Goal: Task Accomplishment & Management: Use online tool/utility

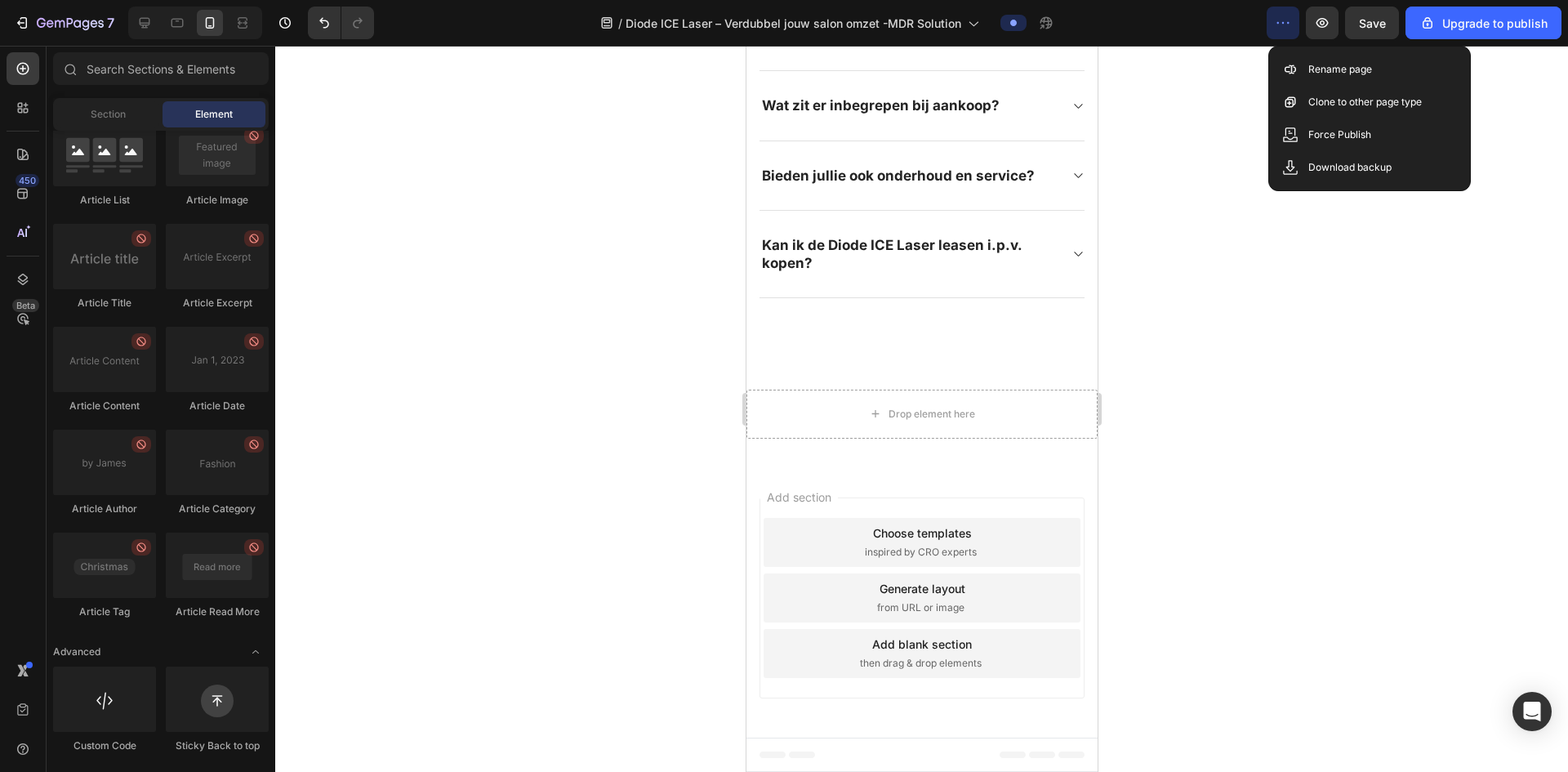
scroll to position [2663, 0]
click at [85, 135] on div at bounding box center [104, 154] width 103 height 66
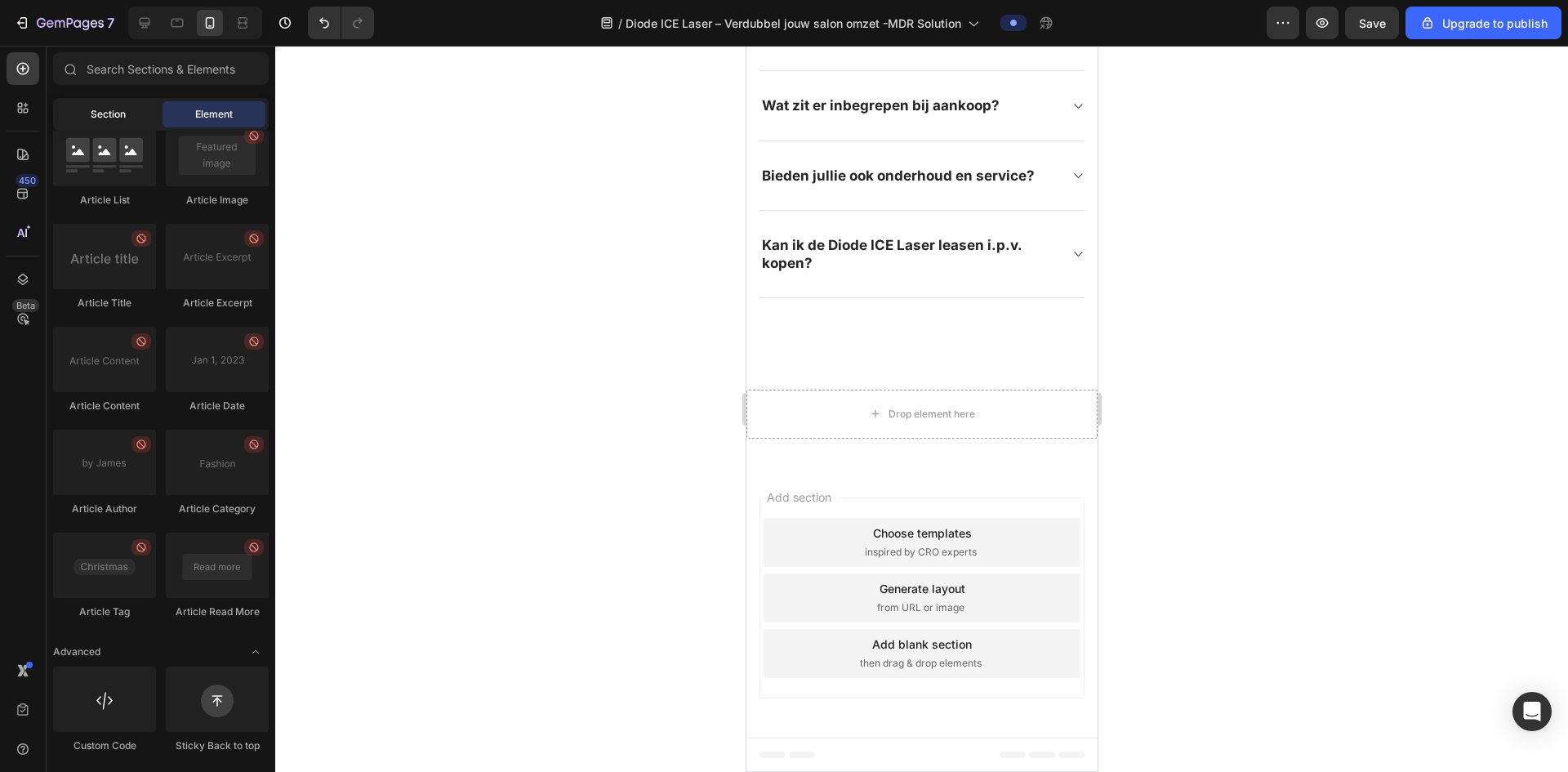
click at [83, 121] on div "Section" at bounding box center [108, 114] width 103 height 26
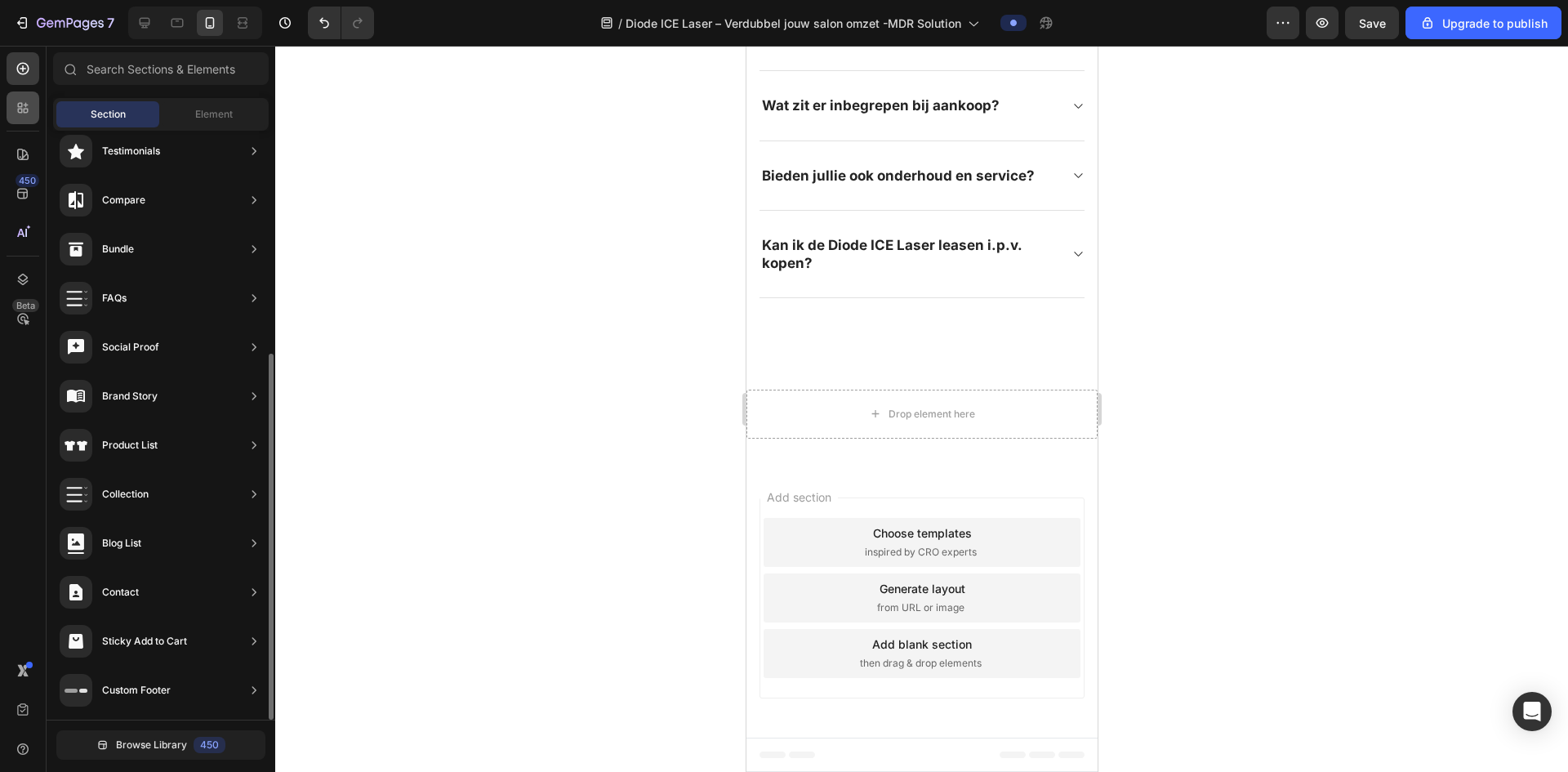
click at [20, 104] on icon at bounding box center [23, 107] width 16 height 16
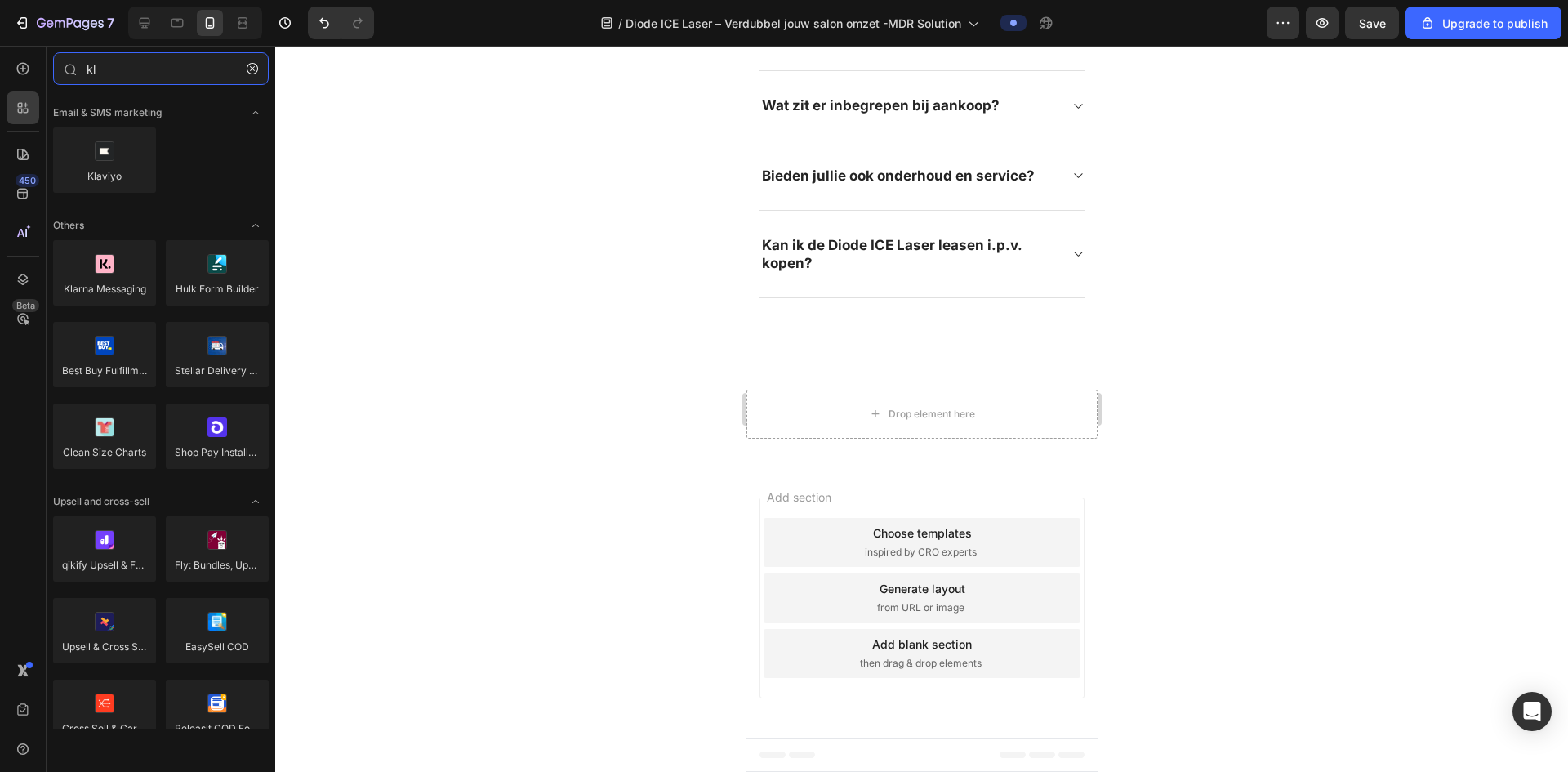
type input "kl"
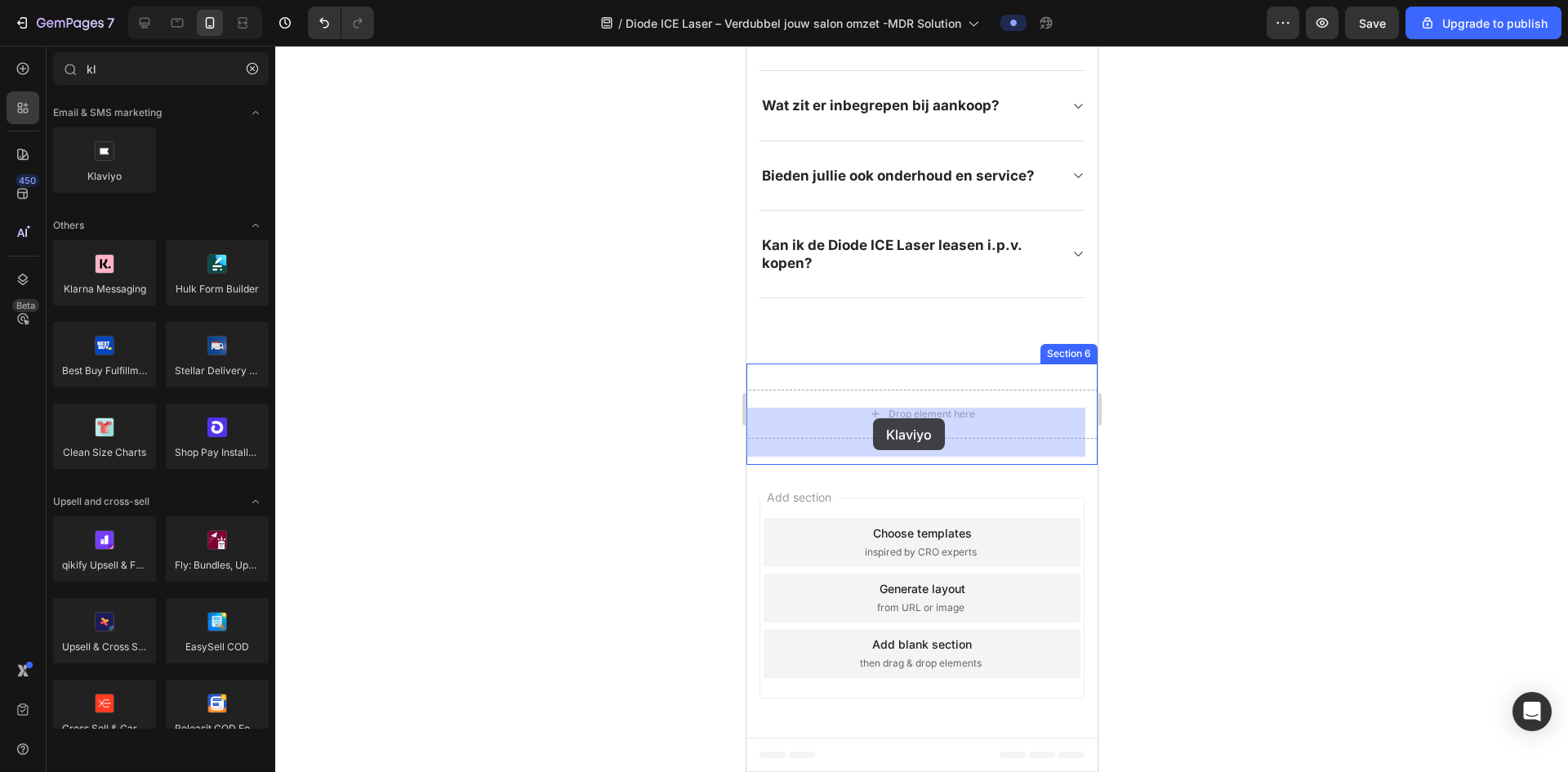
drag, startPoint x: 1315, startPoint y: 405, endPoint x: 1488, endPoint y: 463, distance: 182.5
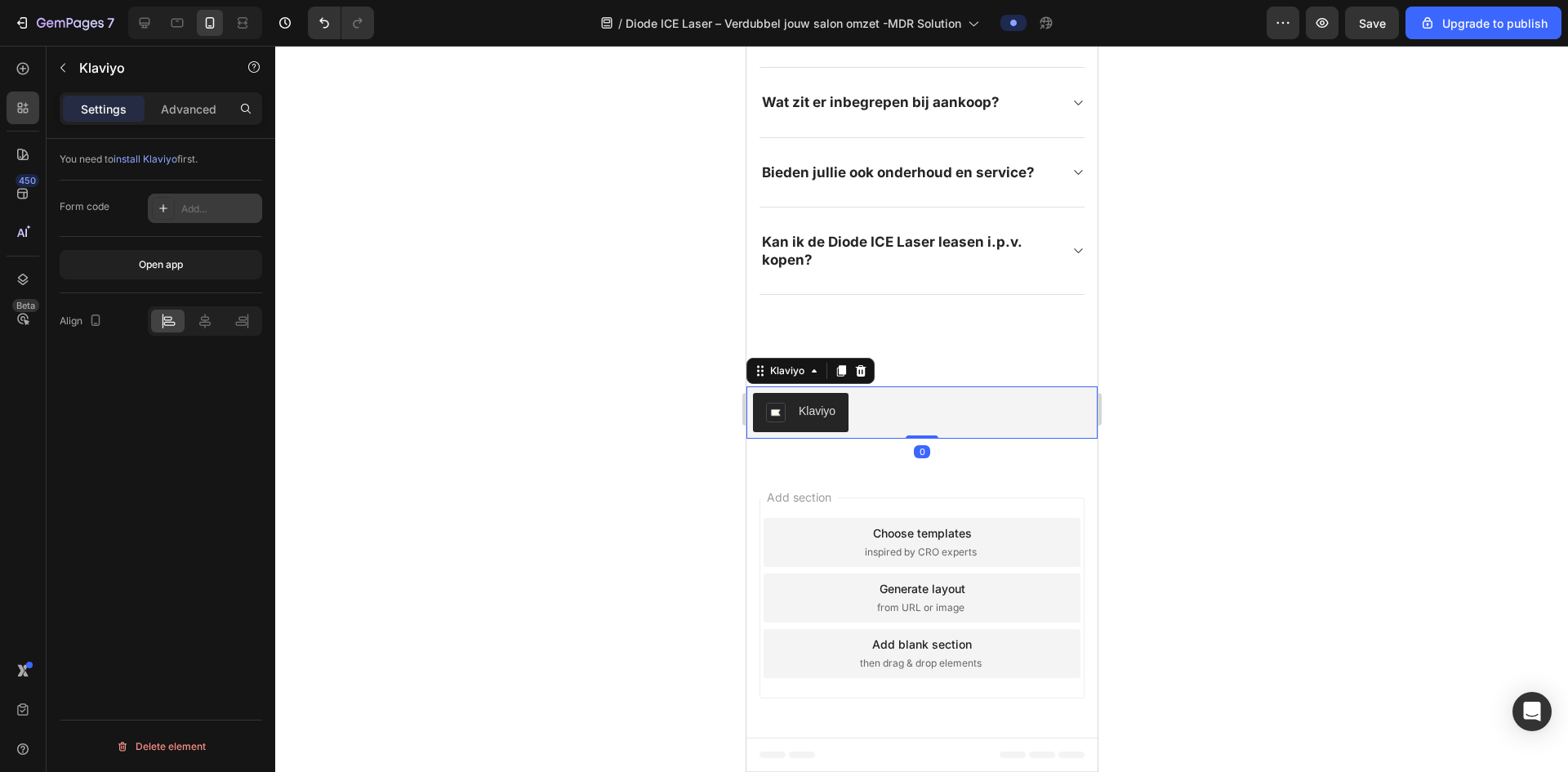
click at [211, 204] on div "Add..." at bounding box center [219, 209] width 77 height 15
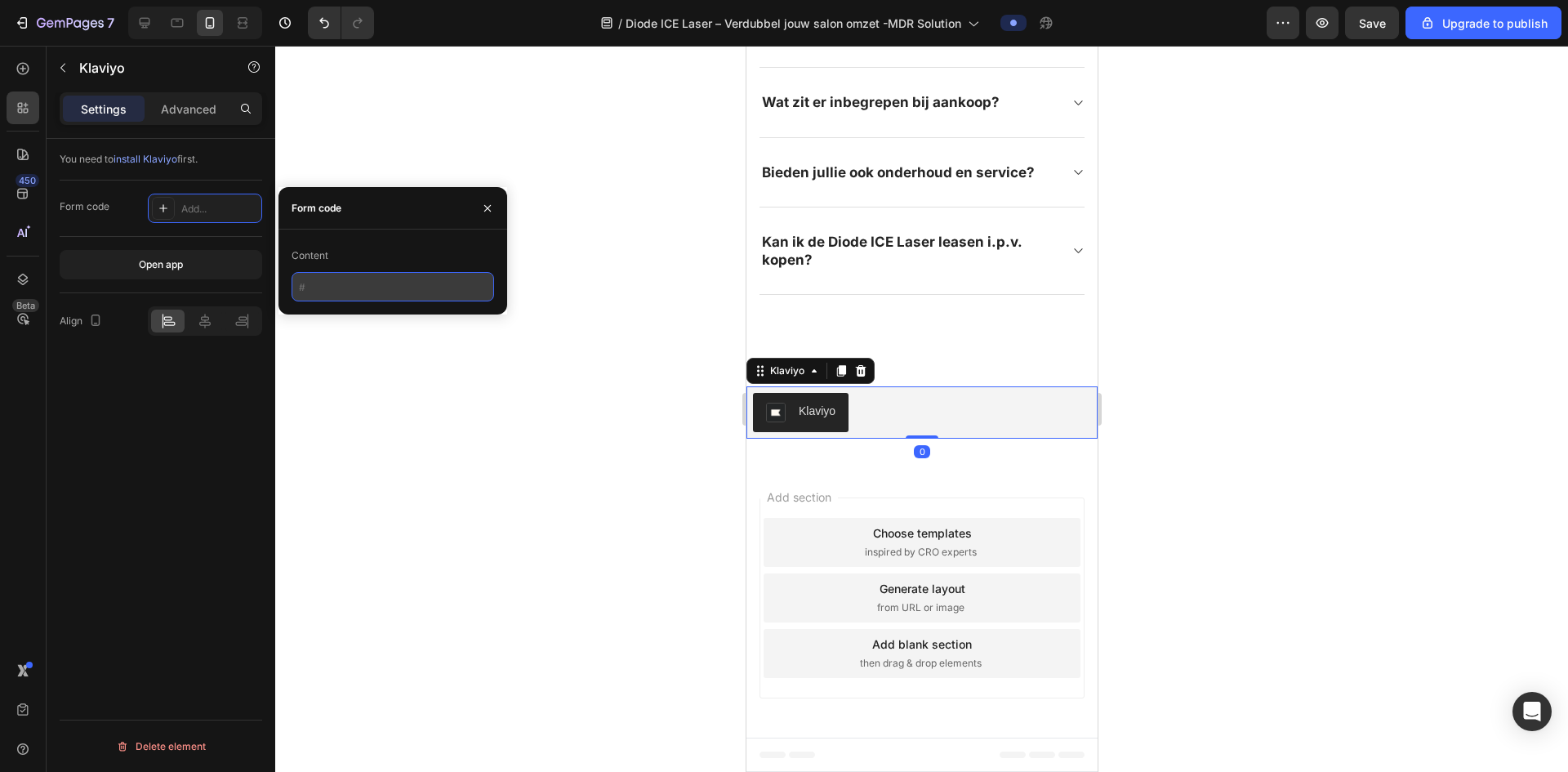
click at [379, 284] on input "text" at bounding box center [392, 287] width 203 height 30
paste input "<div class="klaviyo-form-WXiP78"></div>"
type input "<div class="klaviyo-form-WXiP78"></div>"
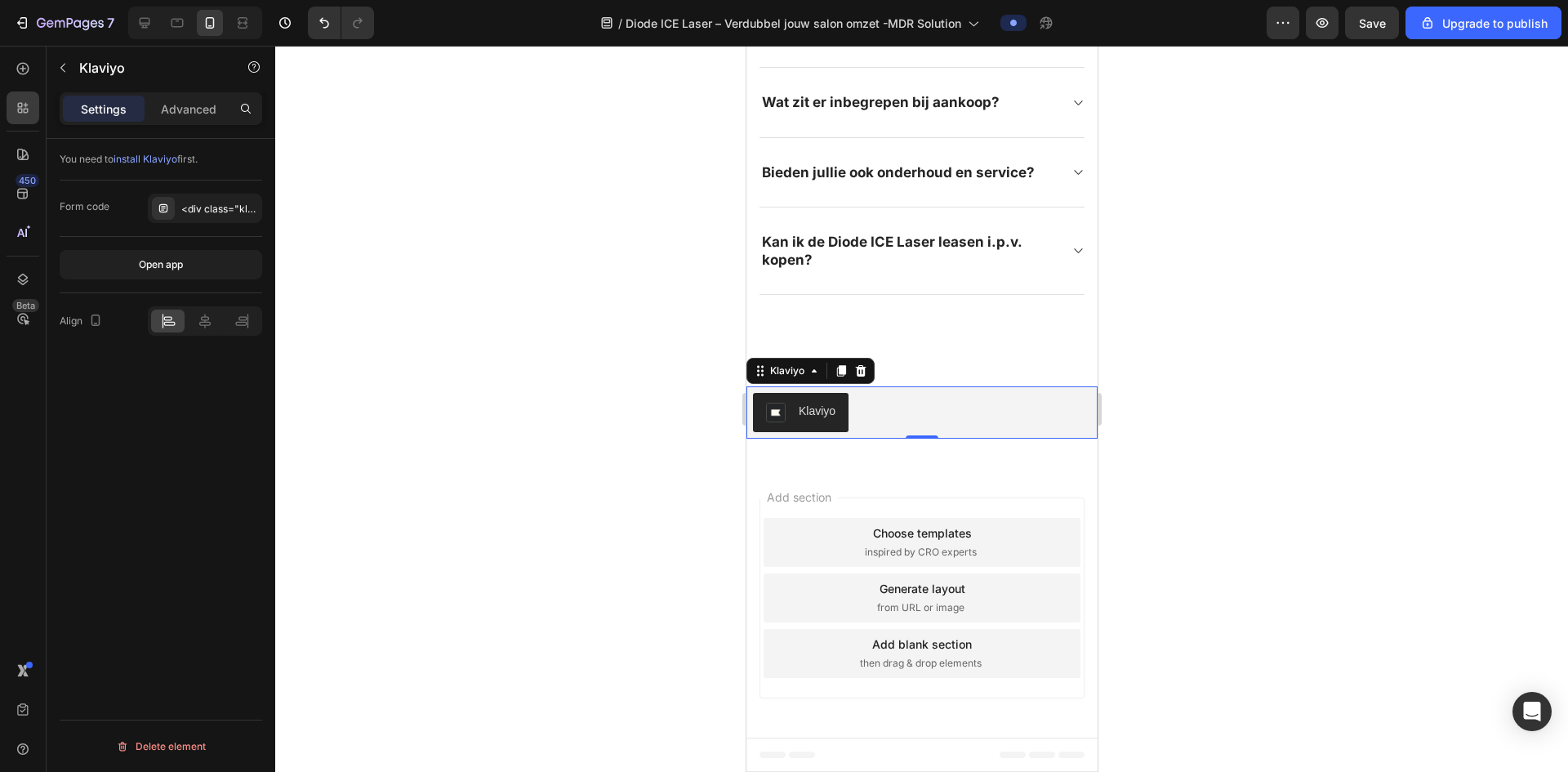
click at [477, 369] on div at bounding box center [921, 408] width 1293 height 726
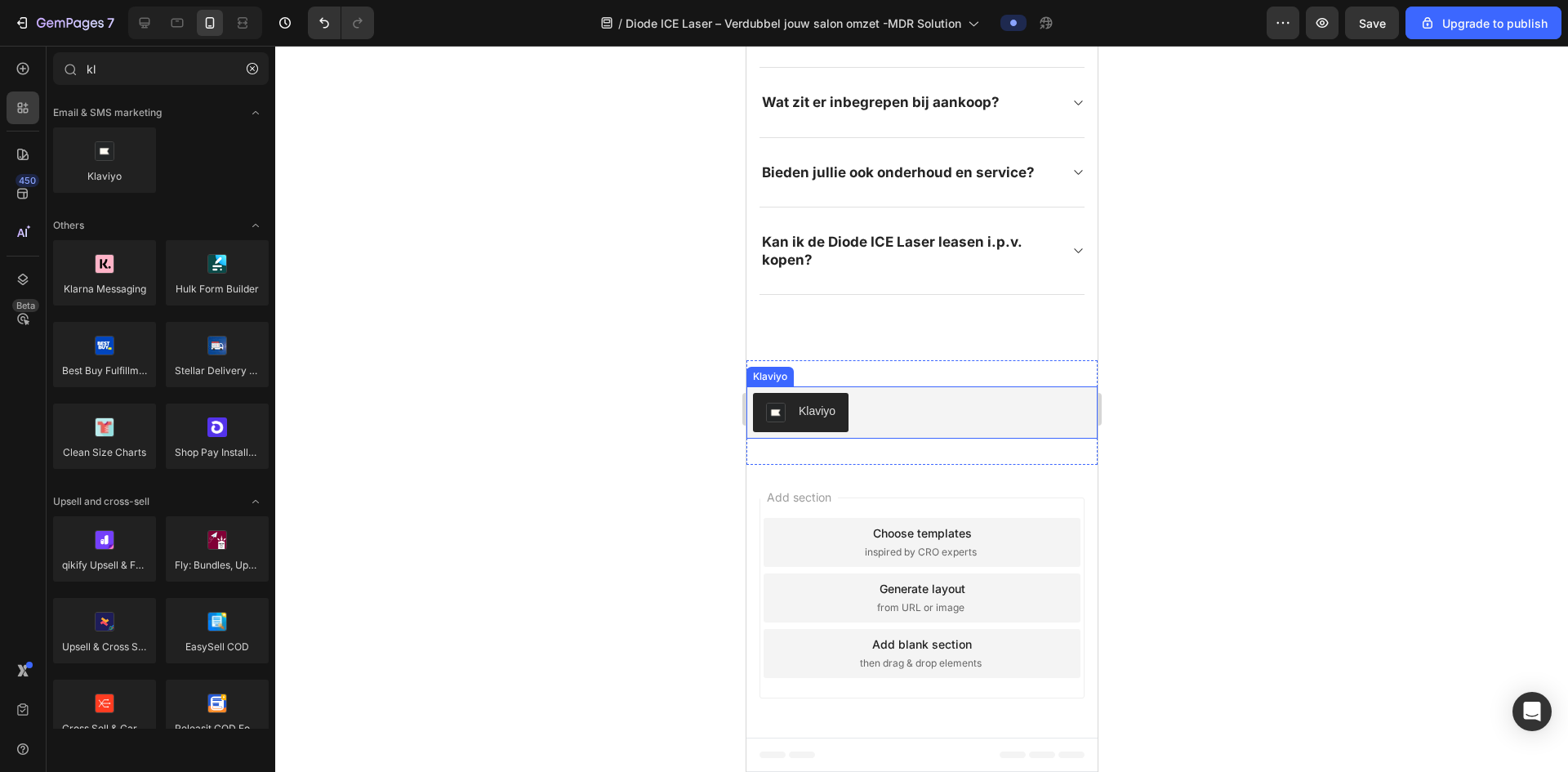
click at [824, 418] on div "Klaviyo" at bounding box center [816, 410] width 37 height 17
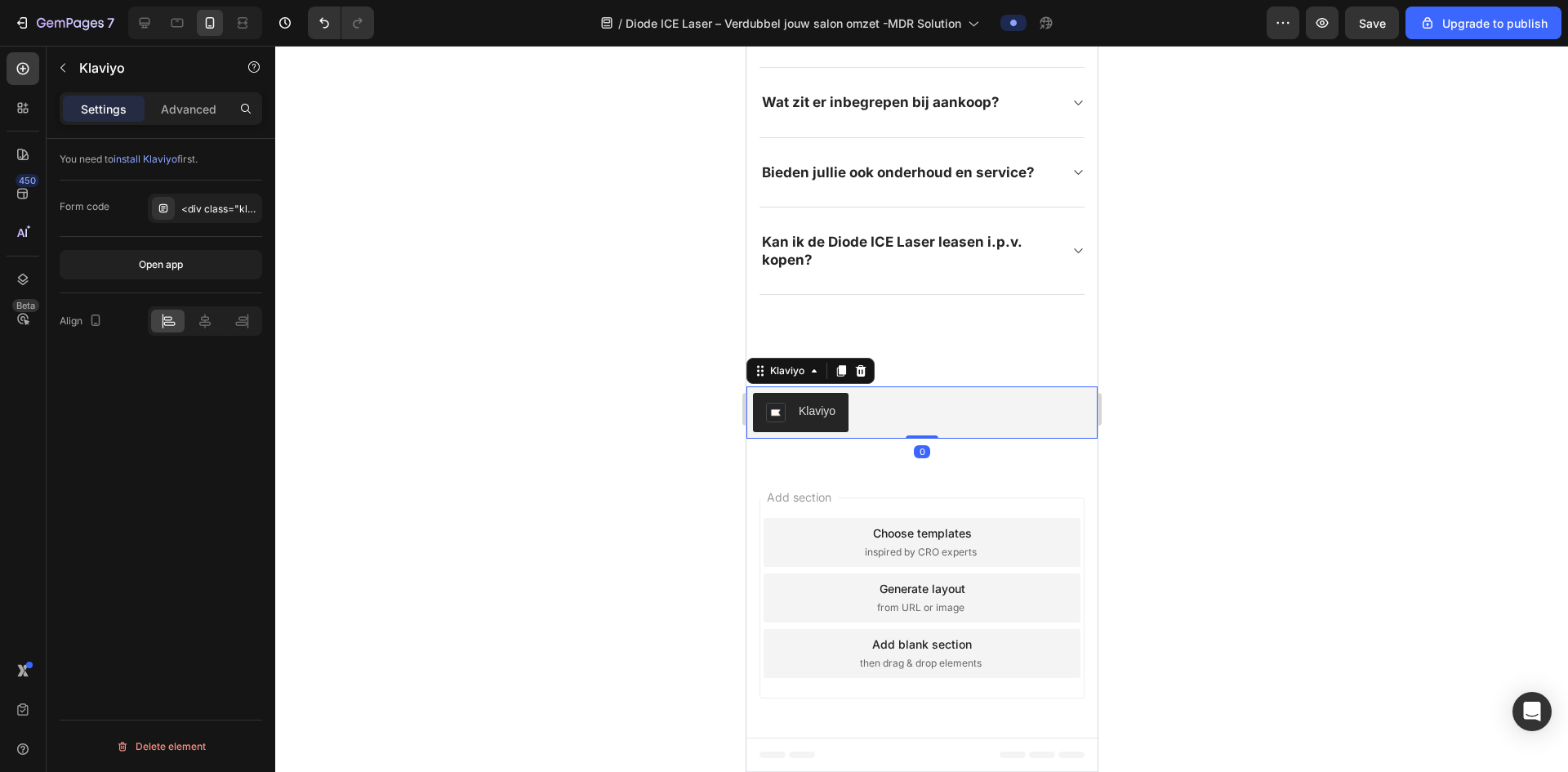
click at [217, 236] on div "You need to install Klaviyo first." at bounding box center [161, 264] width 203 height 57
click at [200, 117] on div "Advanced" at bounding box center [189, 108] width 81 height 26
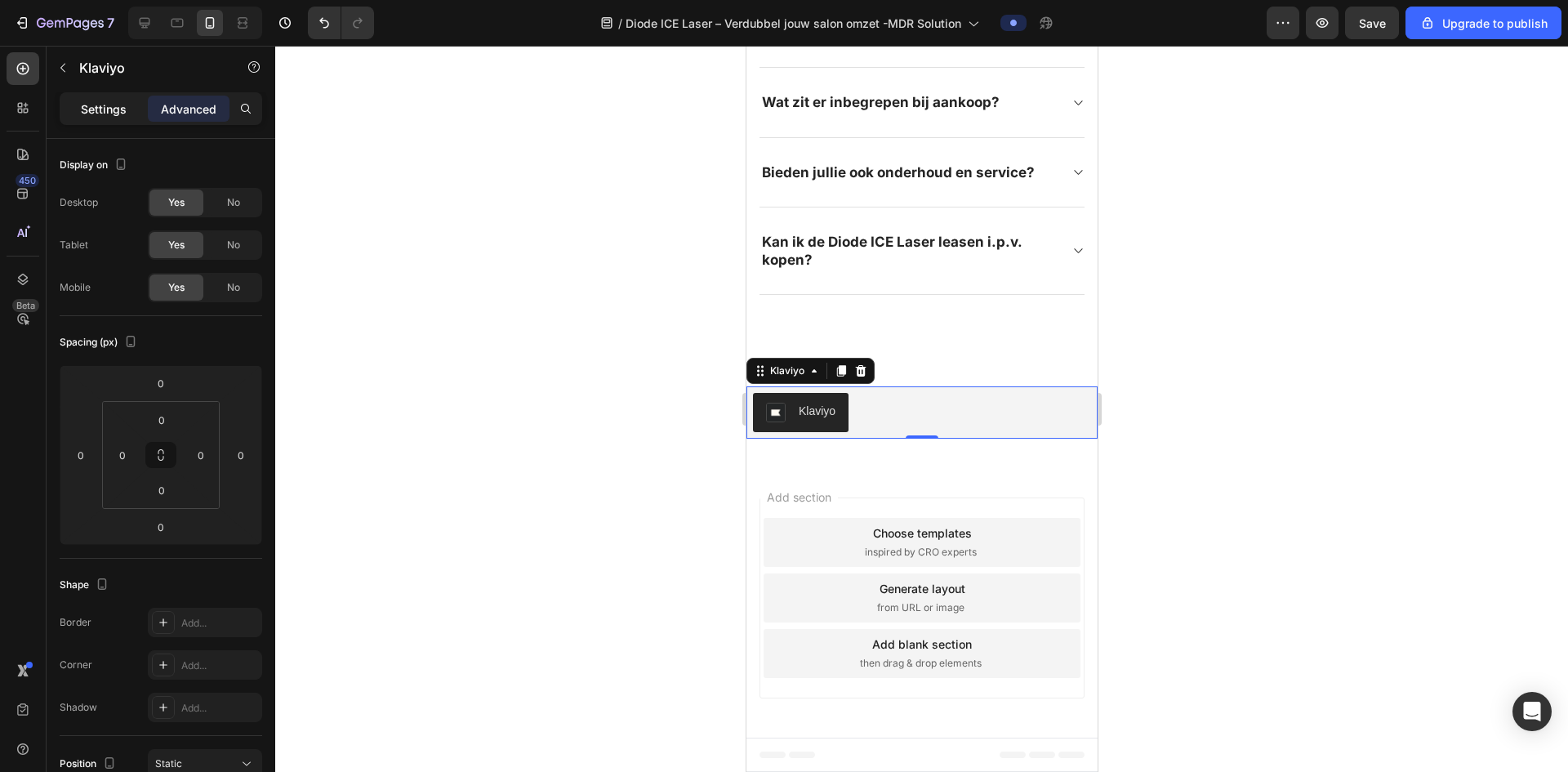
click at [118, 116] on p "Settings" at bounding box center [103, 108] width 46 height 17
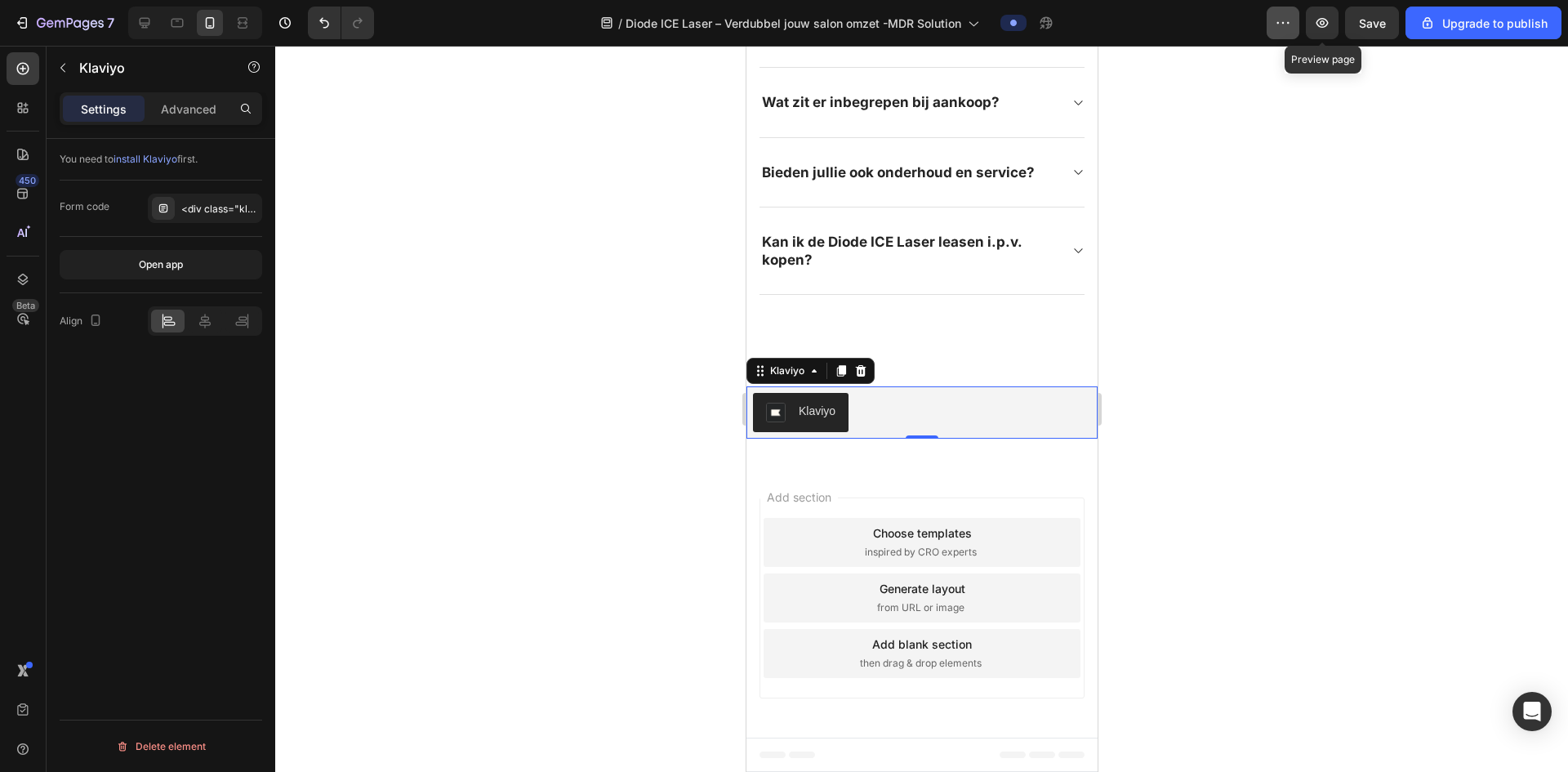
click at [1296, 24] on button "button" at bounding box center [1283, 23] width 33 height 33
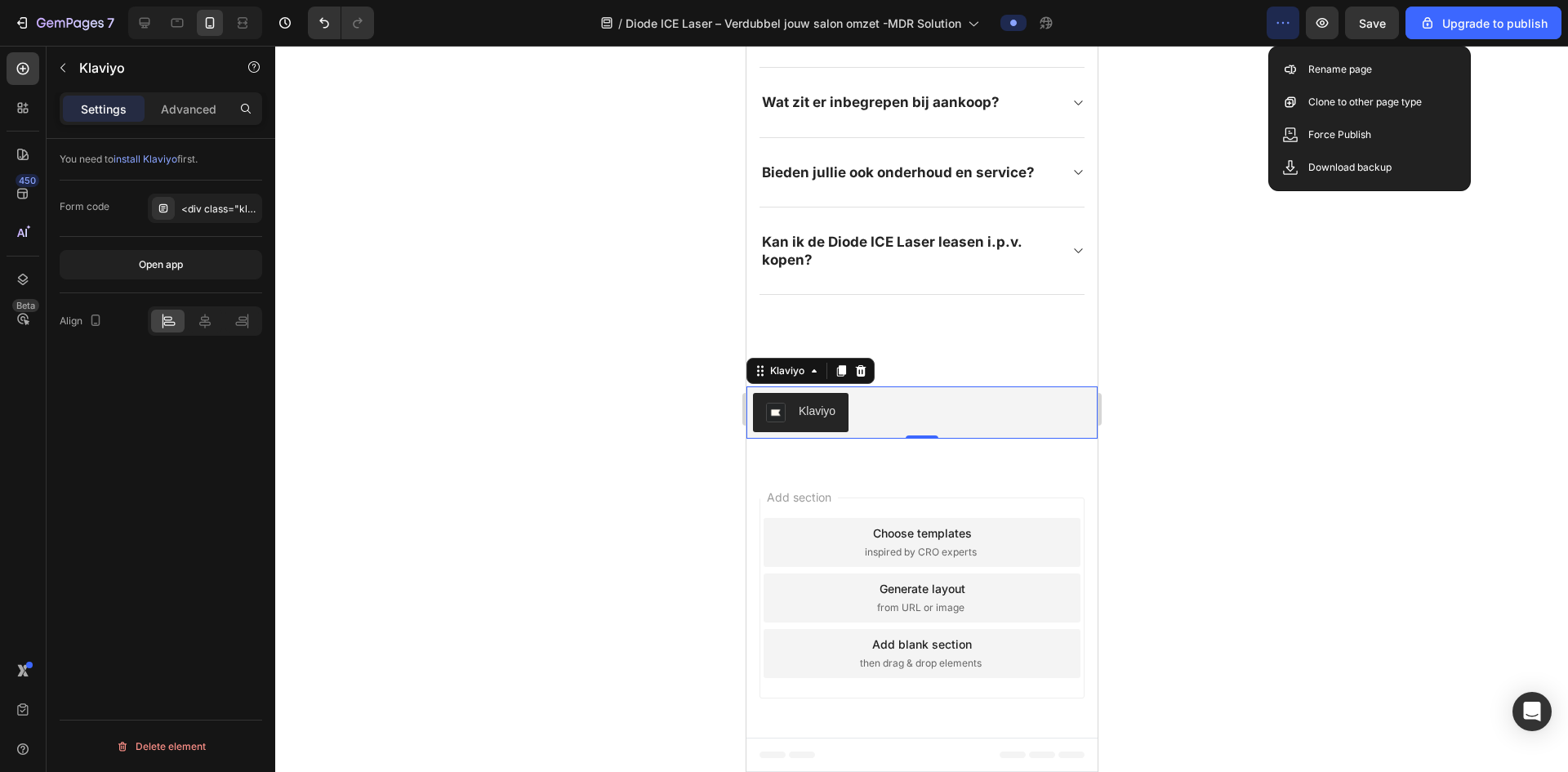
click at [1296, 24] on button "button" at bounding box center [1283, 23] width 33 height 33
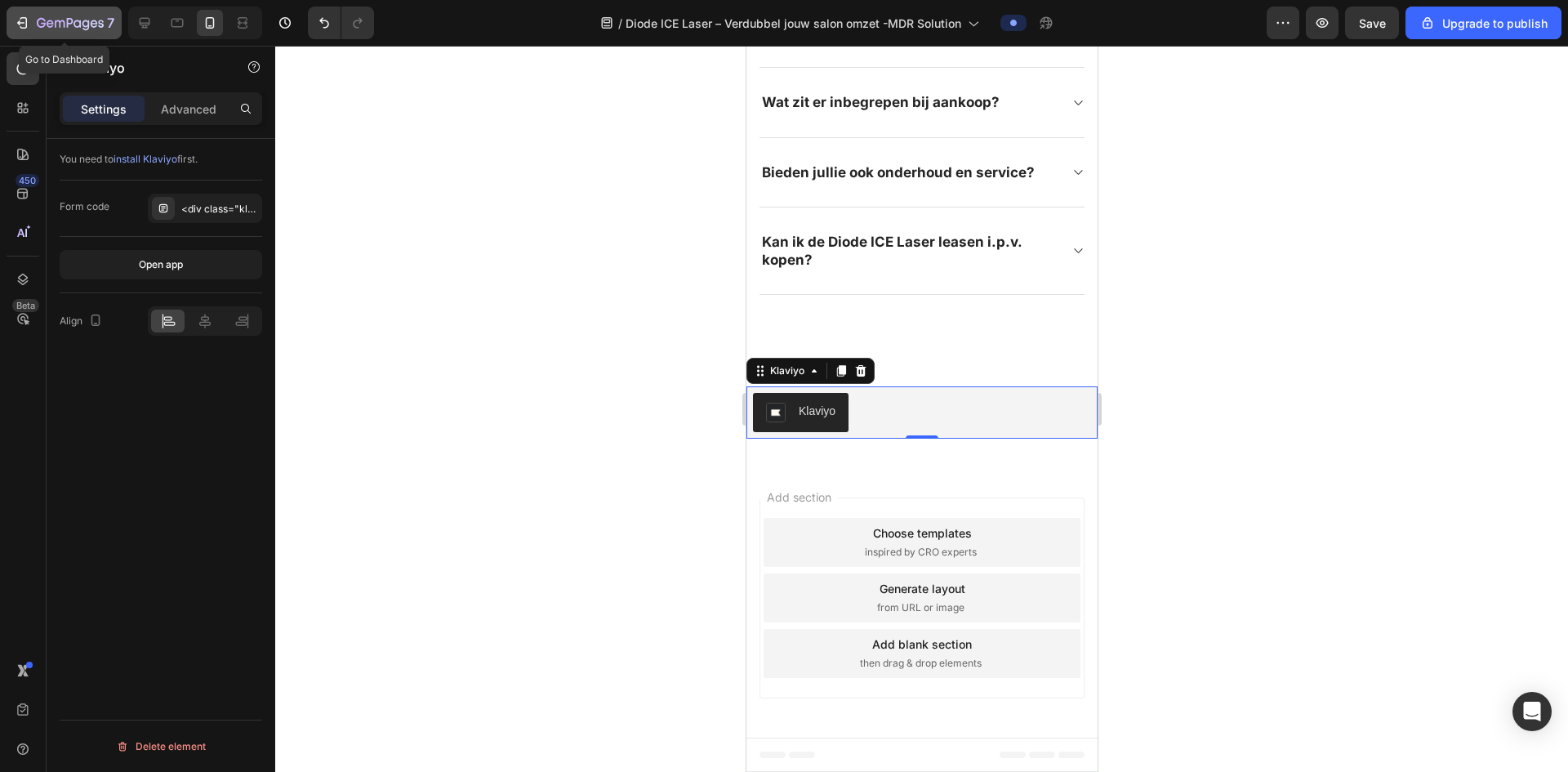
click at [32, 16] on div "7" at bounding box center [64, 23] width 100 height 20
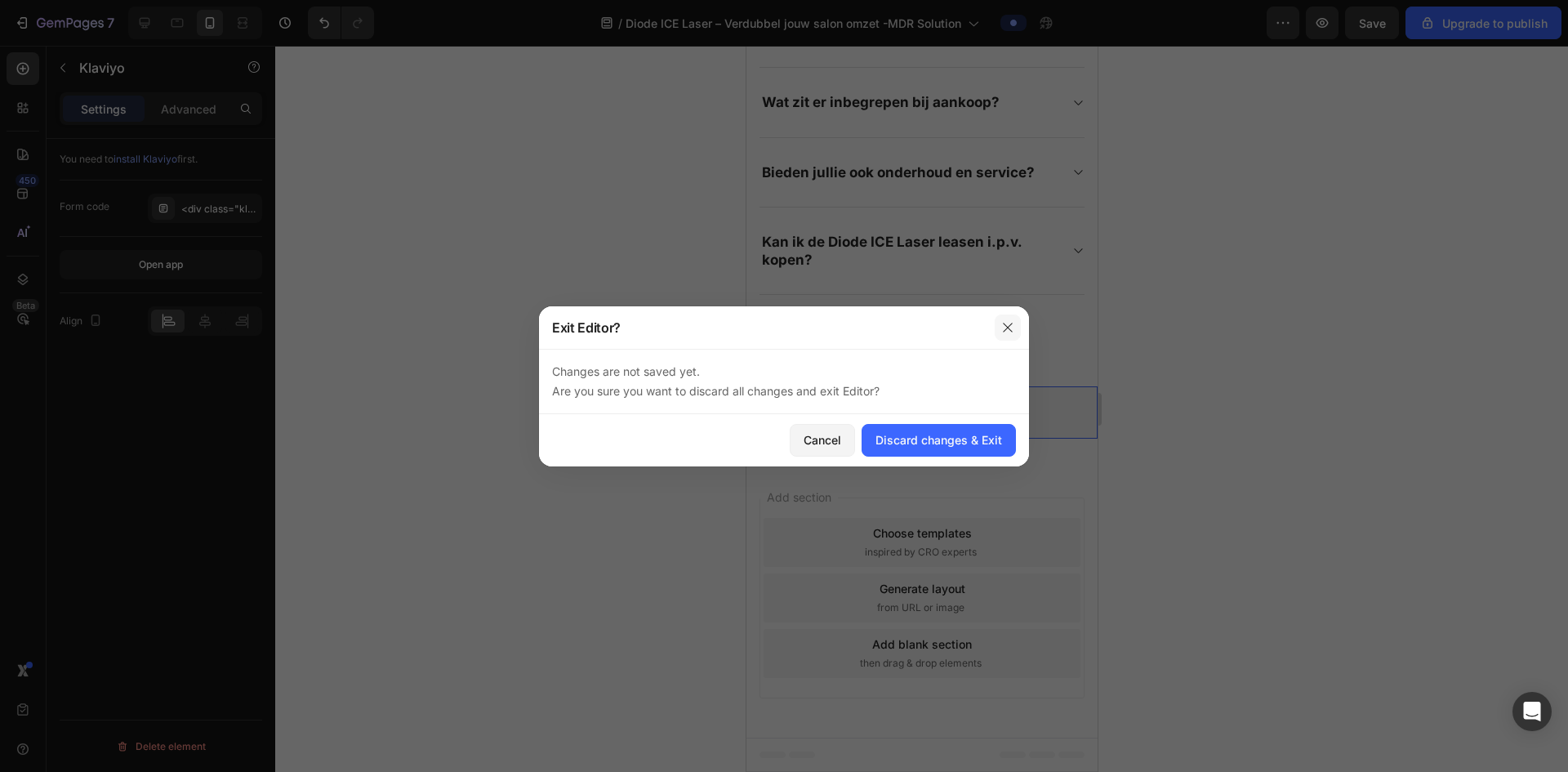
click at [1006, 338] on button "button" at bounding box center [1008, 327] width 26 height 26
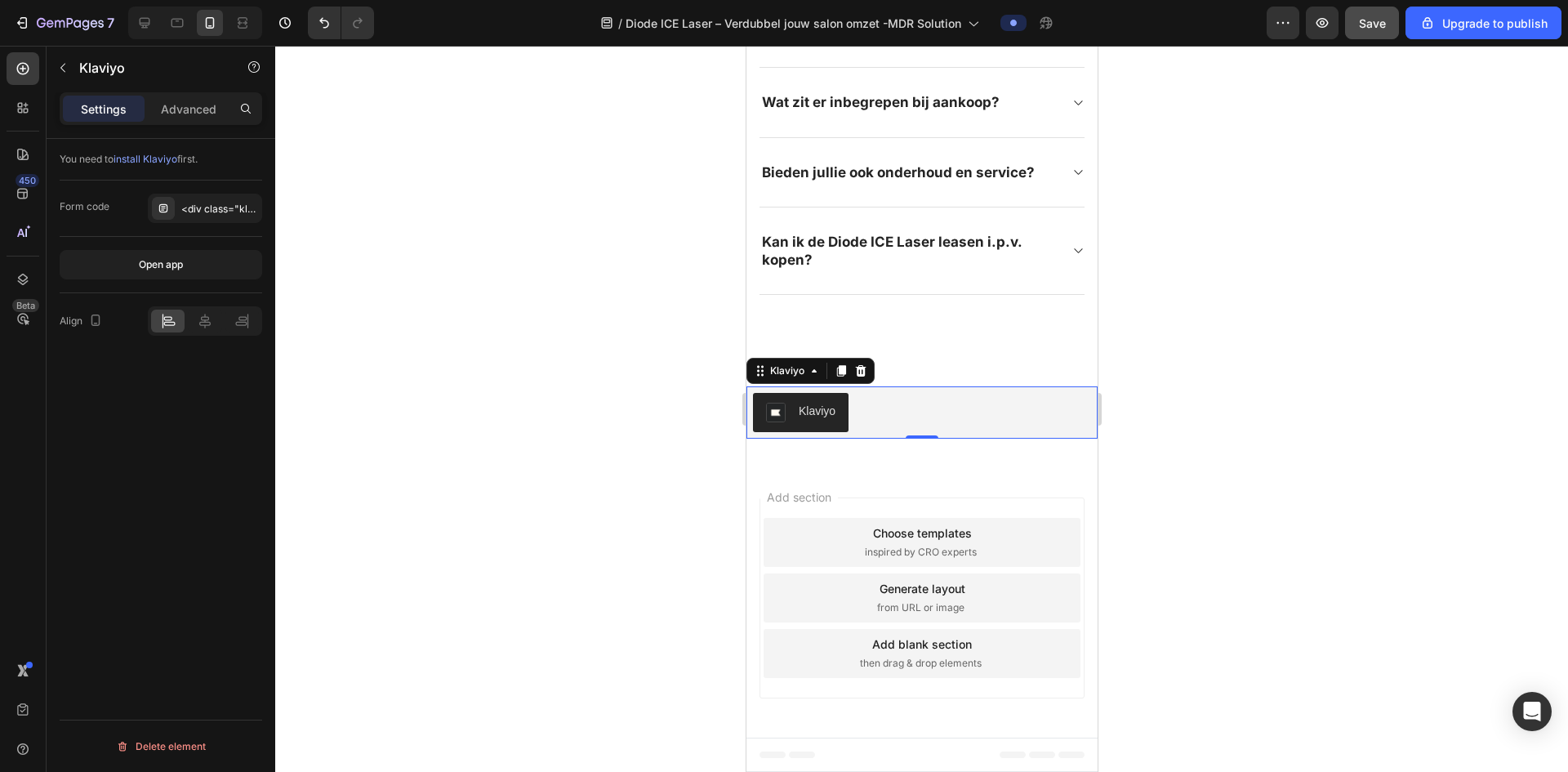
click at [1384, 27] on span "Save" at bounding box center [1372, 23] width 27 height 14
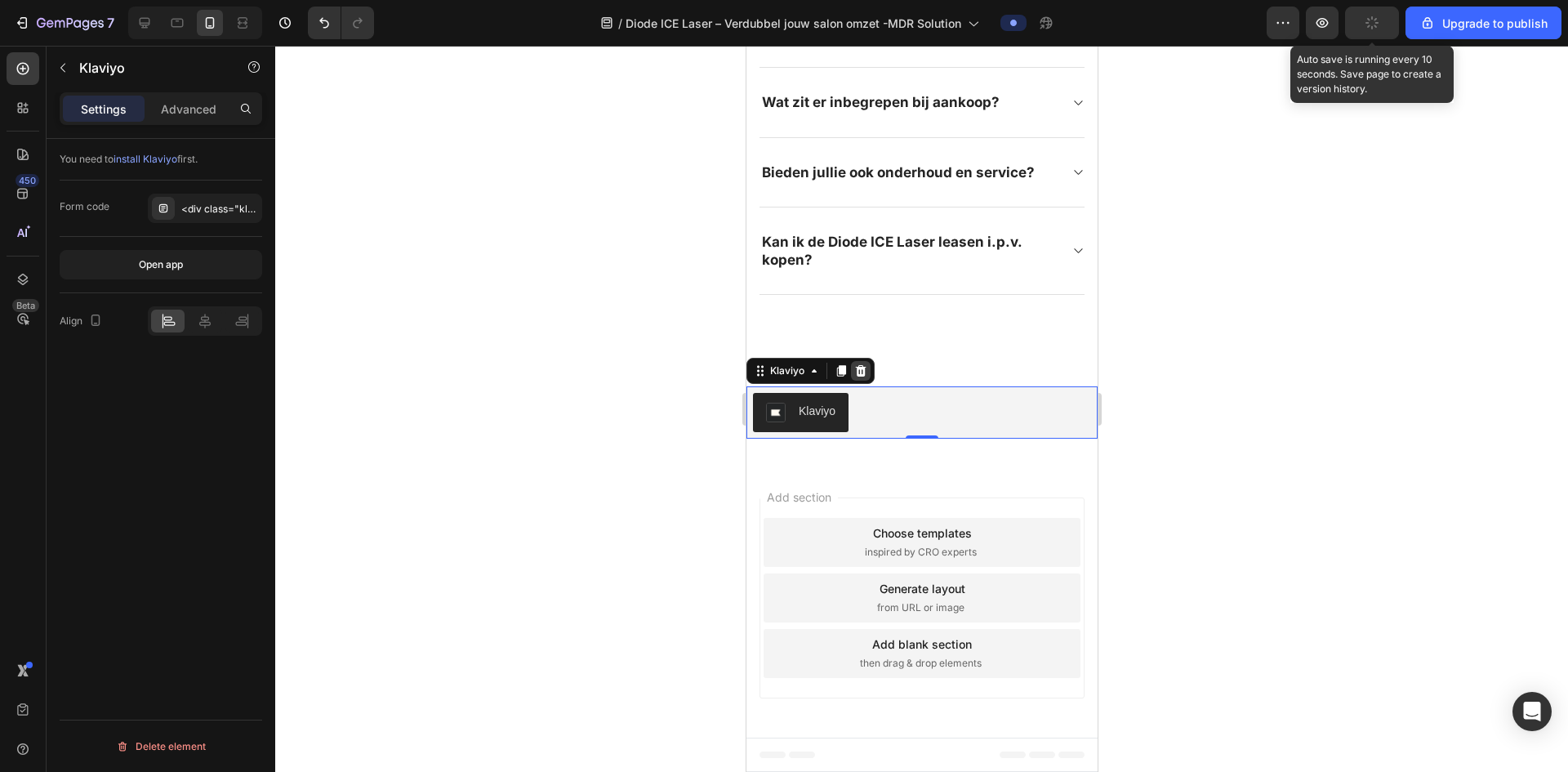
click at [860, 376] on icon at bounding box center [861, 371] width 11 height 12
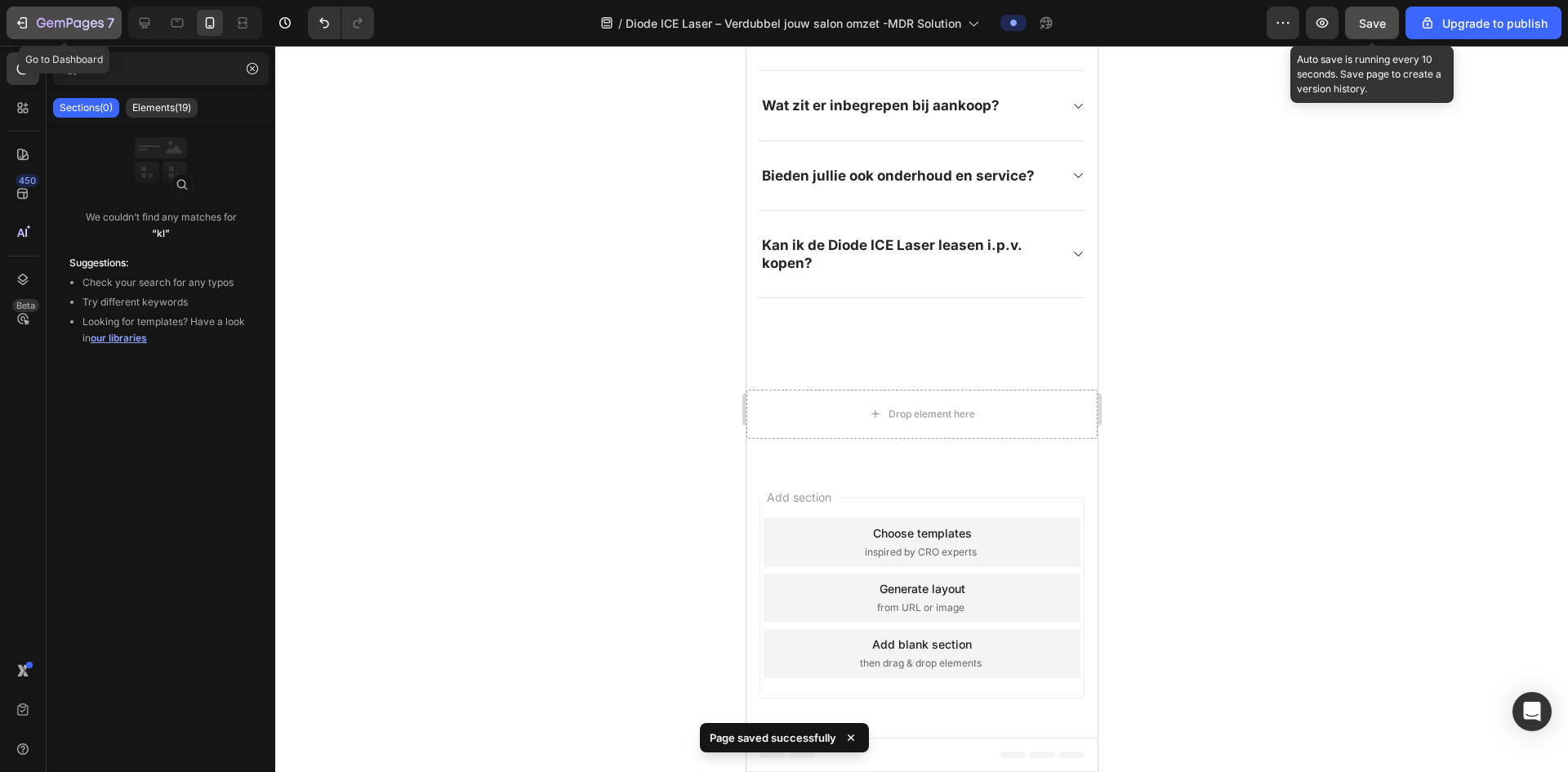
click at [24, 25] on icon "button" at bounding box center [22, 23] width 16 height 16
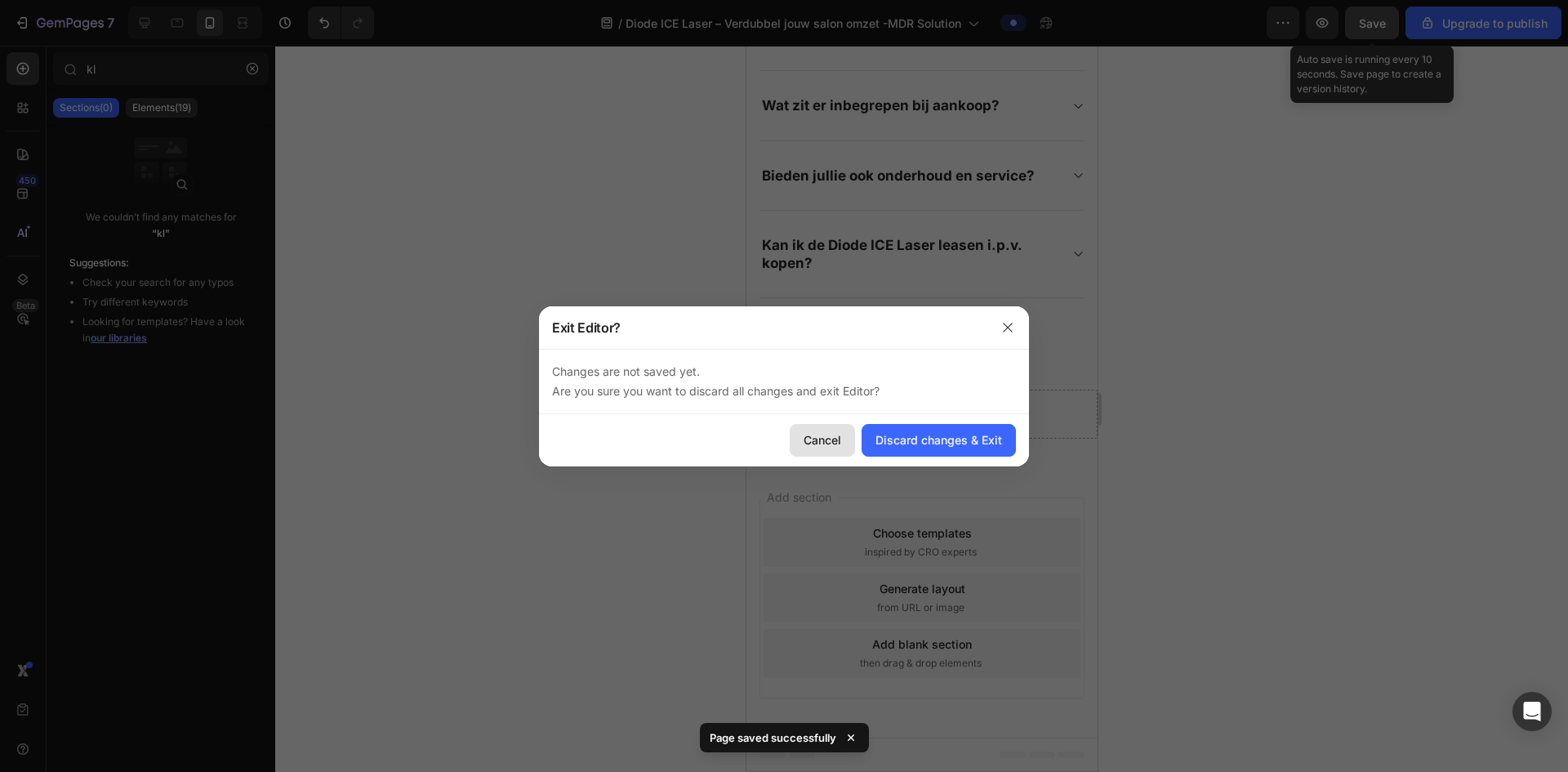
drag, startPoint x: 810, startPoint y: 443, endPoint x: 339, endPoint y: 207, distance: 526.8
click at [810, 443] on div "Cancel" at bounding box center [823, 439] width 38 height 17
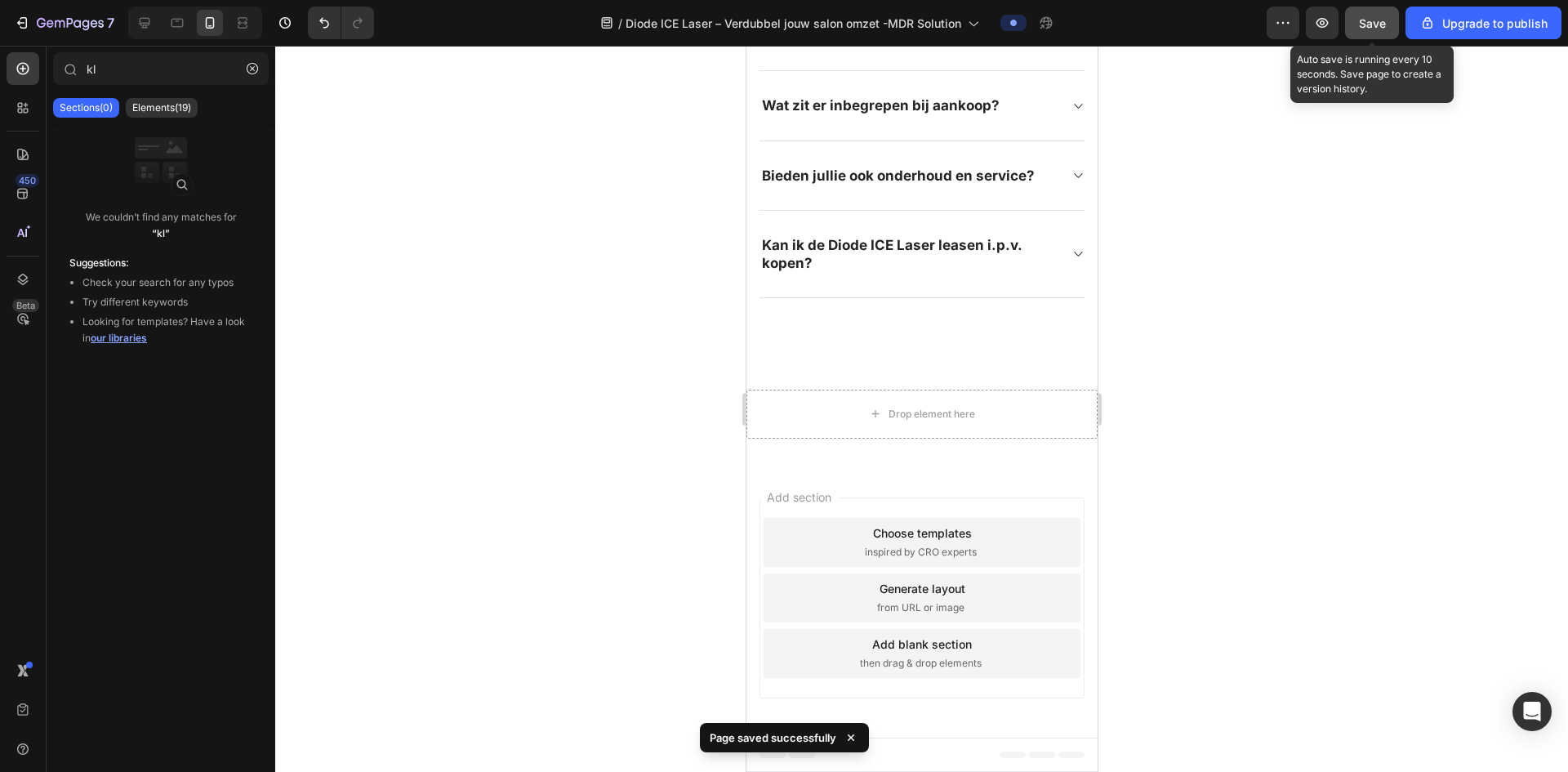
click at [1360, 17] on span "Save" at bounding box center [1372, 23] width 27 height 14
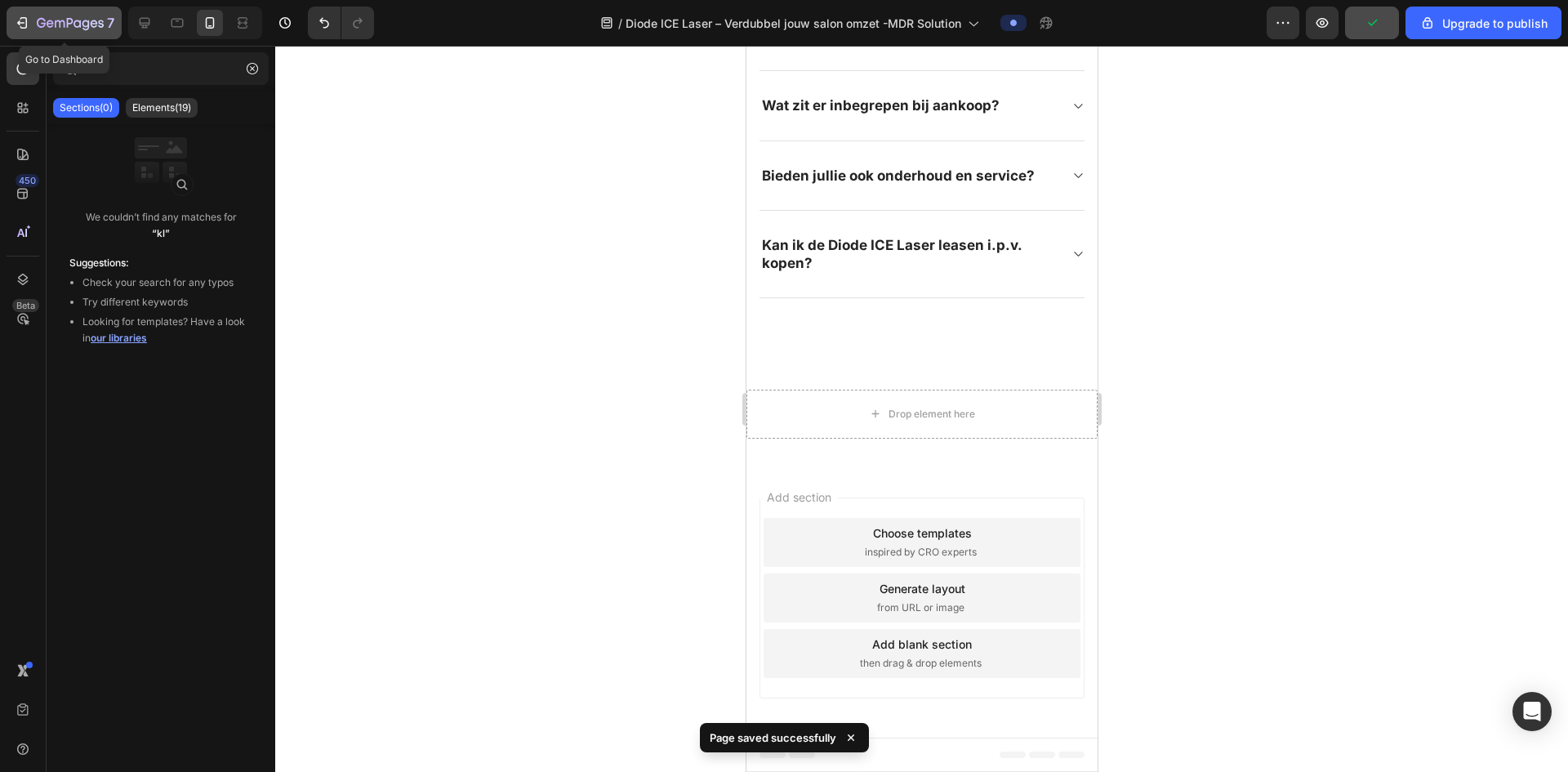
click at [24, 24] on icon "button" at bounding box center [22, 23] width 16 height 16
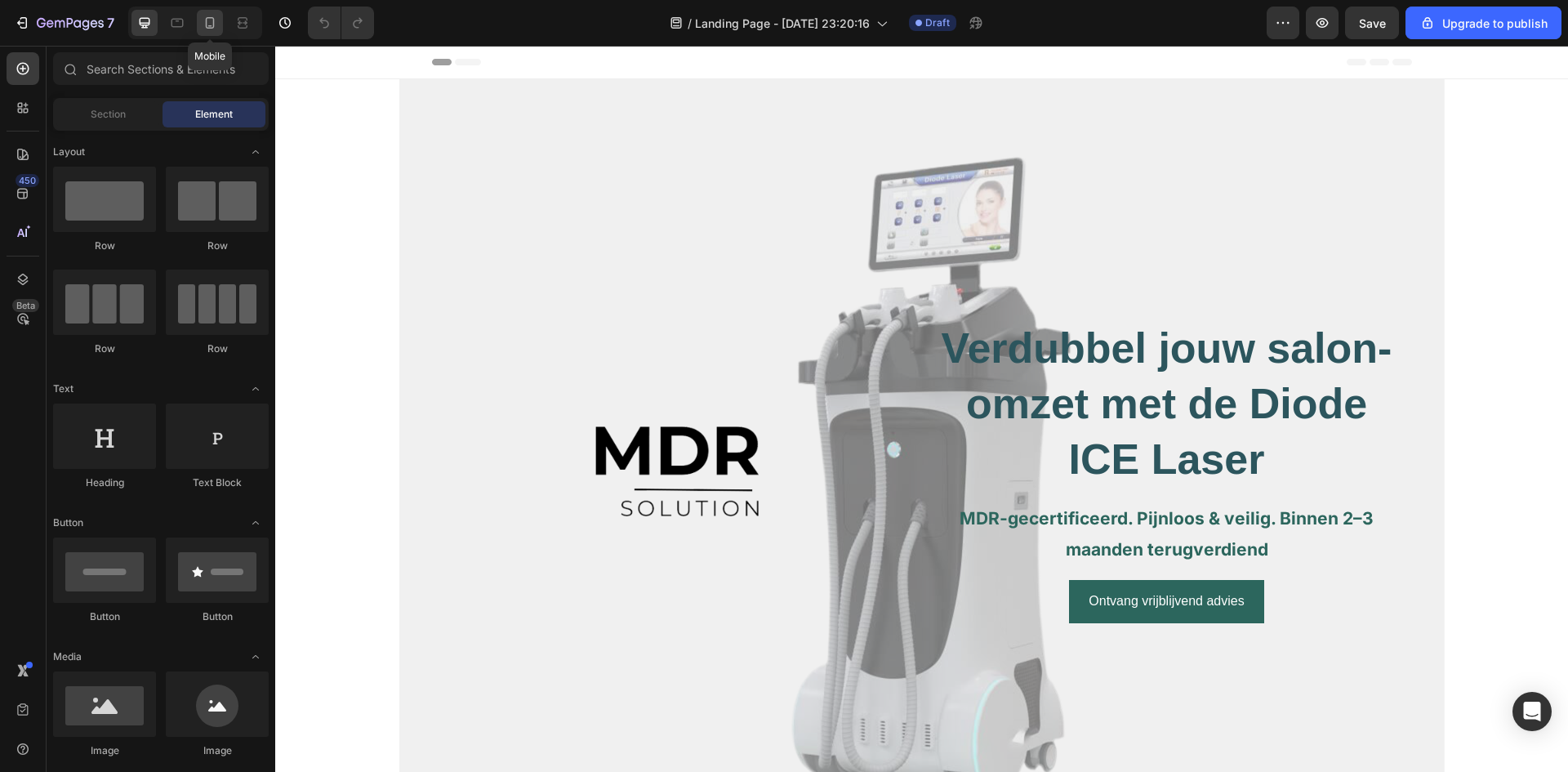
click at [200, 16] on div at bounding box center [210, 23] width 26 height 26
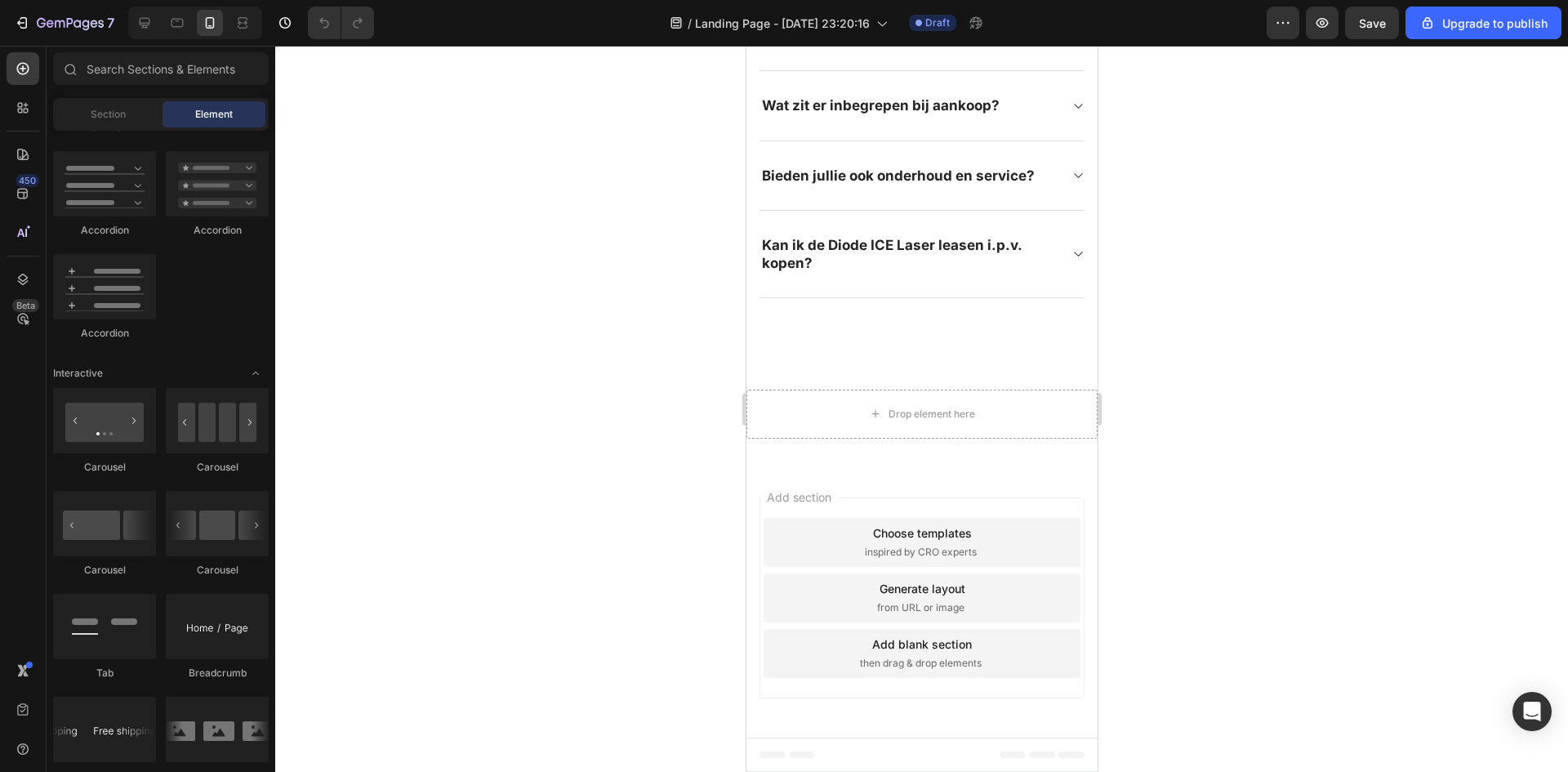
scroll to position [4203, 0]
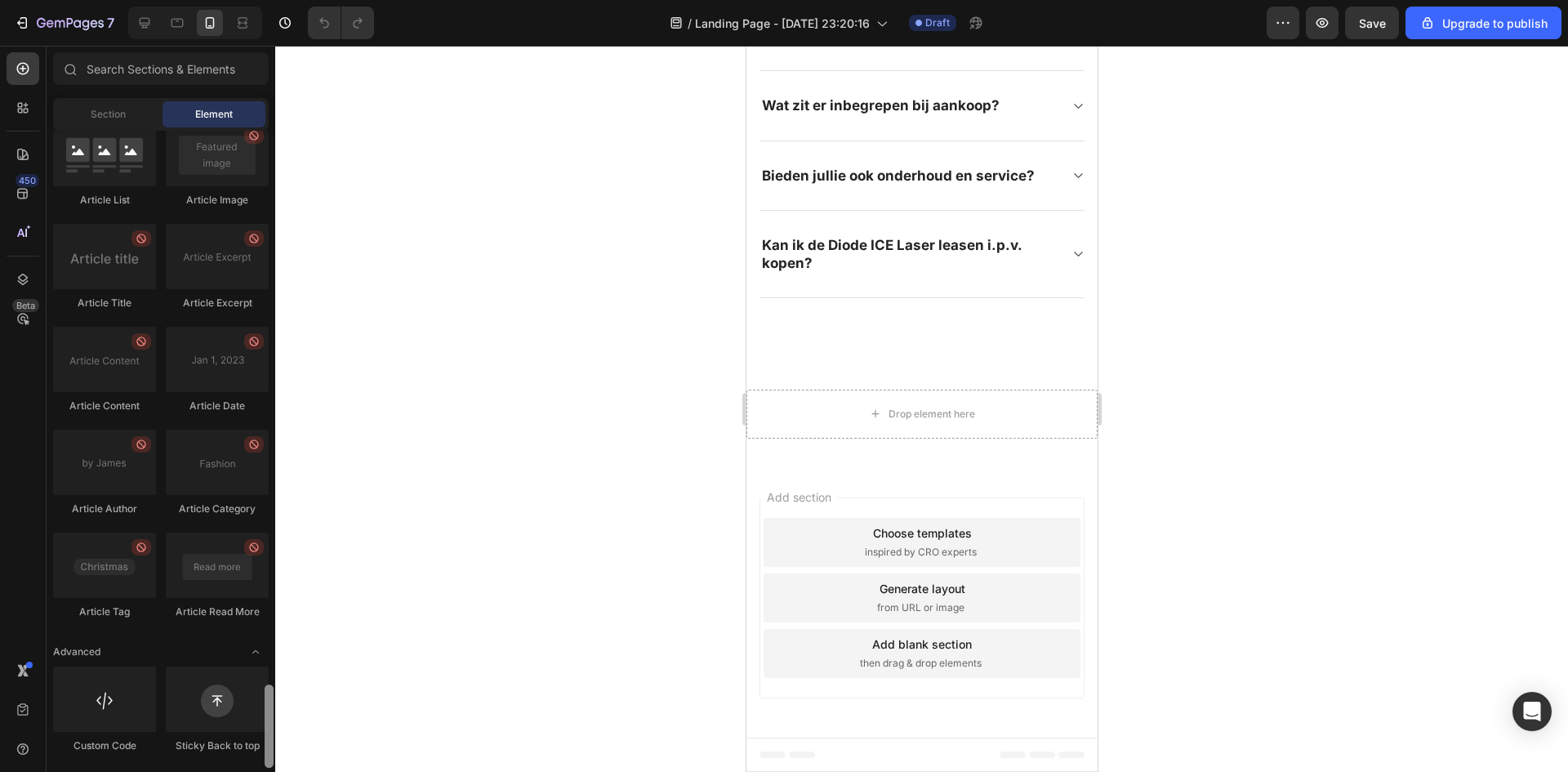
drag, startPoint x: 272, startPoint y: 213, endPoint x: 305, endPoint y: 754, distance: 542.0
click at [305, 0] on div "7 / Landing Page - Aug 26, 23:20:16 Draft Preview Save Upgrade to publish 450 B…" at bounding box center [784, 0] width 1568 height 0
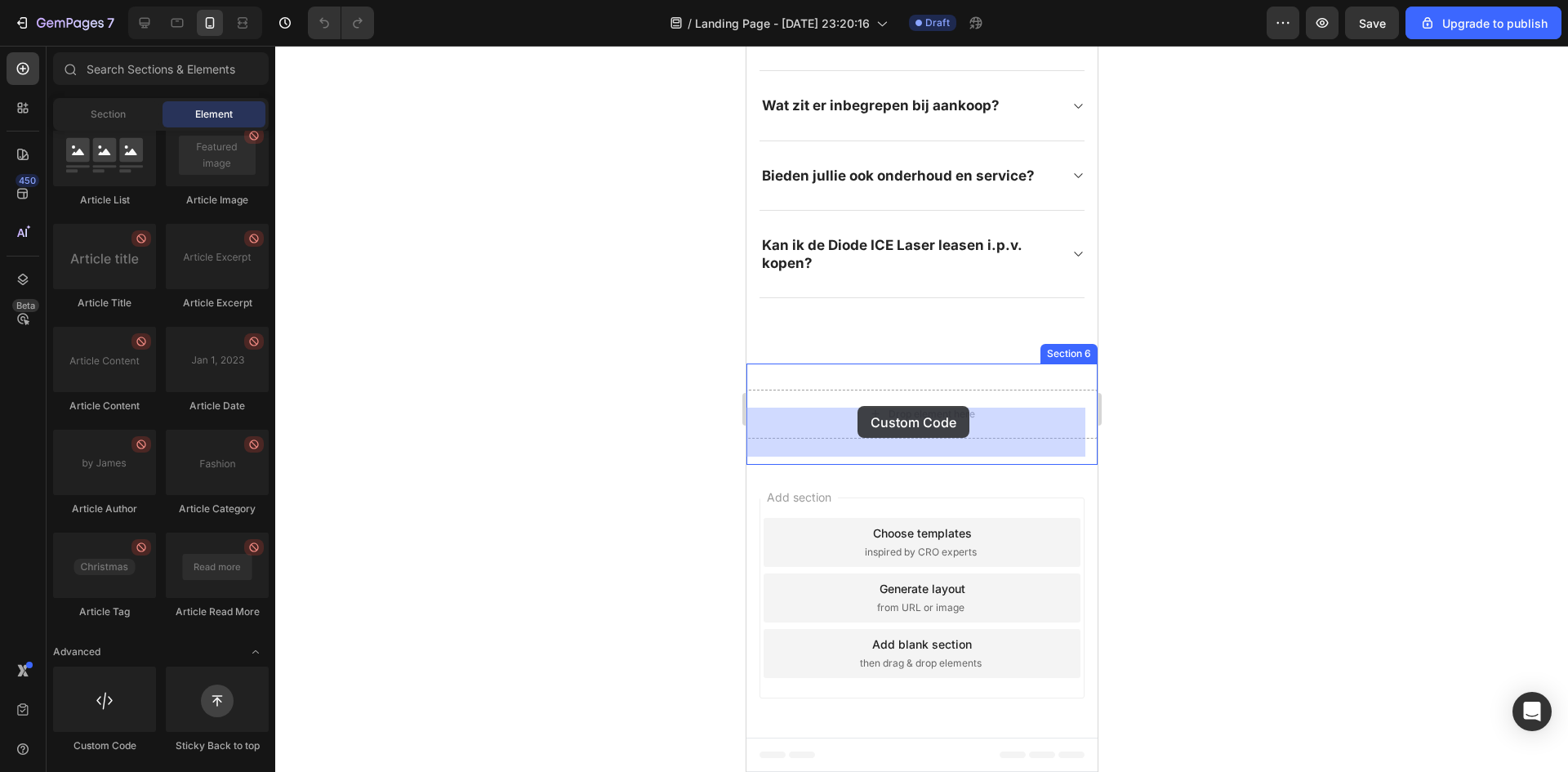
drag, startPoint x: 855, startPoint y: 769, endPoint x: 859, endPoint y: 410, distance: 359.0
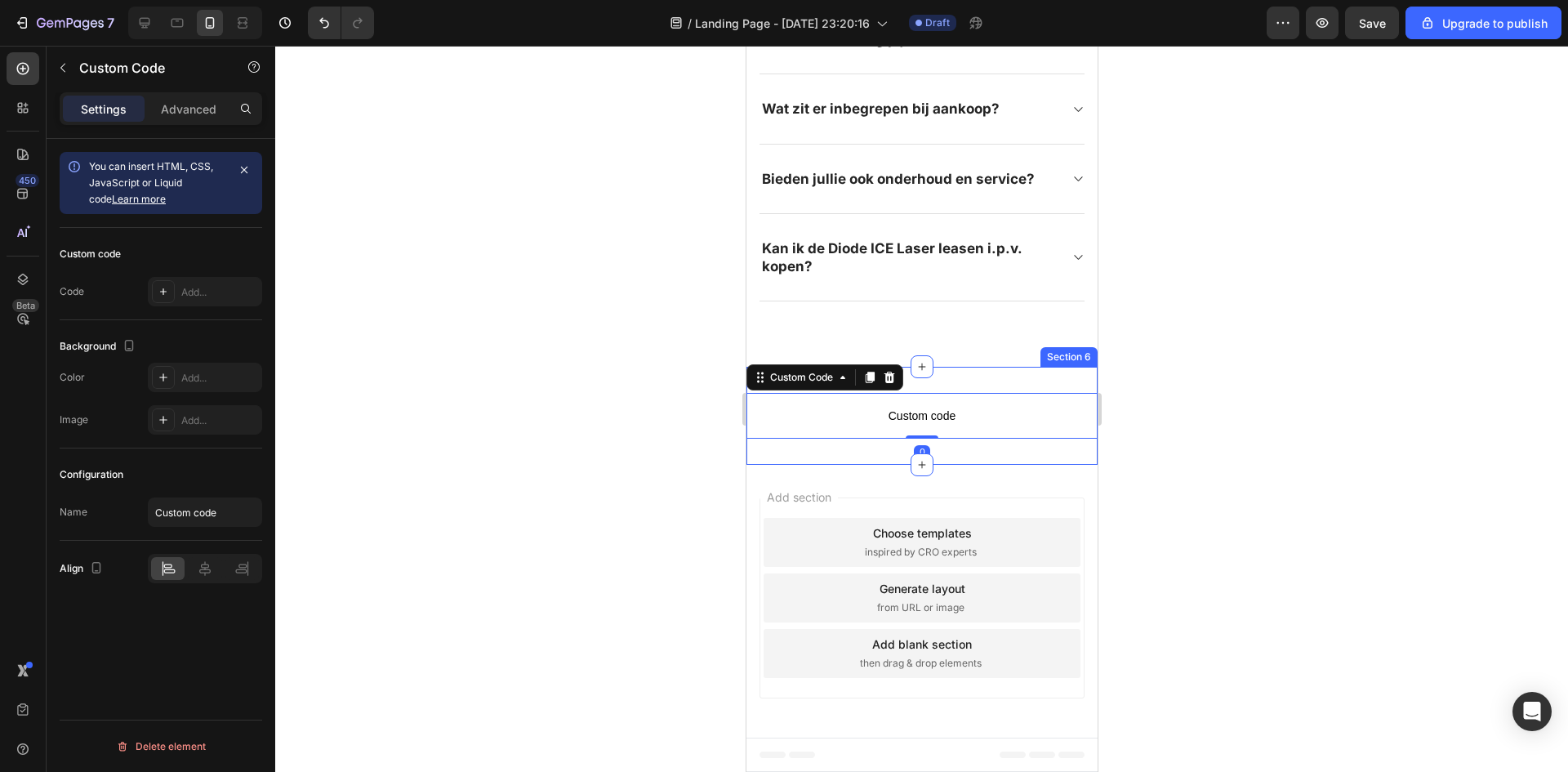
scroll to position [2659, 0]
click at [218, 287] on div "Add..." at bounding box center [219, 292] width 77 height 15
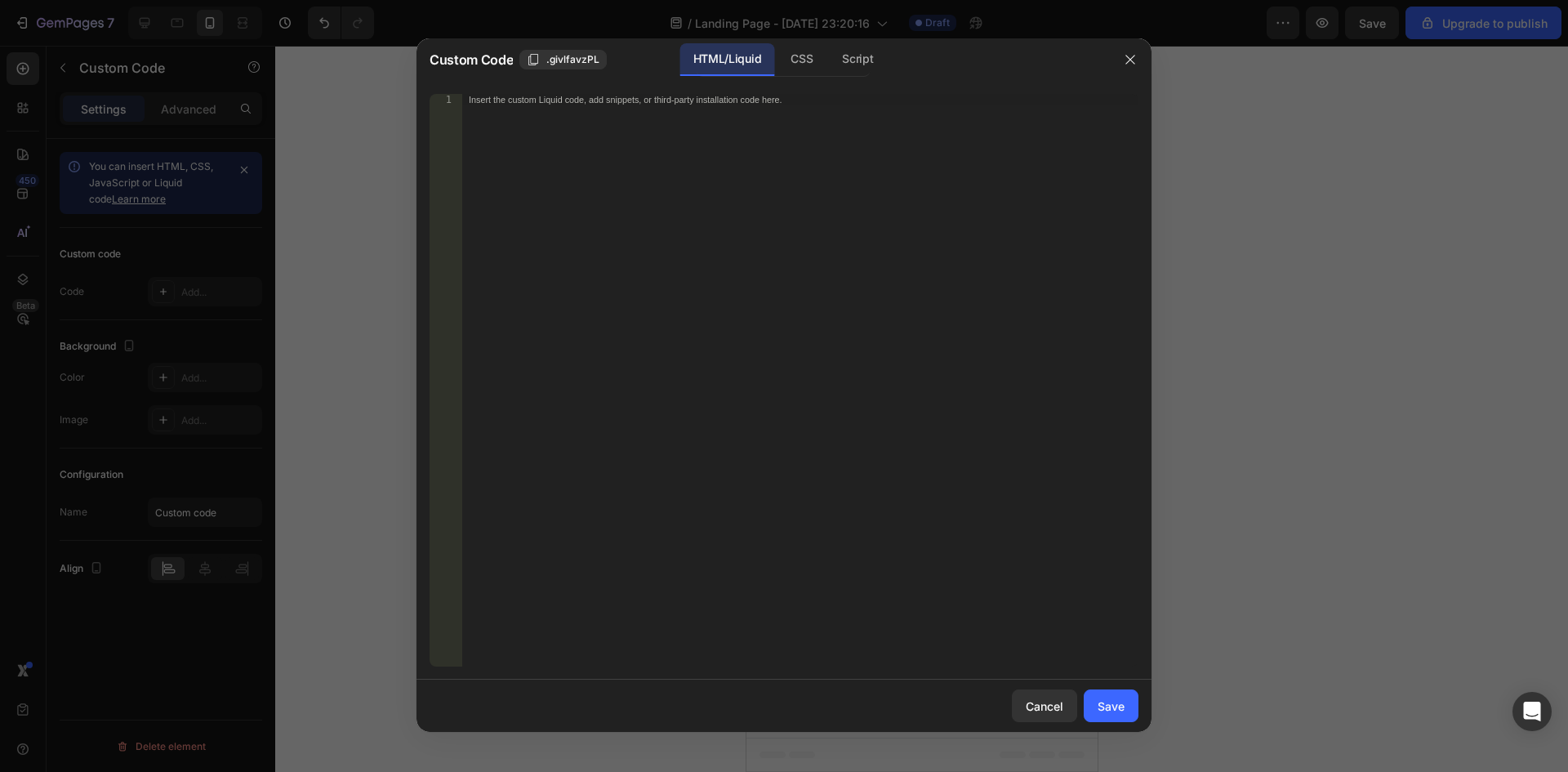
click at [716, 152] on div "Insert the custom Liquid code, add snippets, or third-party installation code h…" at bounding box center [800, 391] width 677 height 595
paste textarea "<div class="klaviyo-form-WXiP78"></div>"
type textarea "<div class="klaviyo-form-WXiP78"></div>"
click at [1116, 708] on div "Save" at bounding box center [1111, 705] width 27 height 17
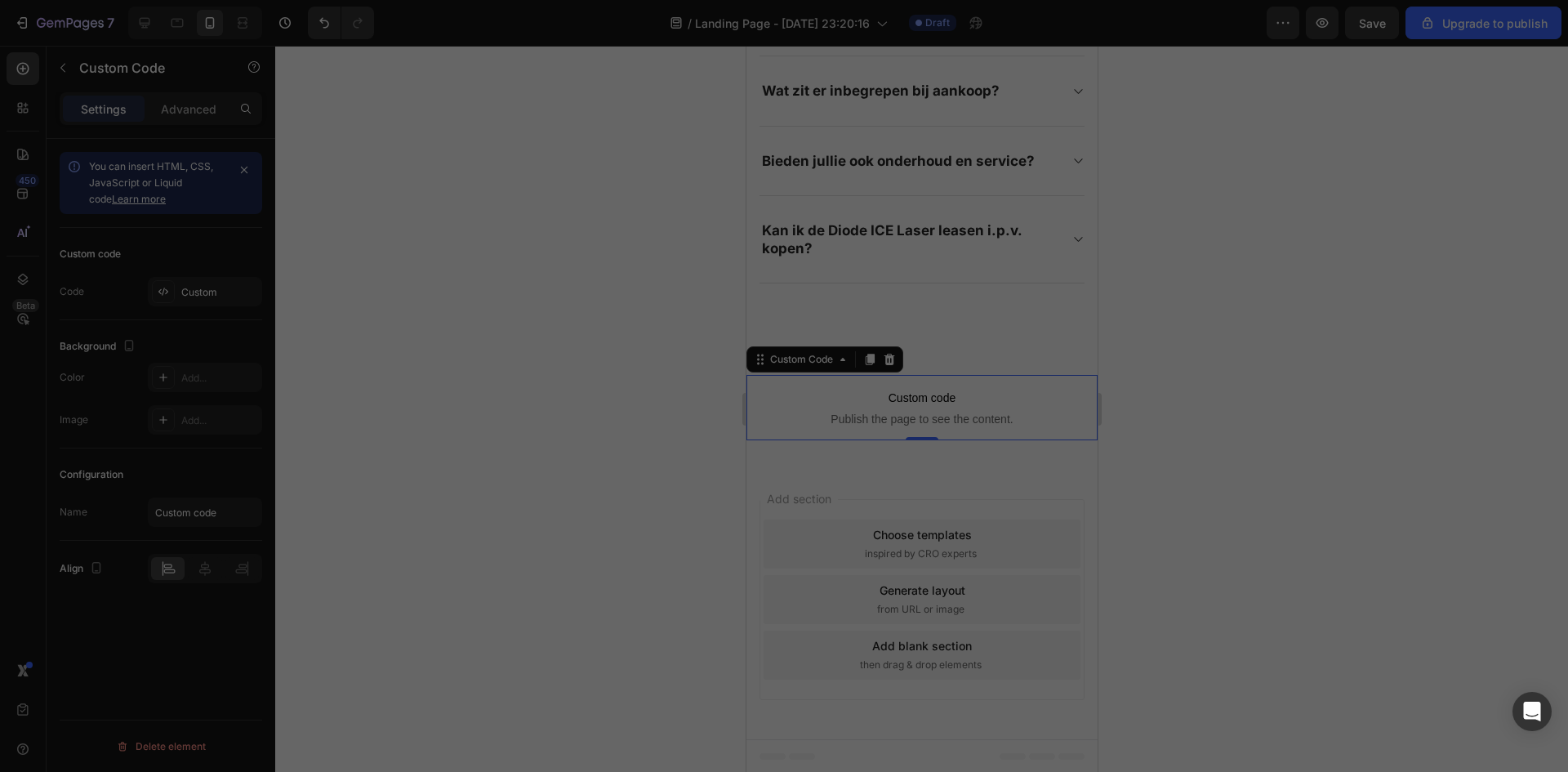
scroll to position [2663, 0]
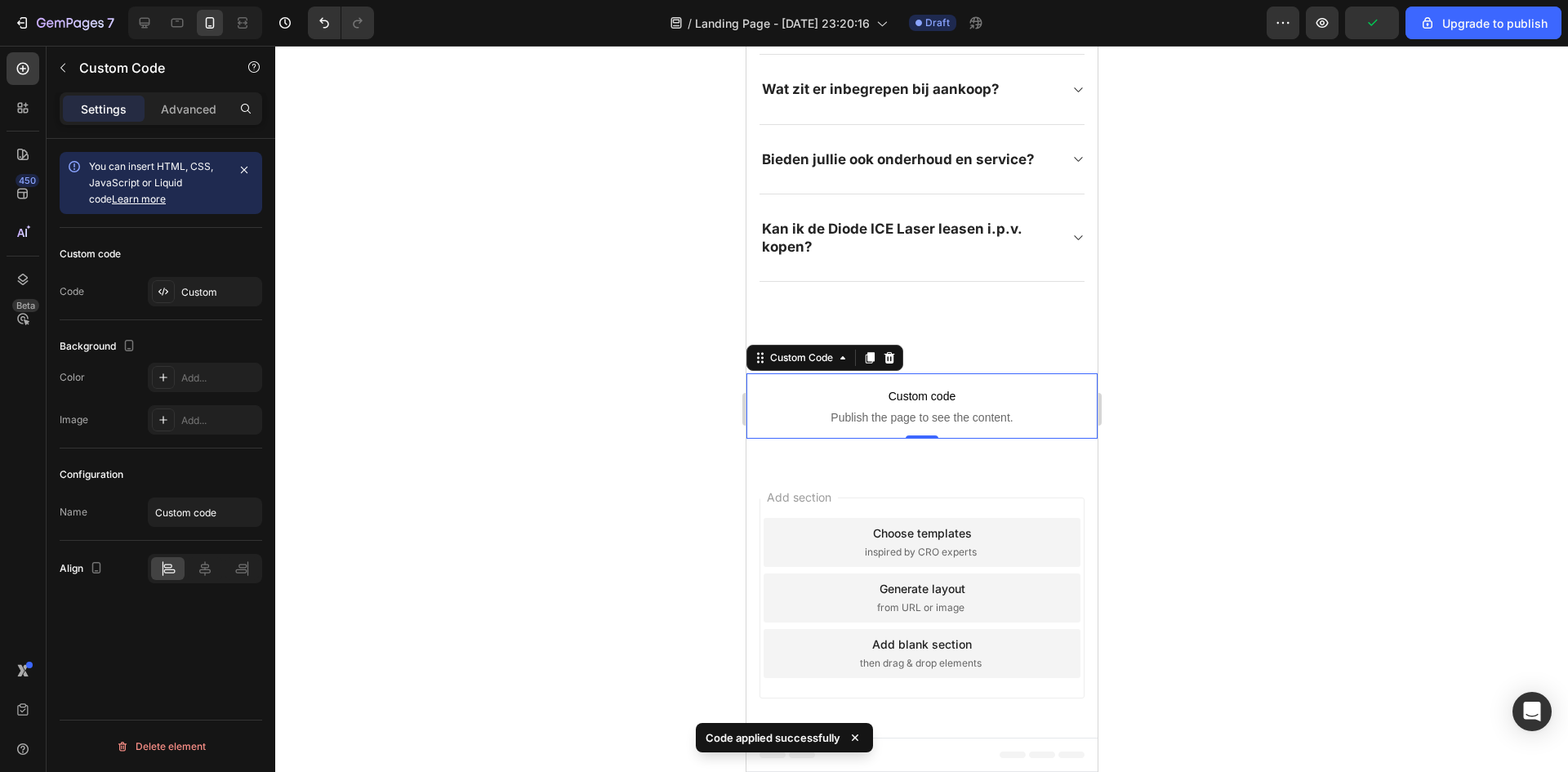
click at [974, 406] on span "Custom code" at bounding box center [920, 396] width 351 height 20
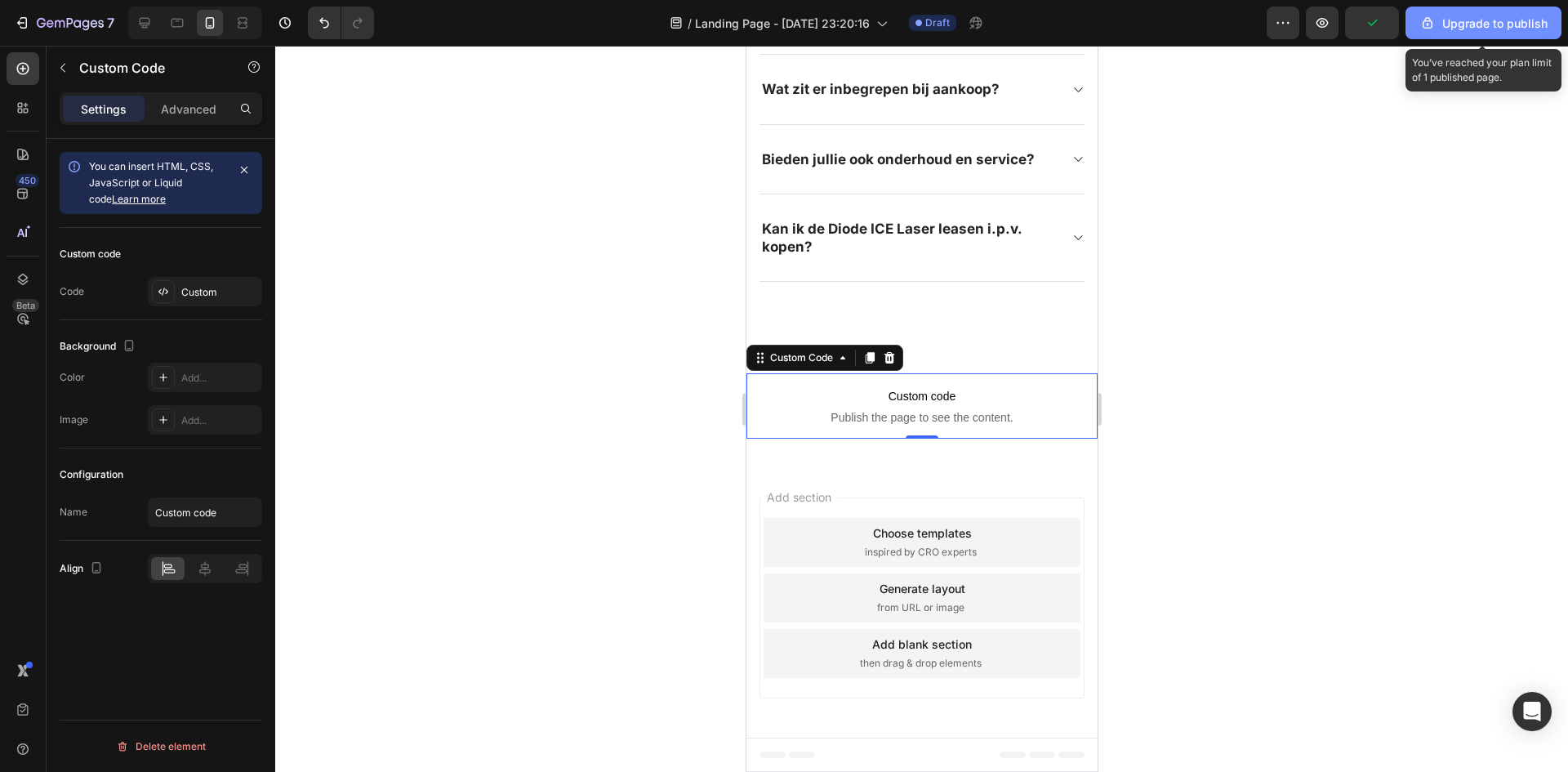
click at [1464, 22] on div "Upgrade to publish" at bounding box center [1484, 23] width 128 height 17
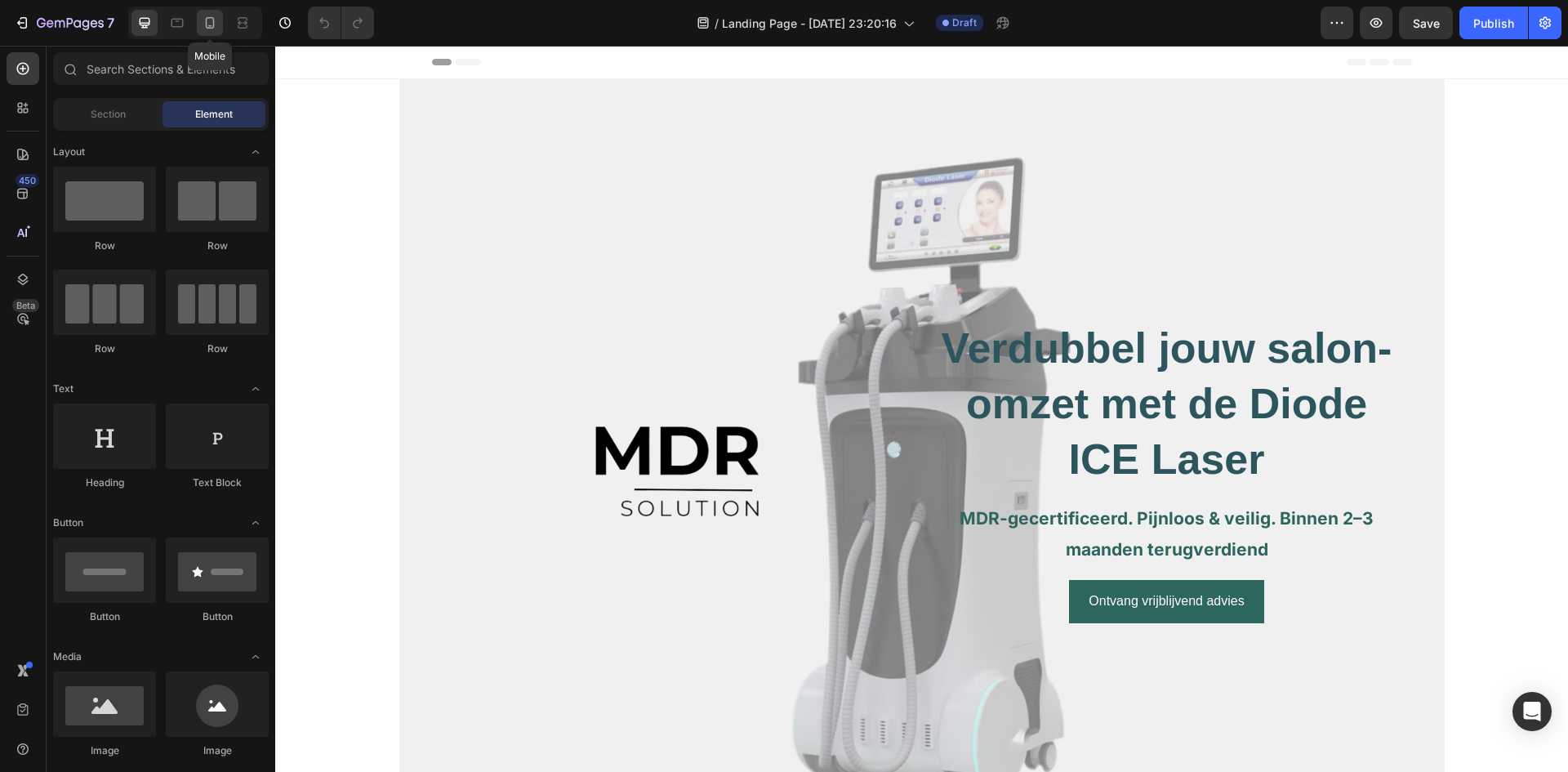
click at [216, 21] on icon at bounding box center [210, 23] width 16 height 16
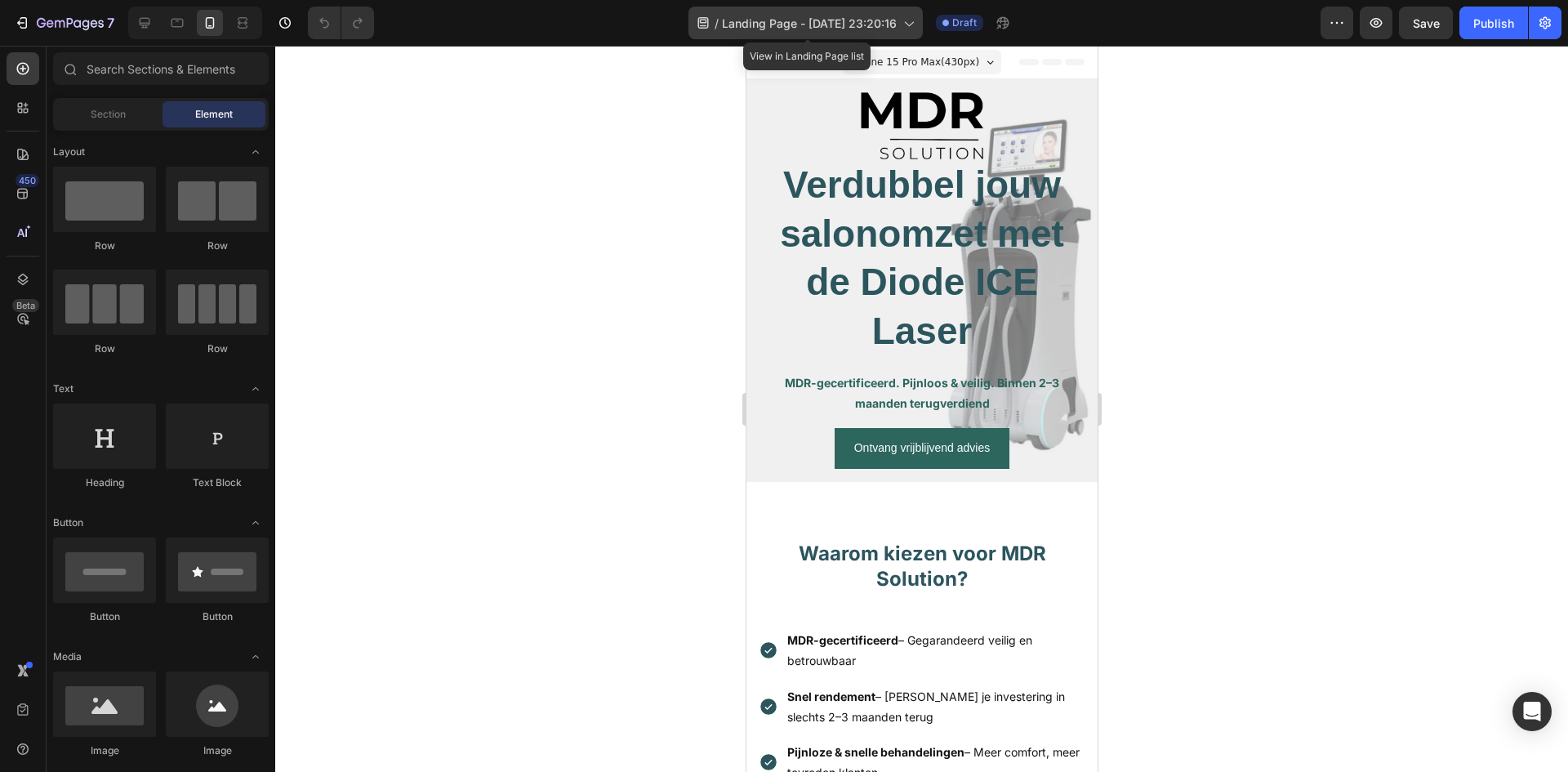
click at [896, 27] on span "Landing Page - [DATE] 23:20:16" at bounding box center [810, 23] width 175 height 17
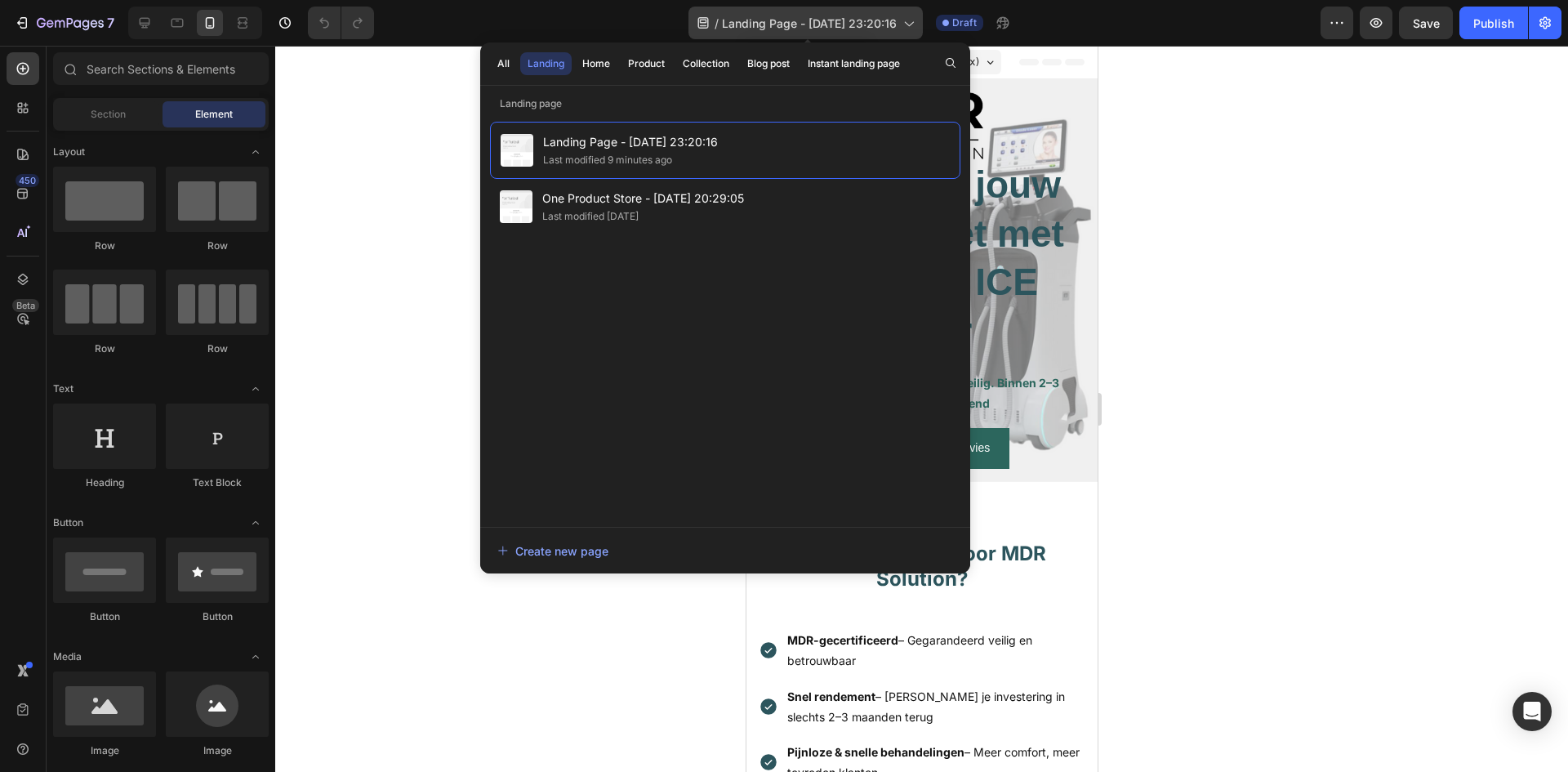
click at [896, 27] on span "Landing Page - [DATE] 23:20:16" at bounding box center [810, 23] width 175 height 17
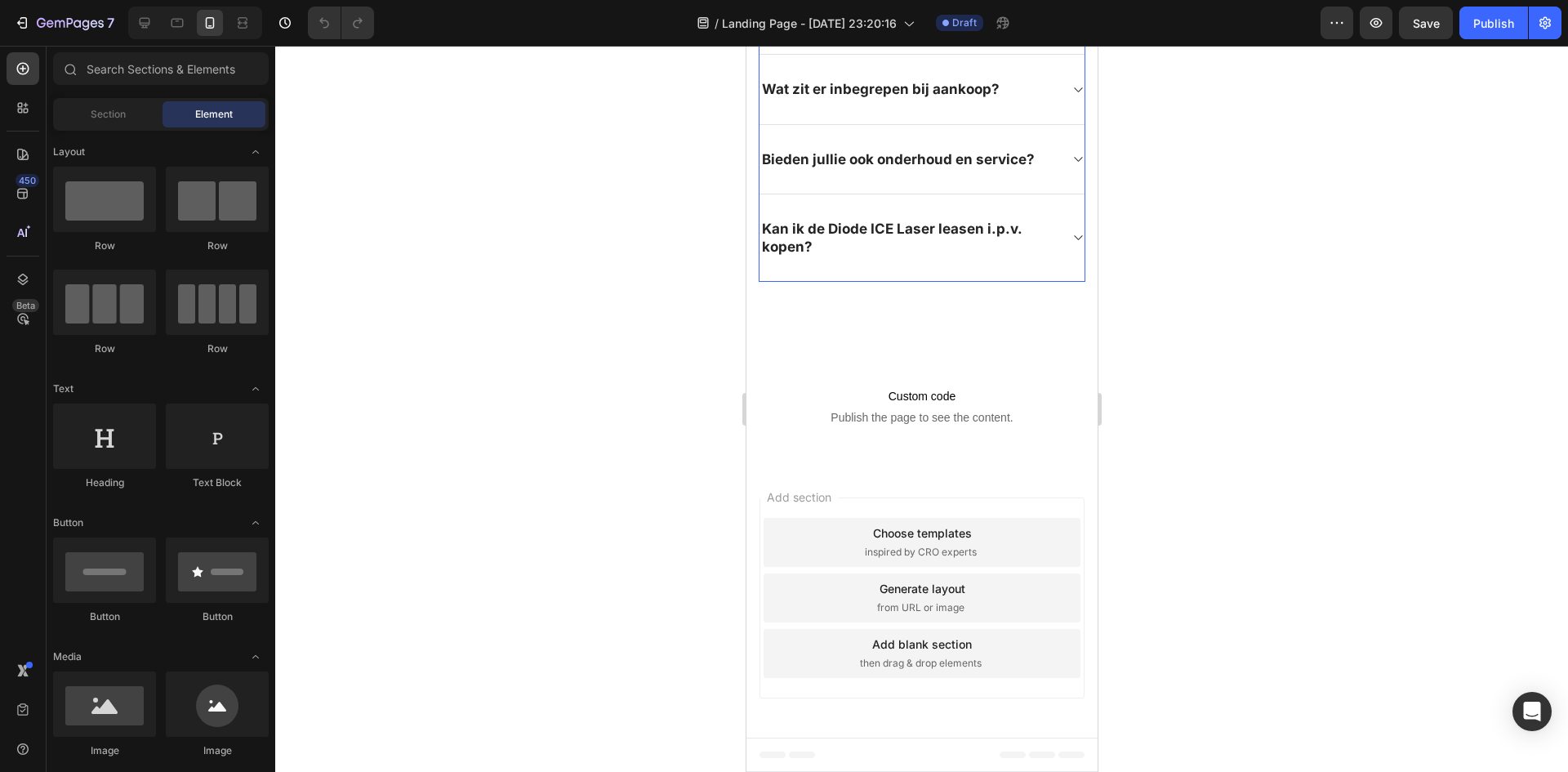
scroll to position [2679, 0]
click at [1366, 25] on button "button" at bounding box center [1376, 23] width 33 height 33
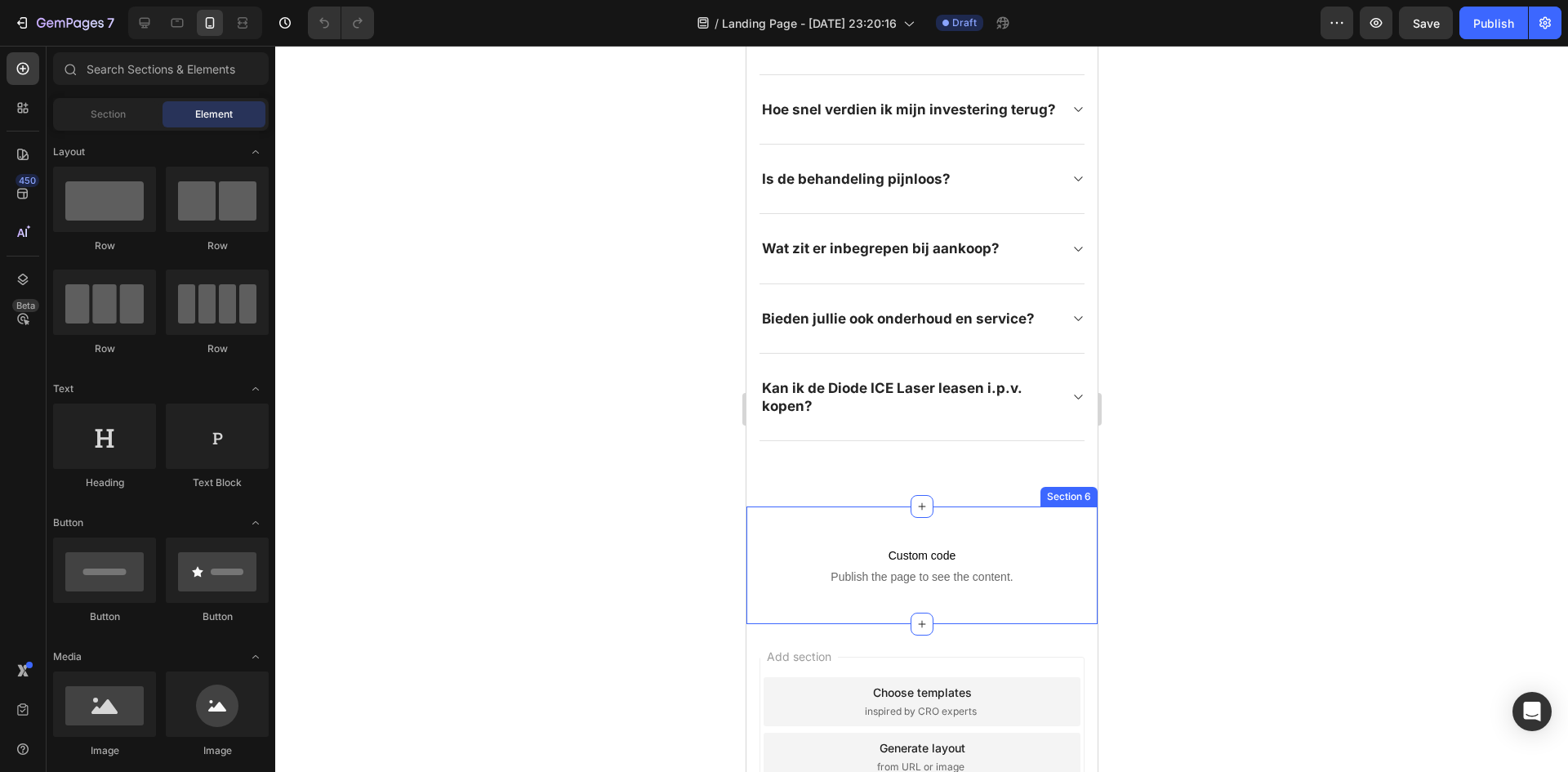
scroll to position [2270, 0]
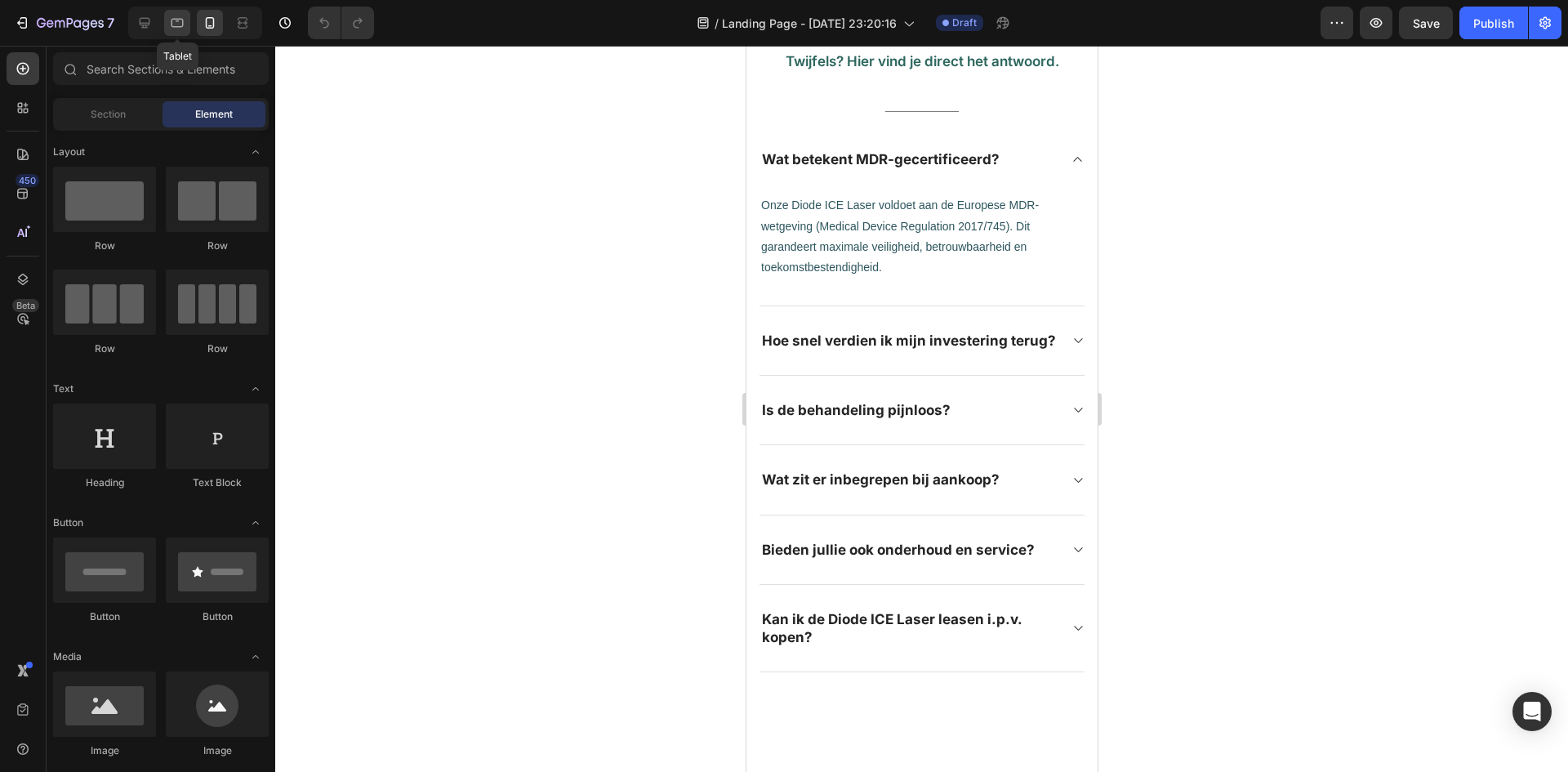
click at [173, 22] on icon at bounding box center [177, 23] width 16 height 16
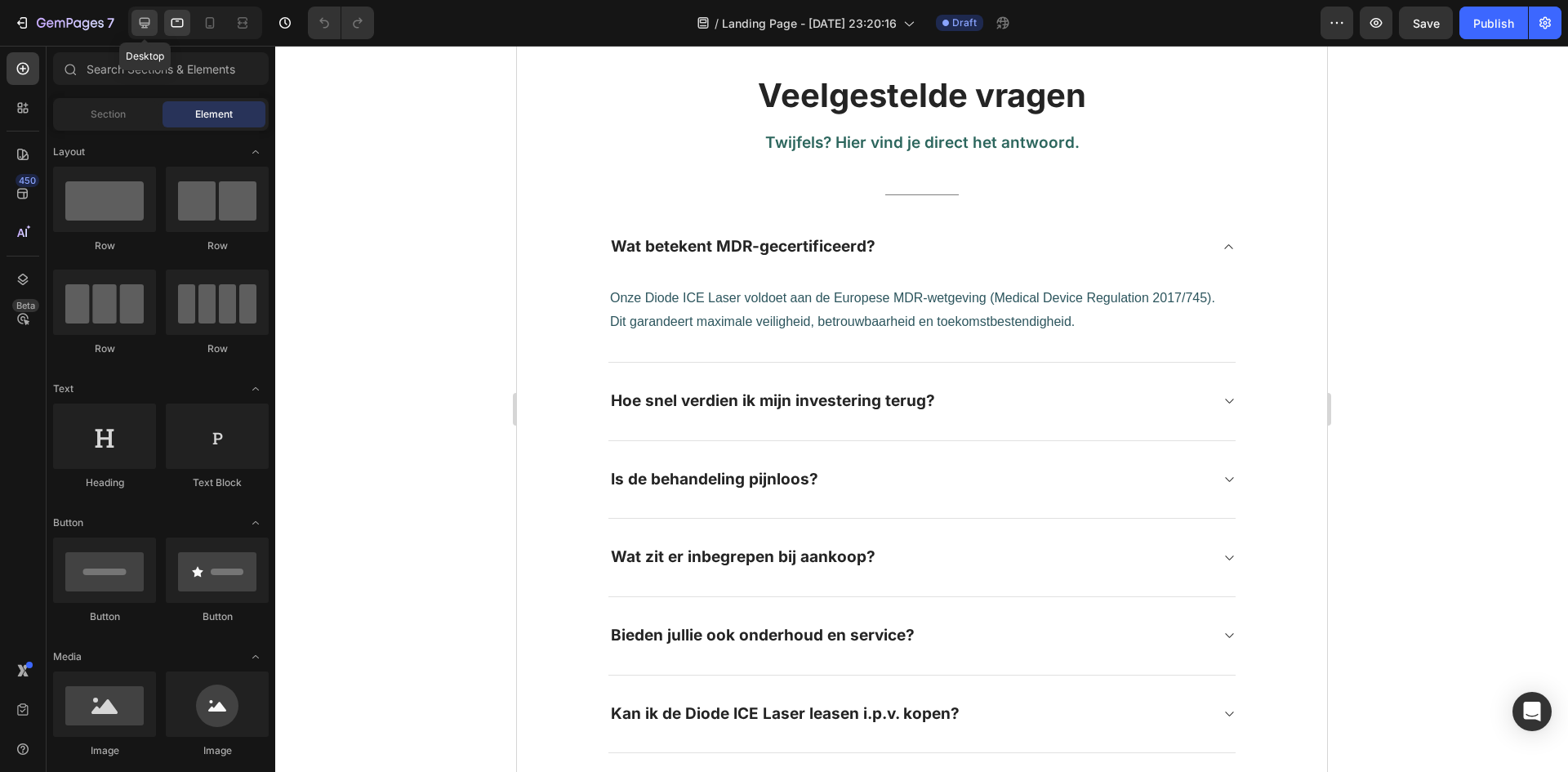
click at [149, 25] on icon at bounding box center [145, 23] width 11 height 11
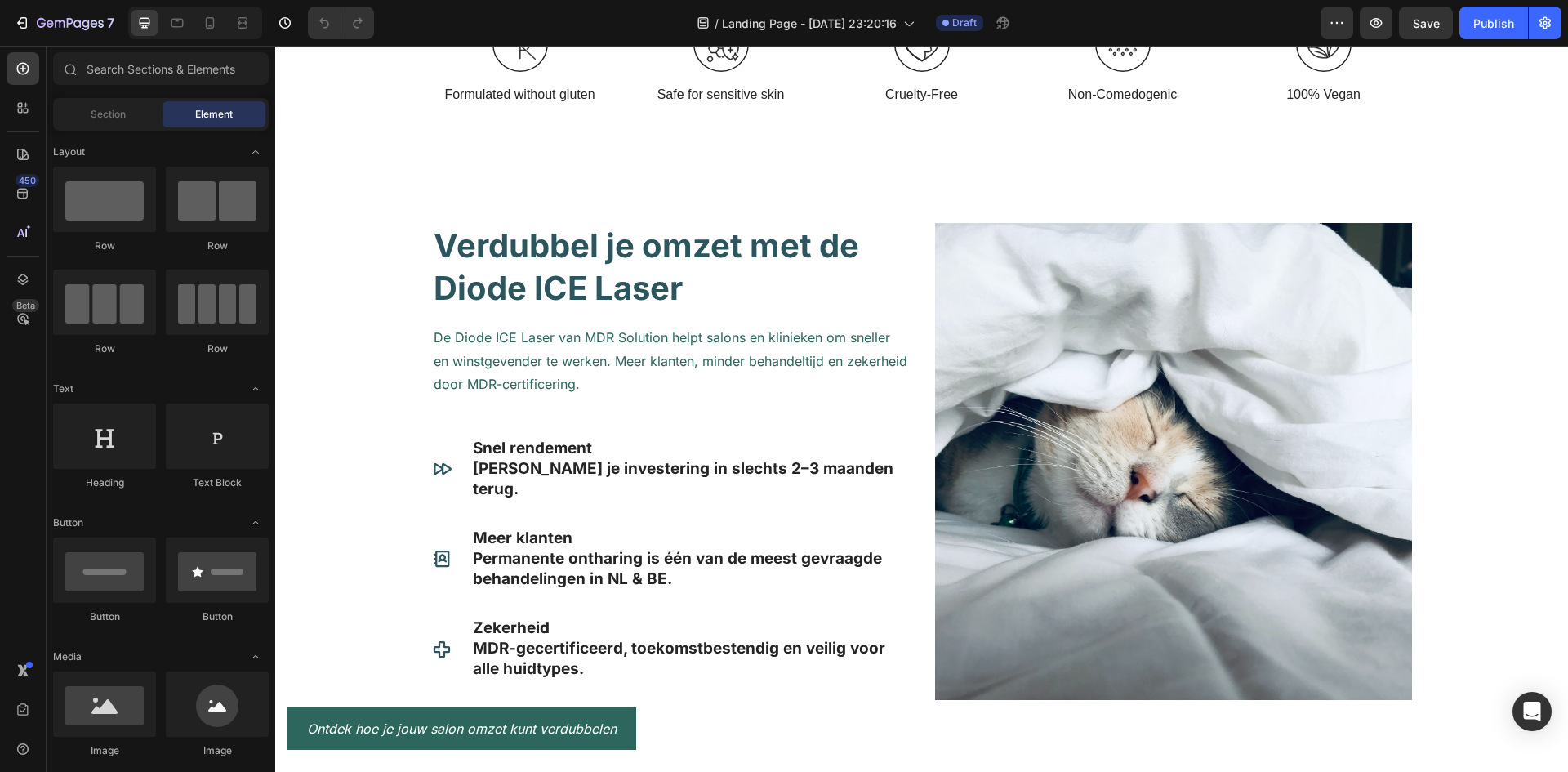
scroll to position [855, 0]
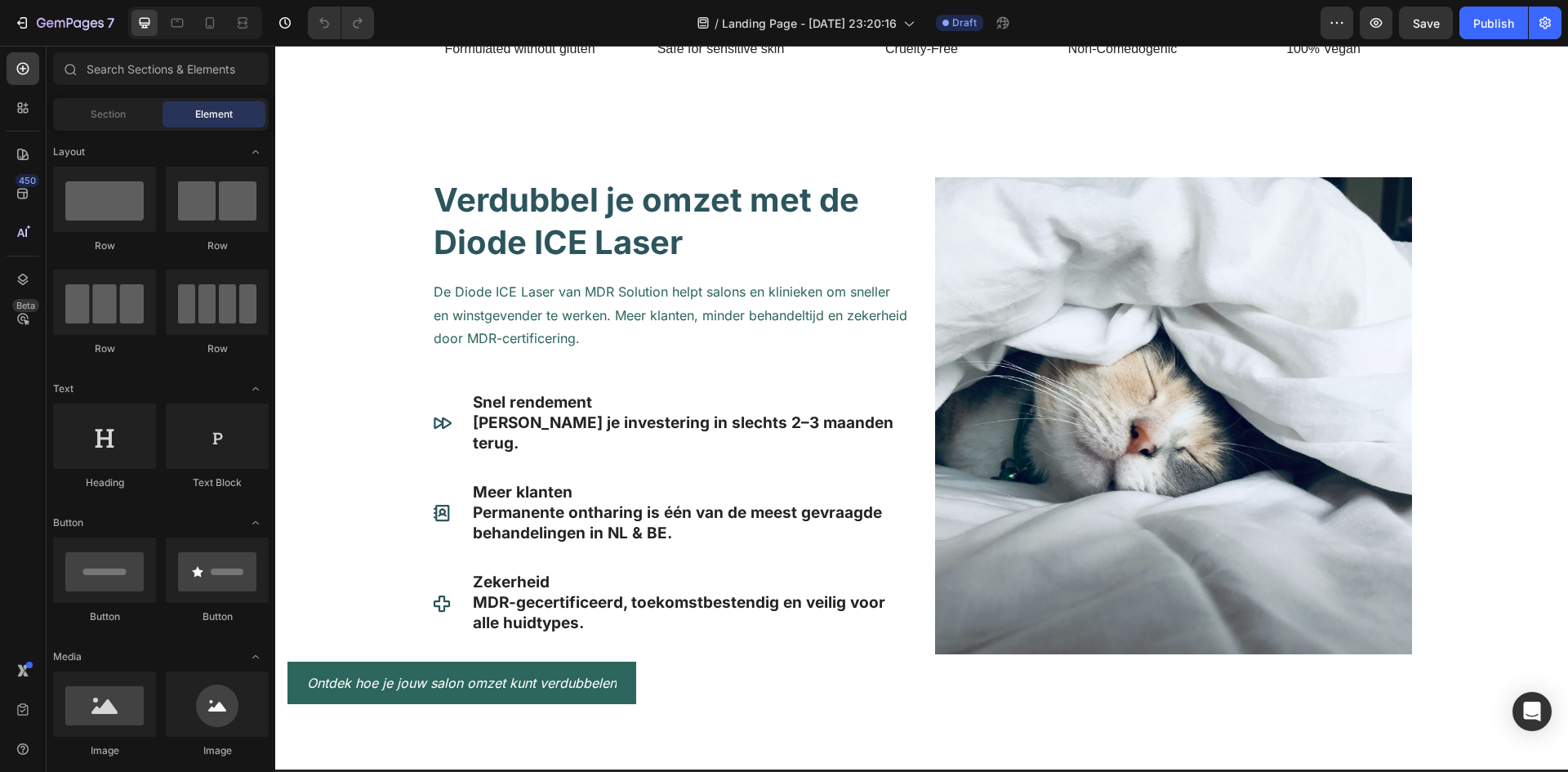
click at [161, 34] on div at bounding box center [195, 23] width 134 height 33
click at [168, 30] on div at bounding box center [177, 23] width 26 height 26
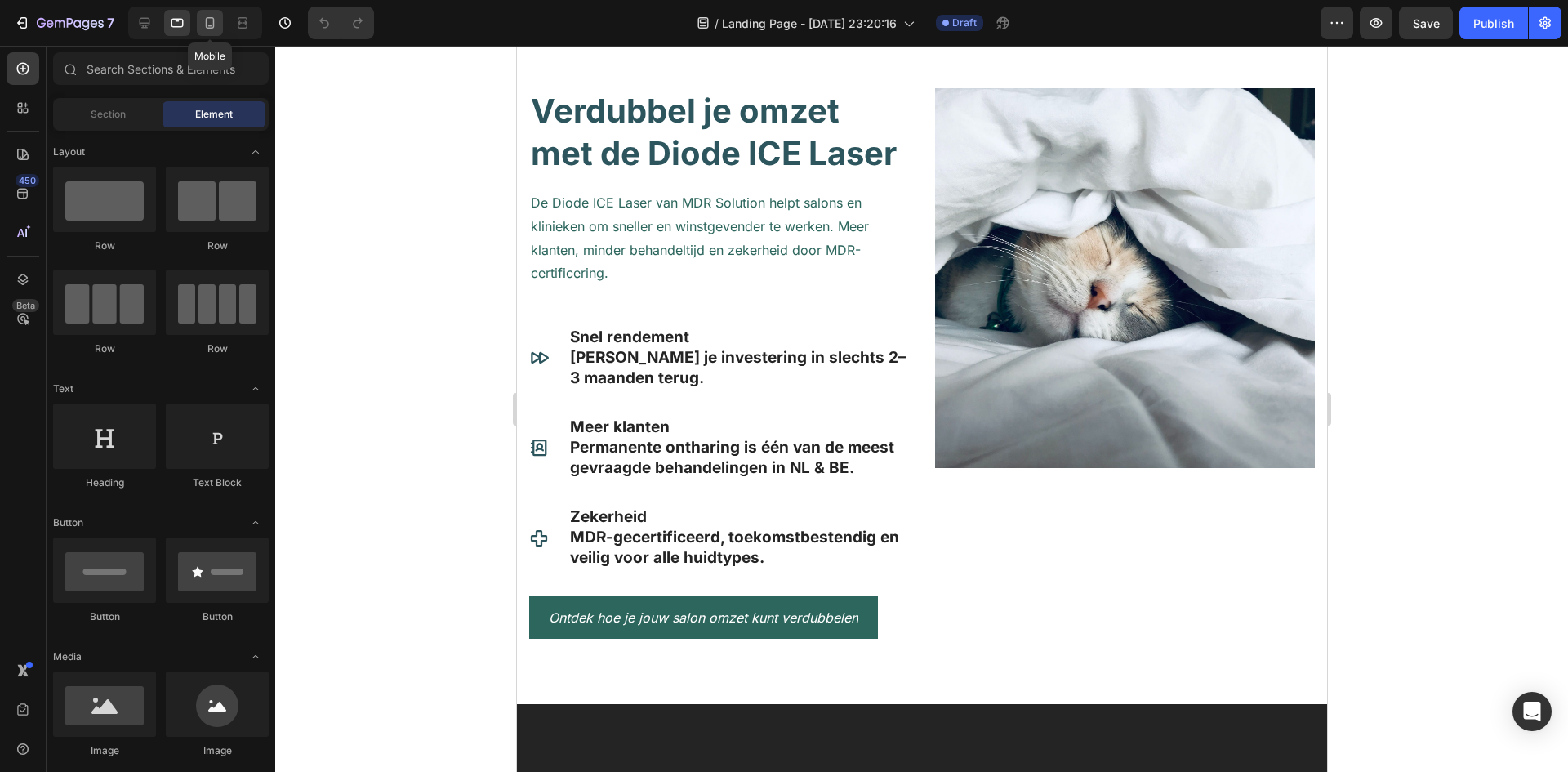
click at [207, 30] on icon at bounding box center [210, 23] width 16 height 16
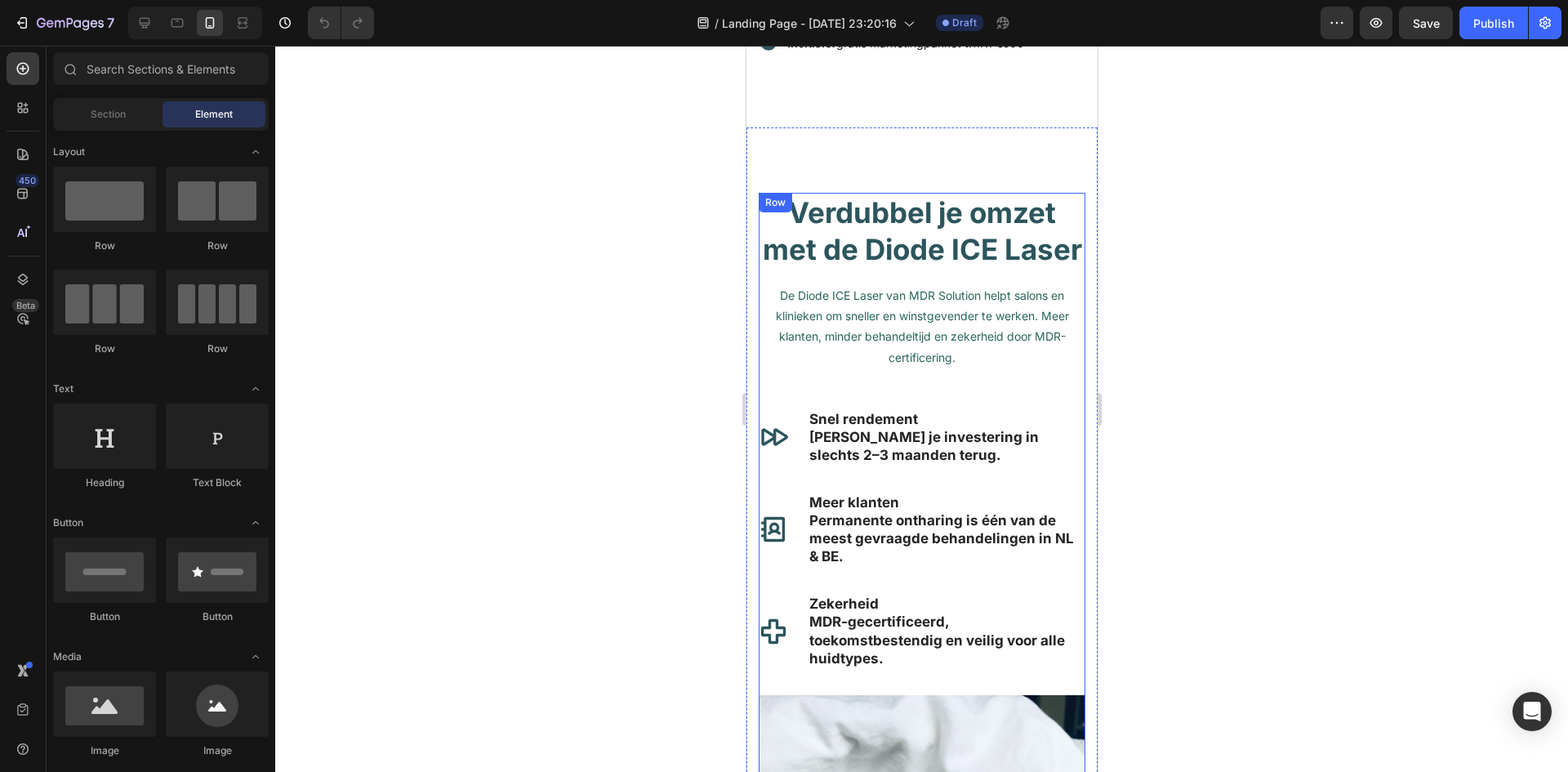
scroll to position [842, 0]
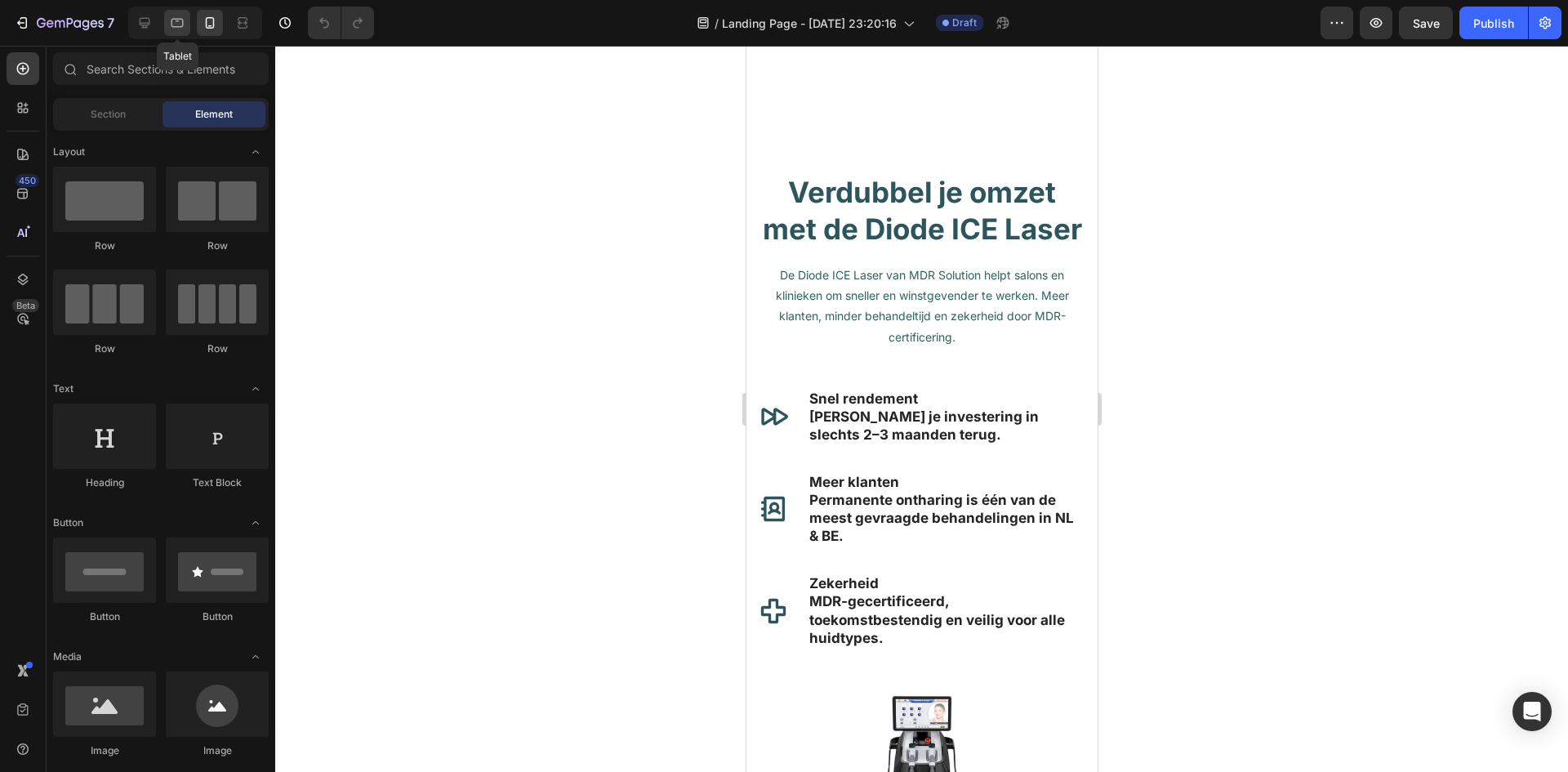
click at [172, 14] on div at bounding box center [177, 23] width 26 height 26
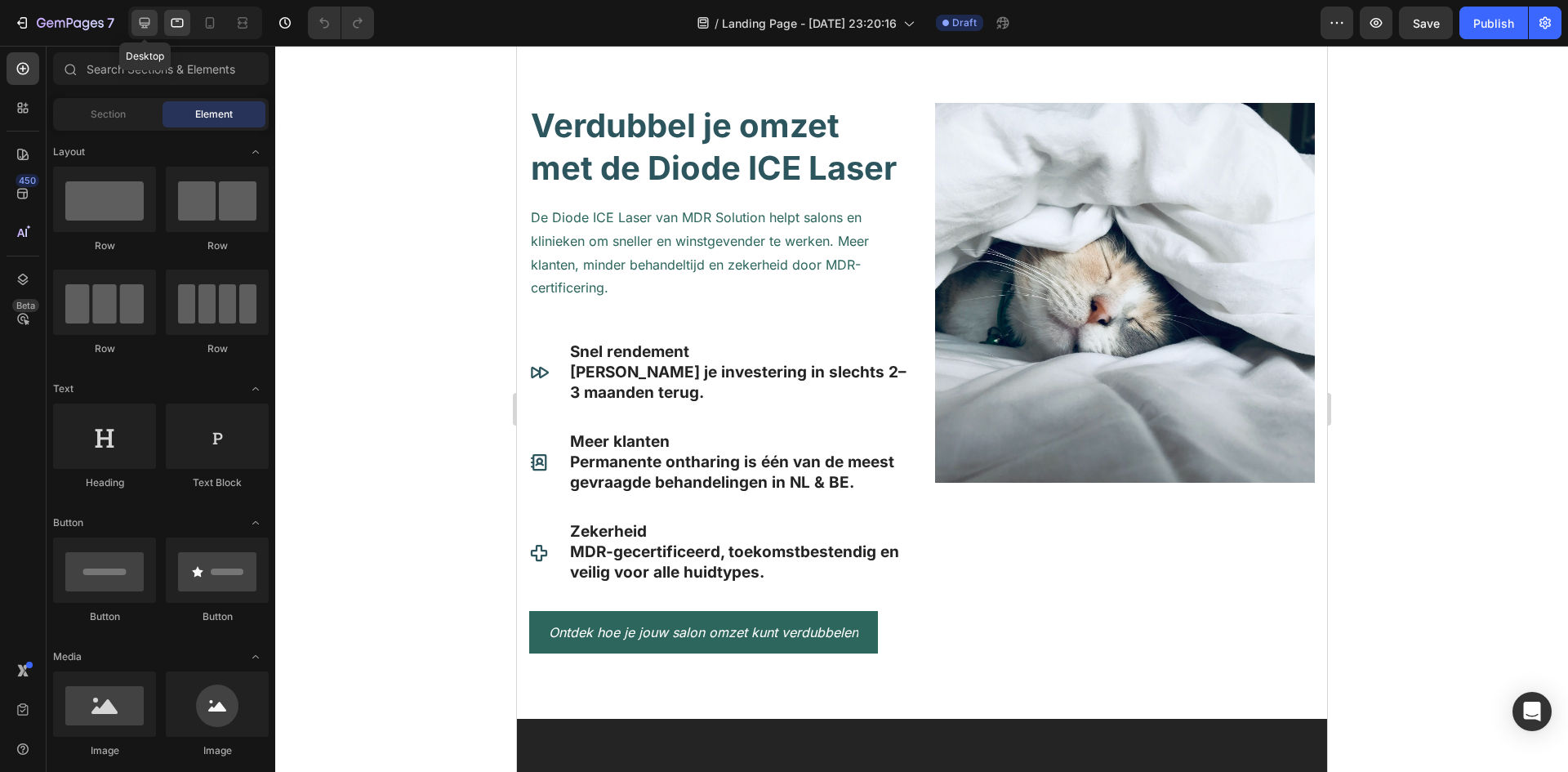
click at [151, 17] on icon at bounding box center [144, 23] width 16 height 16
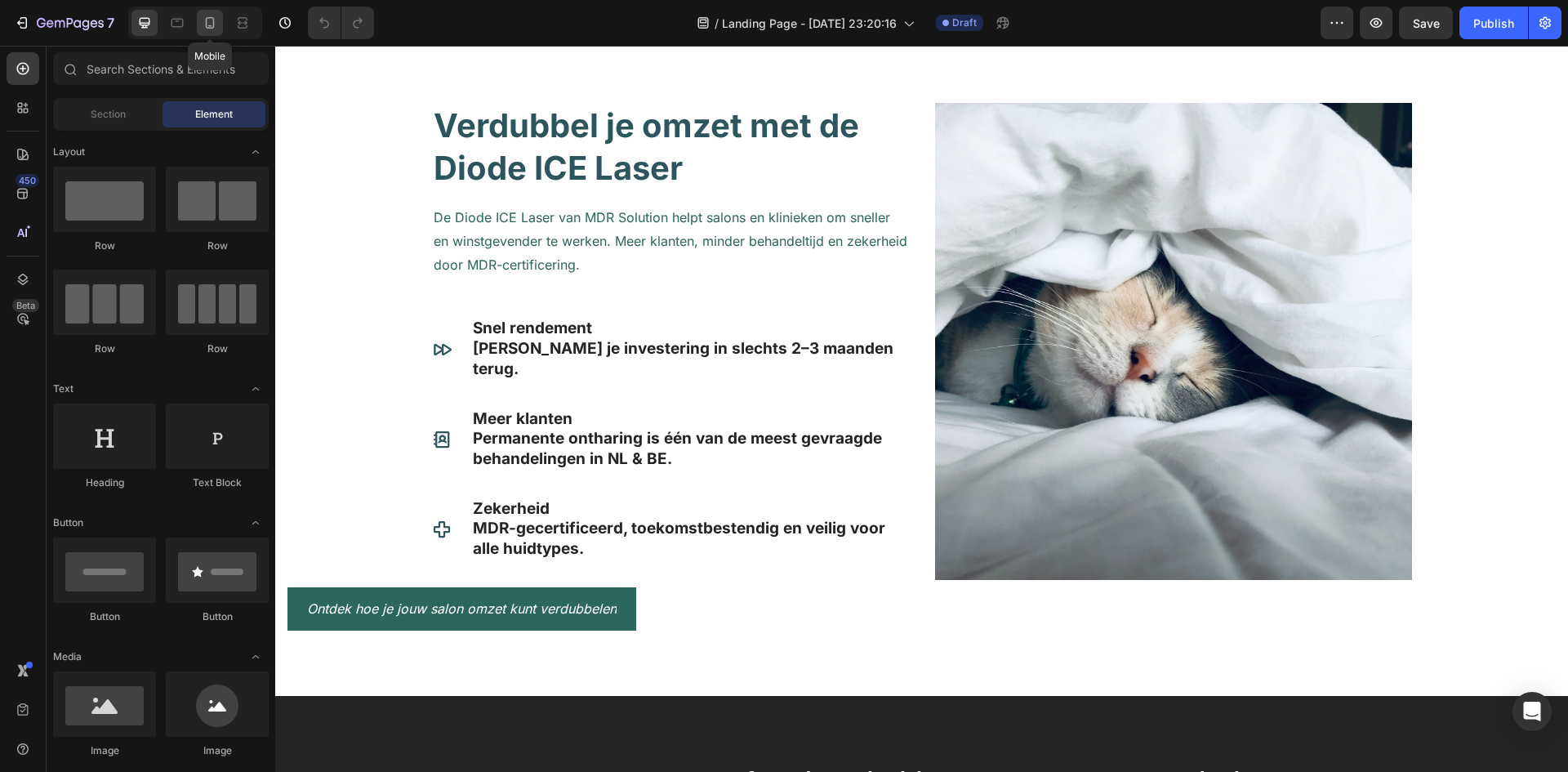
click at [203, 22] on icon at bounding box center [210, 23] width 16 height 16
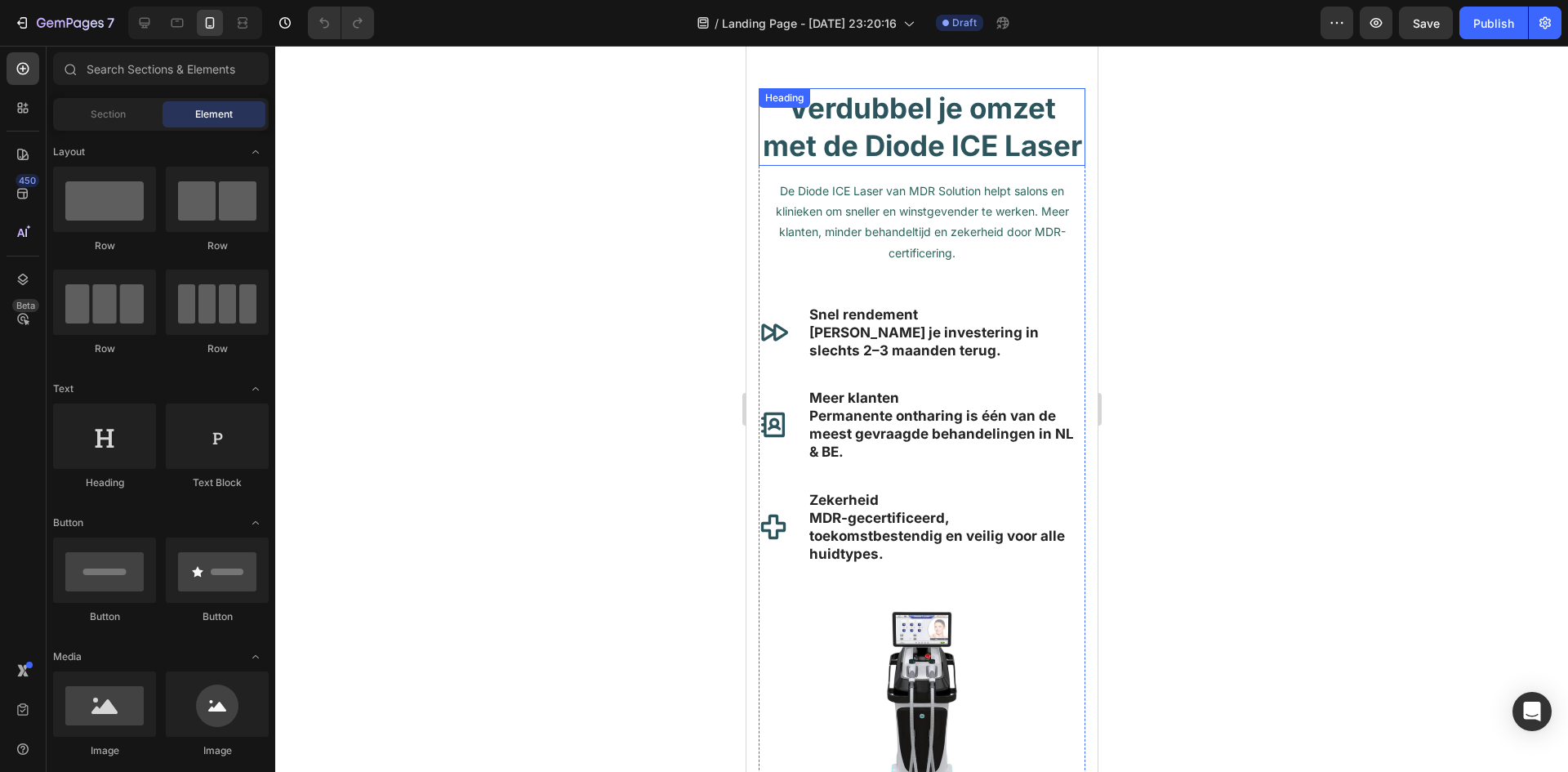
click at [761, 98] on div "Heading" at bounding box center [783, 97] width 45 height 15
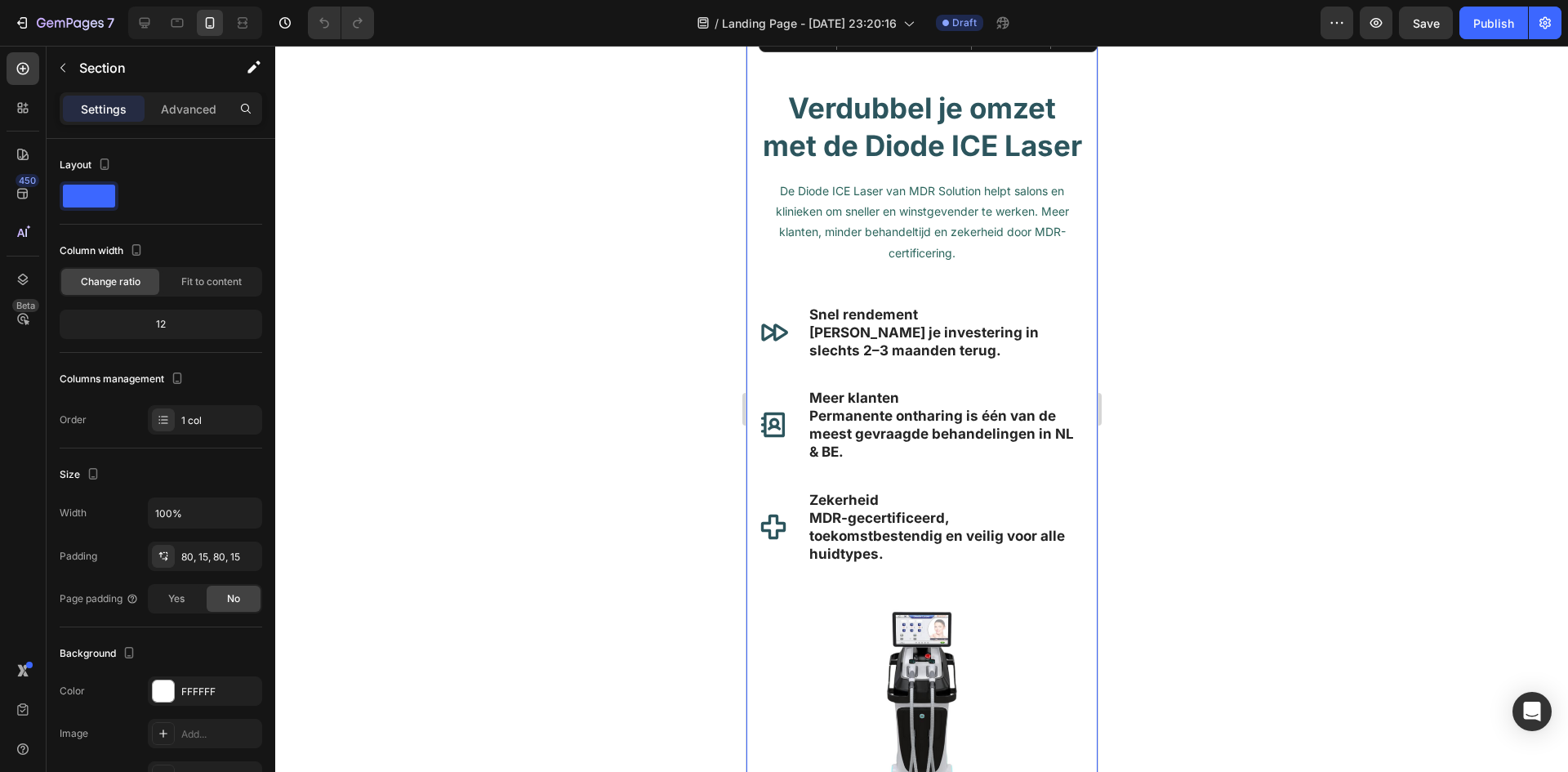
click at [750, 74] on div "Verdubbel je omzet met de Diode ICE Laser Heading De Diode ICE Laser van MDR So…" at bounding box center [920, 482] width 351 height 918
click at [199, 110] on p "Advanced" at bounding box center [189, 108] width 56 height 17
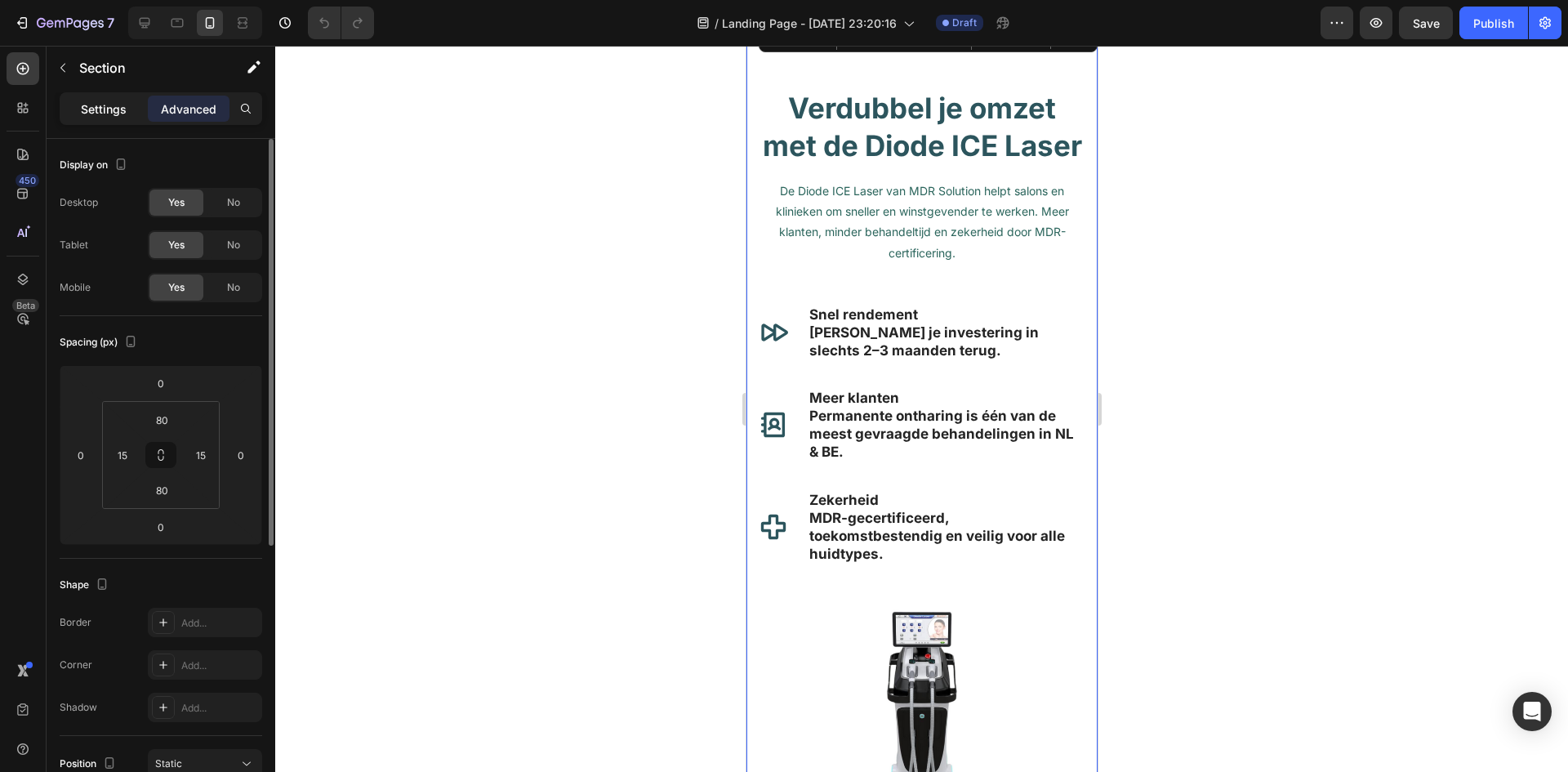
click at [112, 113] on p "Settings" at bounding box center [103, 108] width 46 height 17
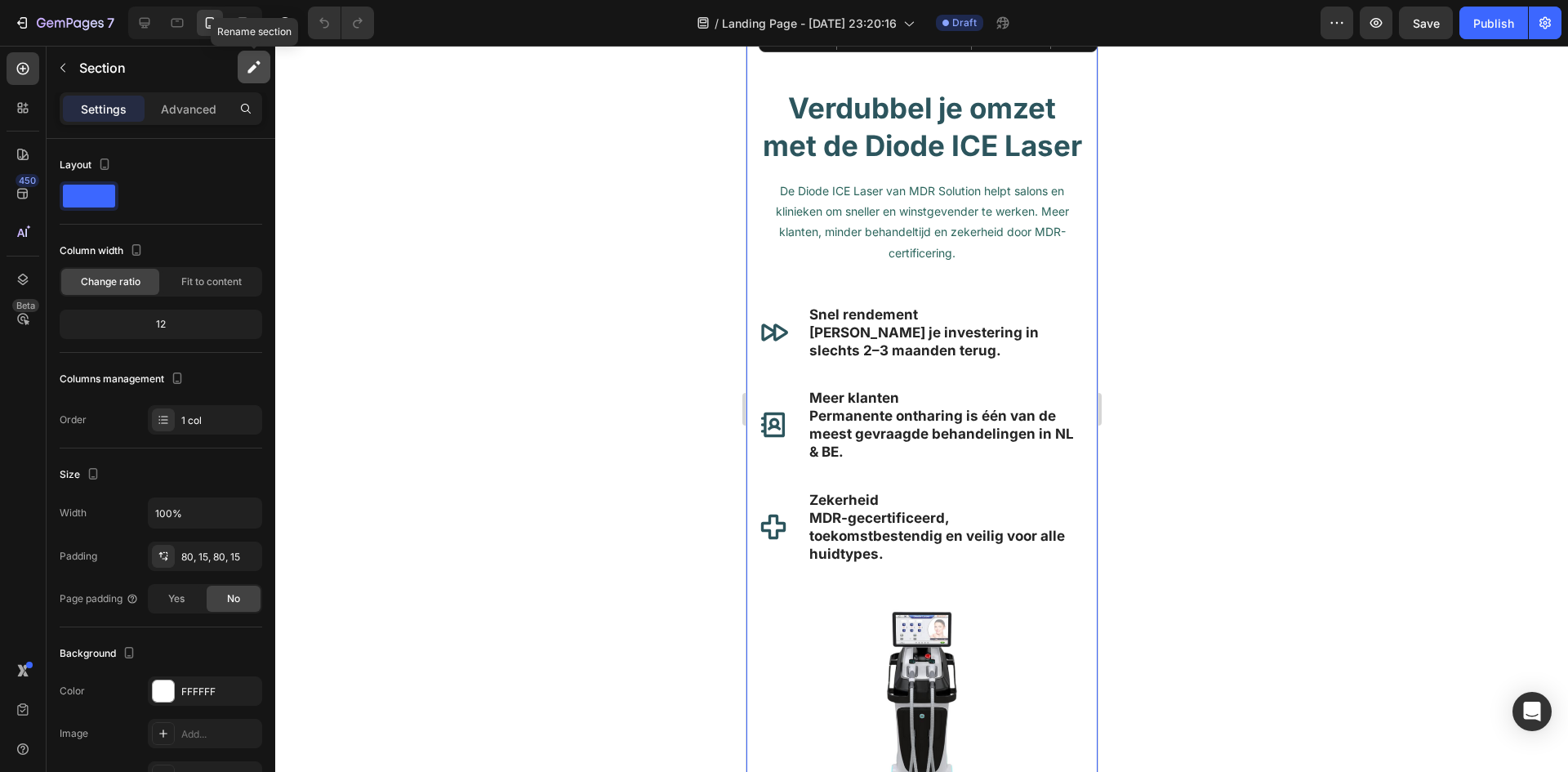
click at [254, 75] on icon "button" at bounding box center [253, 67] width 16 height 16
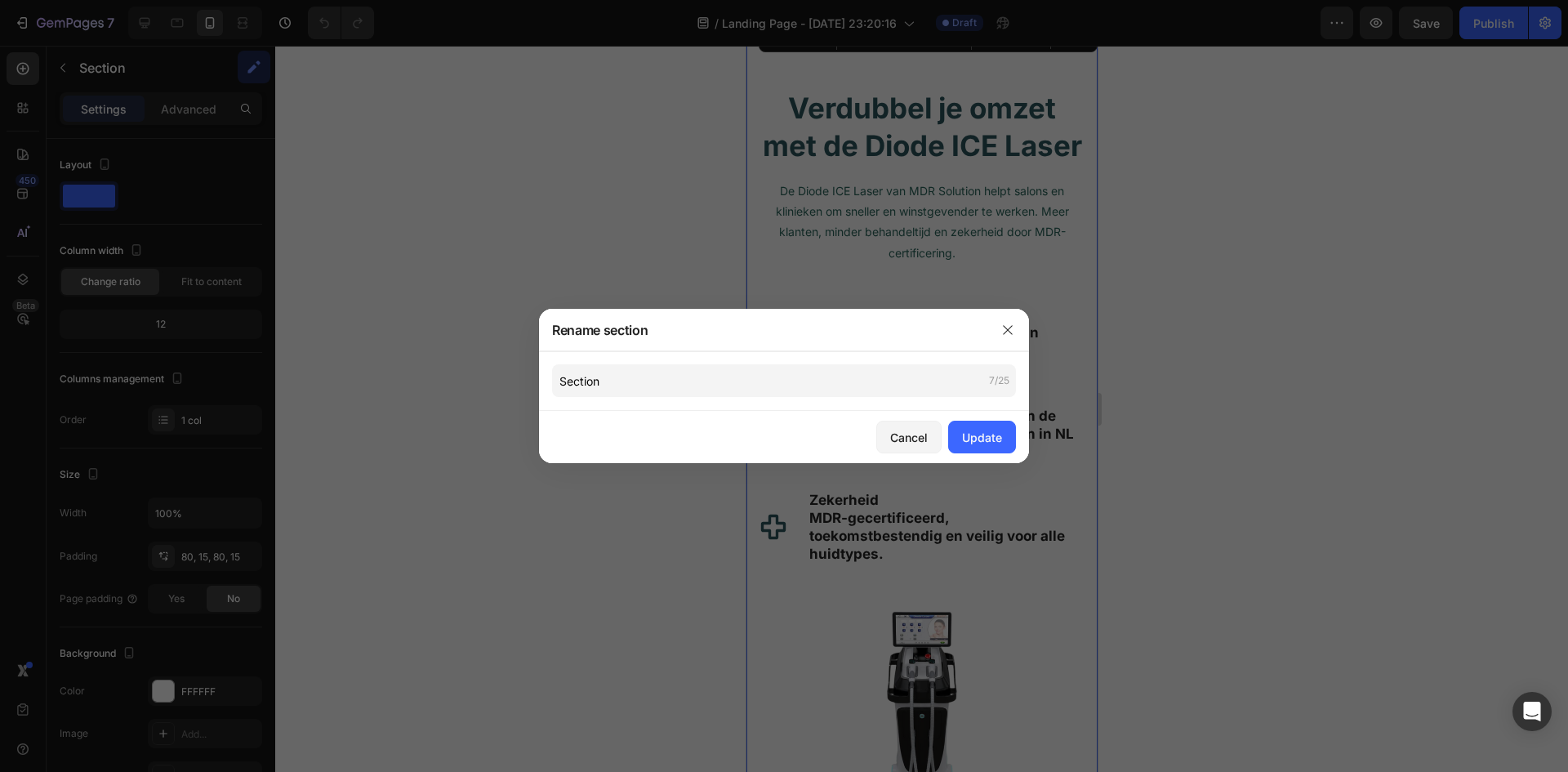
drag, startPoint x: 214, startPoint y: 76, endPoint x: 228, endPoint y: 75, distance: 14.0
click at [216, 75] on div at bounding box center [784, 386] width 1568 height 772
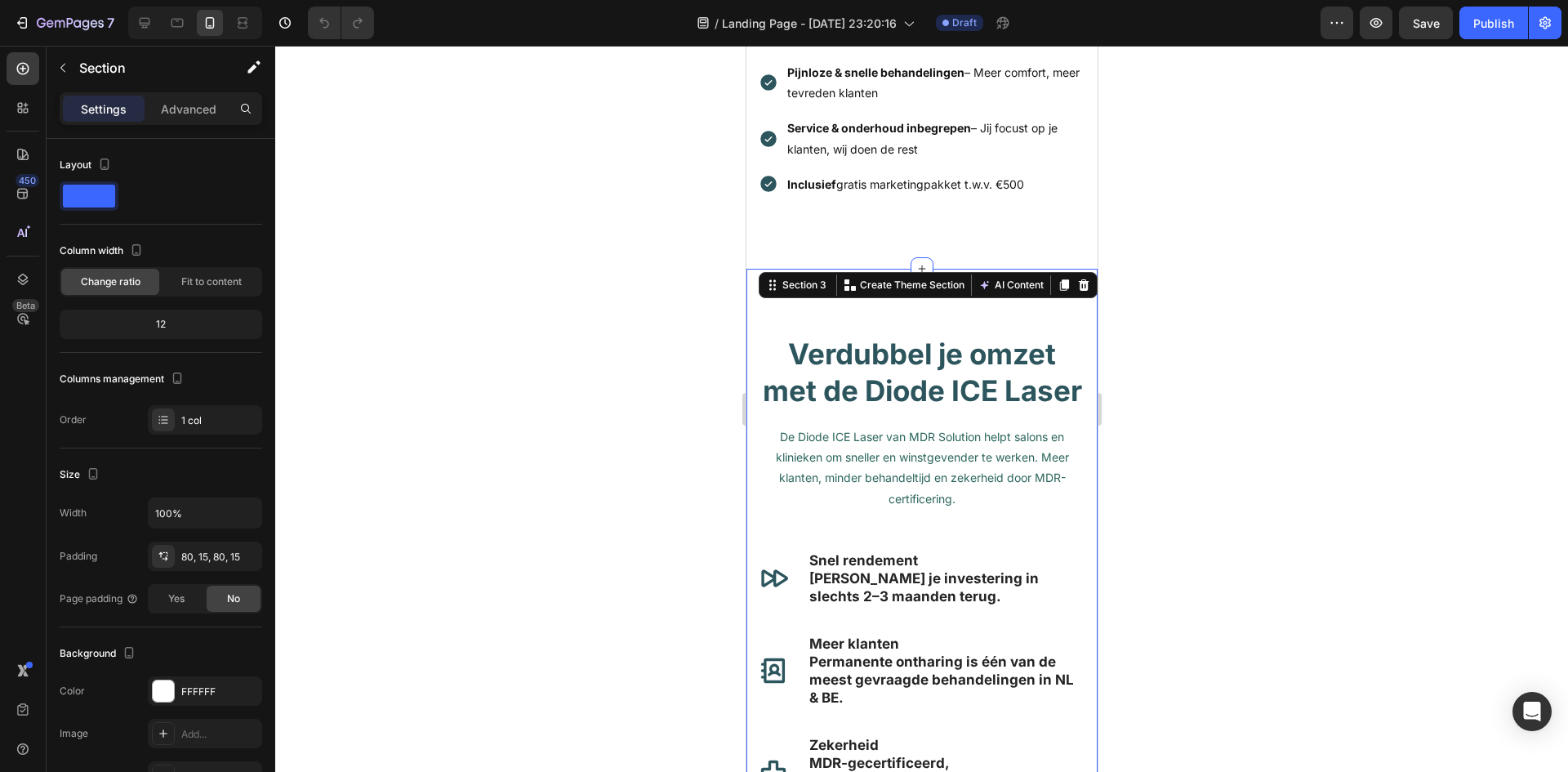
scroll to position [678, 0]
click at [773, 320] on div "Verdubbel je omzet met de Diode ICE Laser Heading De Diode ICE Laser van MDR So…" at bounding box center [920, 729] width 351 height 918
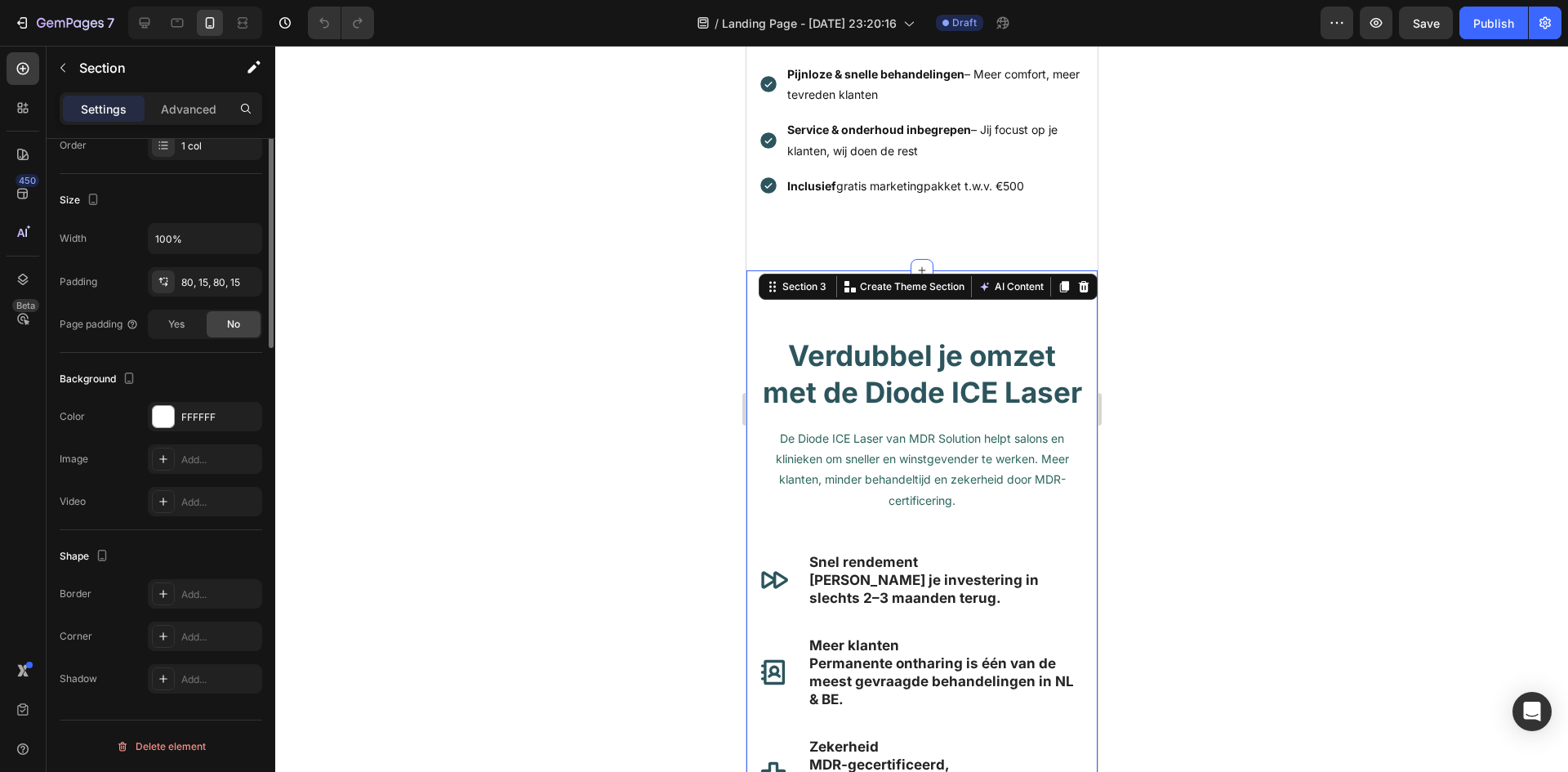
scroll to position [0, 0]
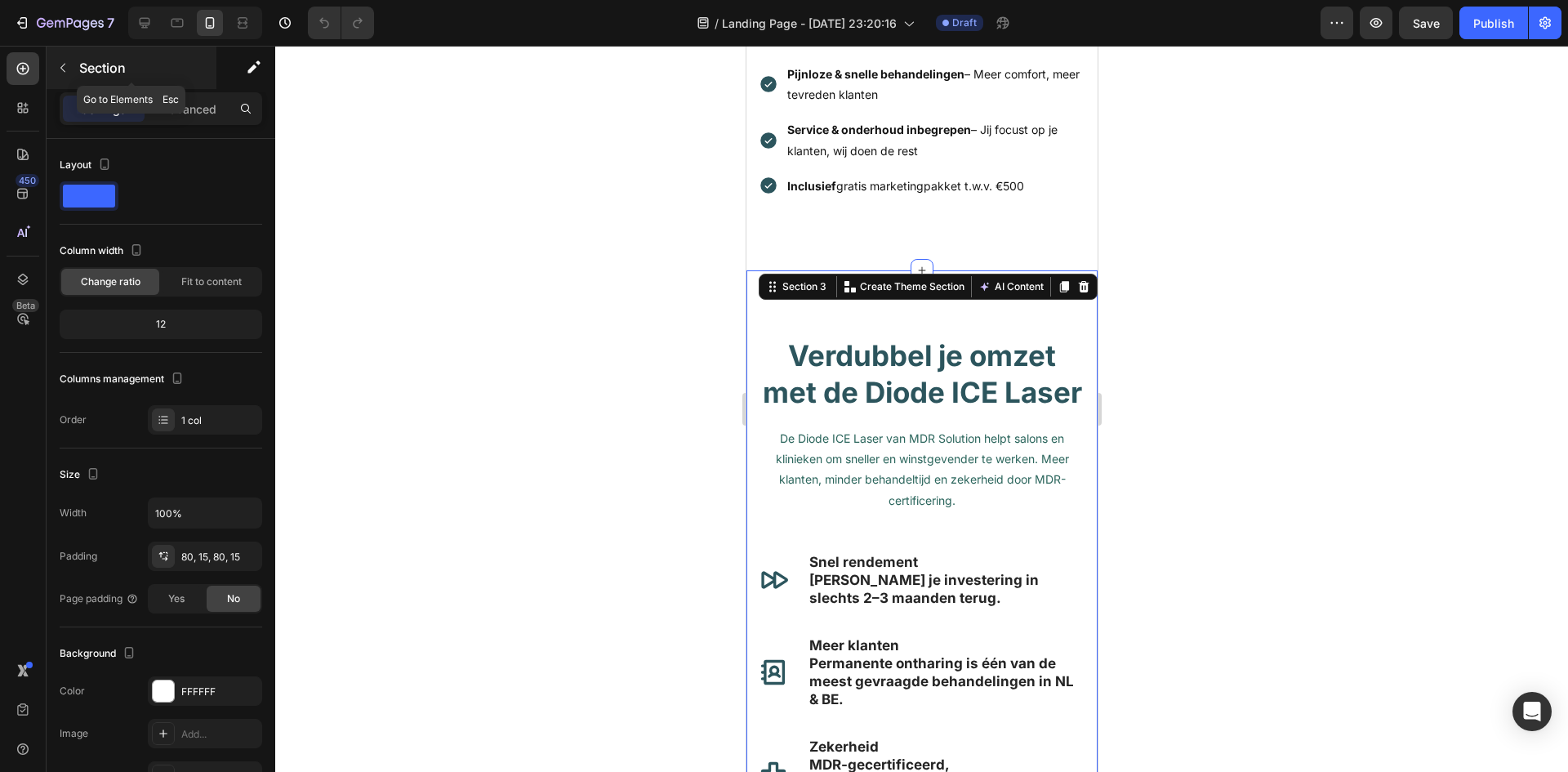
click at [65, 70] on icon "button" at bounding box center [63, 68] width 13 height 13
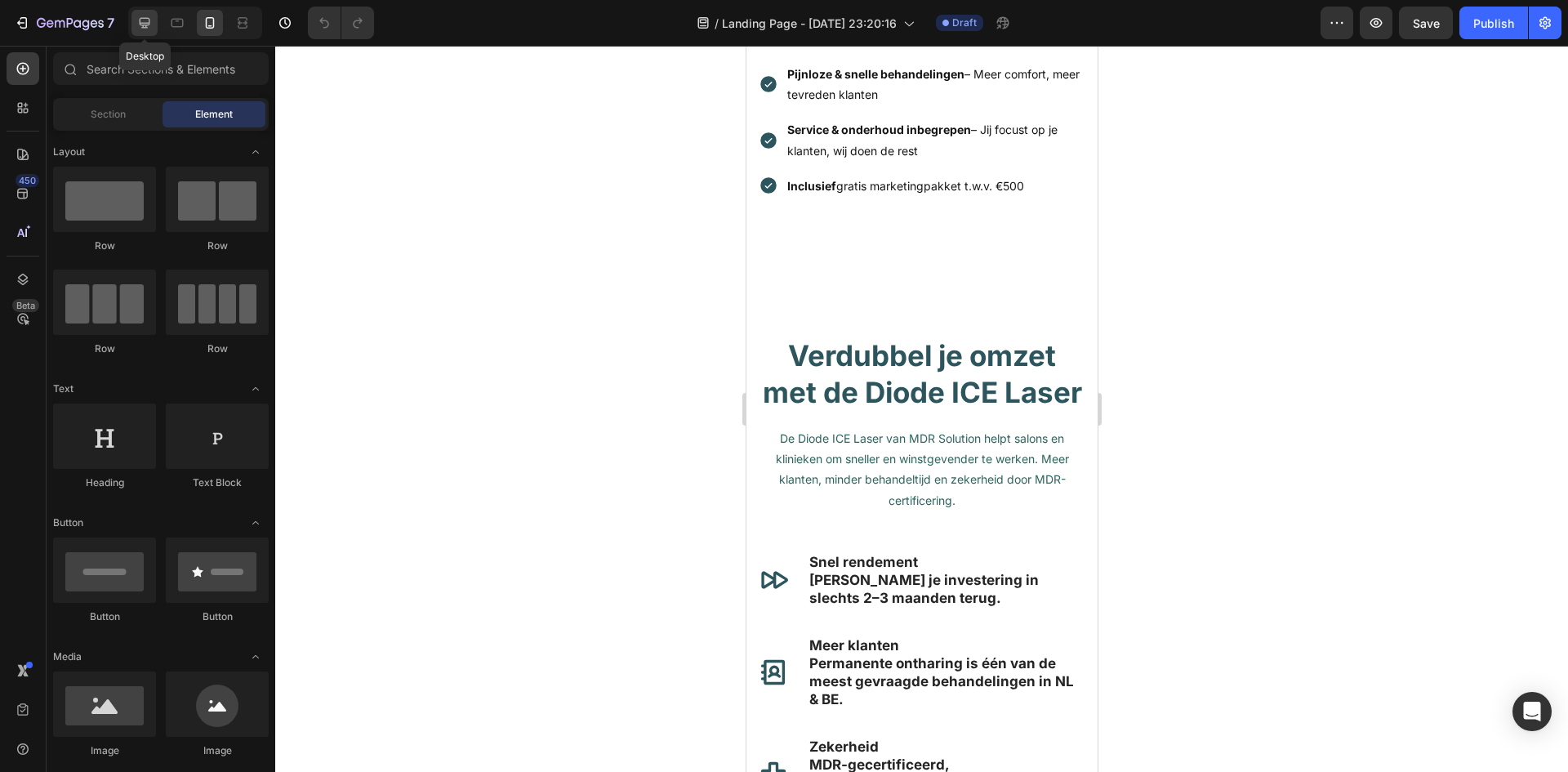
click at [150, 25] on icon at bounding box center [144, 23] width 16 height 16
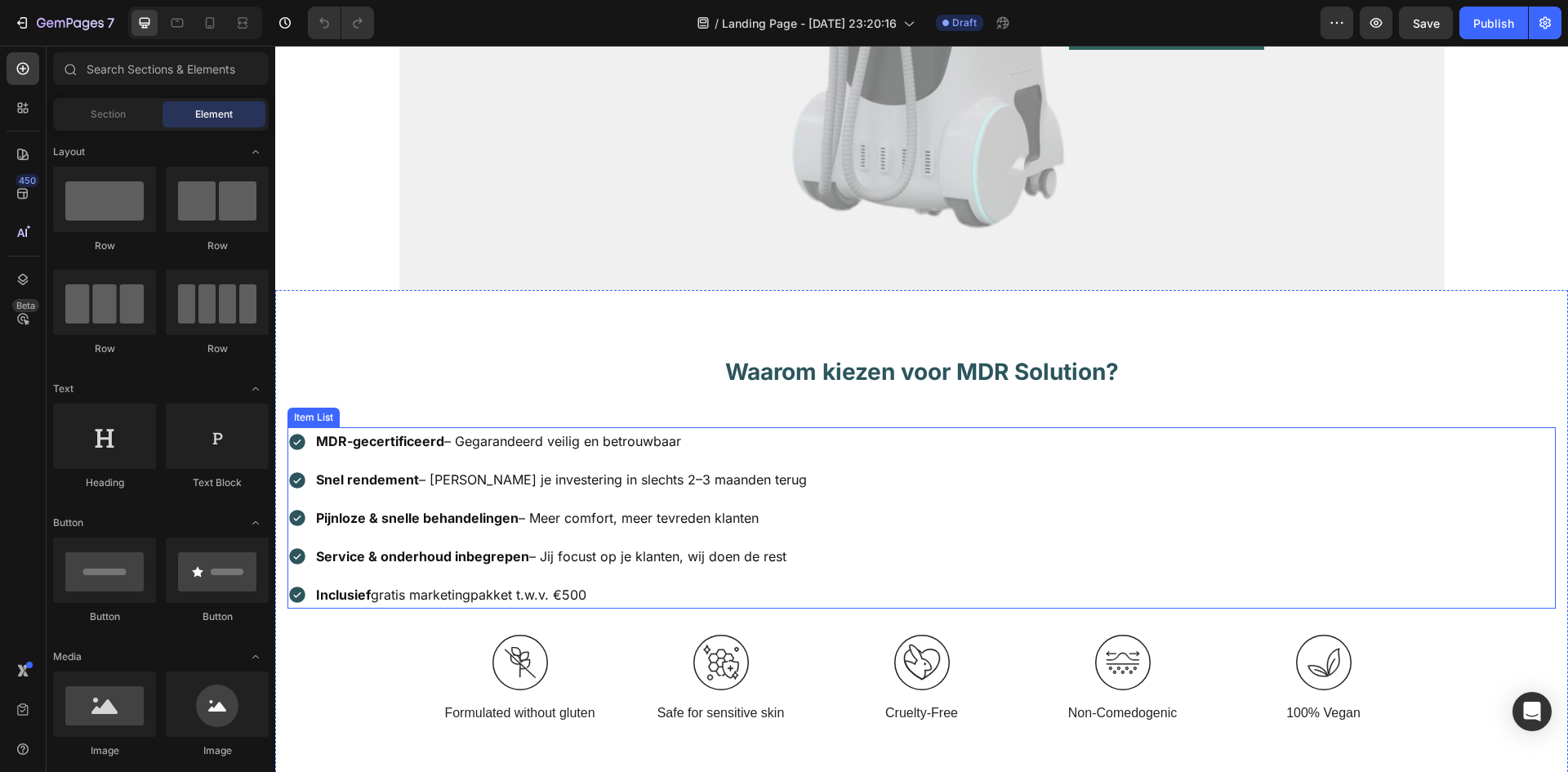
scroll to position [735, 0]
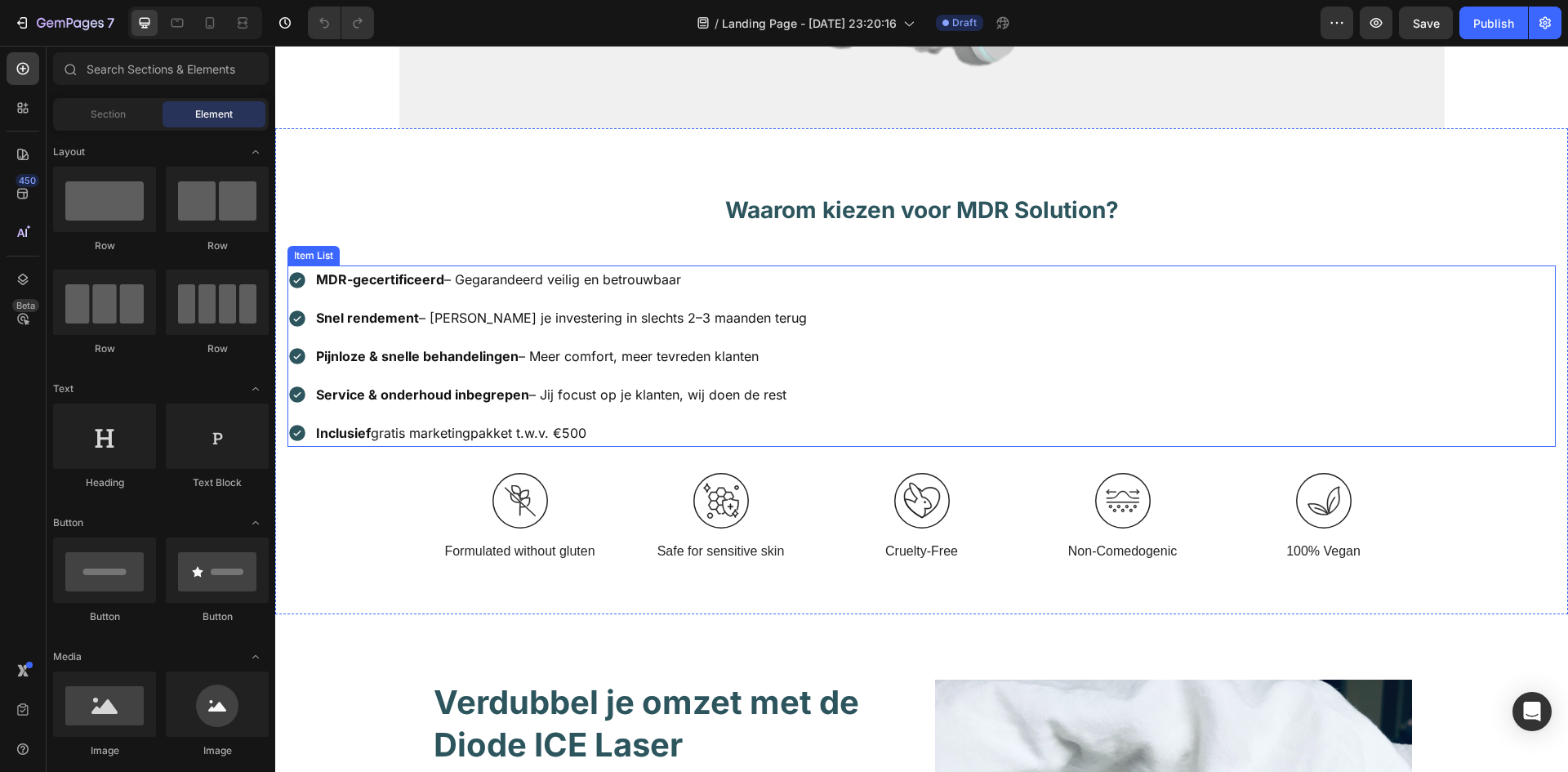
click at [950, 317] on div "MDR-gecertificeerd – Gegarandeerd veilig en betrouwbaar Snel rendement – Verdie…" at bounding box center [921, 356] width 1269 height 181
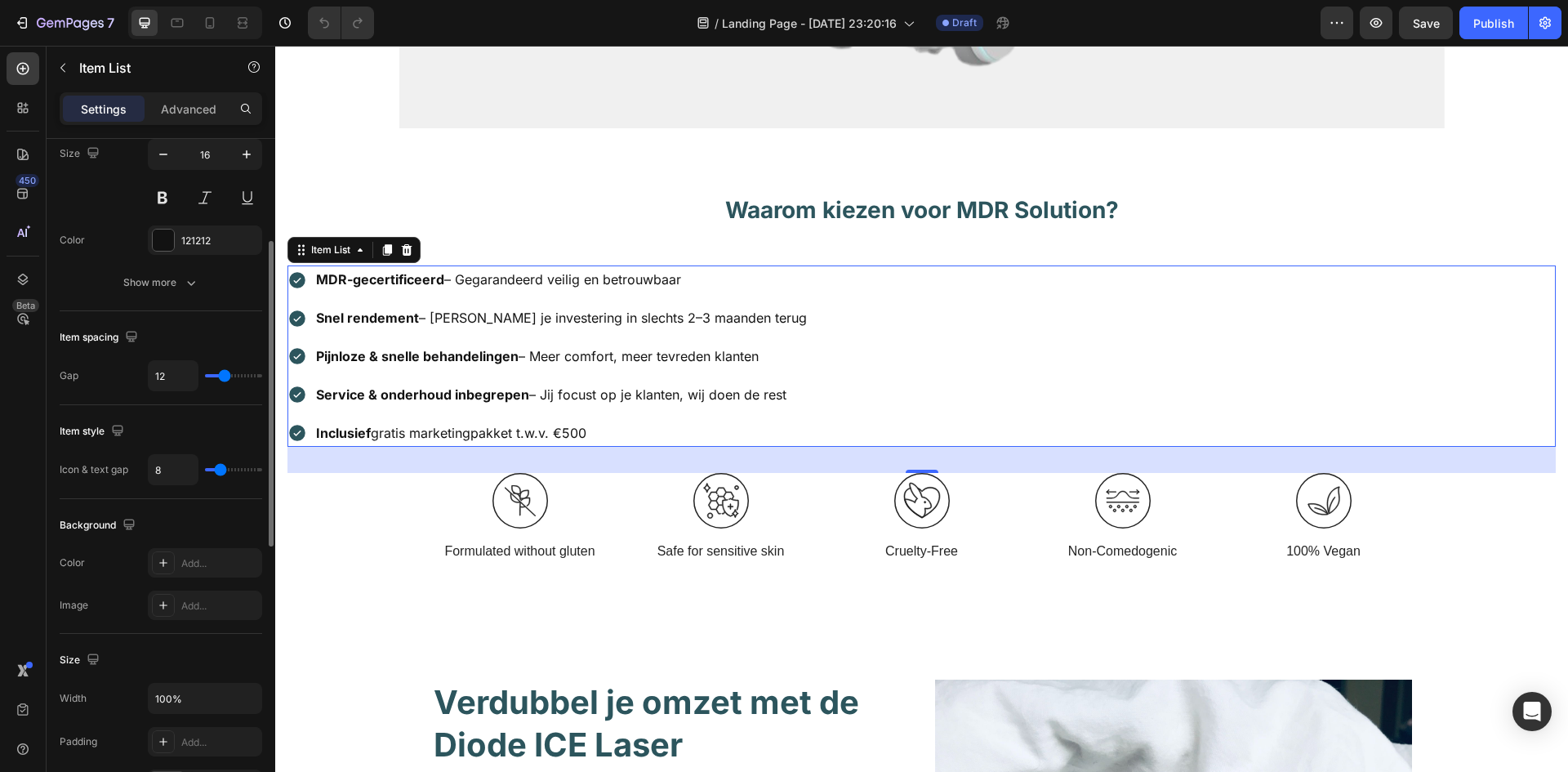
scroll to position [654, 0]
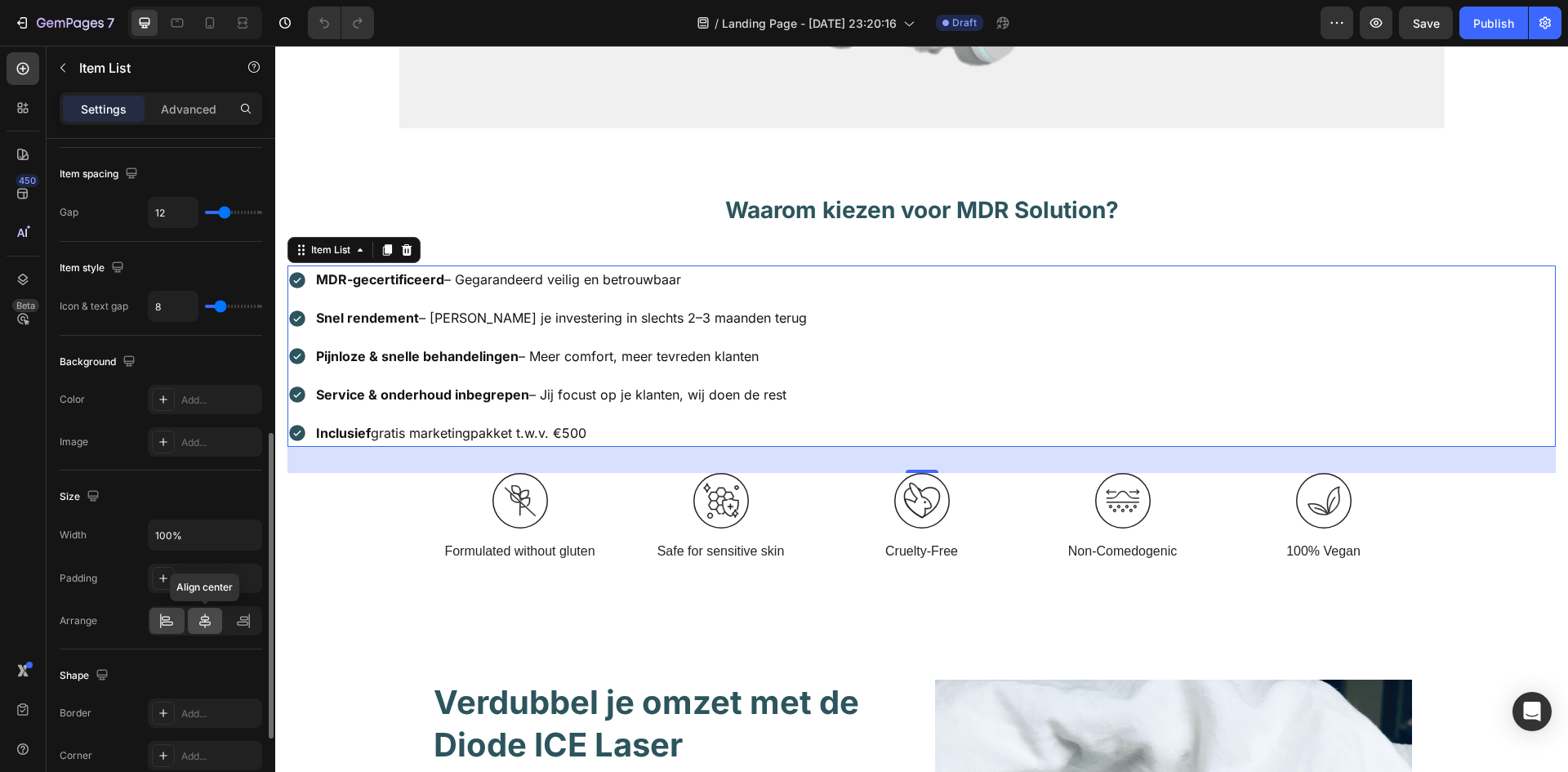
click at [202, 626] on icon at bounding box center [205, 620] width 16 height 16
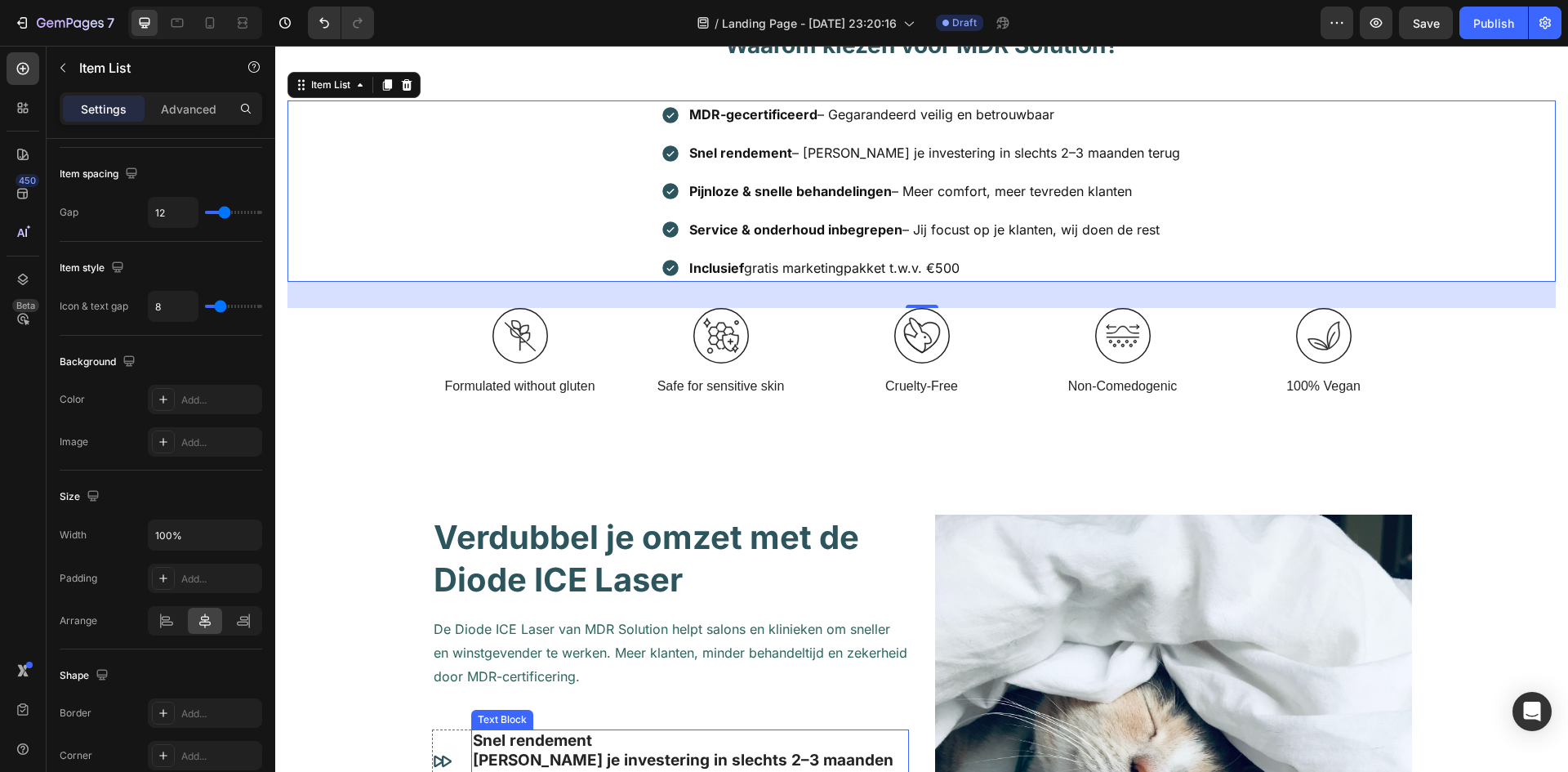
scroll to position [898, 0]
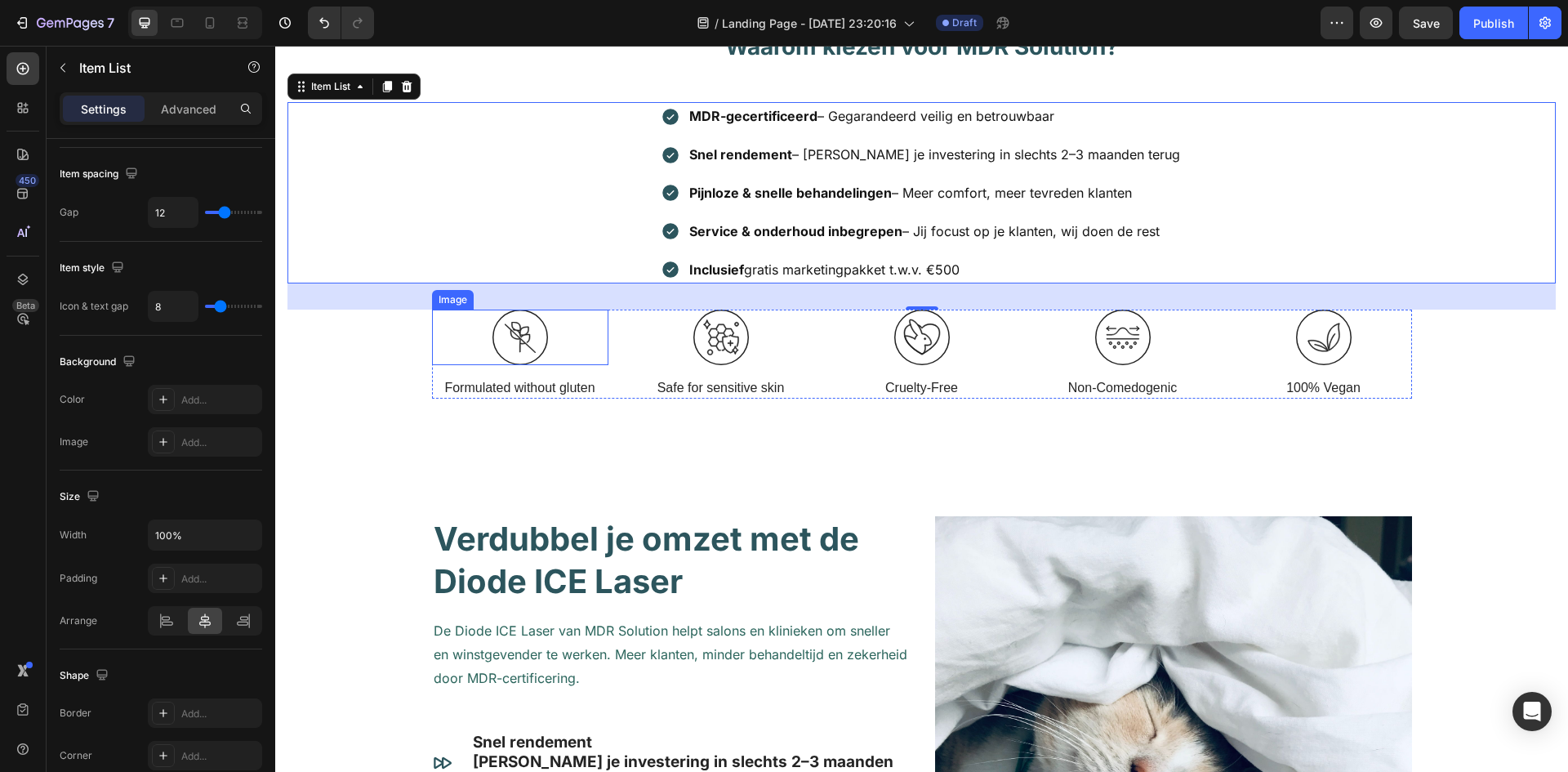
click at [512, 336] on img at bounding box center [521, 338] width 56 height 56
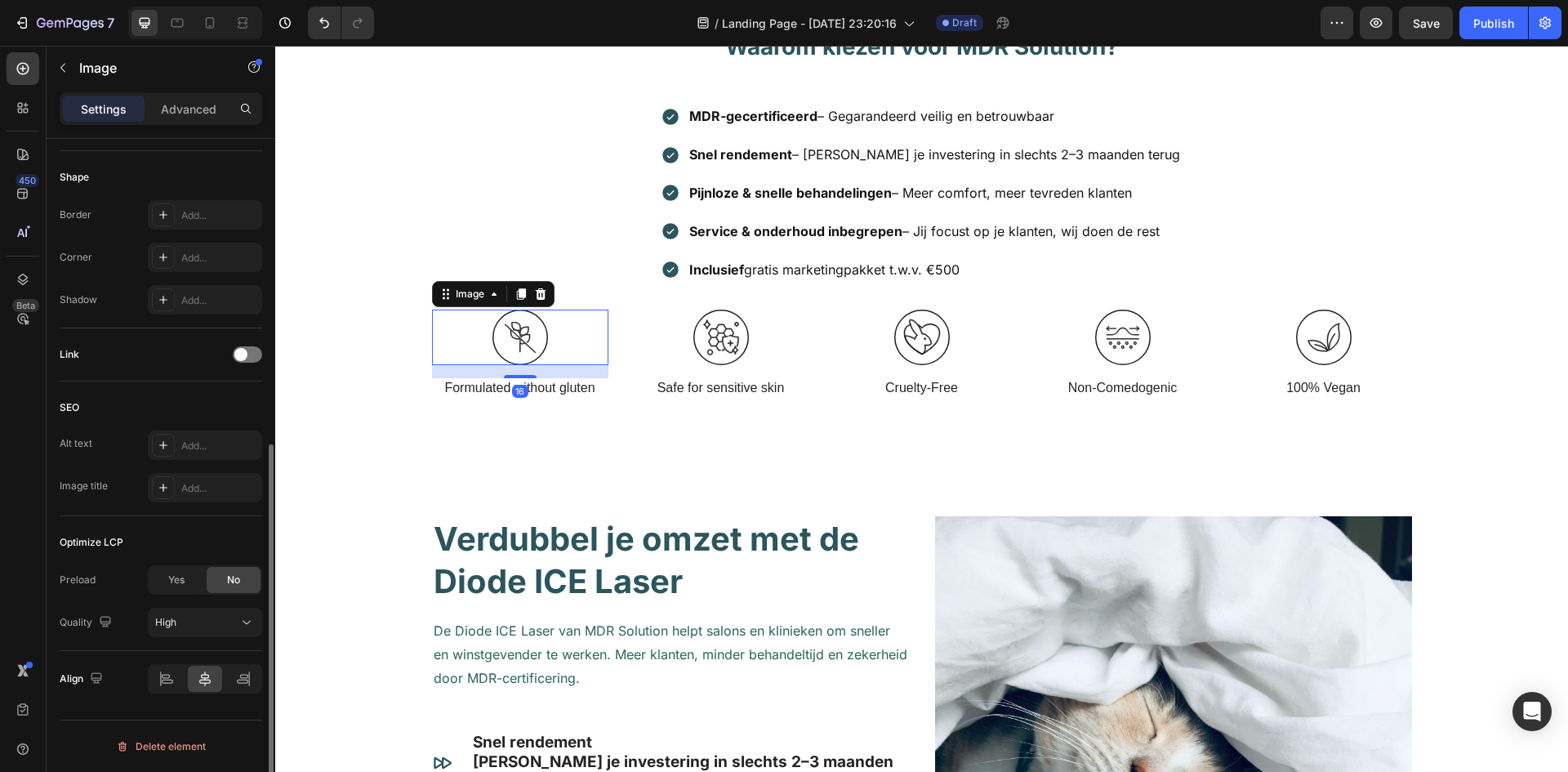
scroll to position [0, 0]
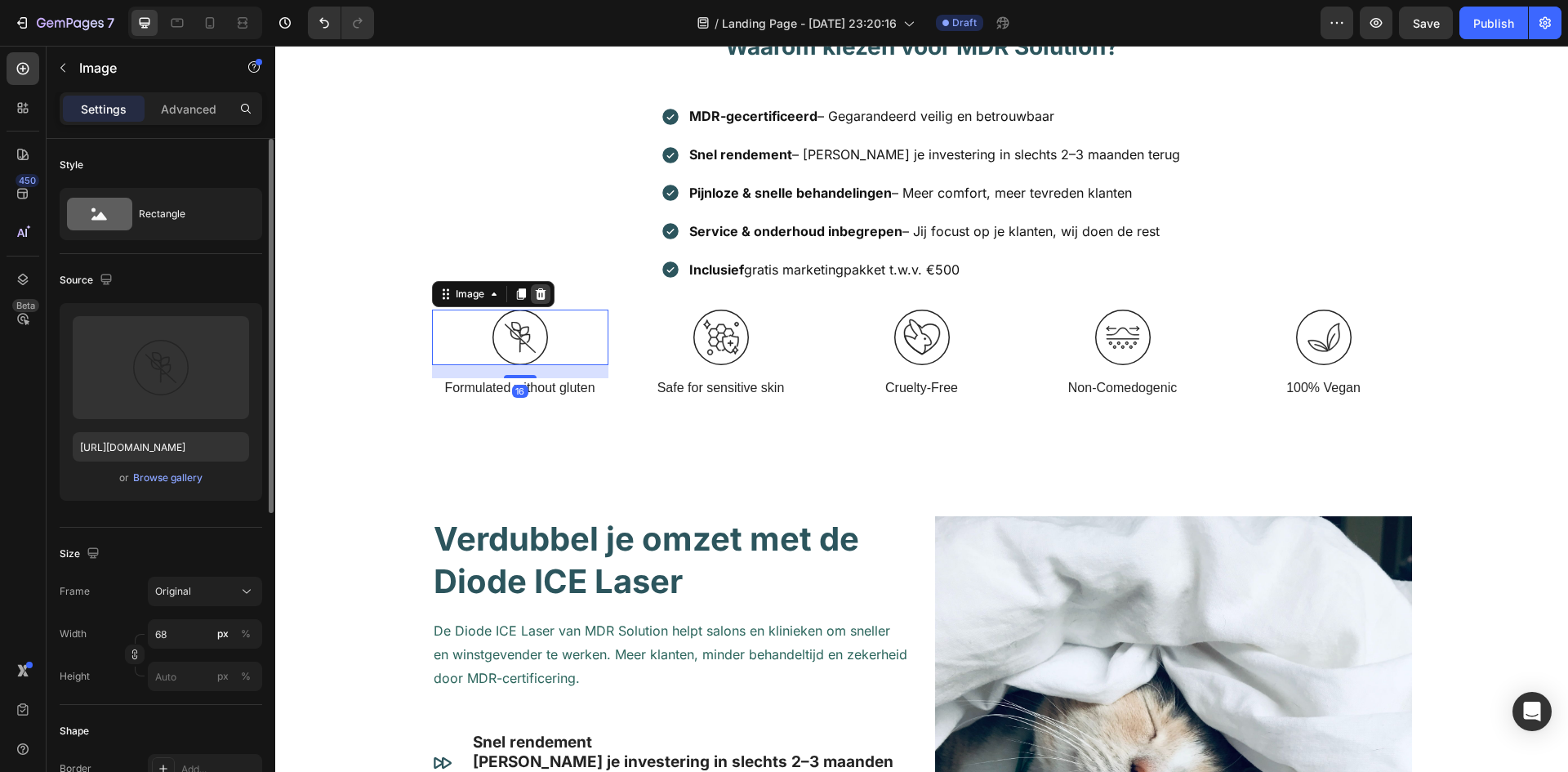
click at [533, 301] on div at bounding box center [541, 294] width 20 height 20
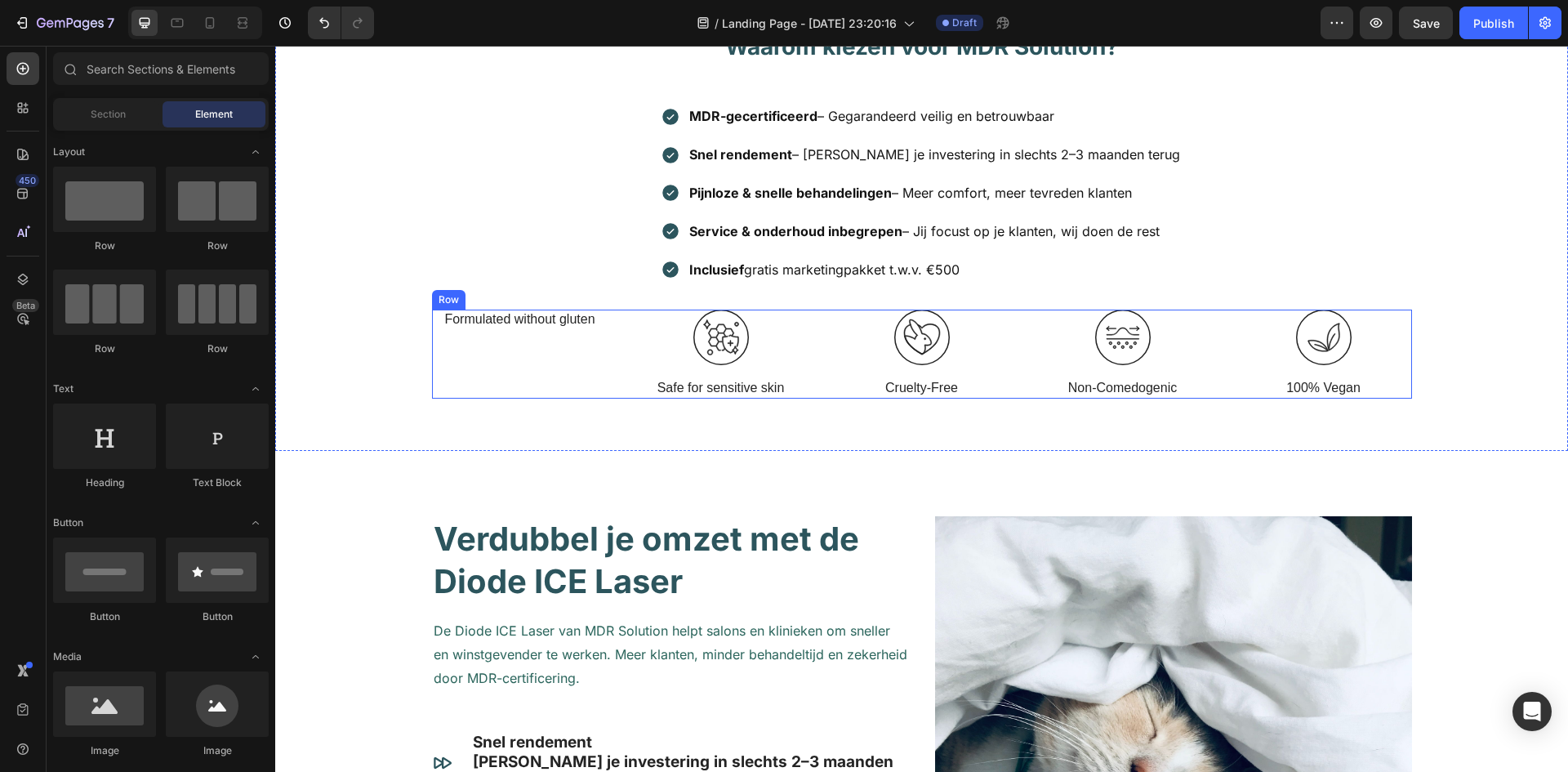
click at [532, 343] on div "Formulated without gluten Text Block" at bounding box center [521, 355] width 177 height 89
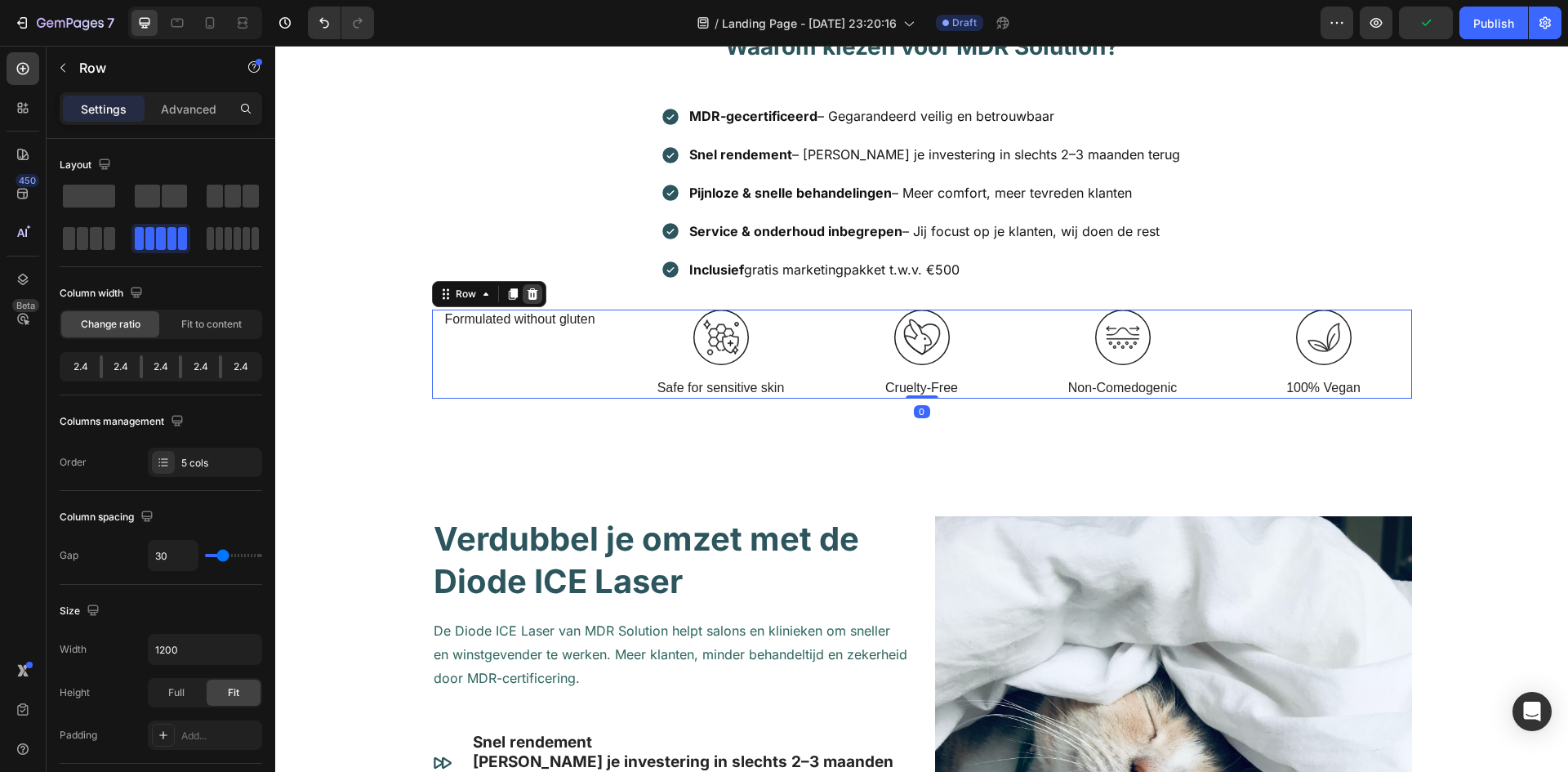
click at [523, 291] on div at bounding box center [533, 294] width 20 height 20
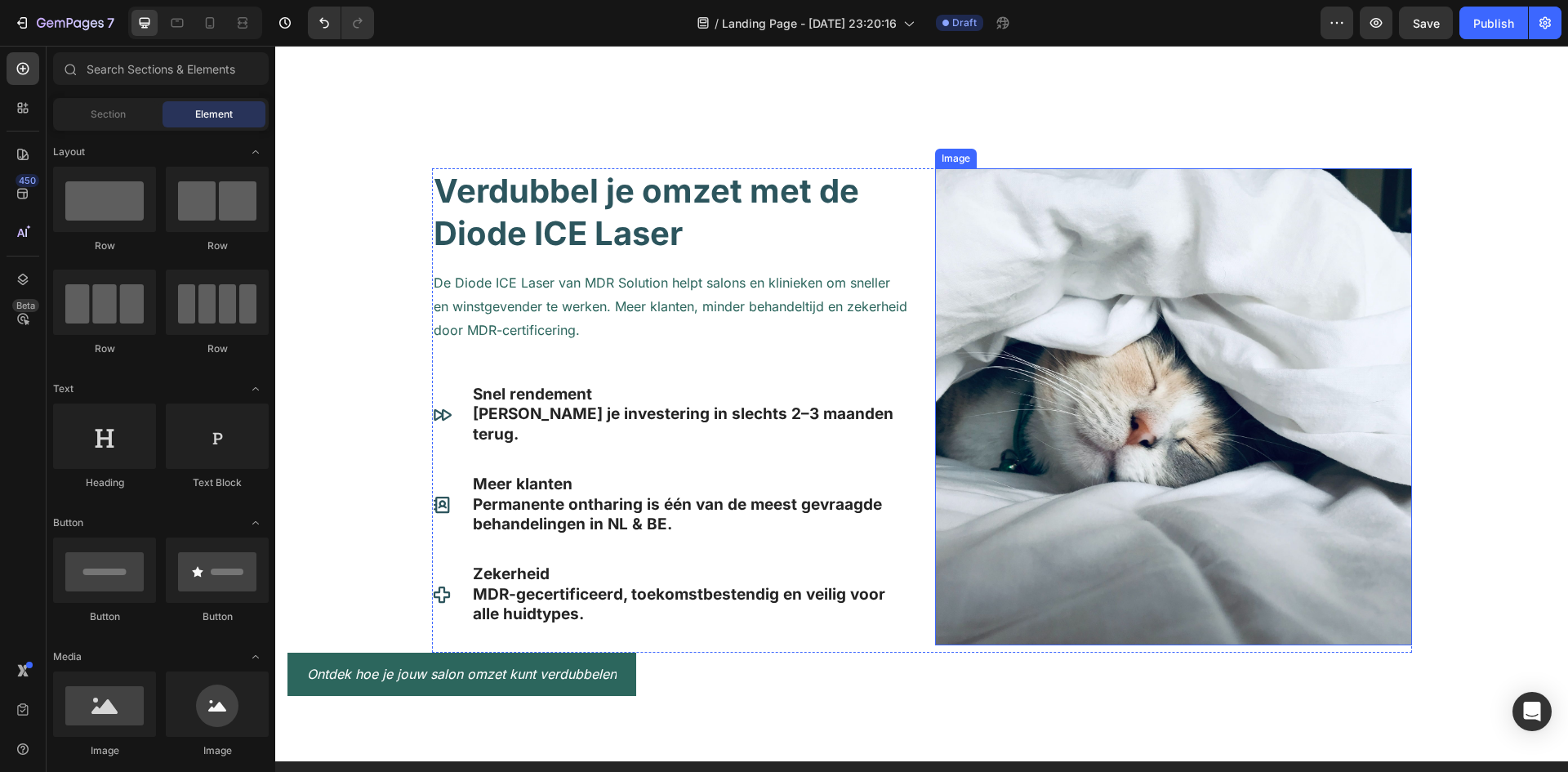
scroll to position [1225, 0]
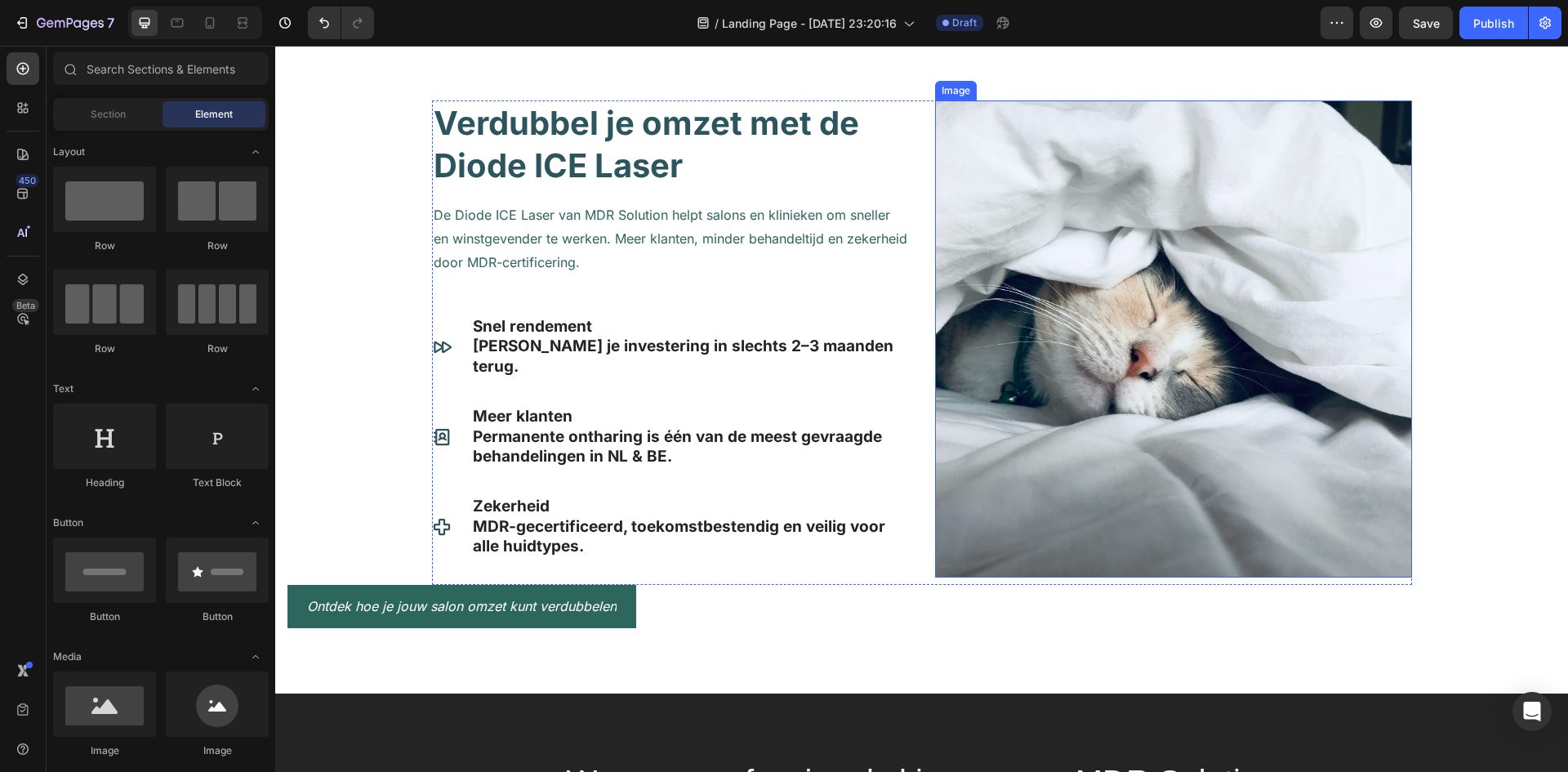
click at [1200, 309] on img at bounding box center [1174, 339] width 477 height 477
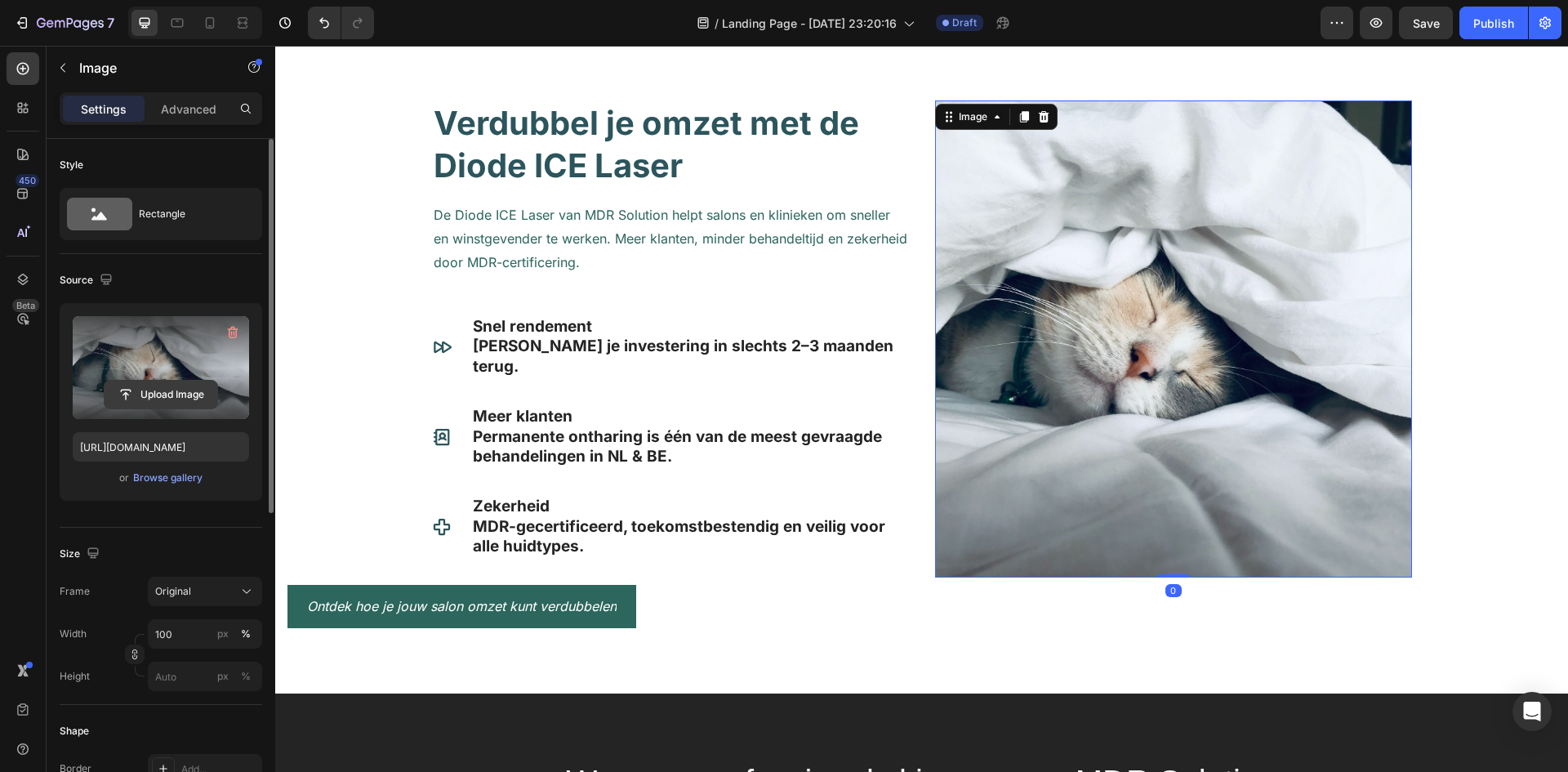
click at [191, 392] on input "file" at bounding box center [160, 394] width 112 height 28
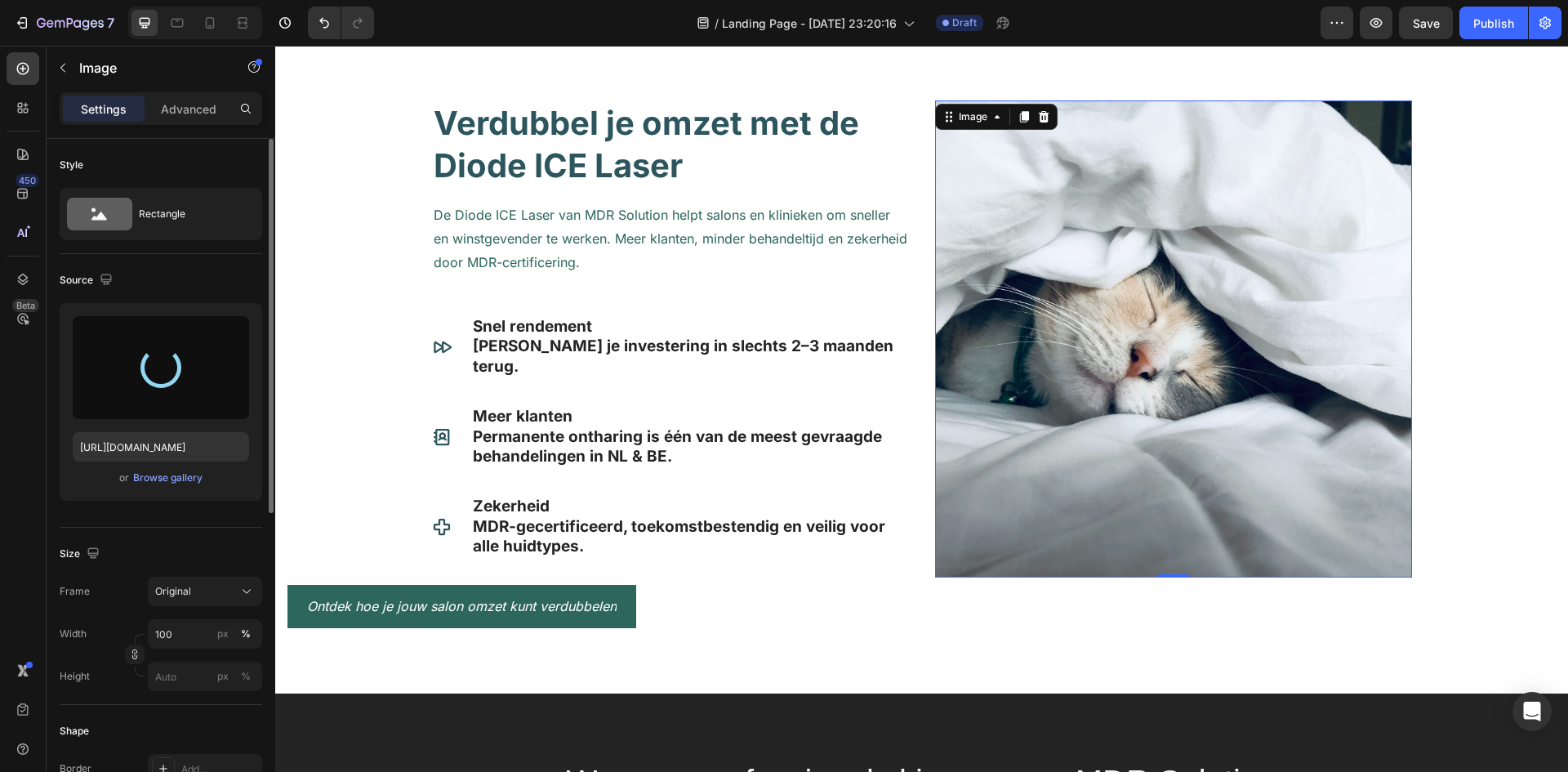
type input "[URL][DOMAIN_NAME]"
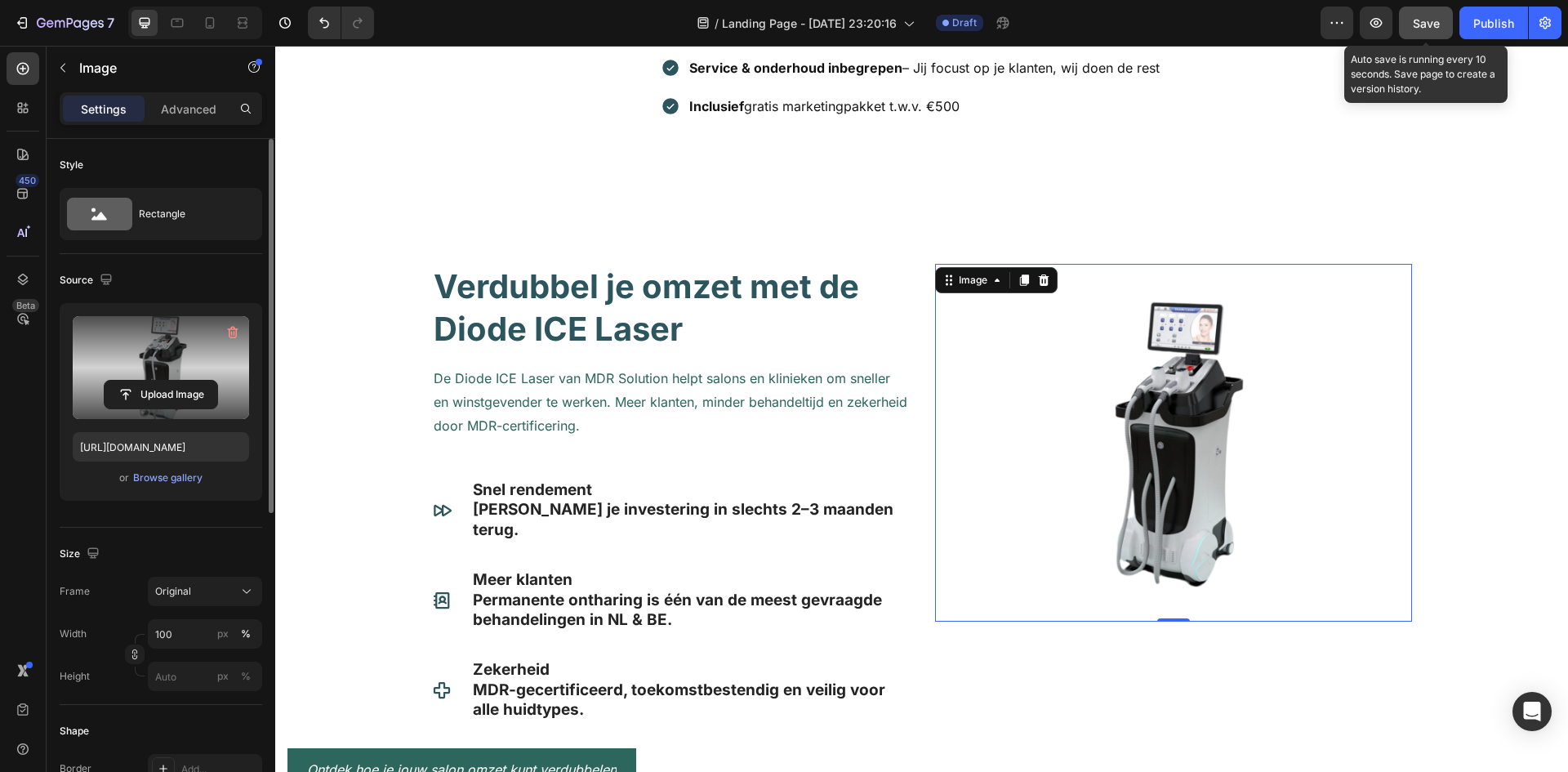
click at [1436, 26] on span "Save" at bounding box center [1426, 23] width 27 height 14
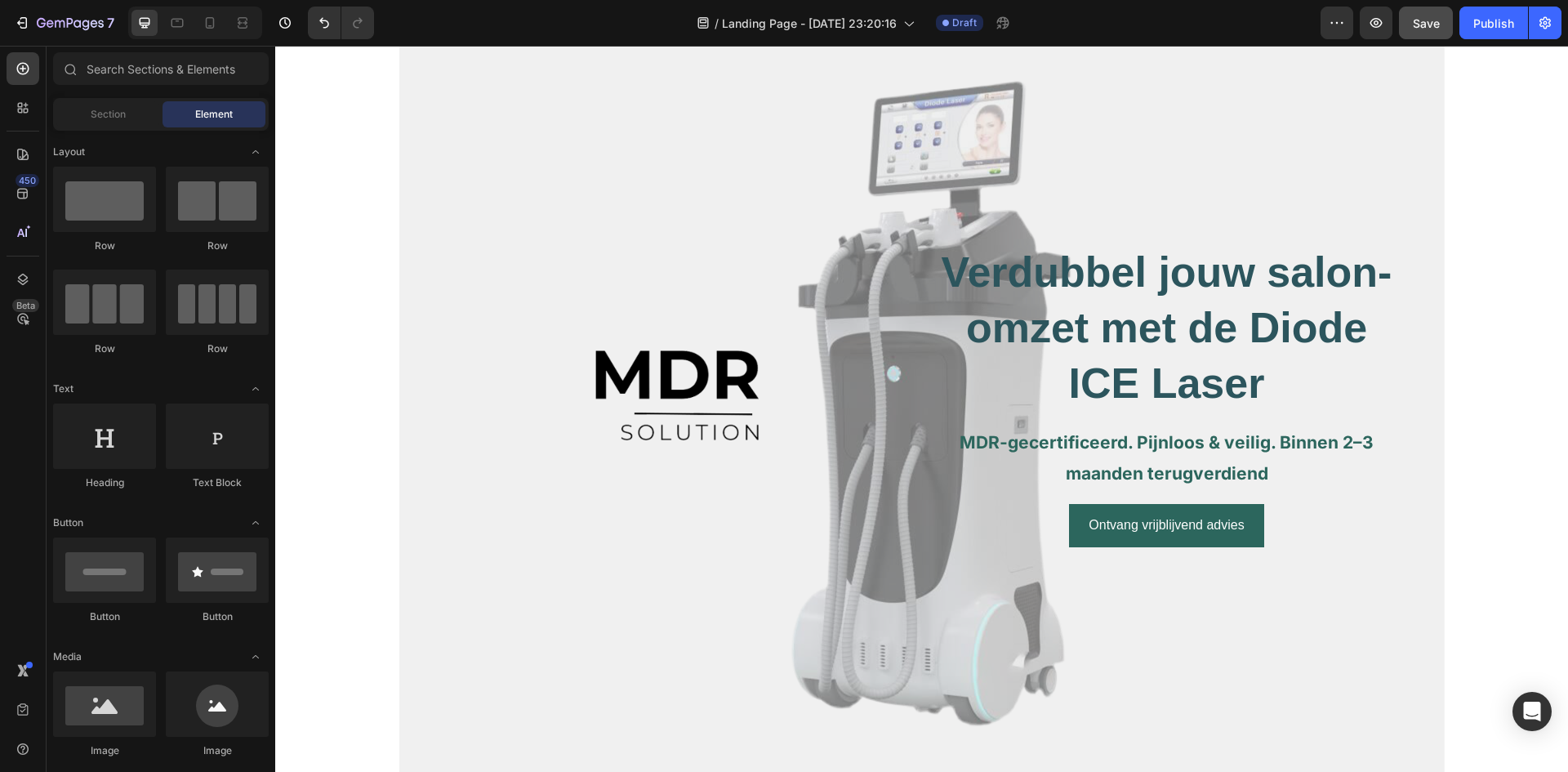
scroll to position [0, 0]
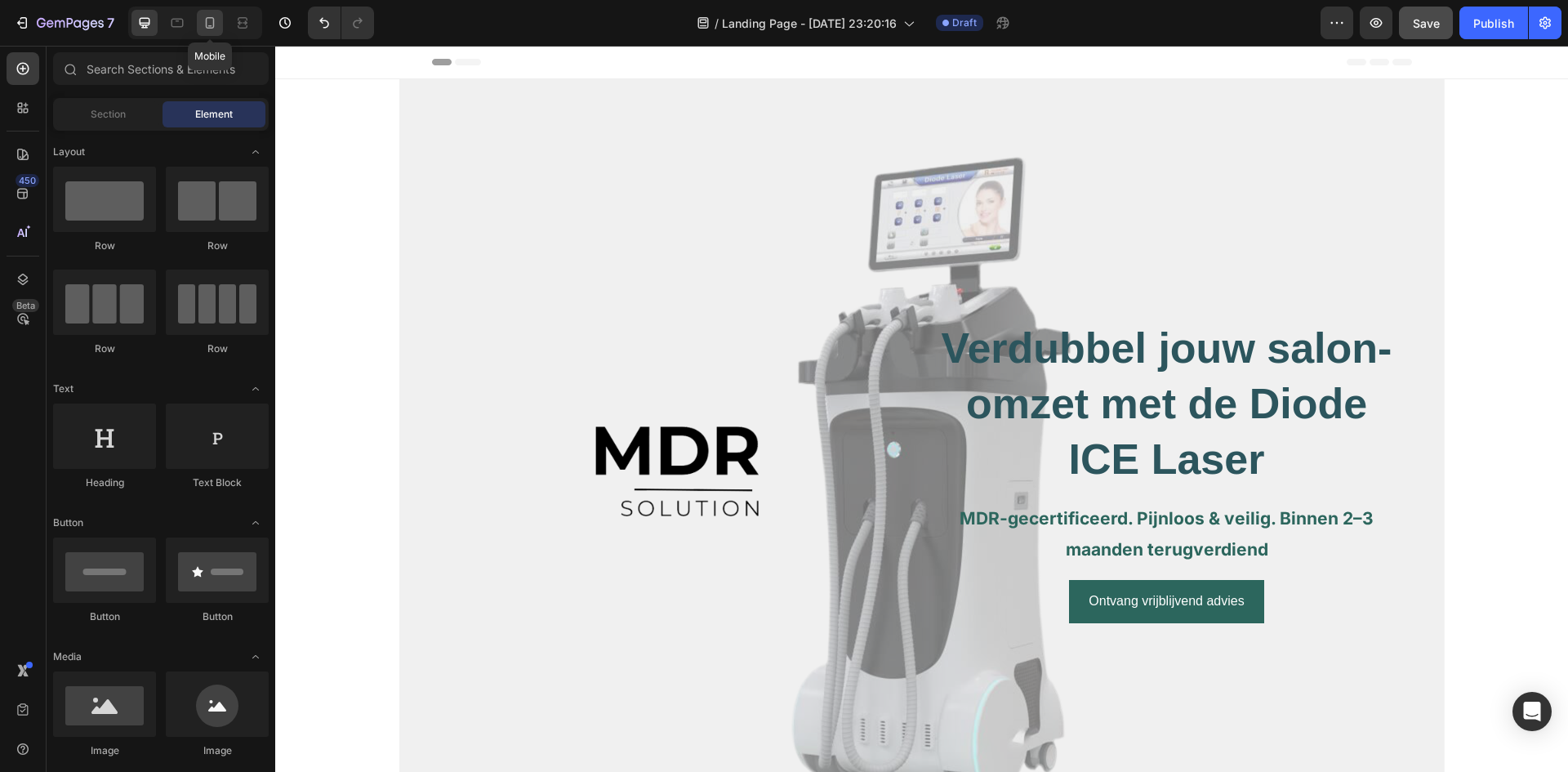
click at [198, 24] on div at bounding box center [210, 23] width 26 height 26
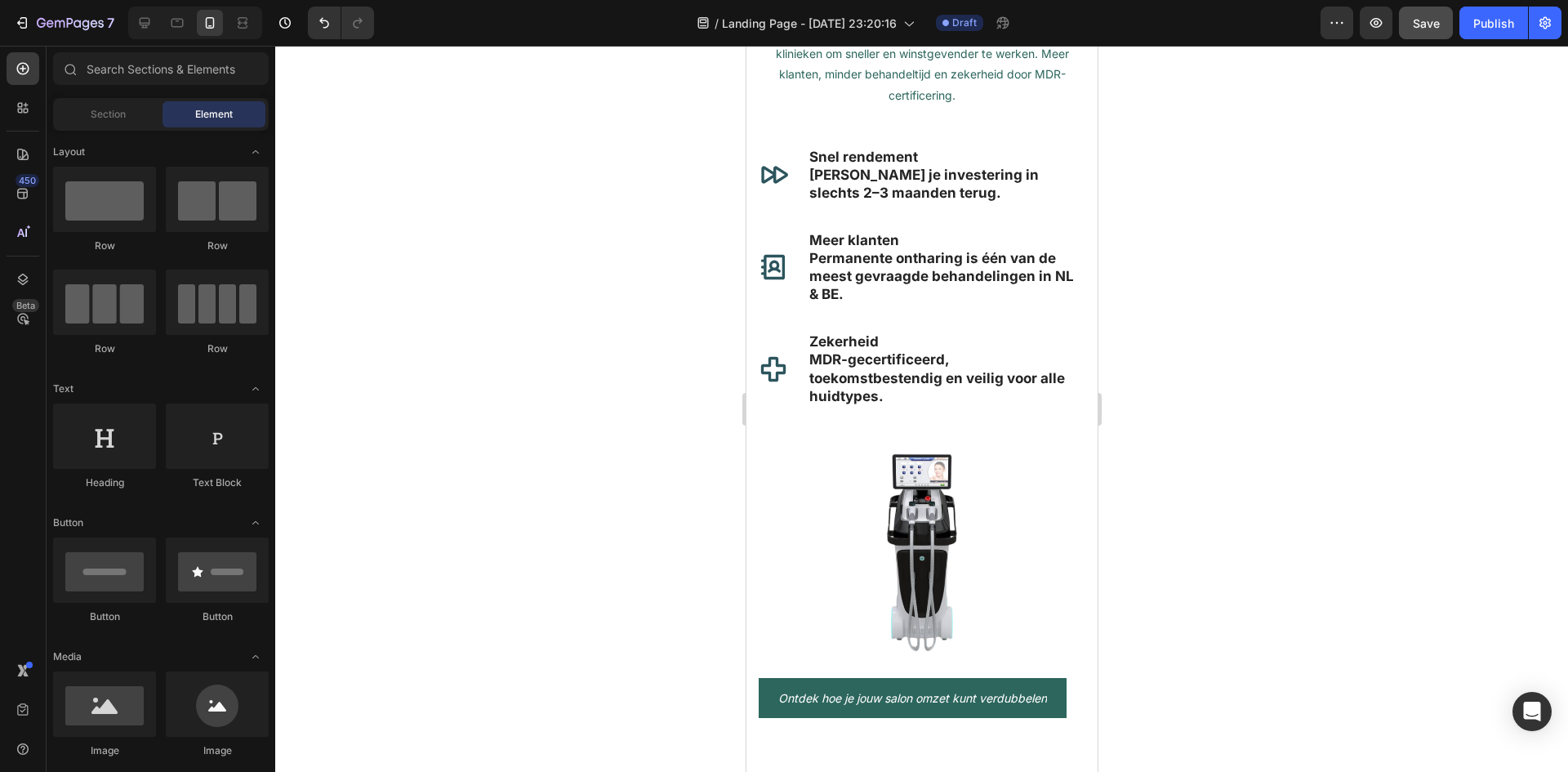
scroll to position [801, 0]
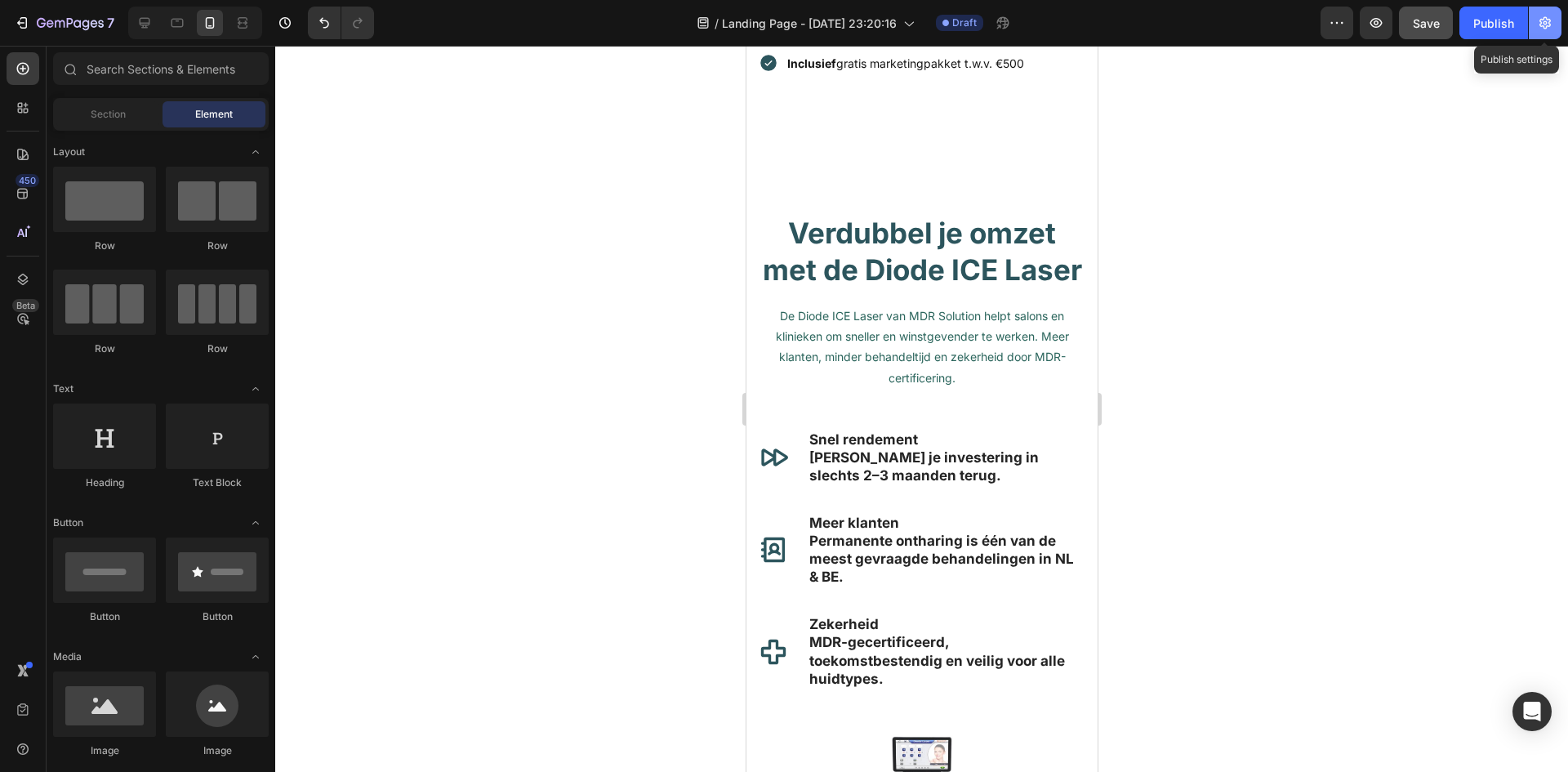
click at [1543, 29] on icon "button" at bounding box center [1545, 23] width 16 height 16
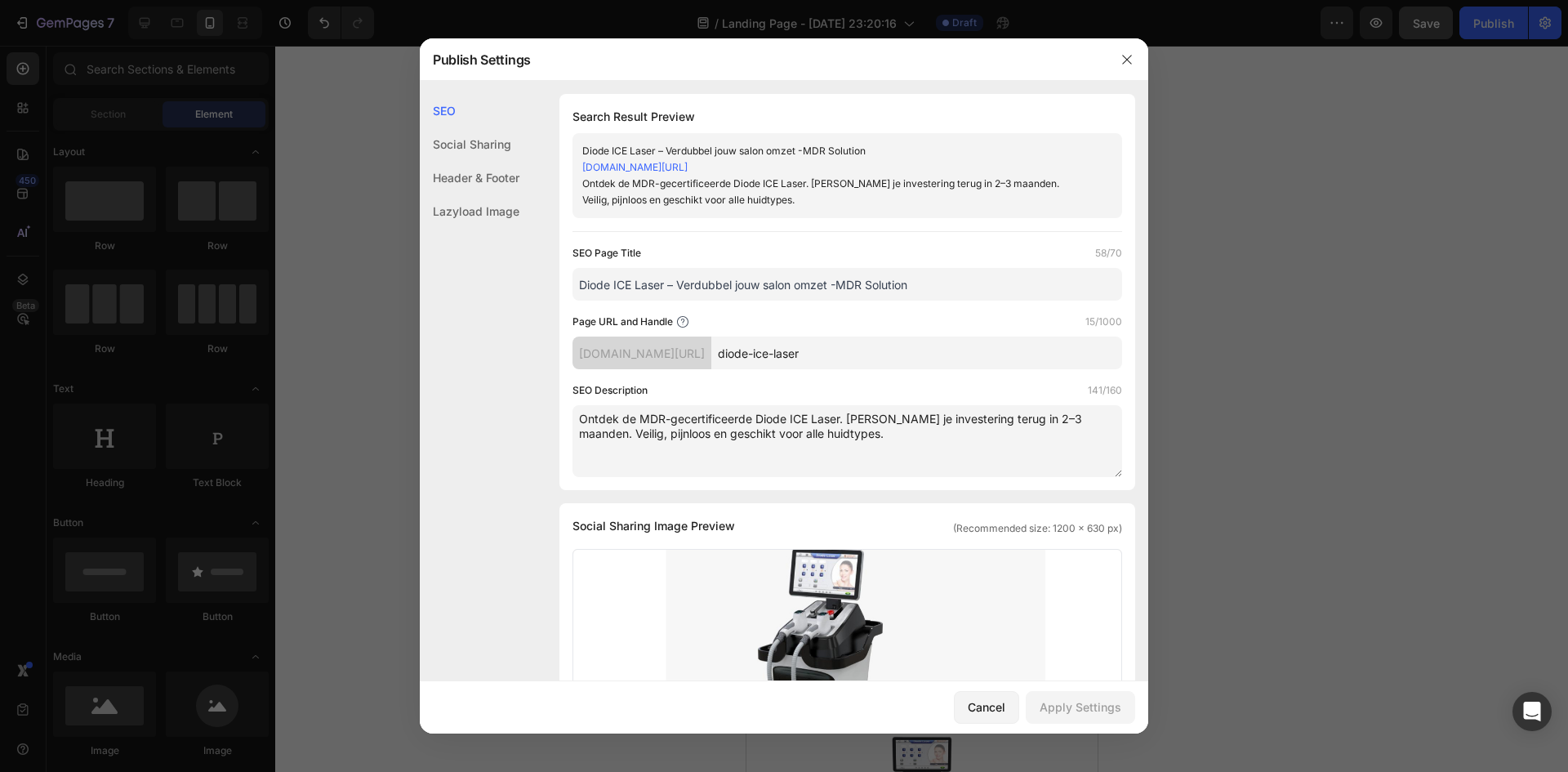
click at [668, 360] on div "d5bw9x-1c.myshopify.com/pages/" at bounding box center [642, 353] width 139 height 33
click at [668, 355] on div "d5bw9x-1c.myshopify.com/pages/" at bounding box center [642, 353] width 139 height 33
drag, startPoint x: 671, startPoint y: 337, endPoint x: 824, endPoint y: 297, distance: 158.1
click at [673, 336] on div "Page URL and Handle 15/1000 d5bw9x-1c.myshopify.com/pages/ diode-ice-laser" at bounding box center [847, 342] width 549 height 56
drag, startPoint x: 662, startPoint y: 356, endPoint x: 672, endPoint y: 332, distance: 26.0
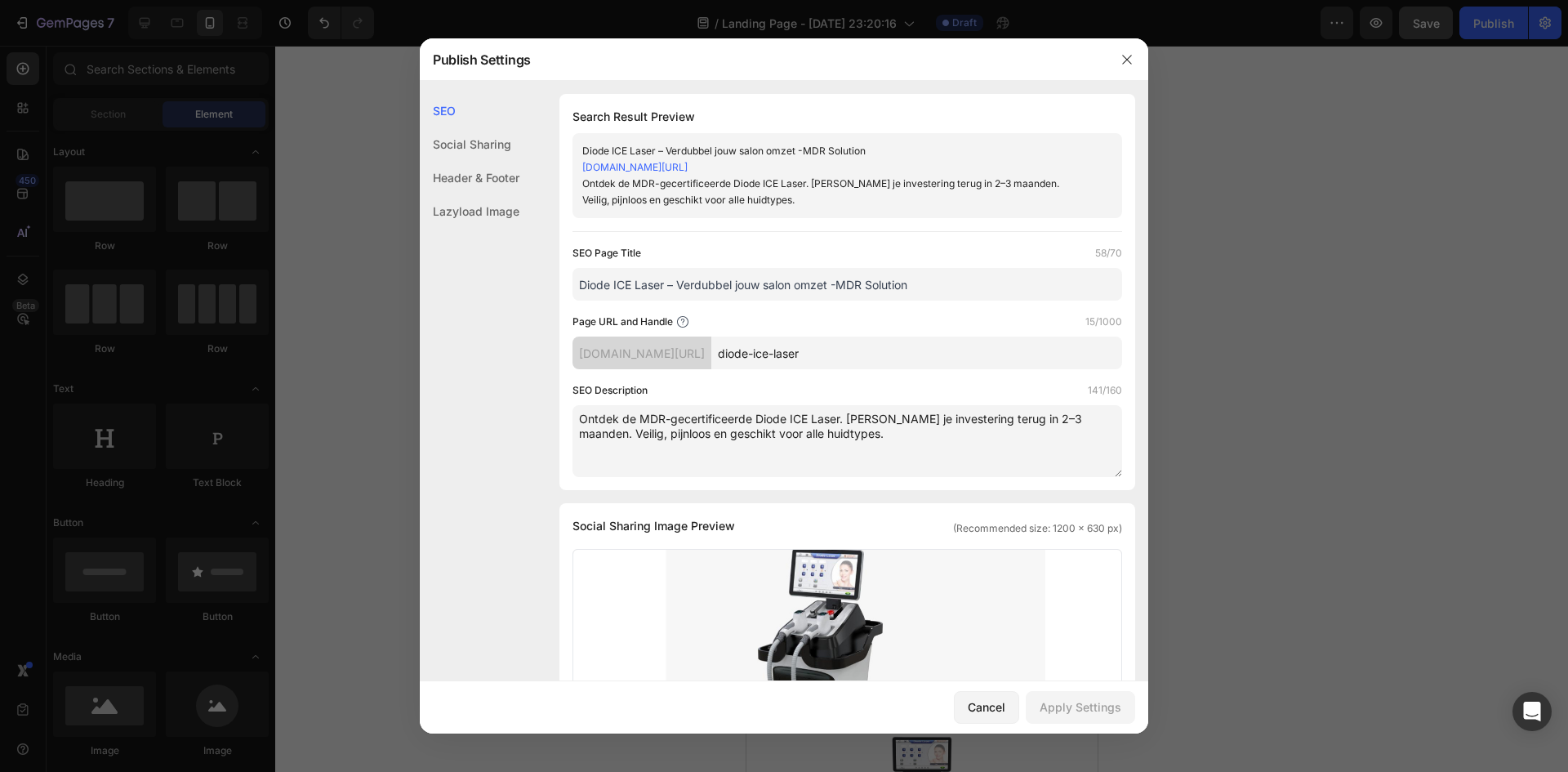
click at [663, 351] on div "d5bw9x-1c.myshopify.com/pages/" at bounding box center [642, 353] width 139 height 33
click at [681, 326] on icon at bounding box center [683, 322] width 12 height 12
click at [682, 322] on icon at bounding box center [683, 321] width 13 height 13
click at [862, 344] on input "diode-ice-laser" at bounding box center [916, 353] width 410 height 33
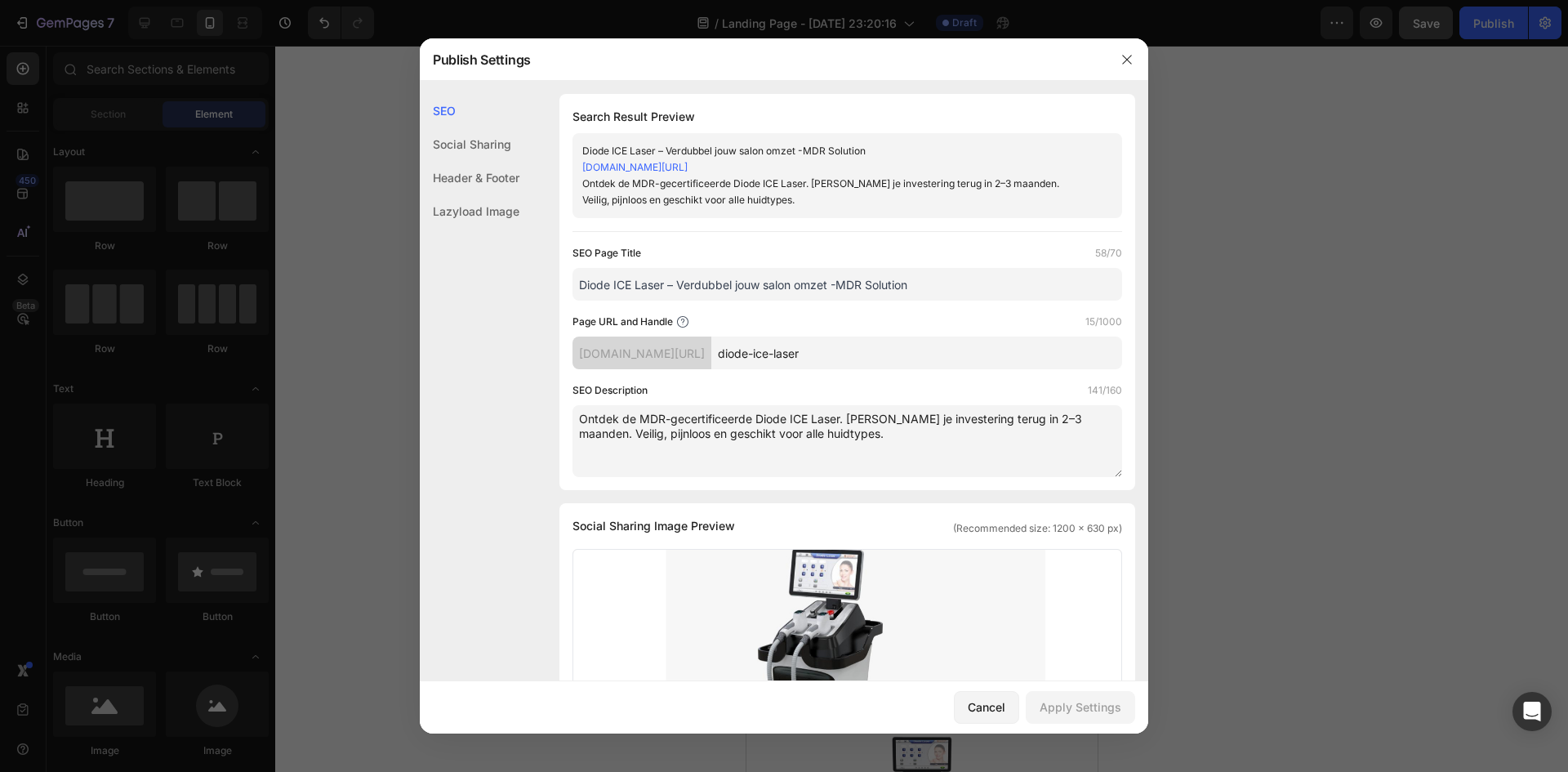
drag, startPoint x: 897, startPoint y: 358, endPoint x: 686, endPoint y: 349, distance: 211.2
click at [684, 351] on div "d5bw9x-1c.myshopify.com/pages/ diode-ice-laser" at bounding box center [847, 353] width 549 height 33
type input "landingpagediode"
click at [920, 319] on div "Page URL and Handle 16/1000" at bounding box center [847, 322] width 549 height 16
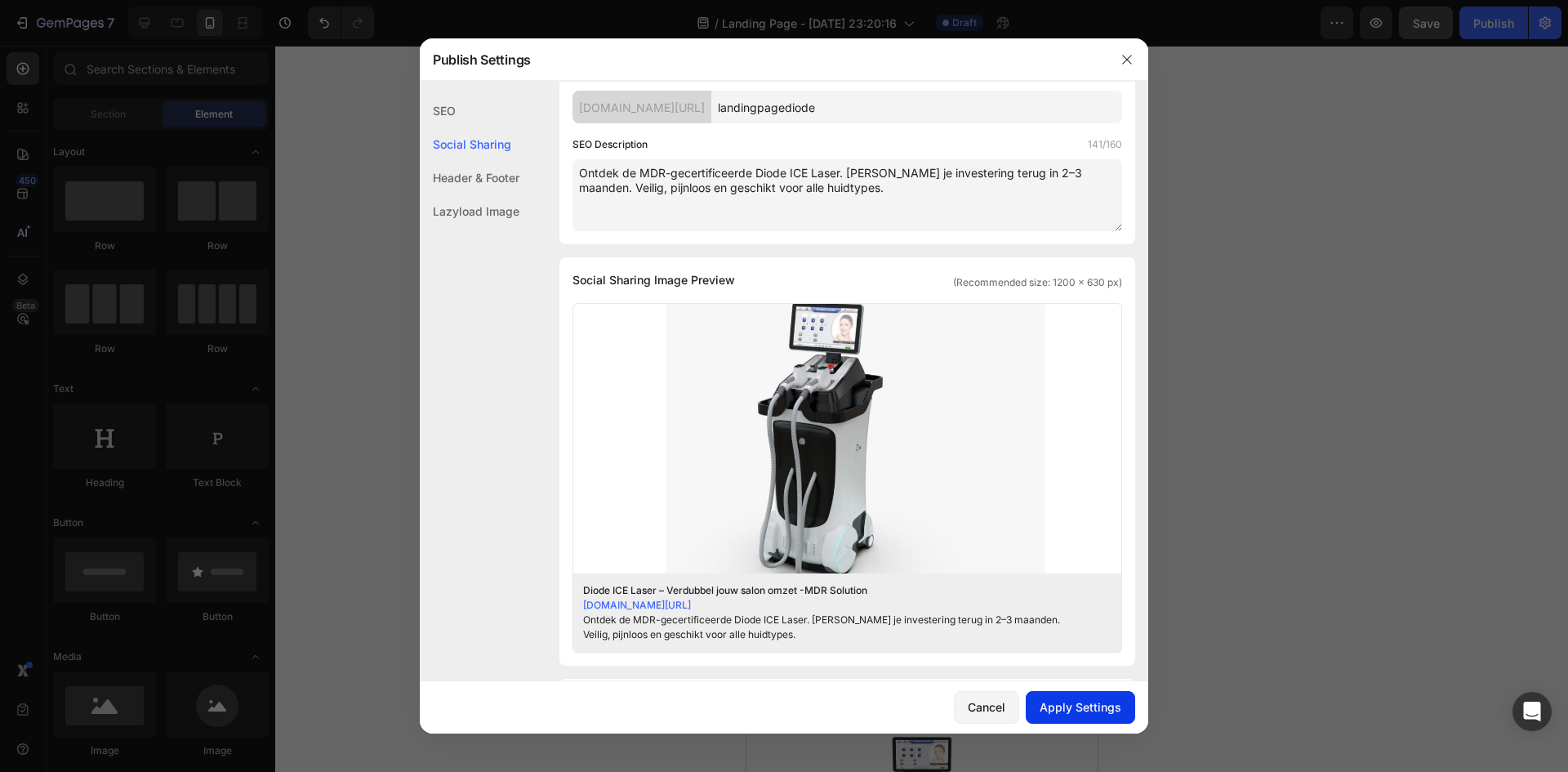
scroll to position [245, 0]
click at [1113, 717] on button "Apply Settings" at bounding box center [1080, 706] width 109 height 33
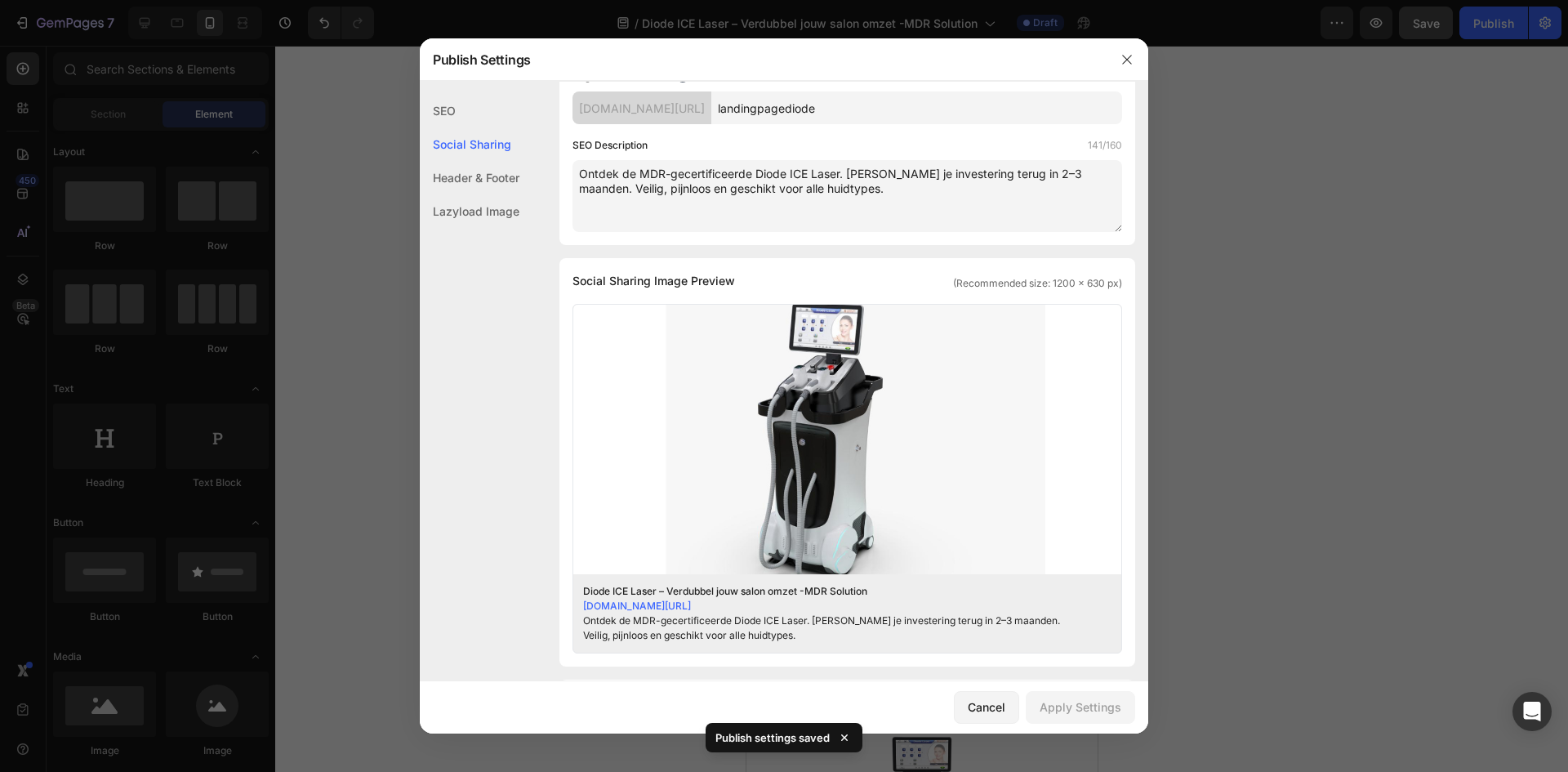
click at [654, 88] on div "Page URL and Handle 16/1000 d5bw9x-1c.myshopify.com/pages/ landingpagediode" at bounding box center [847, 96] width 549 height 56
click at [633, 98] on div "d5bw9x-1c.myshopify.com/pages/" at bounding box center [642, 107] width 139 height 33
click at [636, 102] on div "d5bw9x-1c.myshopify.com/pages/" at bounding box center [642, 107] width 139 height 33
click at [637, 102] on div "d5bw9x-1c.myshopify.com/pages/" at bounding box center [642, 107] width 139 height 33
drag, startPoint x: 637, startPoint y: 102, endPoint x: 608, endPoint y: 109, distance: 29.8
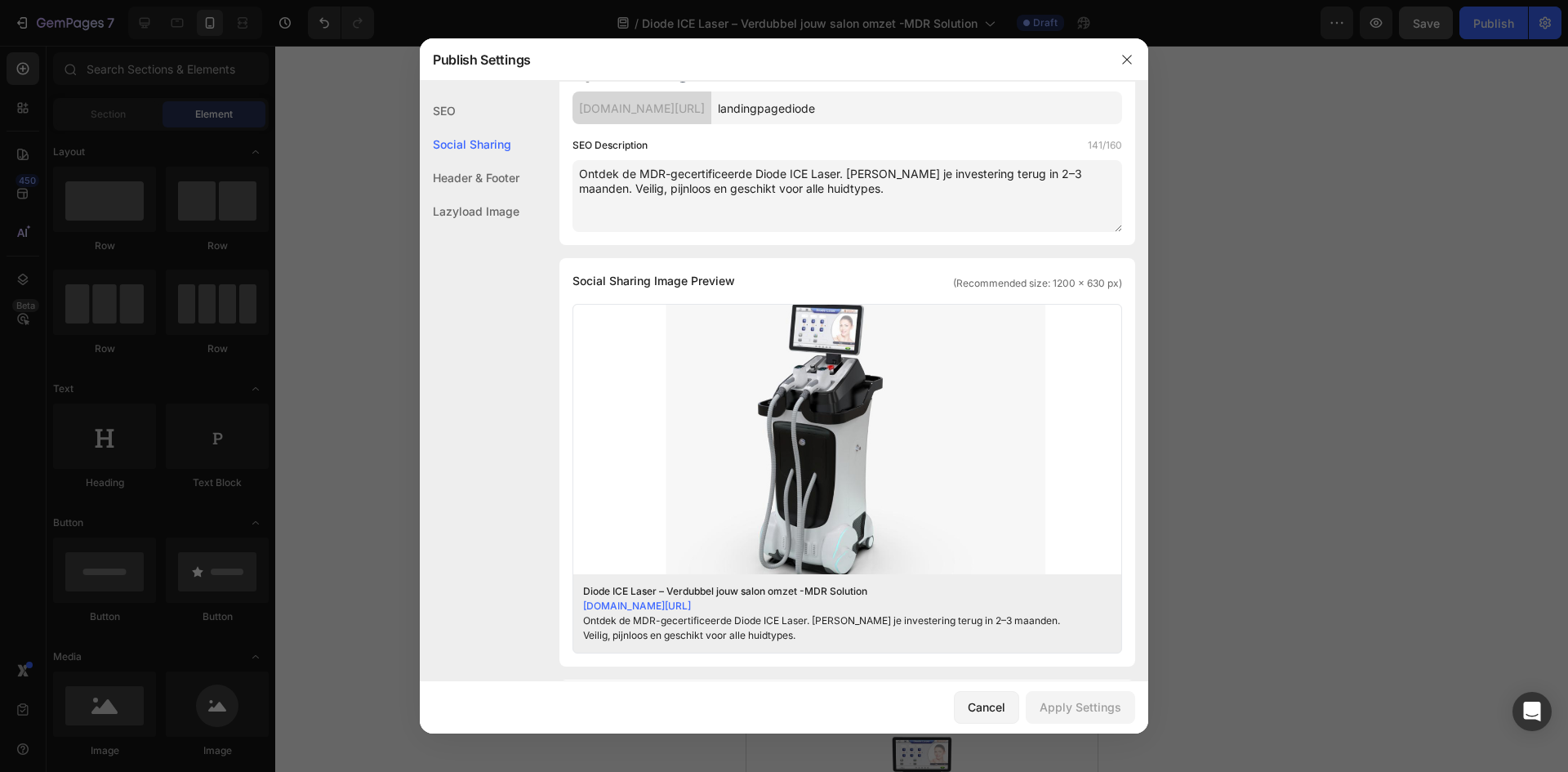
click at [608, 109] on div "d5bw9x-1c.myshopify.com/pages/" at bounding box center [642, 107] width 139 height 33
drag, startPoint x: 581, startPoint y: 106, endPoint x: 911, endPoint y: 103, distance: 330.0
click at [911, 103] on div "d5bw9x-1c.myshopify.com/pages/ landingpagediode" at bounding box center [847, 107] width 549 height 33
click at [910, 104] on input "landingpagediode" at bounding box center [916, 107] width 410 height 33
drag, startPoint x: 900, startPoint y: 108, endPoint x: 552, endPoint y: 111, distance: 348.0
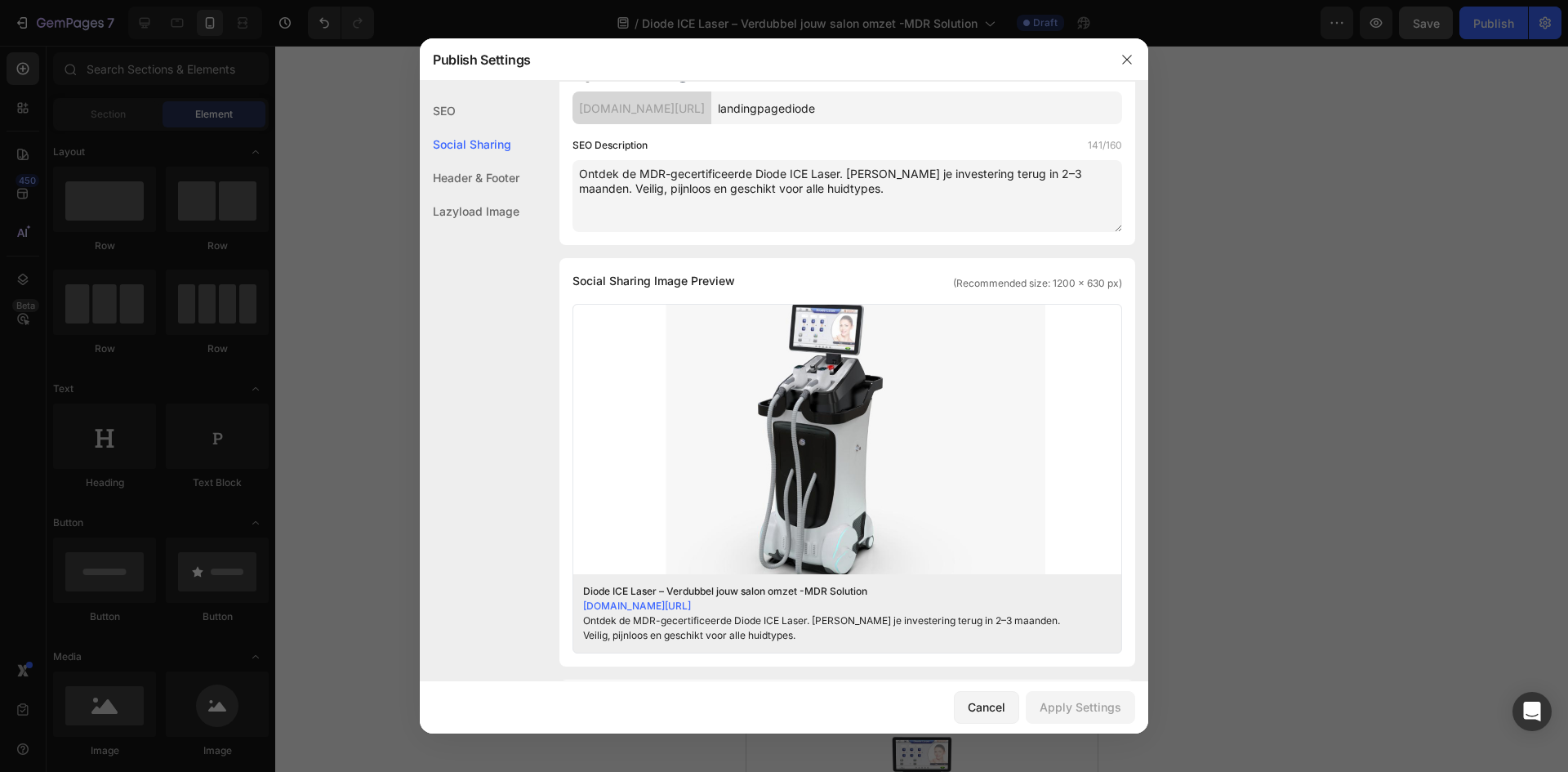
click at [552, 111] on div "SEO Search Result Preview Diode ICE Laser – Verdubbel jouw salon omzet -MDR Sol…" at bounding box center [784, 462] width 728 height 1227
click at [588, 103] on div "d5bw9x-1c.myshopify.com/pages/" at bounding box center [642, 107] width 139 height 33
drag, startPoint x: 576, startPoint y: 108, endPoint x: 948, endPoint y: 111, distance: 372.0
click at [948, 111] on div "d5bw9x-1c.myshopify.com/pages/ landingpagediode" at bounding box center [847, 107] width 549 height 33
copy div "d5bw9x-1c.myshopify.com/pages/"
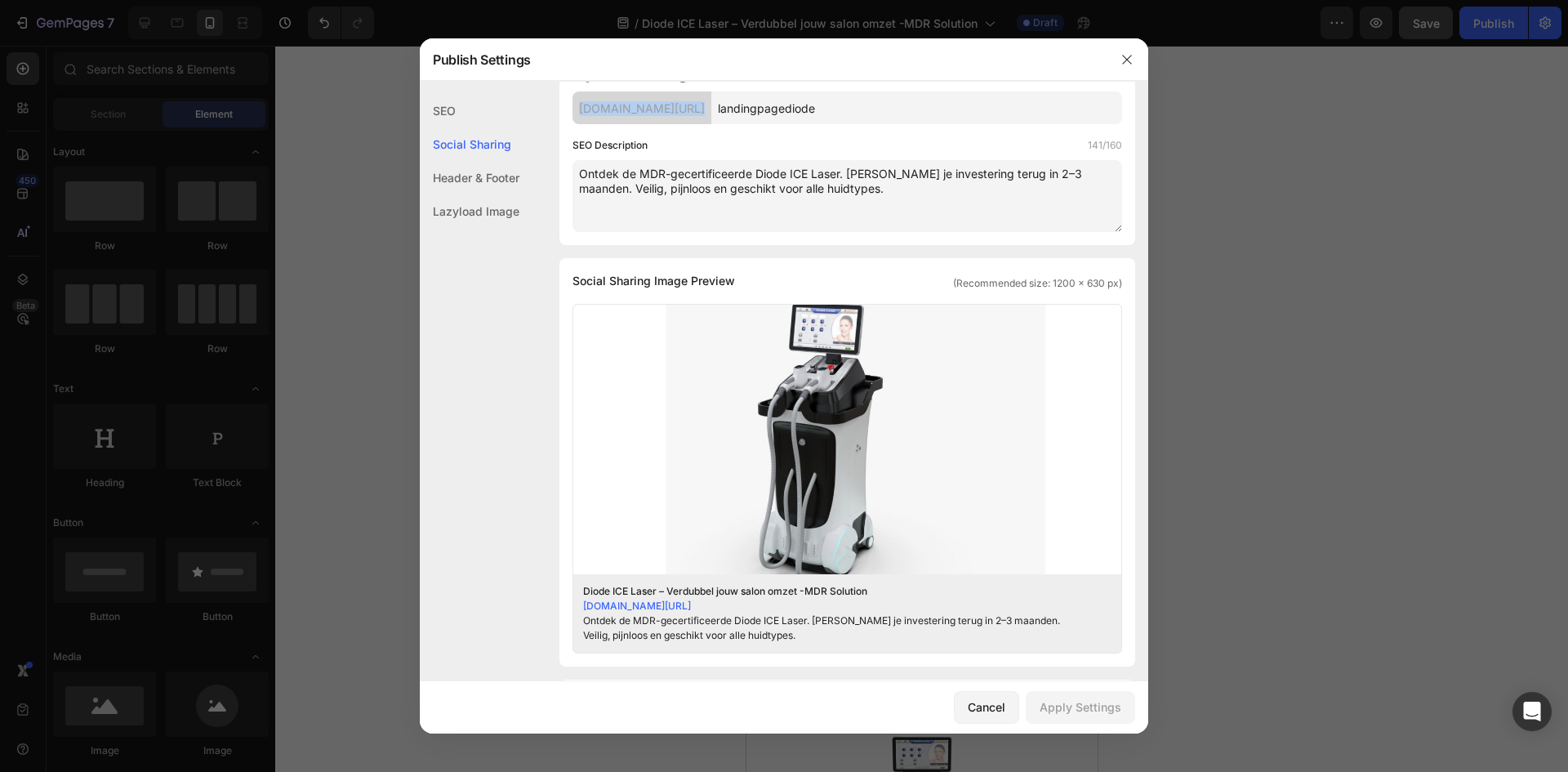
click at [1122, 60] on icon "button" at bounding box center [1127, 59] width 13 height 13
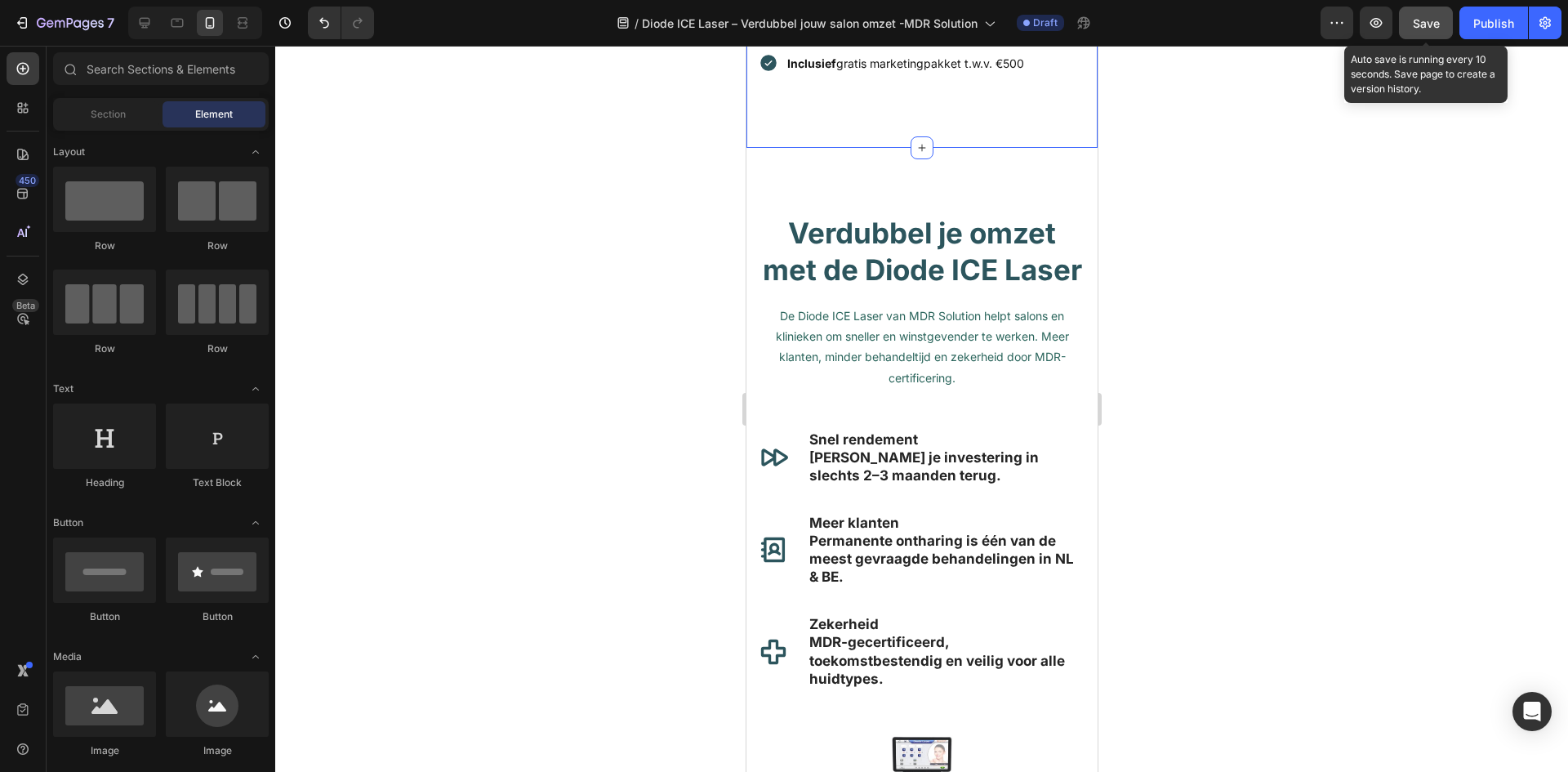
click at [1444, 24] on button "Save" at bounding box center [1426, 23] width 54 height 33
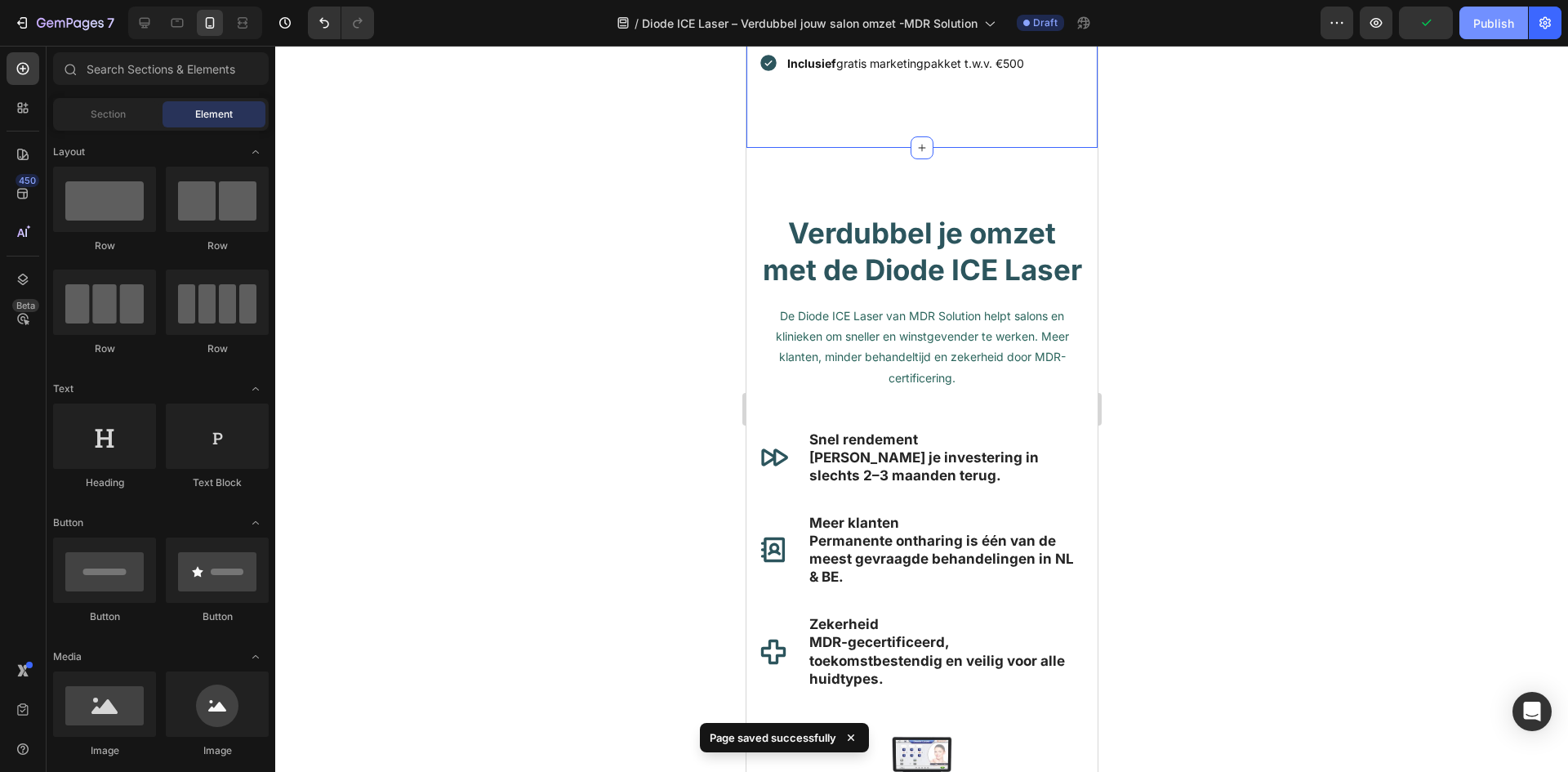
click at [1480, 24] on div "Publish" at bounding box center [1493, 23] width 41 height 17
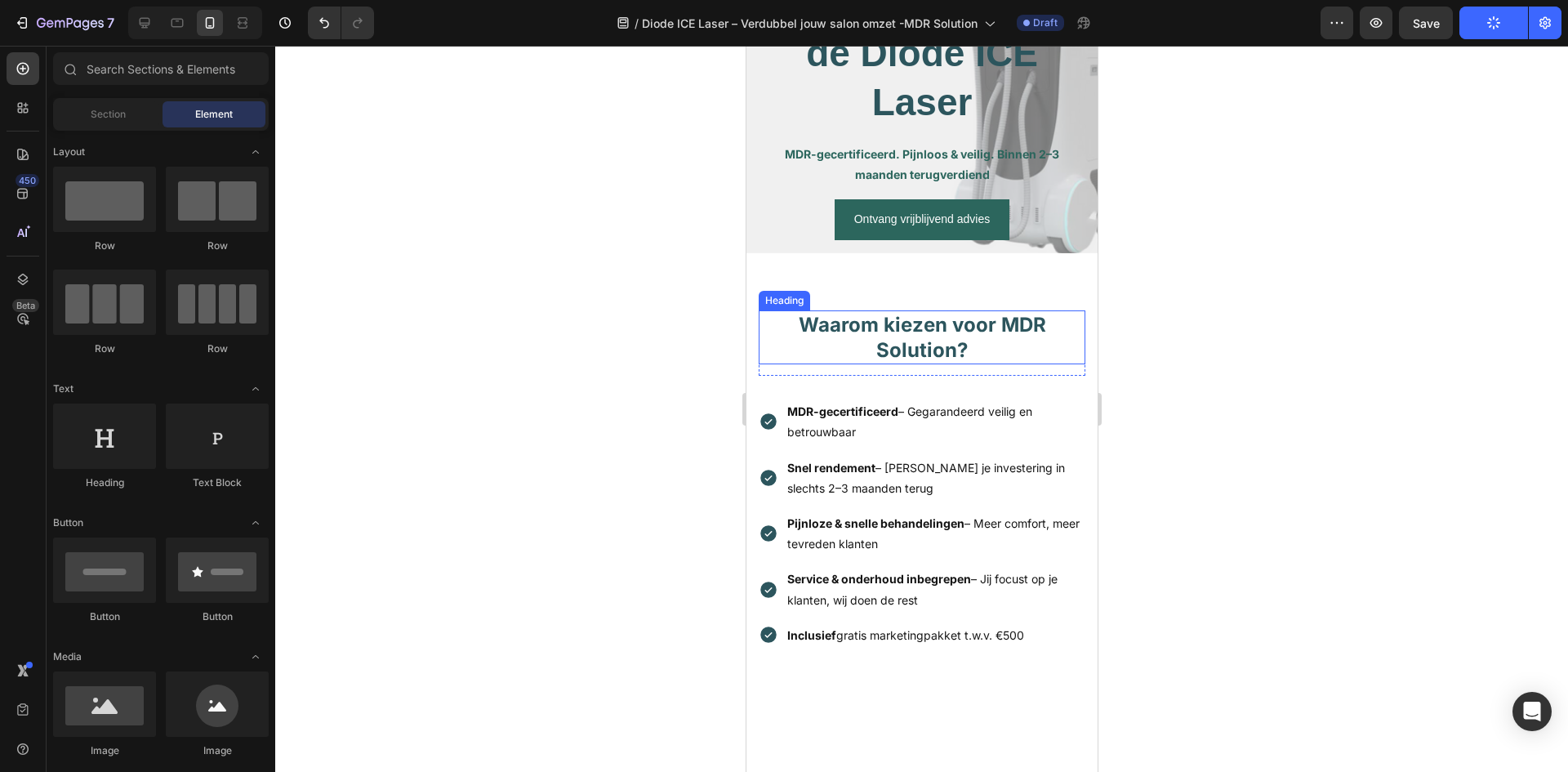
scroll to position [0, 0]
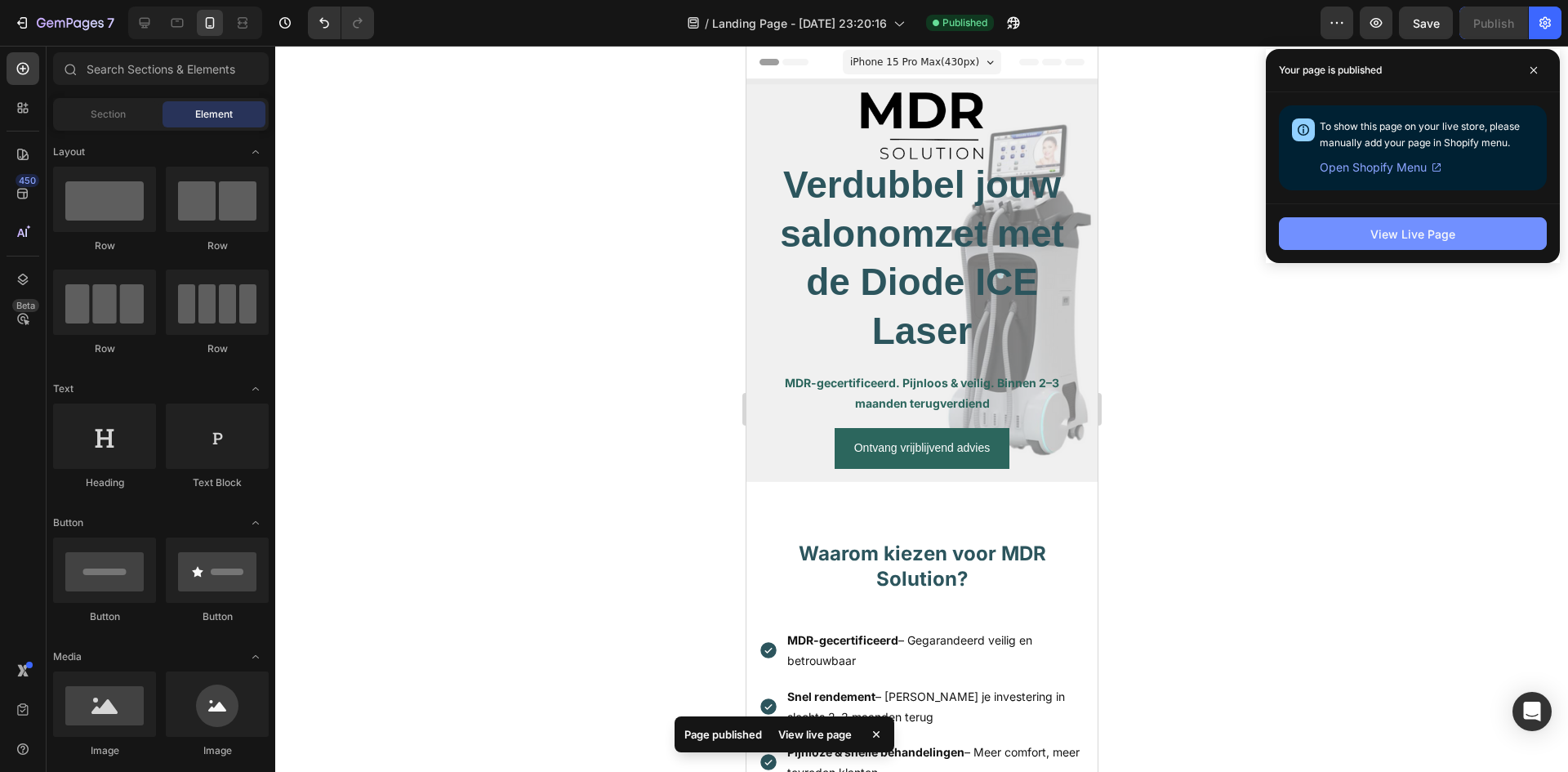
click at [1405, 226] on div "View Live Page" at bounding box center [1412, 233] width 84 height 17
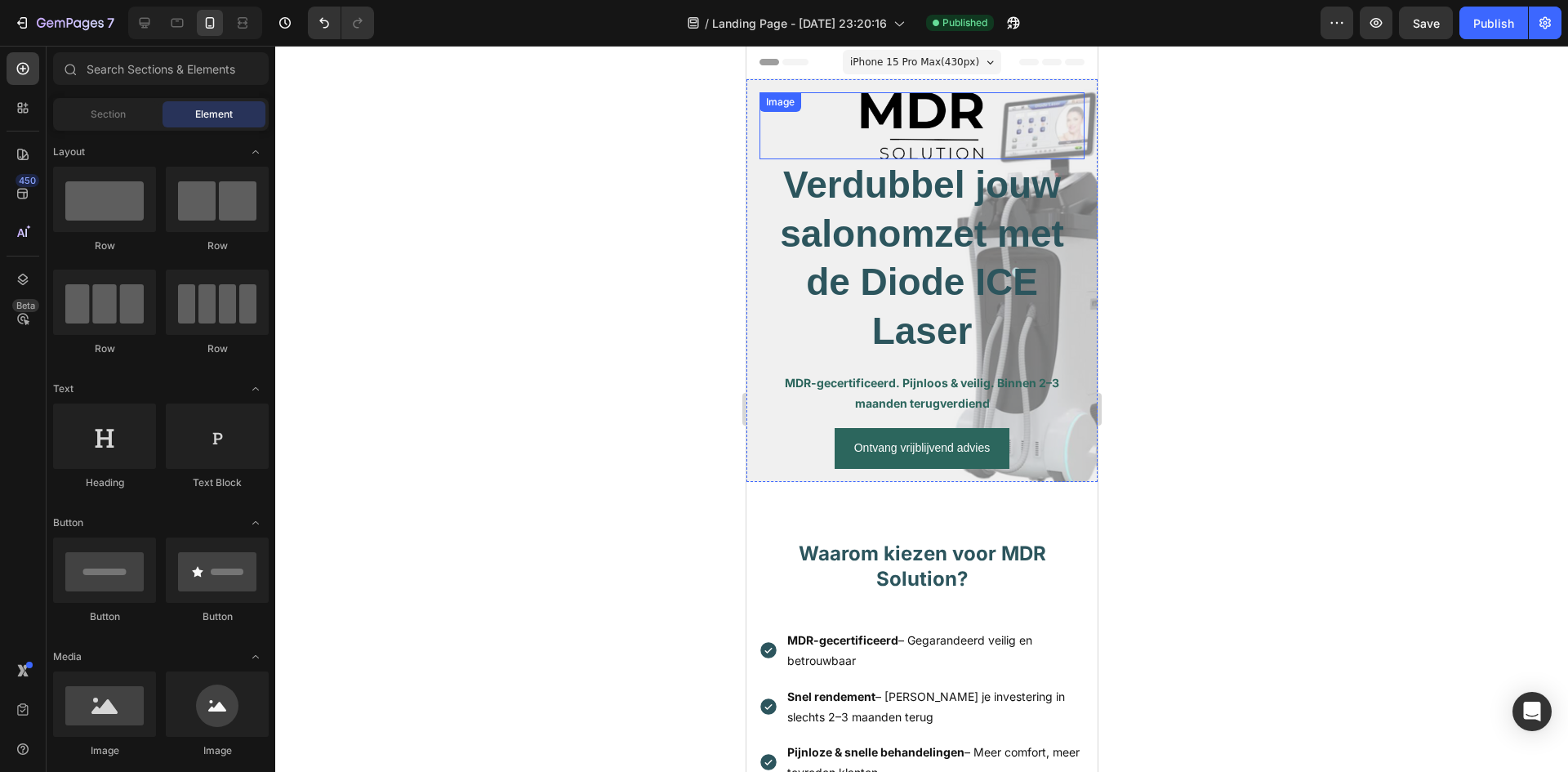
drag, startPoint x: 888, startPoint y: 165, endPoint x: 944, endPoint y: 147, distance: 58.8
click at [888, 165] on h2 "Verdubbel jouw salon­omzet met de Diode ICE Laser" at bounding box center [921, 258] width 325 height 199
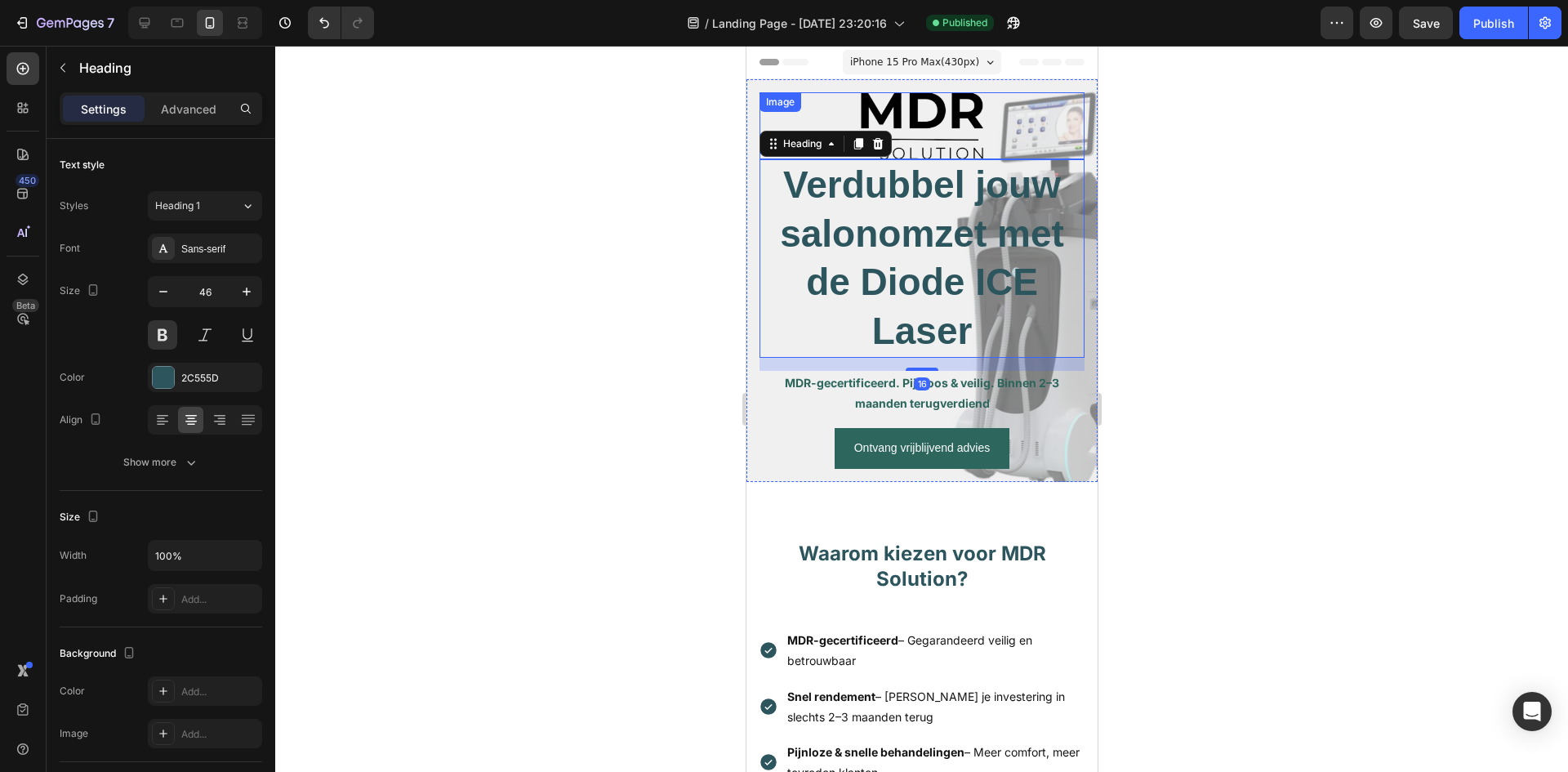
click at [959, 132] on img at bounding box center [921, 125] width 122 height 67
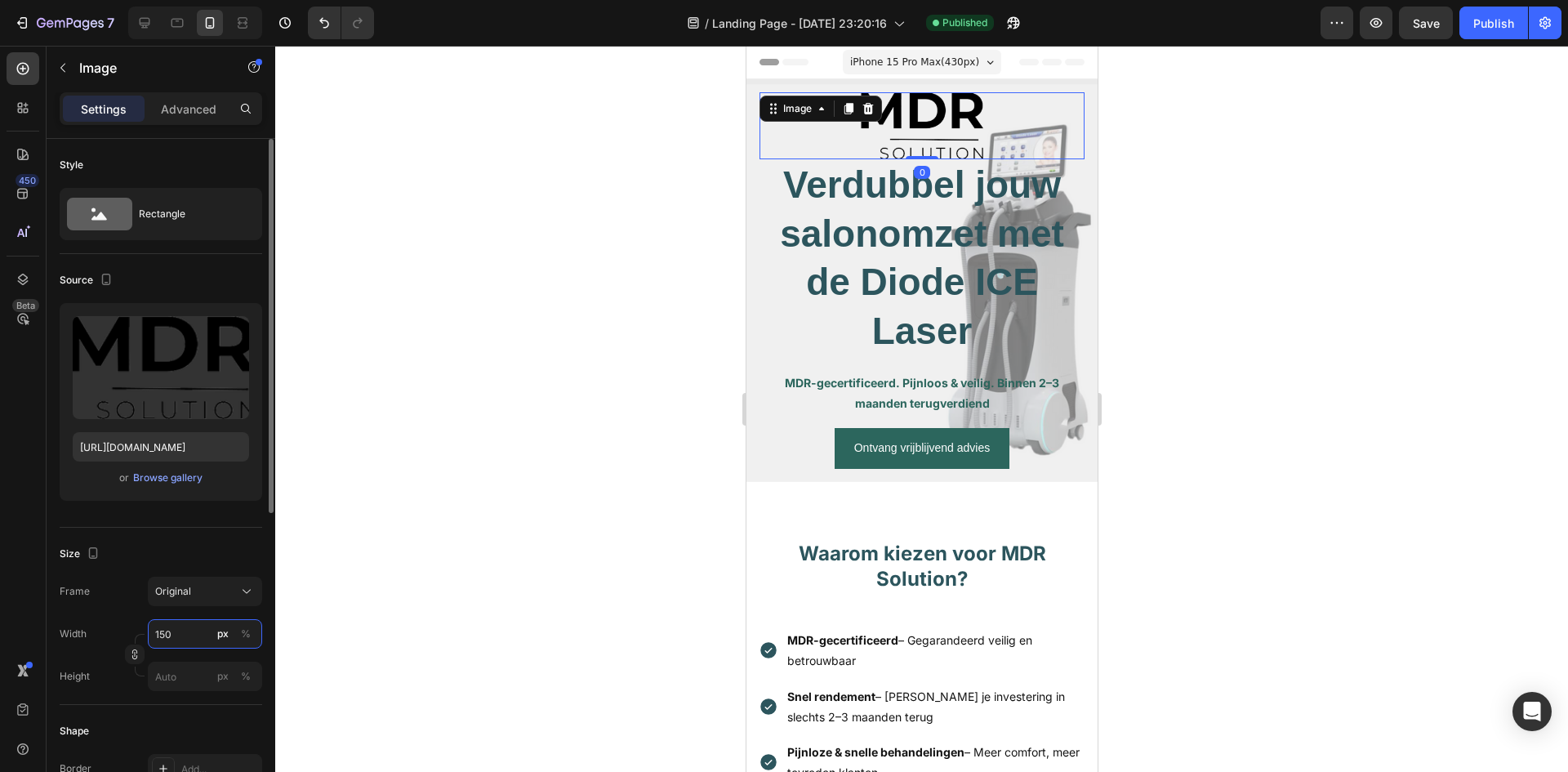
click at [184, 637] on input "150" at bounding box center [205, 634] width 114 height 30
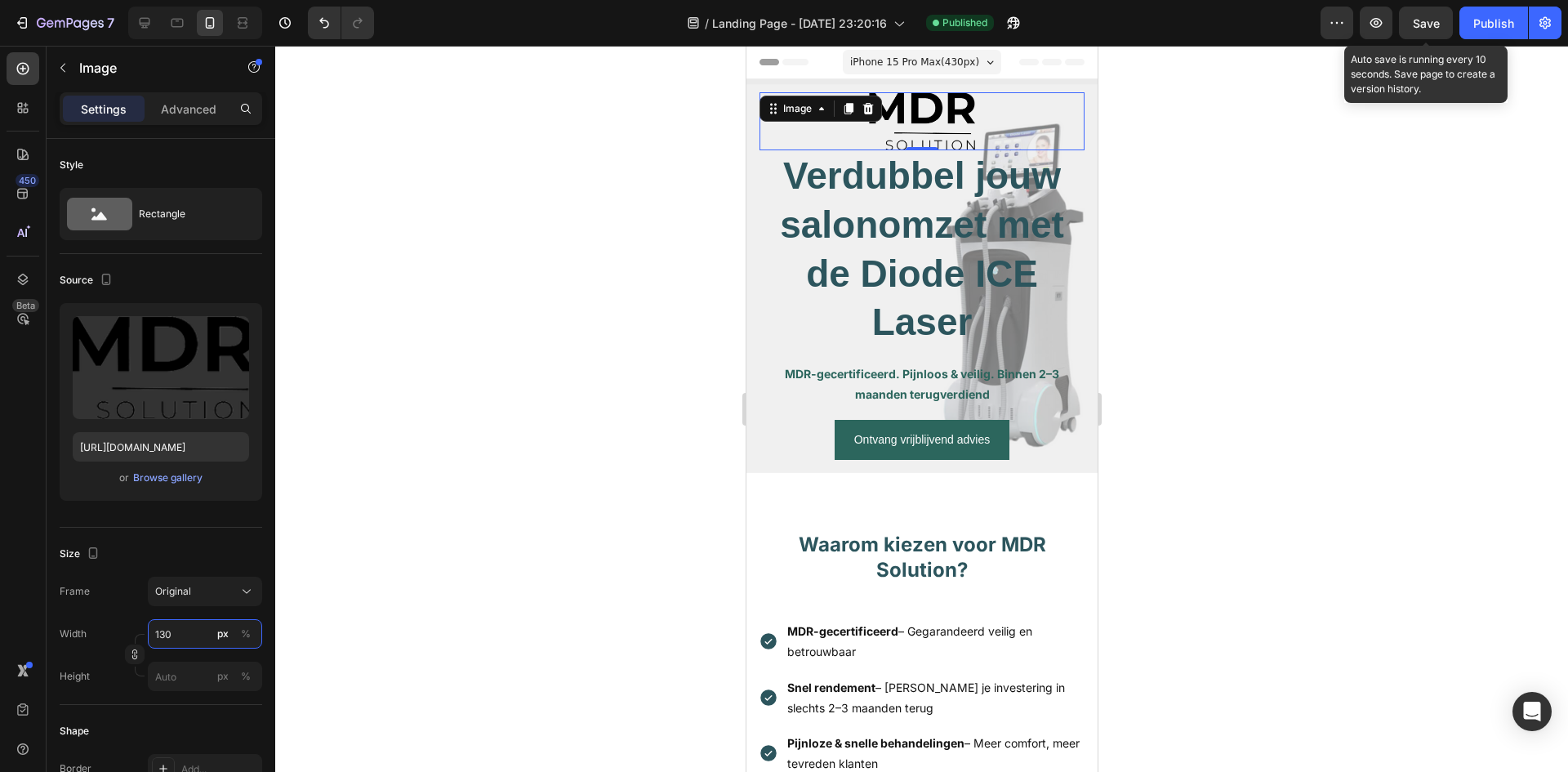
type input "130"
click at [1429, 28] on span "Save" at bounding box center [1426, 23] width 27 height 14
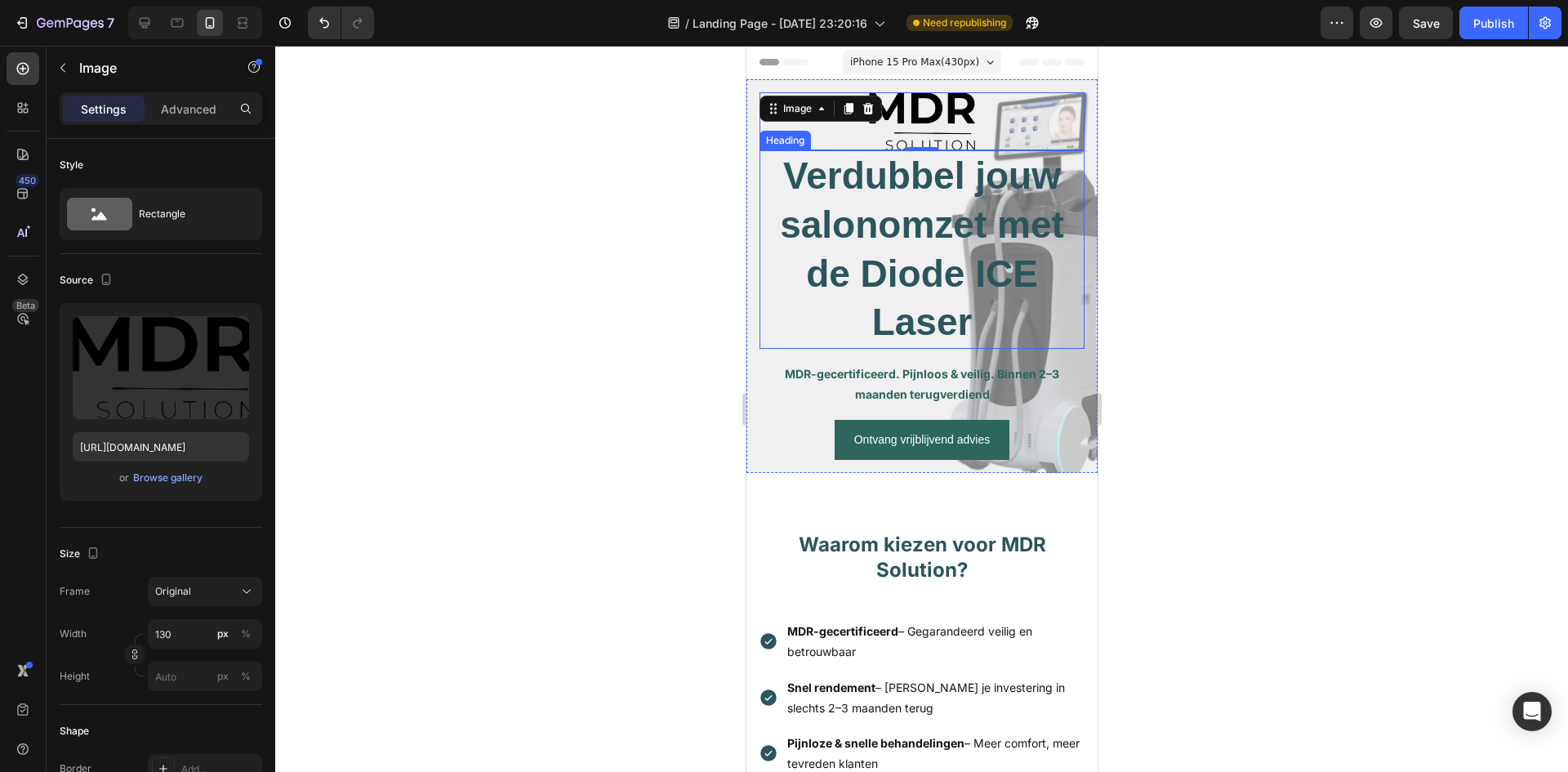
click at [889, 329] on h2 "Verdubbel jouw salon­omzet met de Diode ICE Laser" at bounding box center [921, 249] width 325 height 199
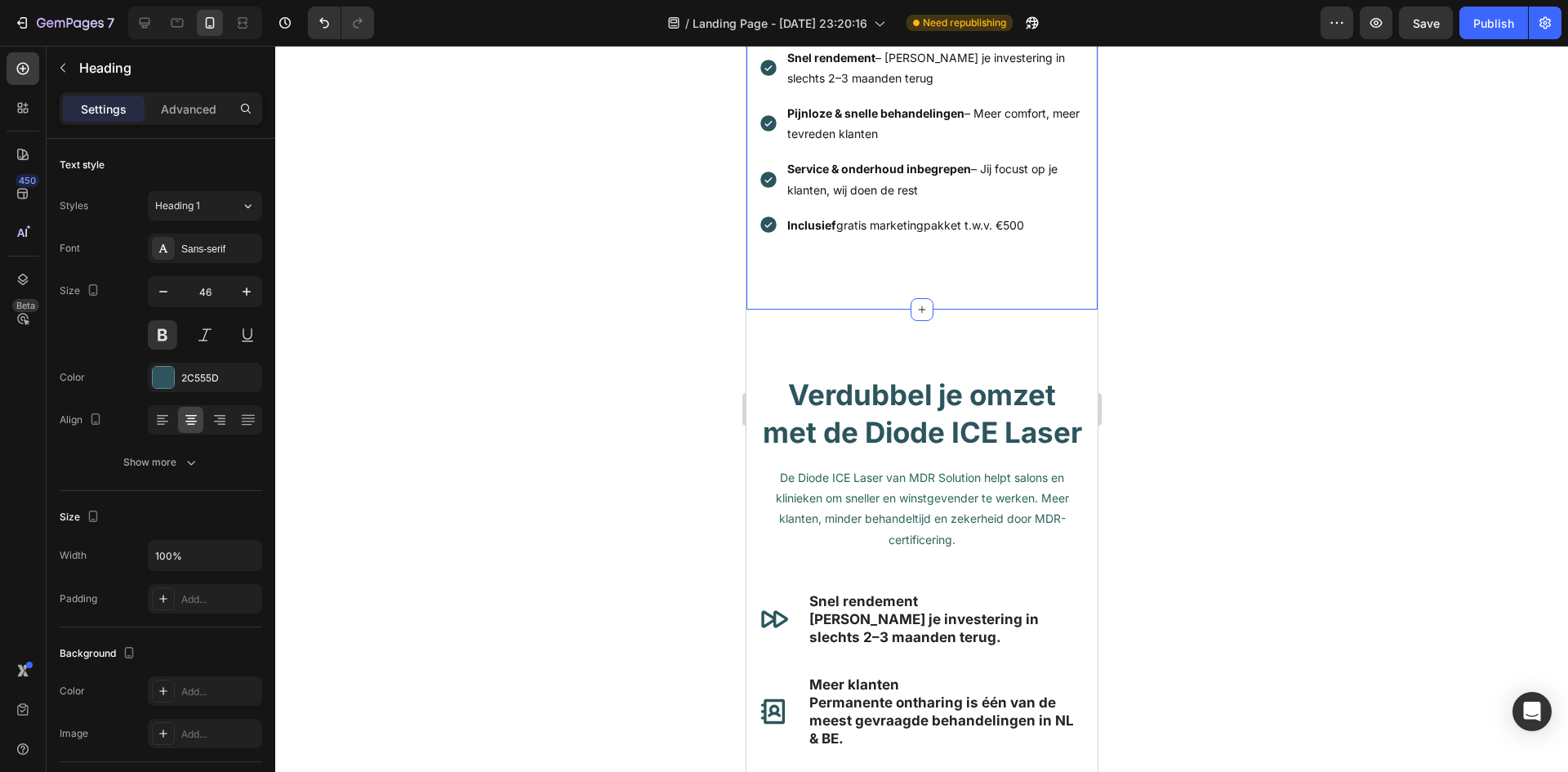
scroll to position [898, 0]
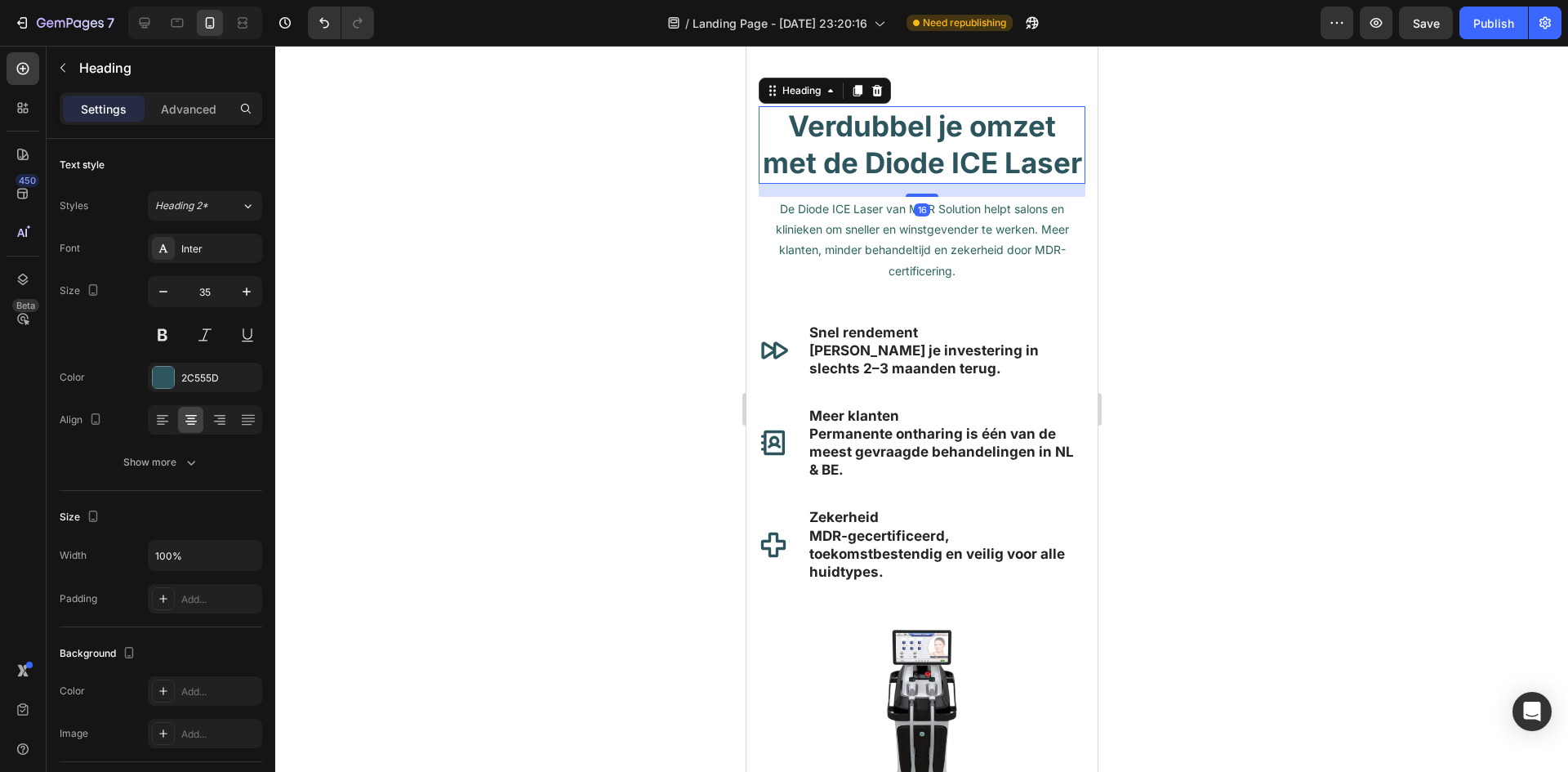
click at [966, 178] on h2 "Verdubbel je omzet met de Diode ICE Laser" at bounding box center [921, 145] width 327 height 77
click at [976, 182] on p "Verdubbel je omzet met de Diode ICE Laser" at bounding box center [921, 145] width 324 height 75
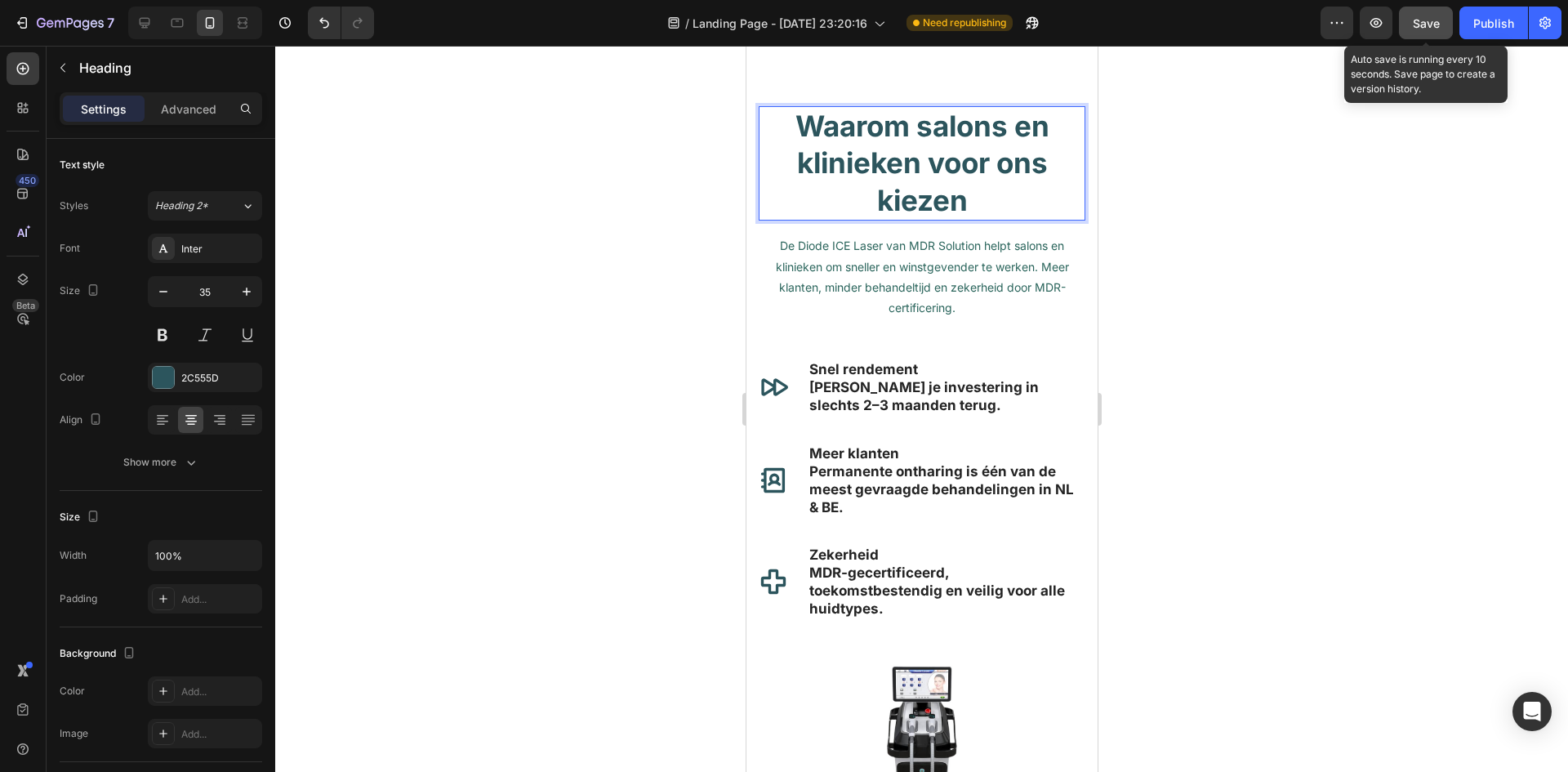
click at [1419, 34] on button "Save" at bounding box center [1426, 23] width 54 height 33
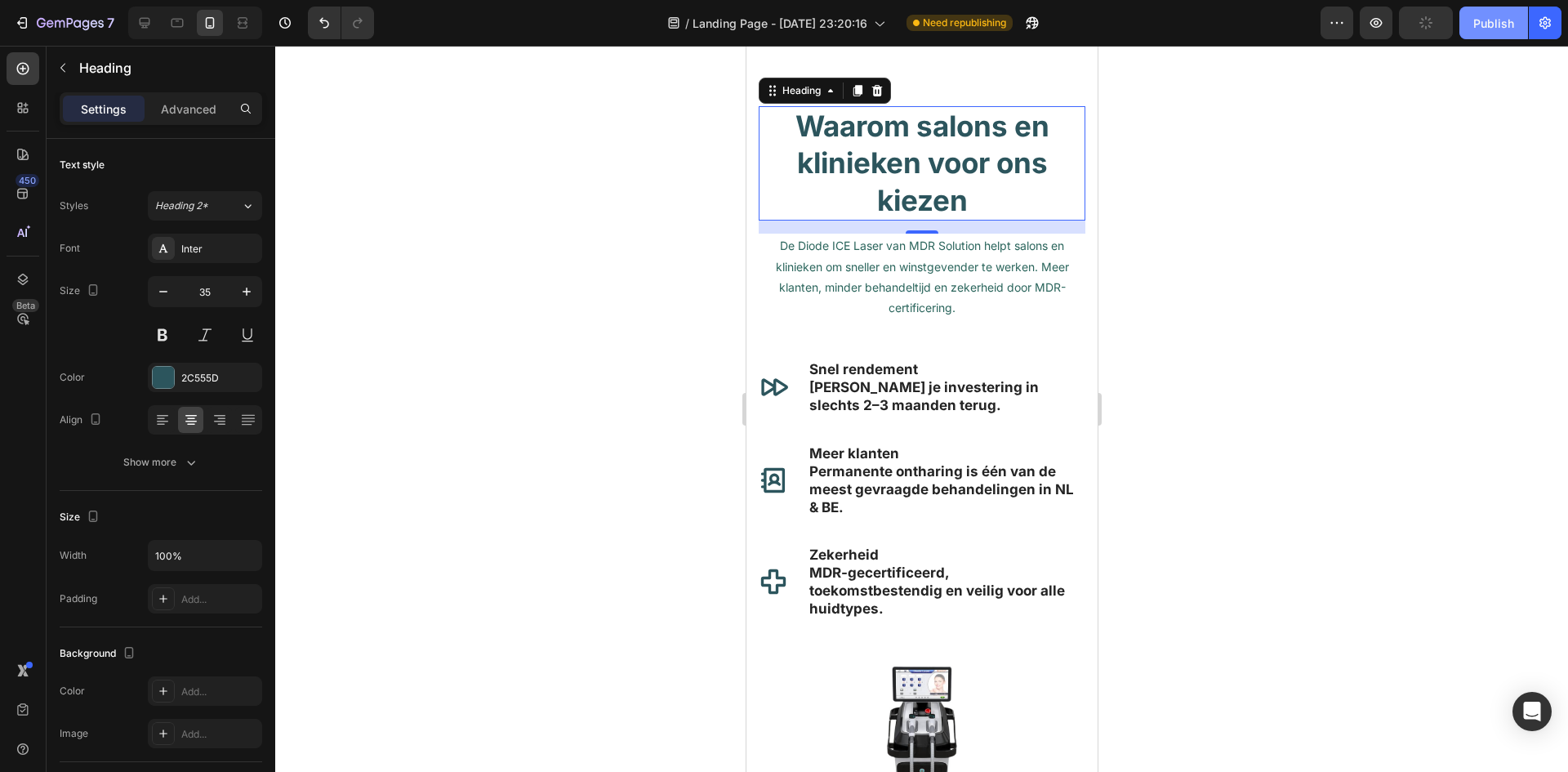
click at [1480, 17] on div "Publish" at bounding box center [1493, 23] width 41 height 17
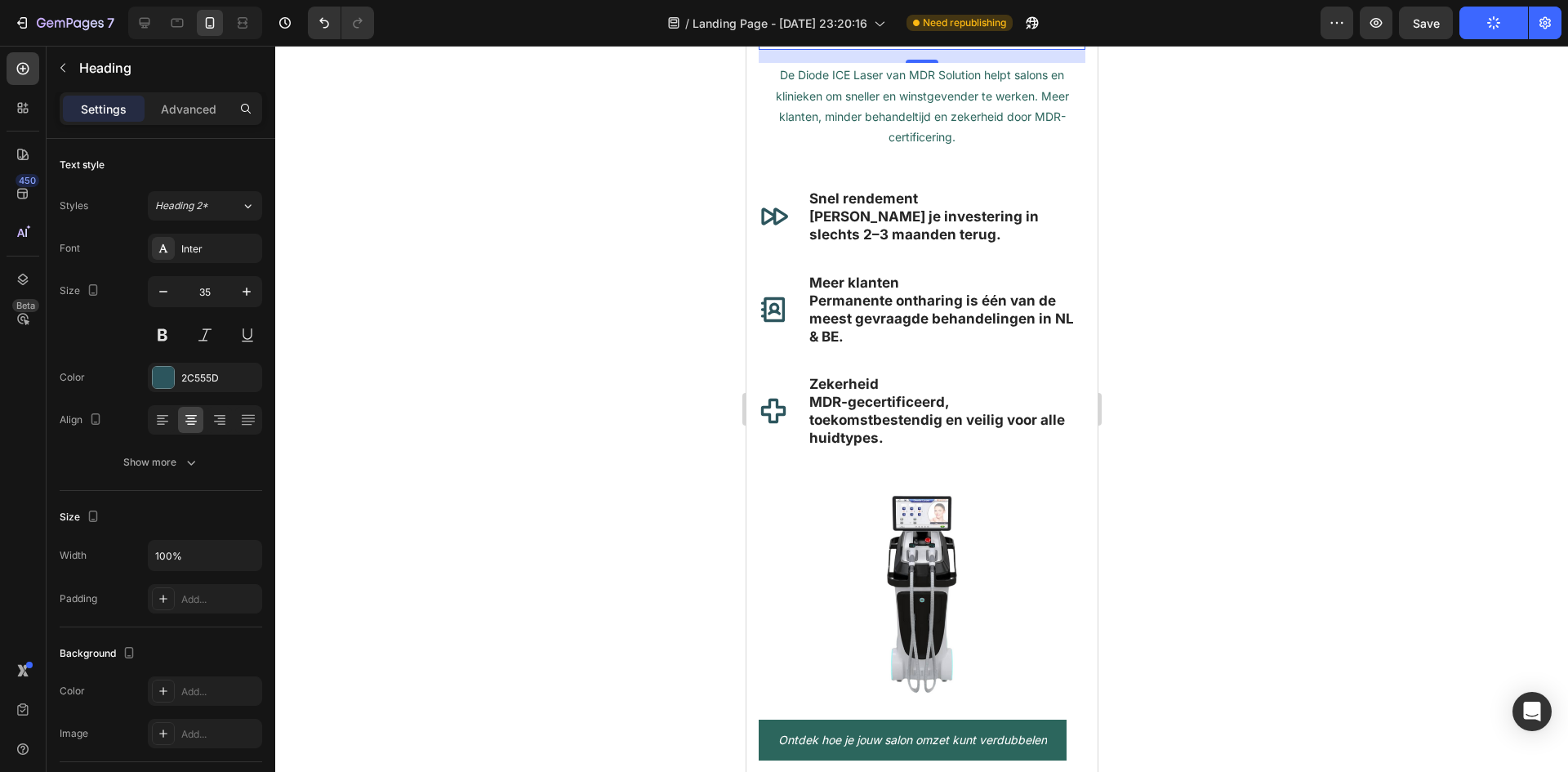
scroll to position [1062, 0]
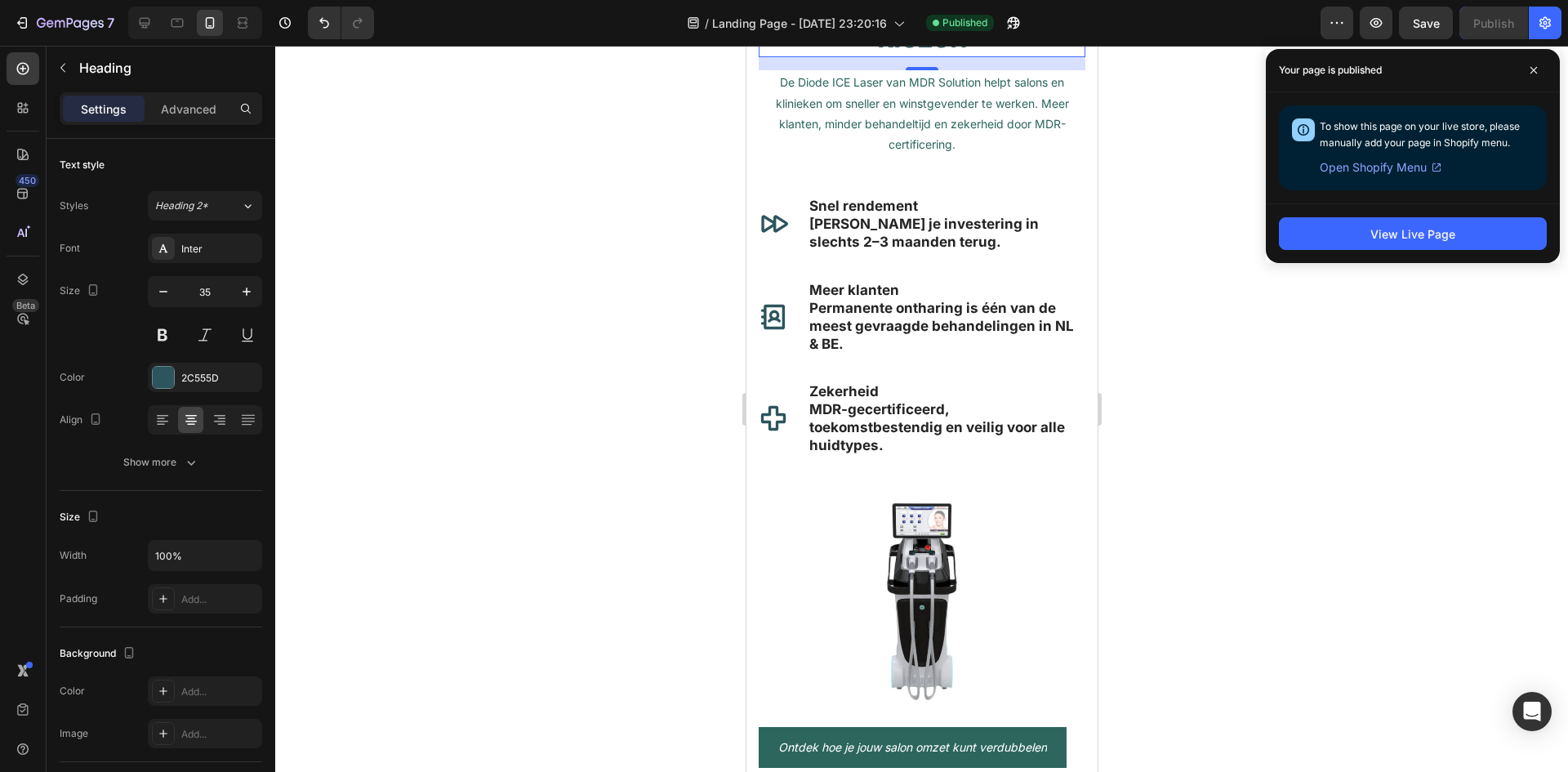
click at [528, 377] on div at bounding box center [921, 408] width 1293 height 726
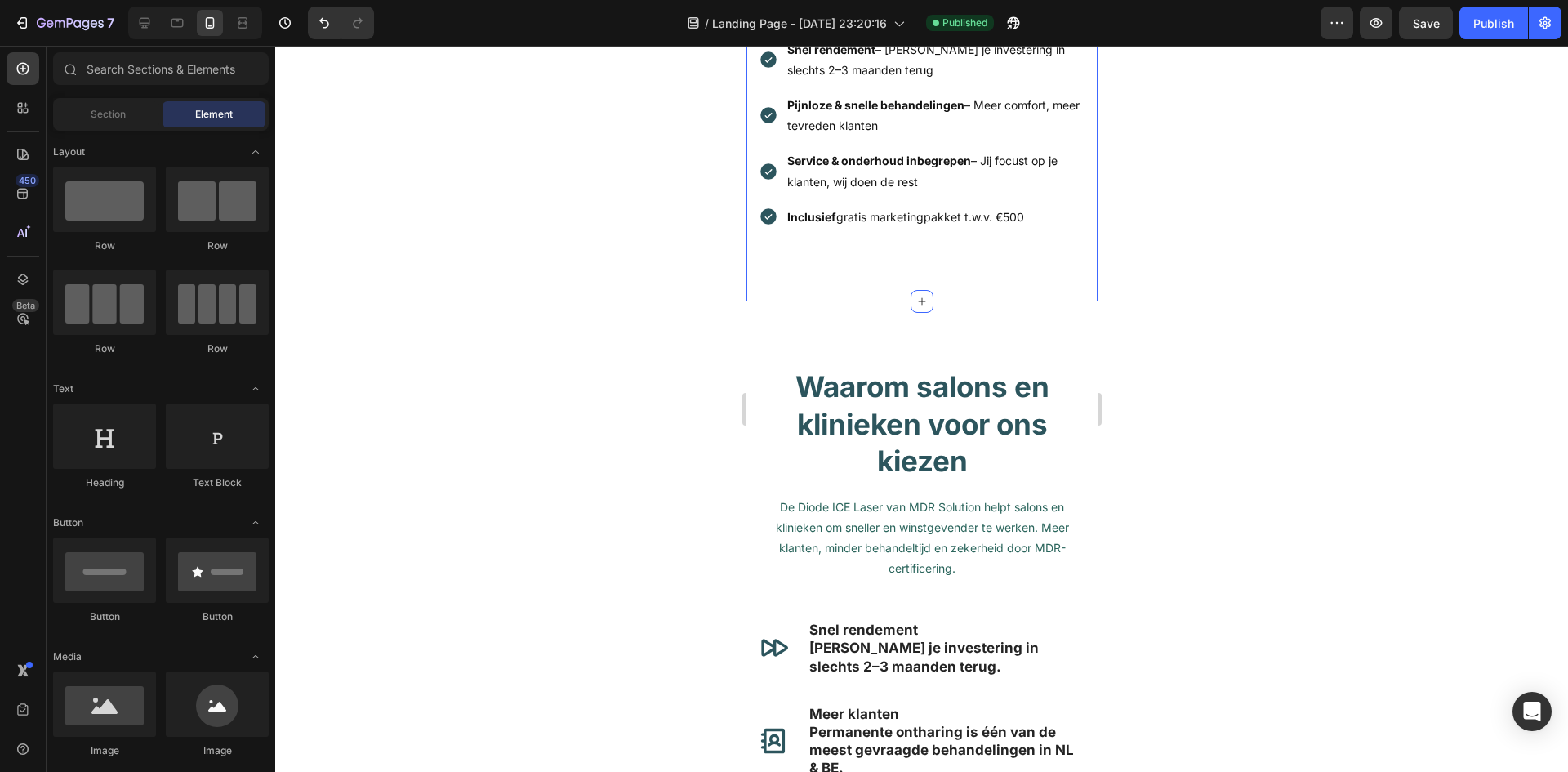
scroll to position [654, 0]
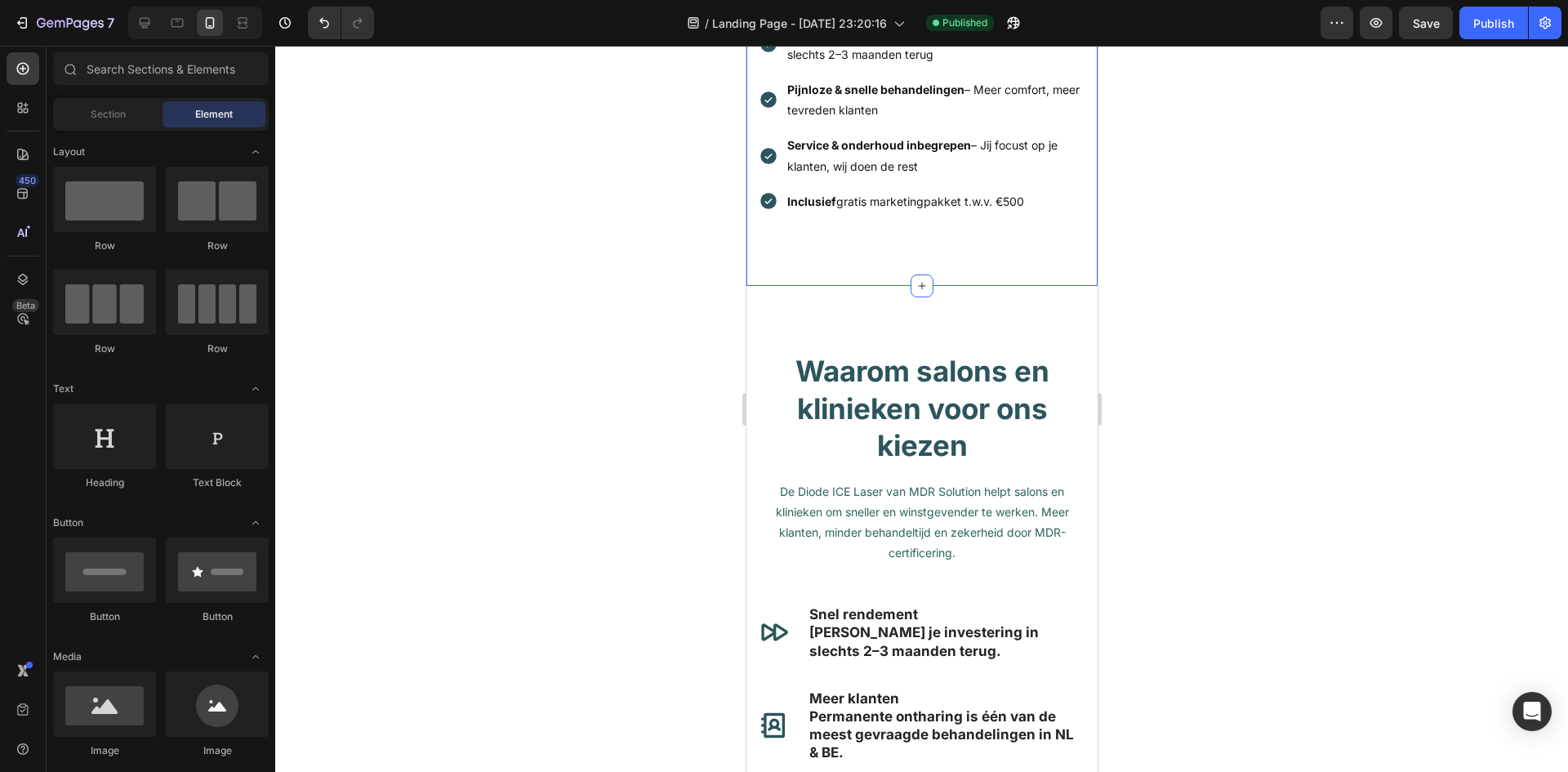
click at [844, 270] on div "Waarom kiezen voor MDR Solution? Heading Row MDR-gecertificeerd – Gegarandeerd …" at bounding box center [920, 52] width 351 height 466
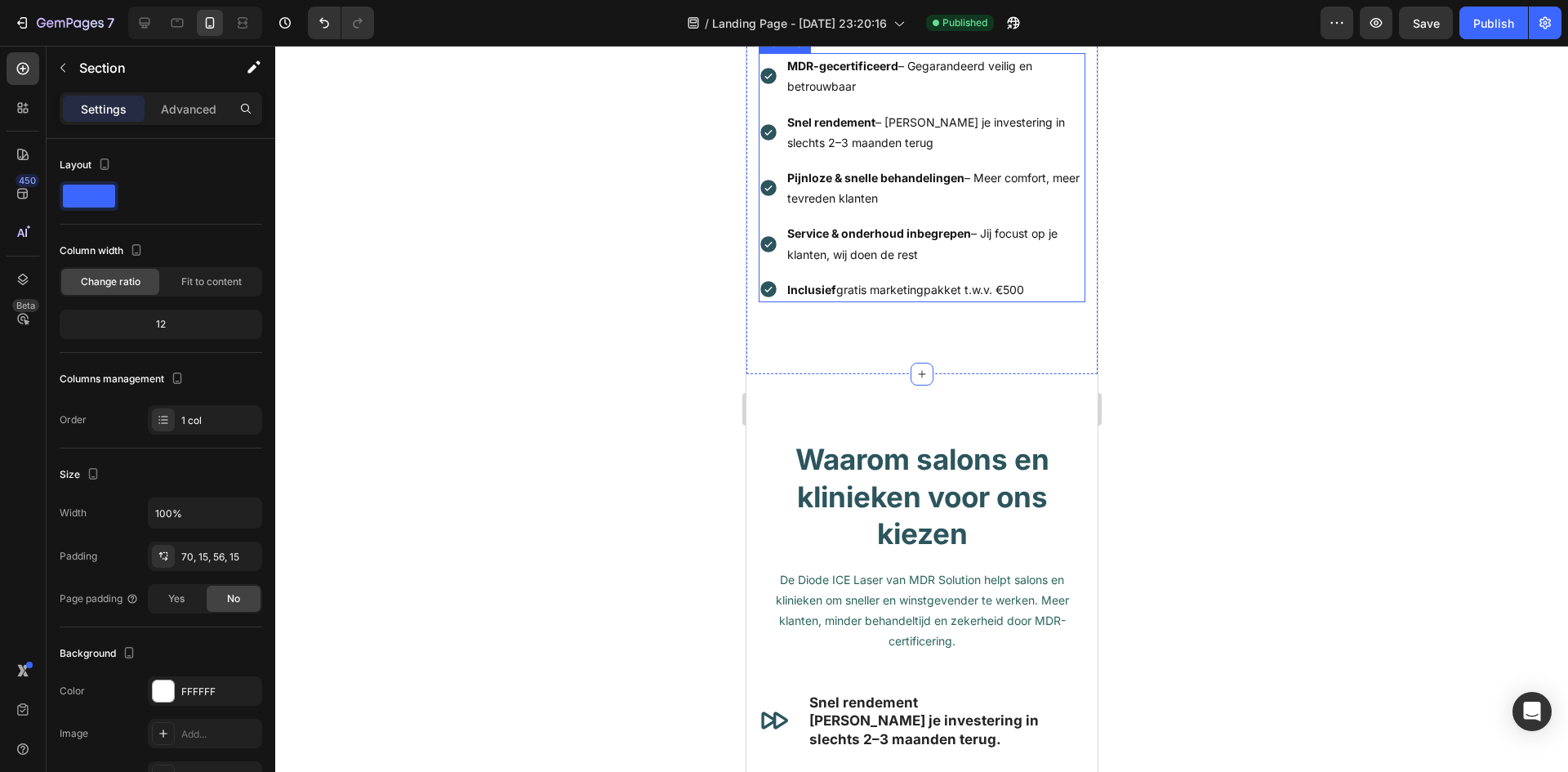
scroll to position [571, 0]
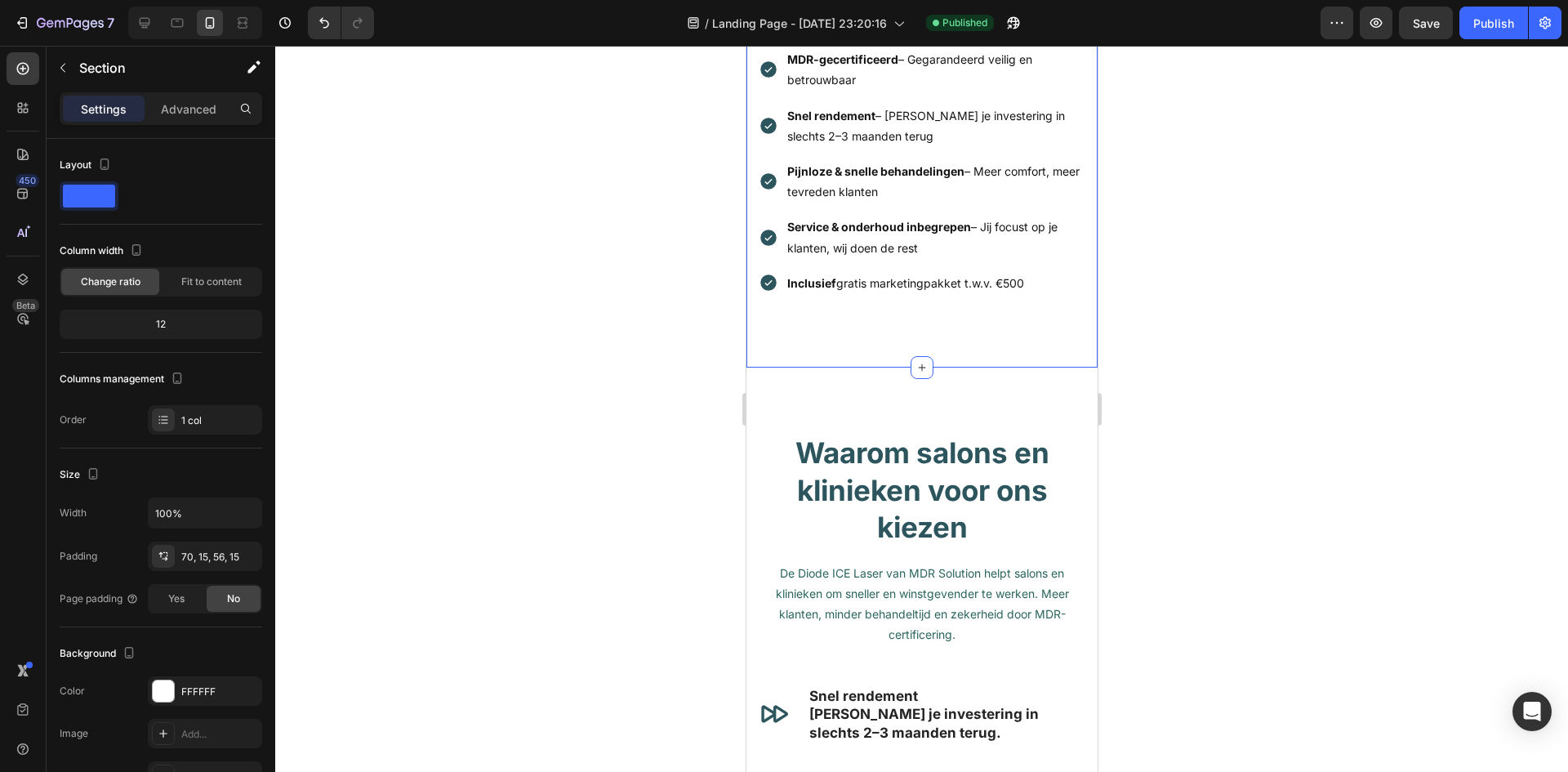
click at [831, 351] on div "Waarom kiezen voor MDR Solution? Heading Row MDR-gecertificeerd – Gegarandeerd …" at bounding box center [920, 134] width 351 height 466
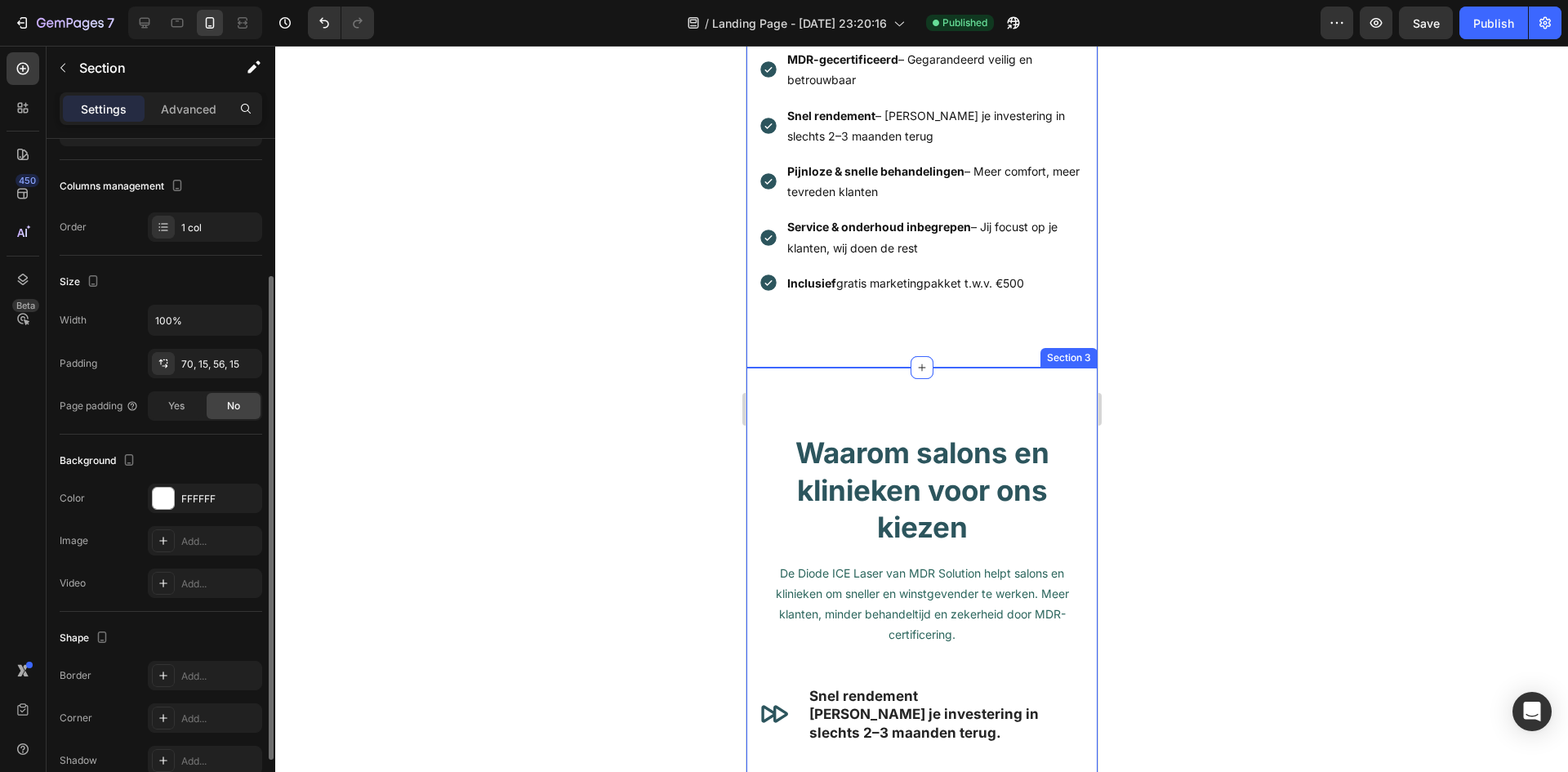
scroll to position [0, 0]
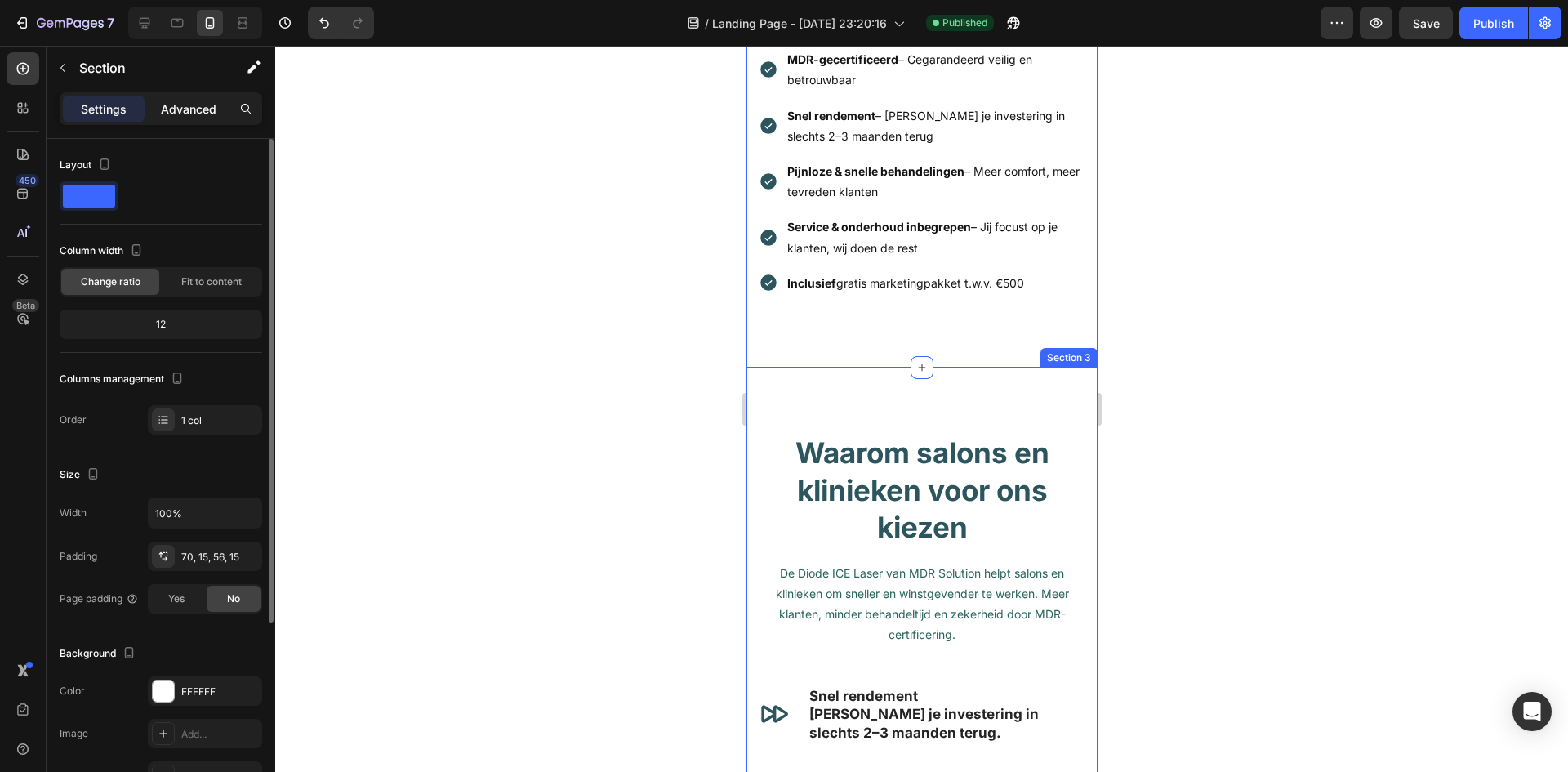
click at [188, 109] on p "Advanced" at bounding box center [189, 108] width 56 height 17
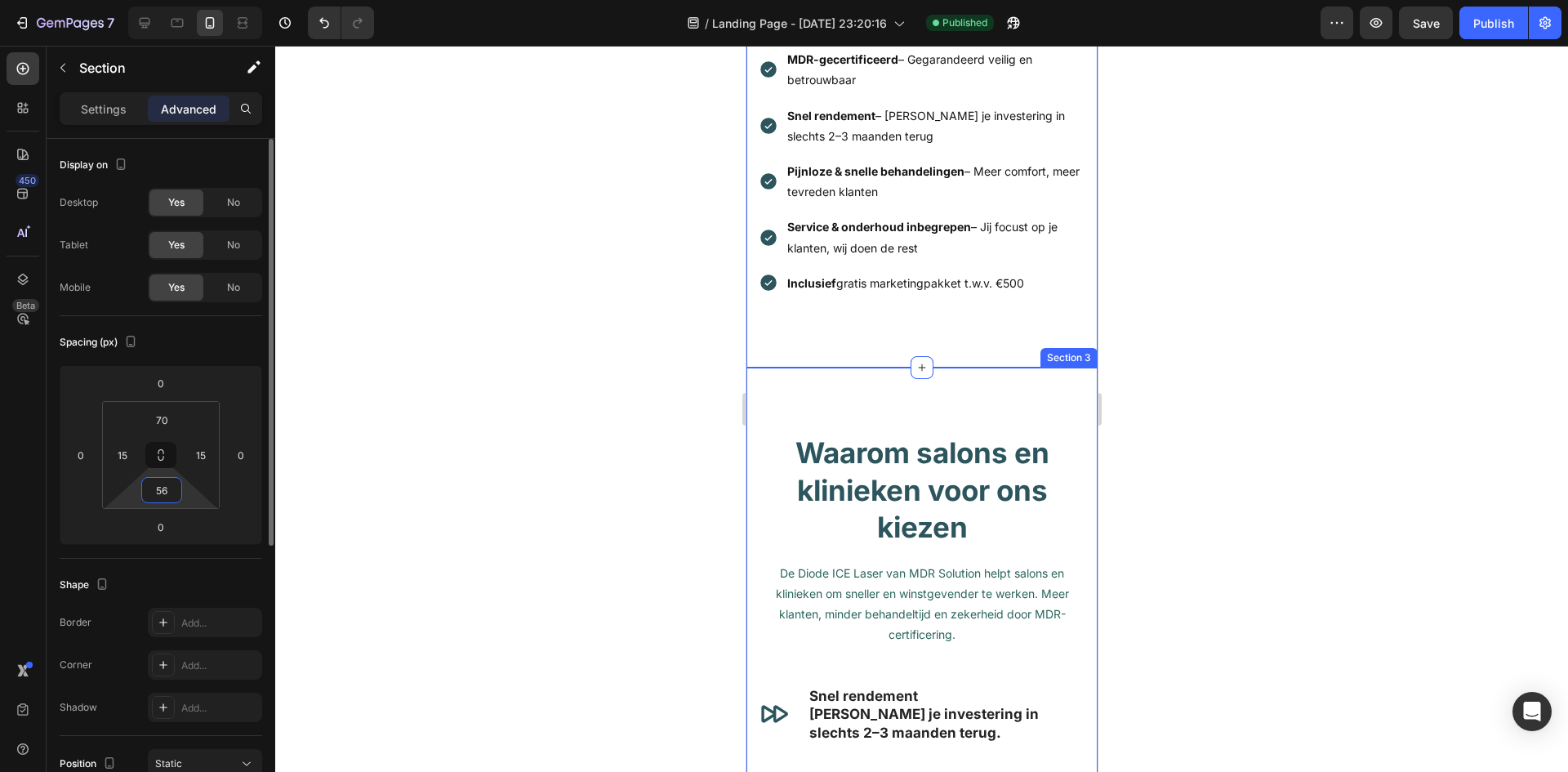
click at [177, 497] on input "56" at bounding box center [161, 490] width 33 height 25
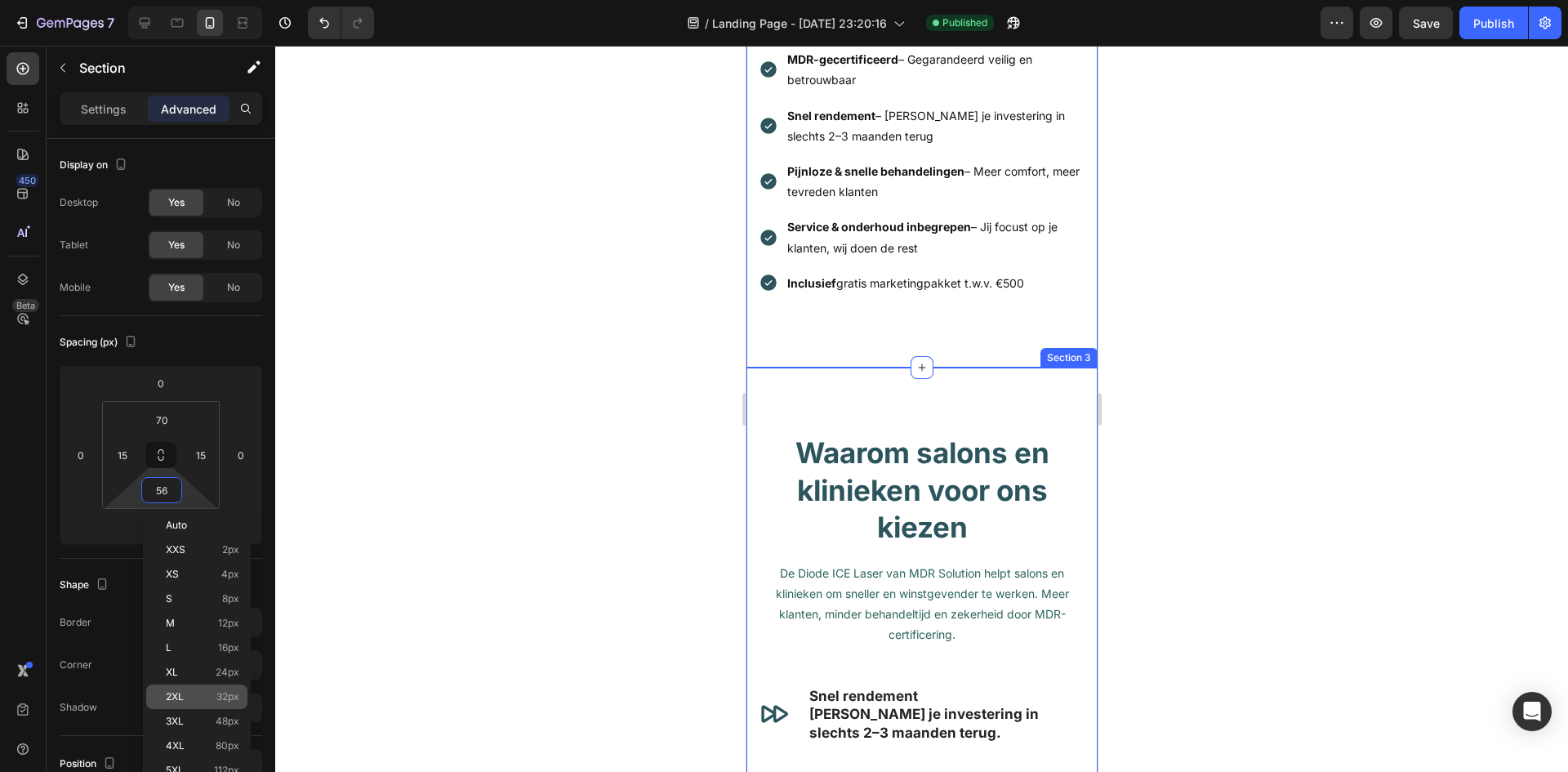
click at [189, 690] on div "2XL 32px" at bounding box center [197, 696] width 101 height 25
type input "32"
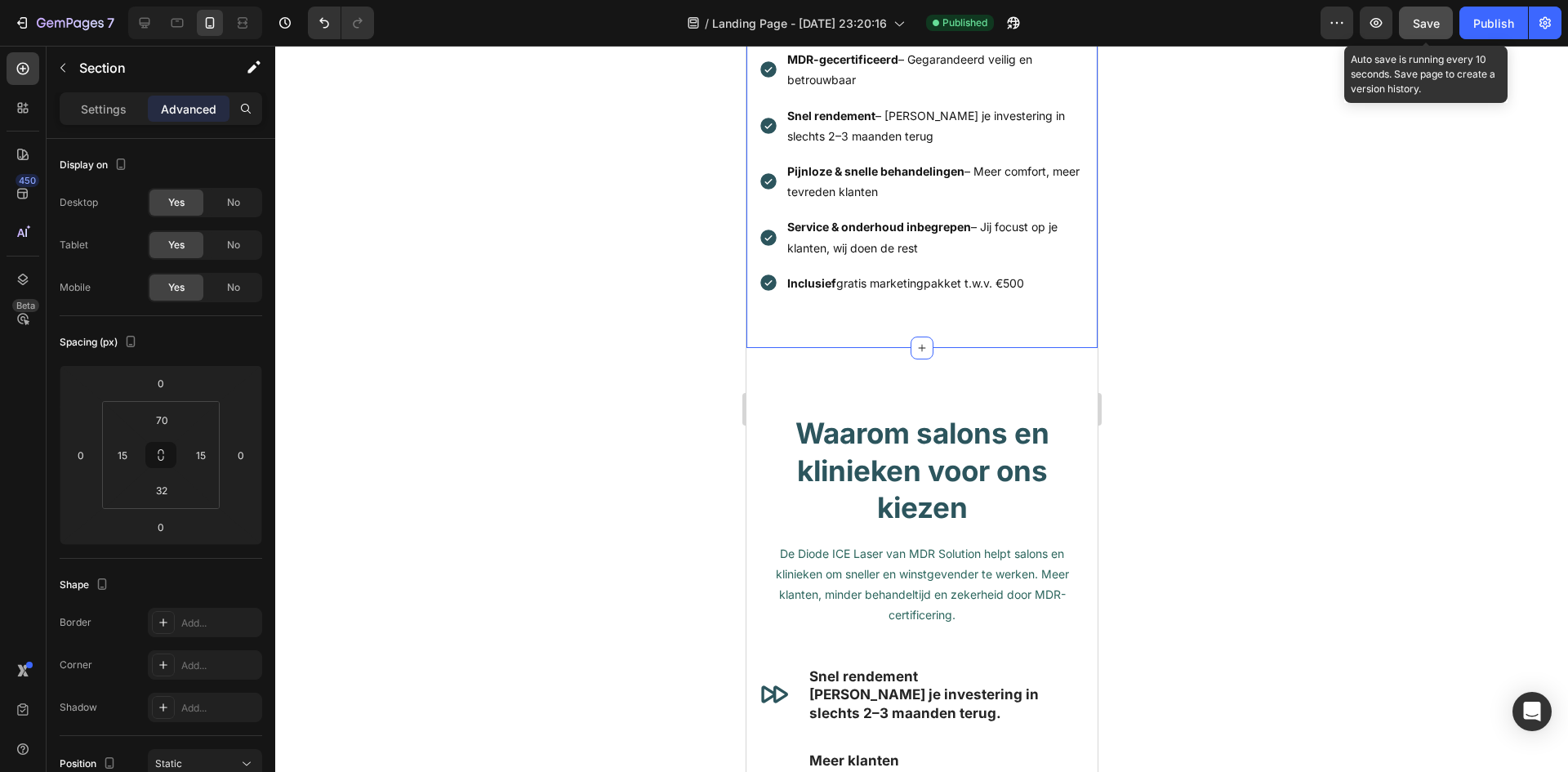
click at [1410, 16] on button "Save" at bounding box center [1426, 23] width 54 height 33
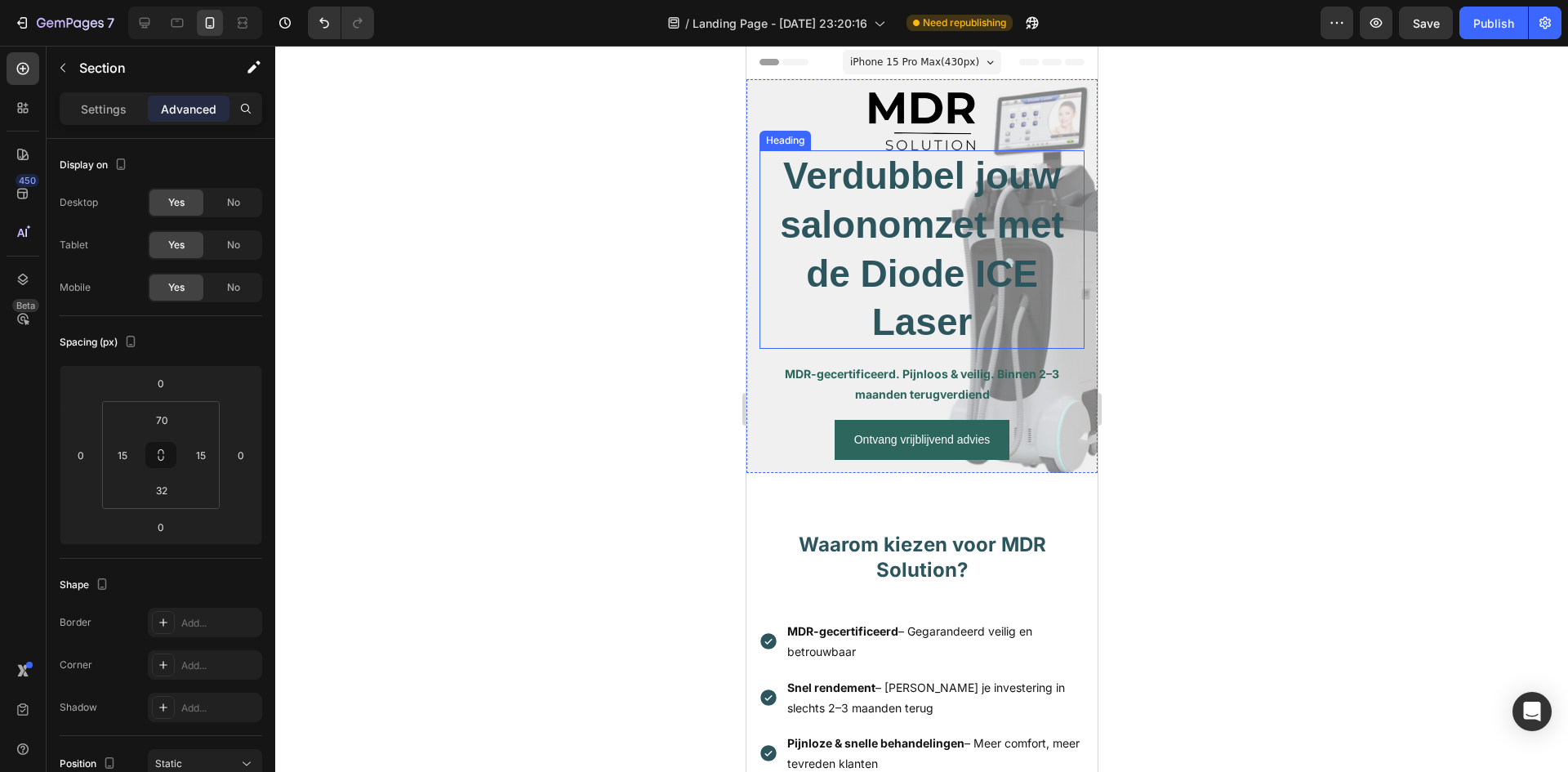
click at [923, 248] on h2 "Verdubbel jouw salon­omzet met de Diode ICE Laser" at bounding box center [921, 249] width 325 height 199
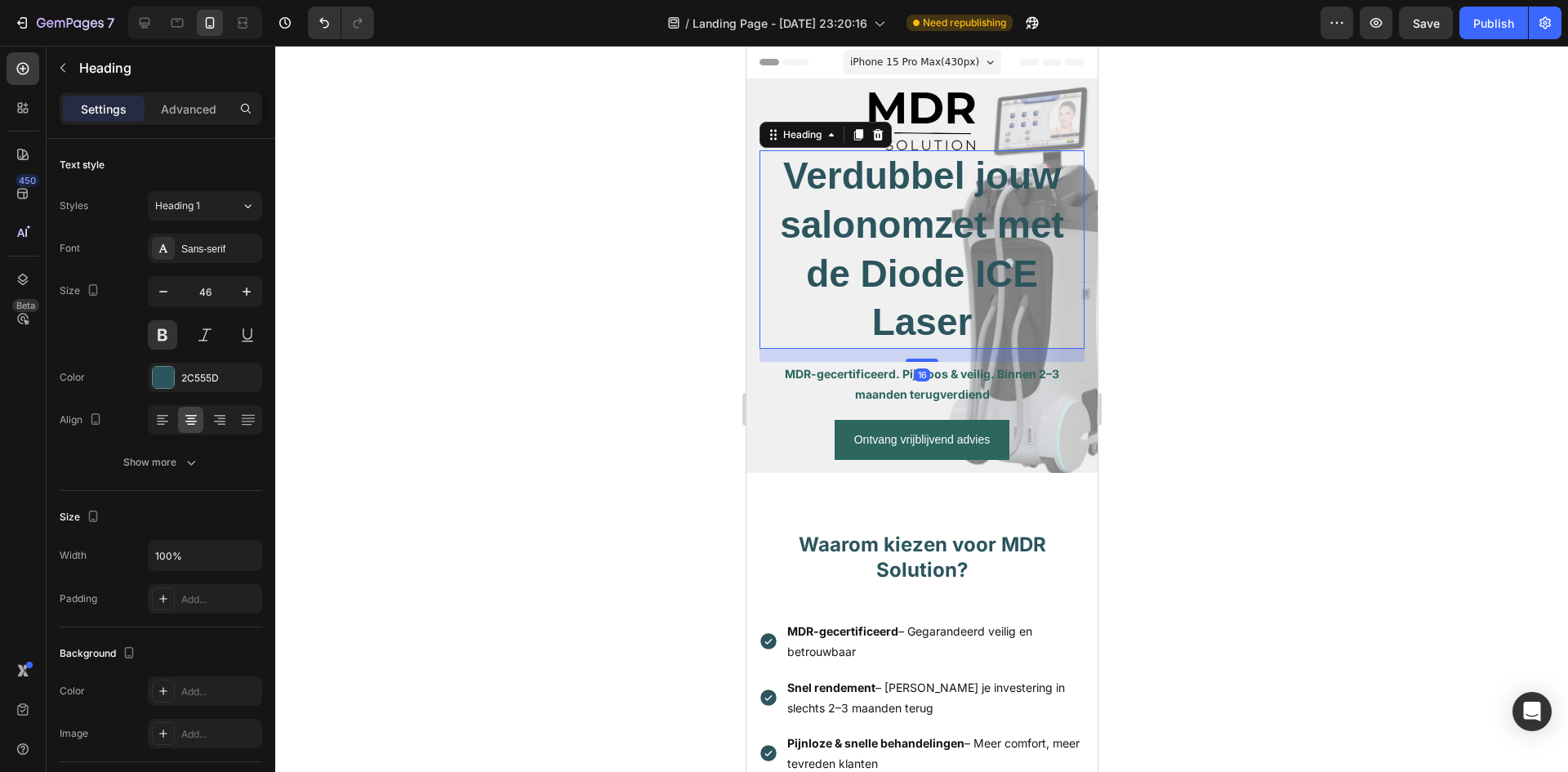
click at [933, 253] on h2 "Verdubbel jouw salon­omzet met de Diode ICE Laser" at bounding box center [921, 249] width 325 height 199
click at [968, 320] on p "Verdubbel jouw salon­omzet met de Diode ICE Laser" at bounding box center [921, 249] width 322 height 195
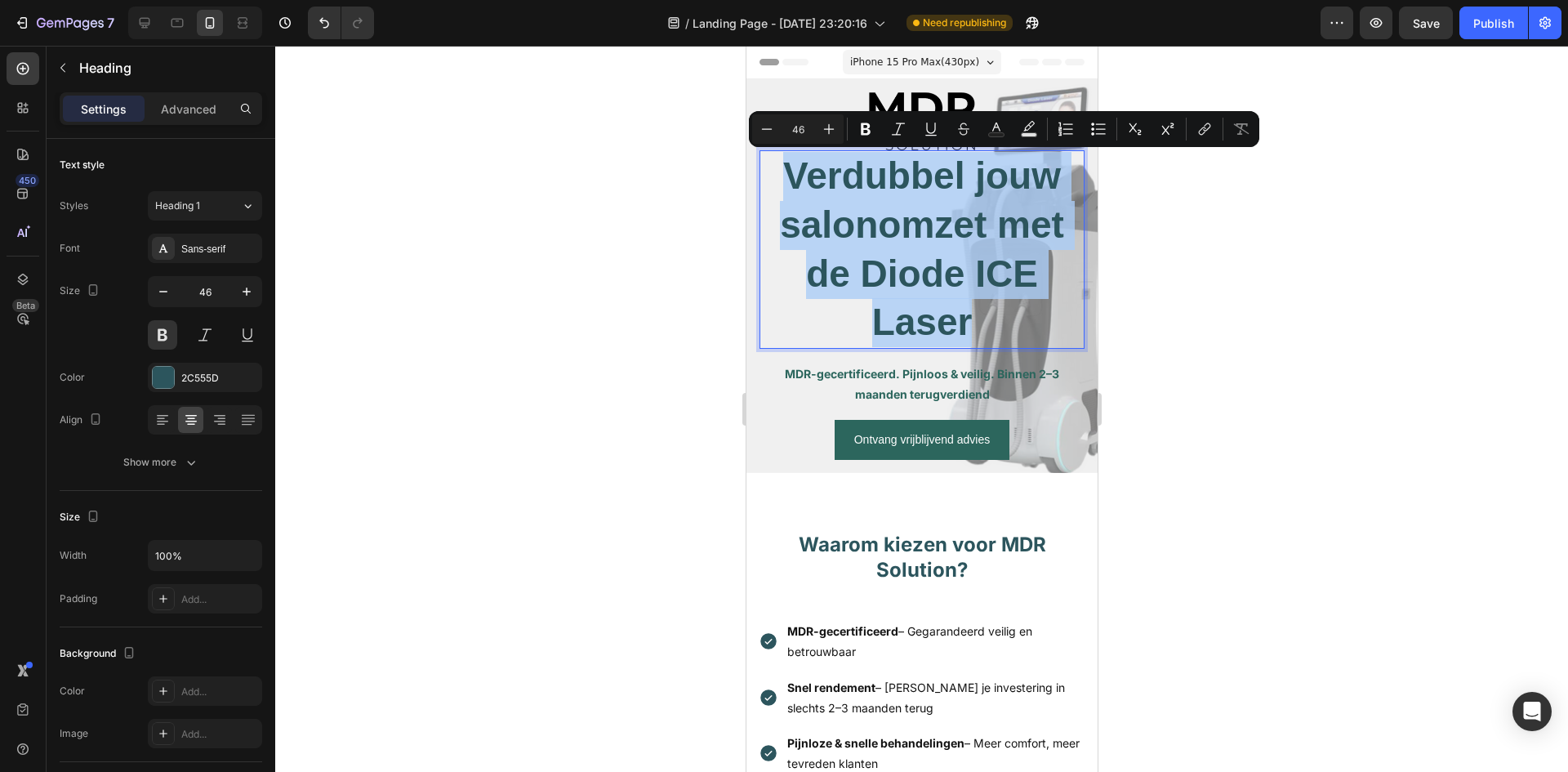
drag, startPoint x: 968, startPoint y: 320, endPoint x: 784, endPoint y: 176, distance: 233.6
click at [784, 176] on p "Verdubbel jouw salon­omzet met de Diode ICE Laser" at bounding box center [921, 249] width 322 height 195
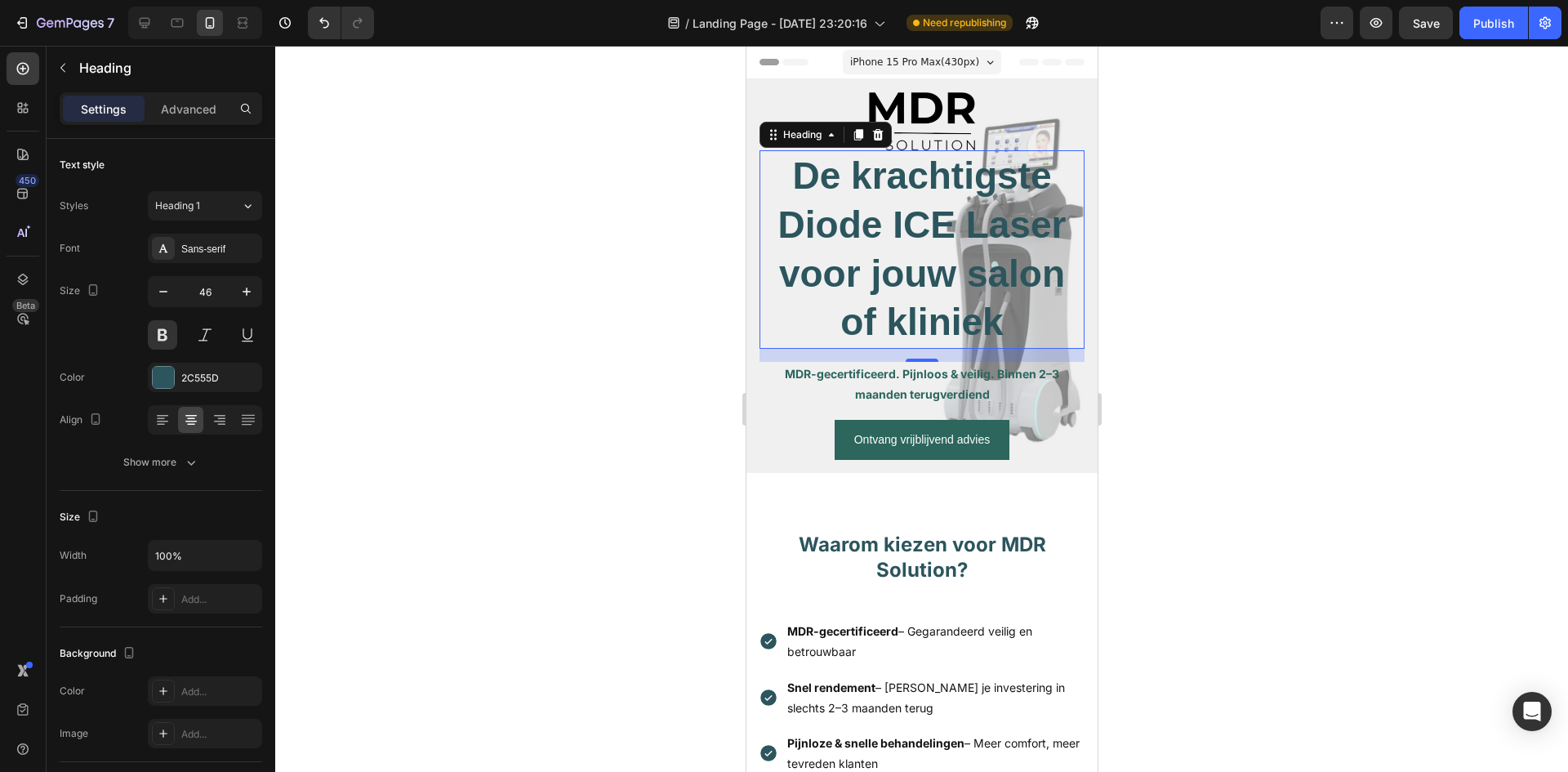
click at [1269, 322] on div at bounding box center [921, 408] width 1293 height 726
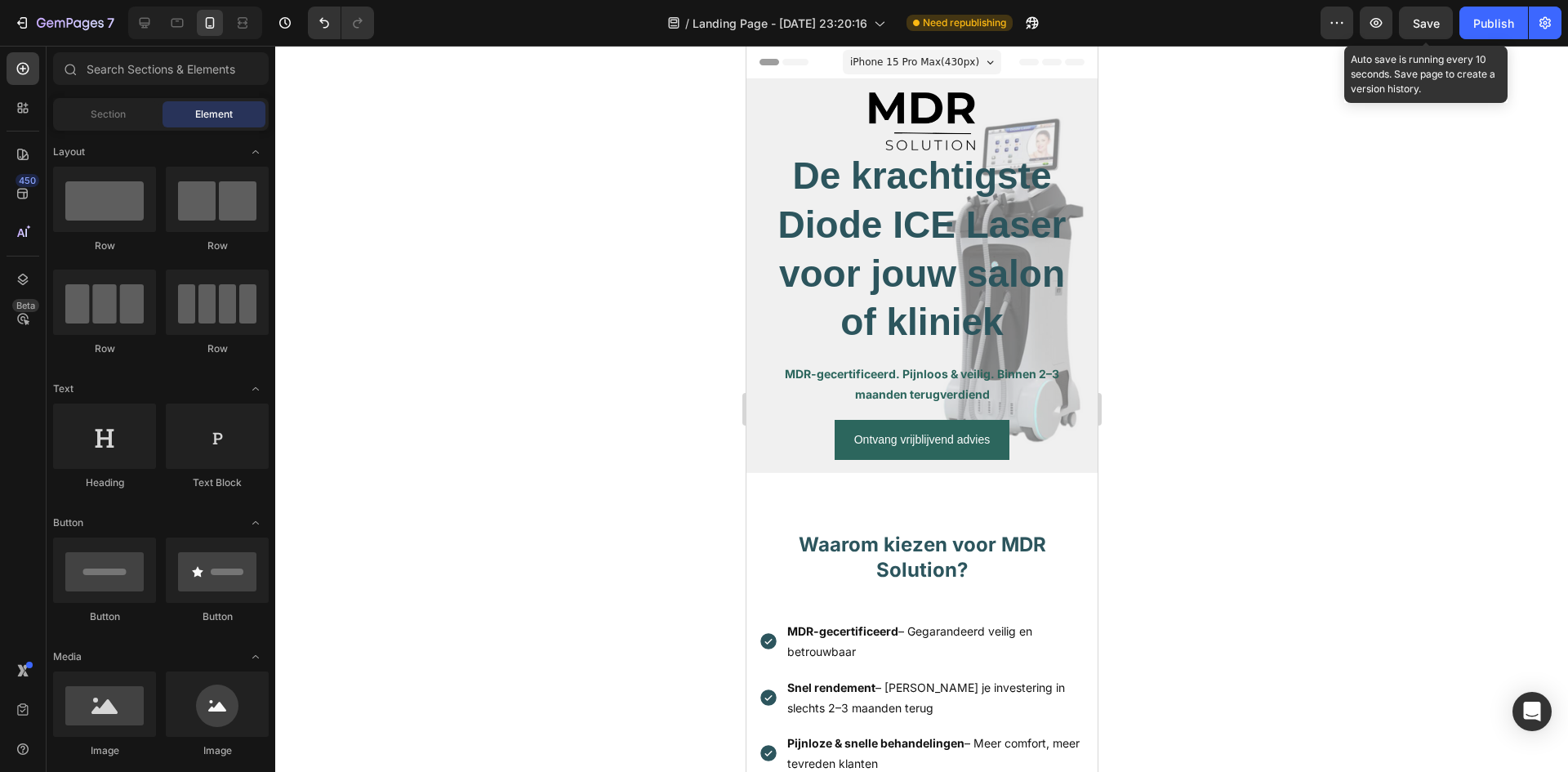
click at [1420, 16] on span "Save" at bounding box center [1426, 23] width 27 height 14
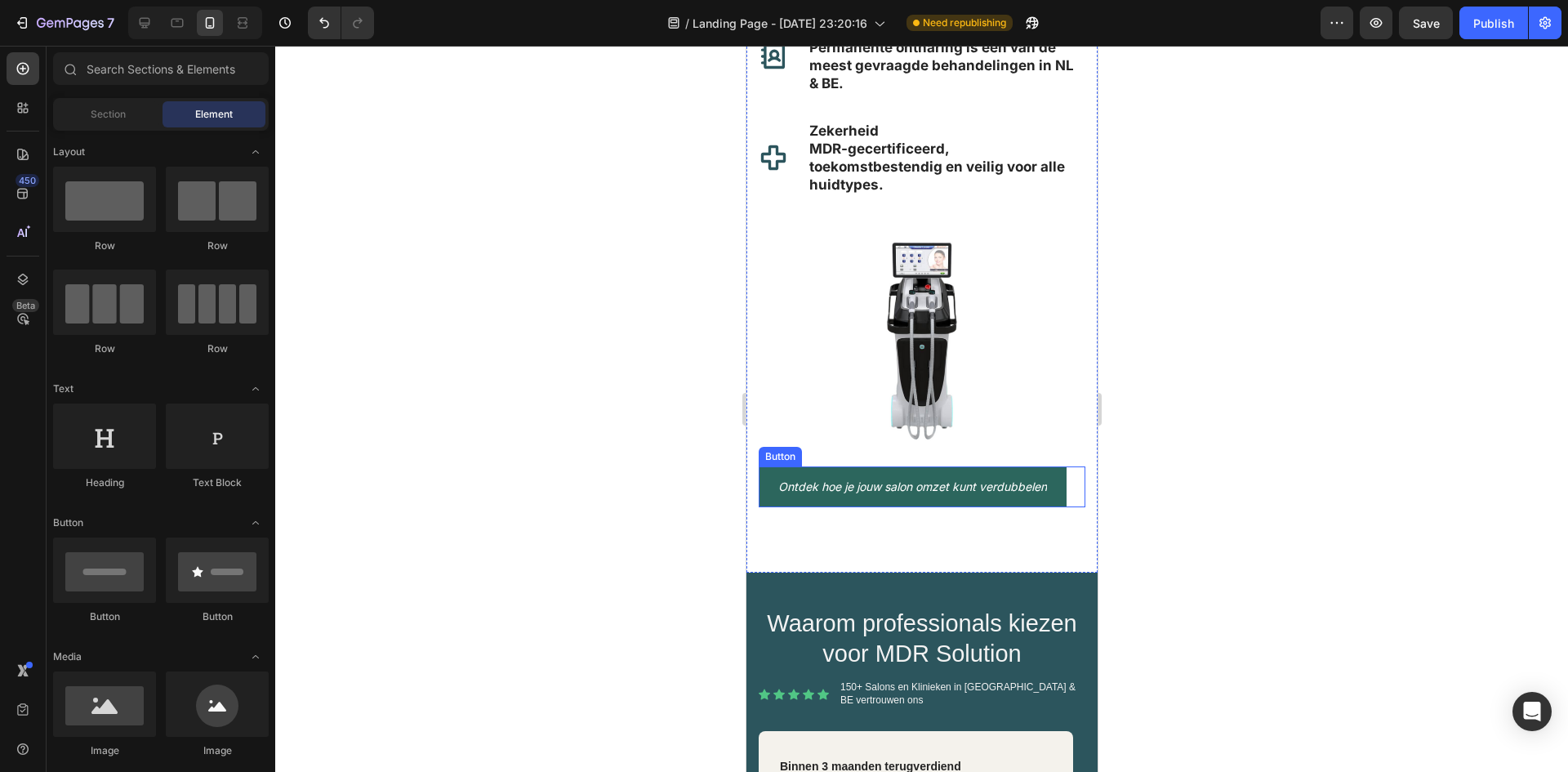
scroll to position [1552, 0]
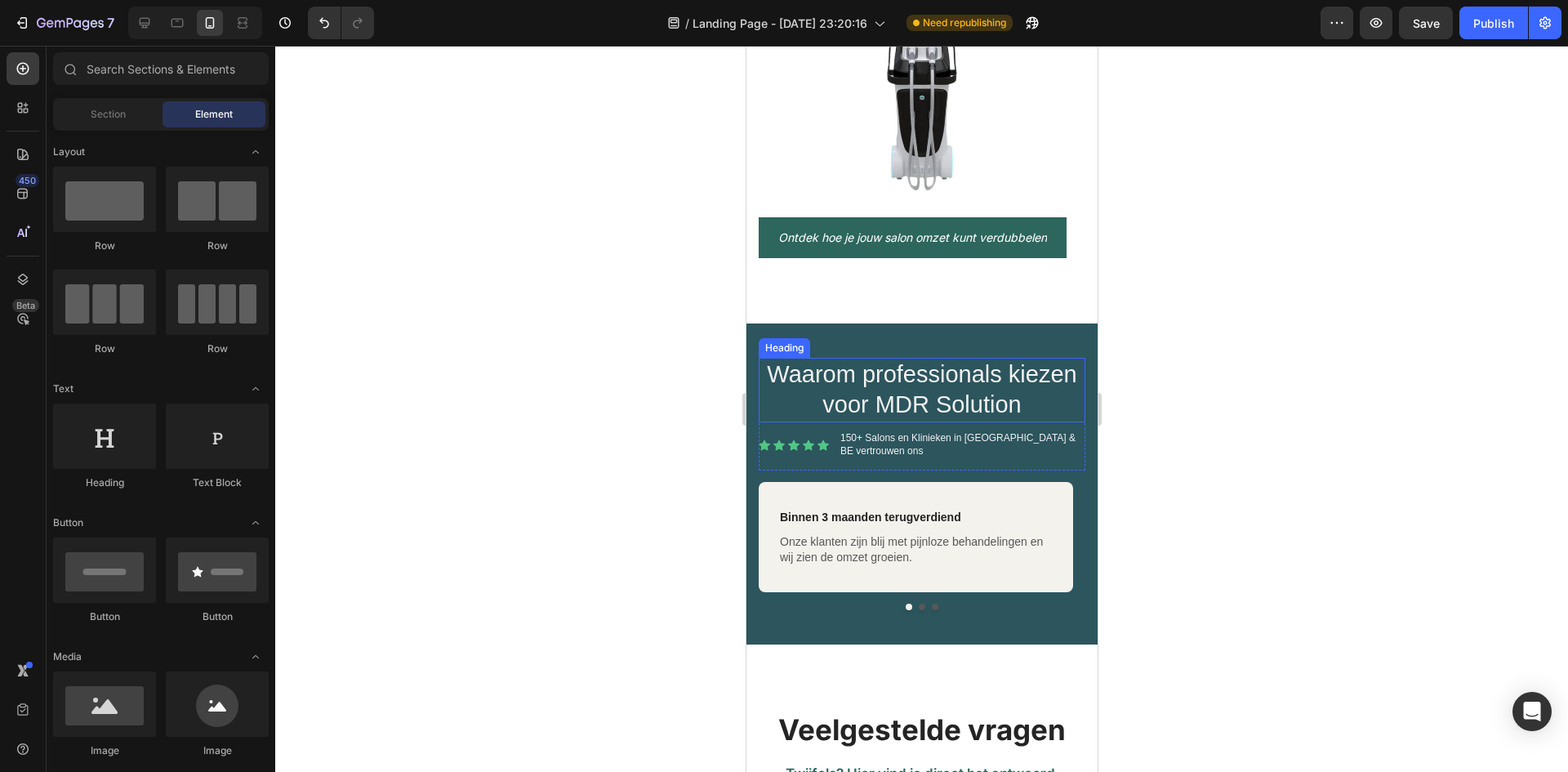
click at [956, 389] on h2 "Waarom professionals kiezen voor MDR Solution" at bounding box center [921, 389] width 327 height 65
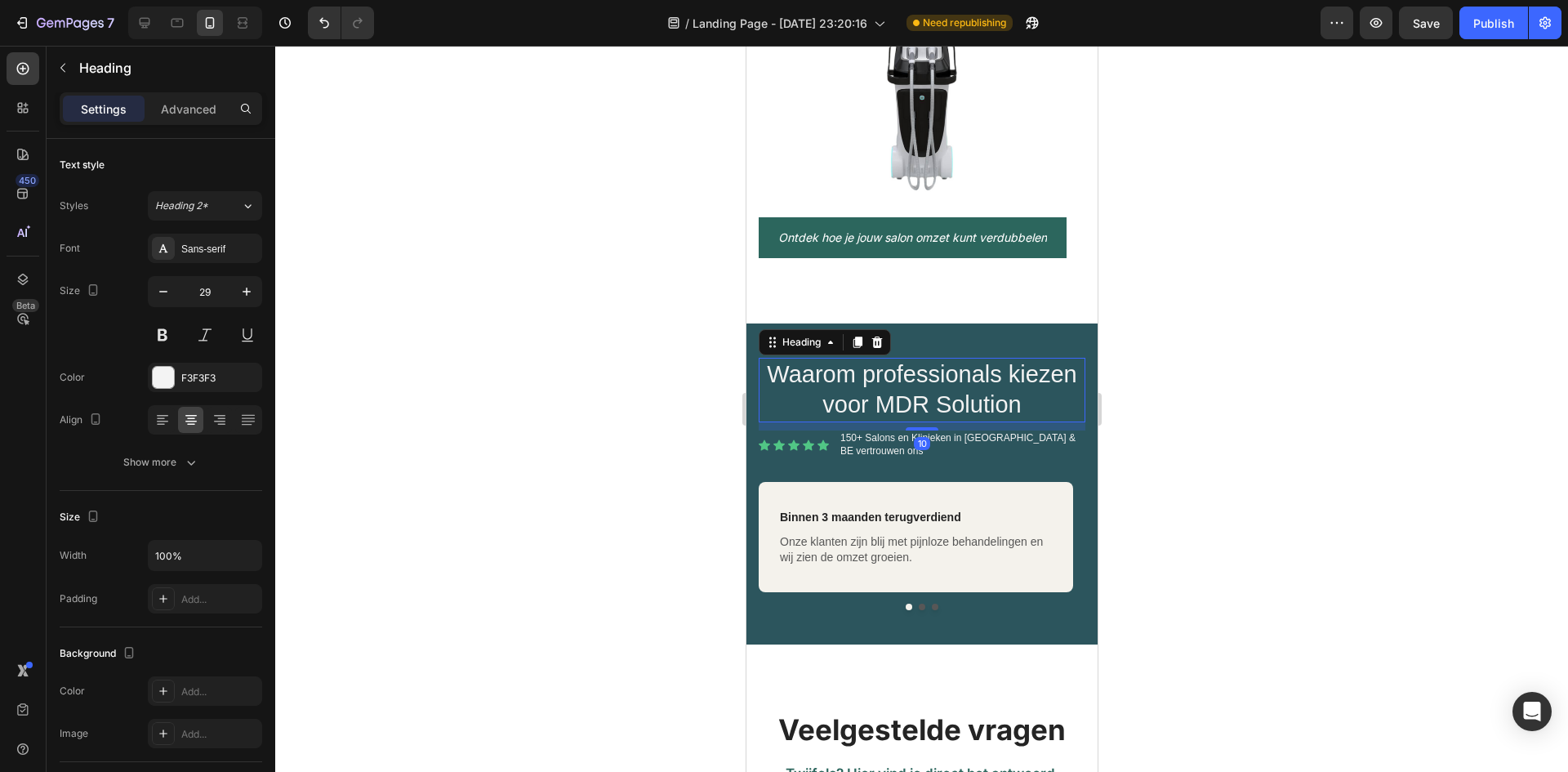
click at [1024, 392] on h2 "Waarom professionals kiezen voor MDR Solution" at bounding box center [921, 389] width 327 height 65
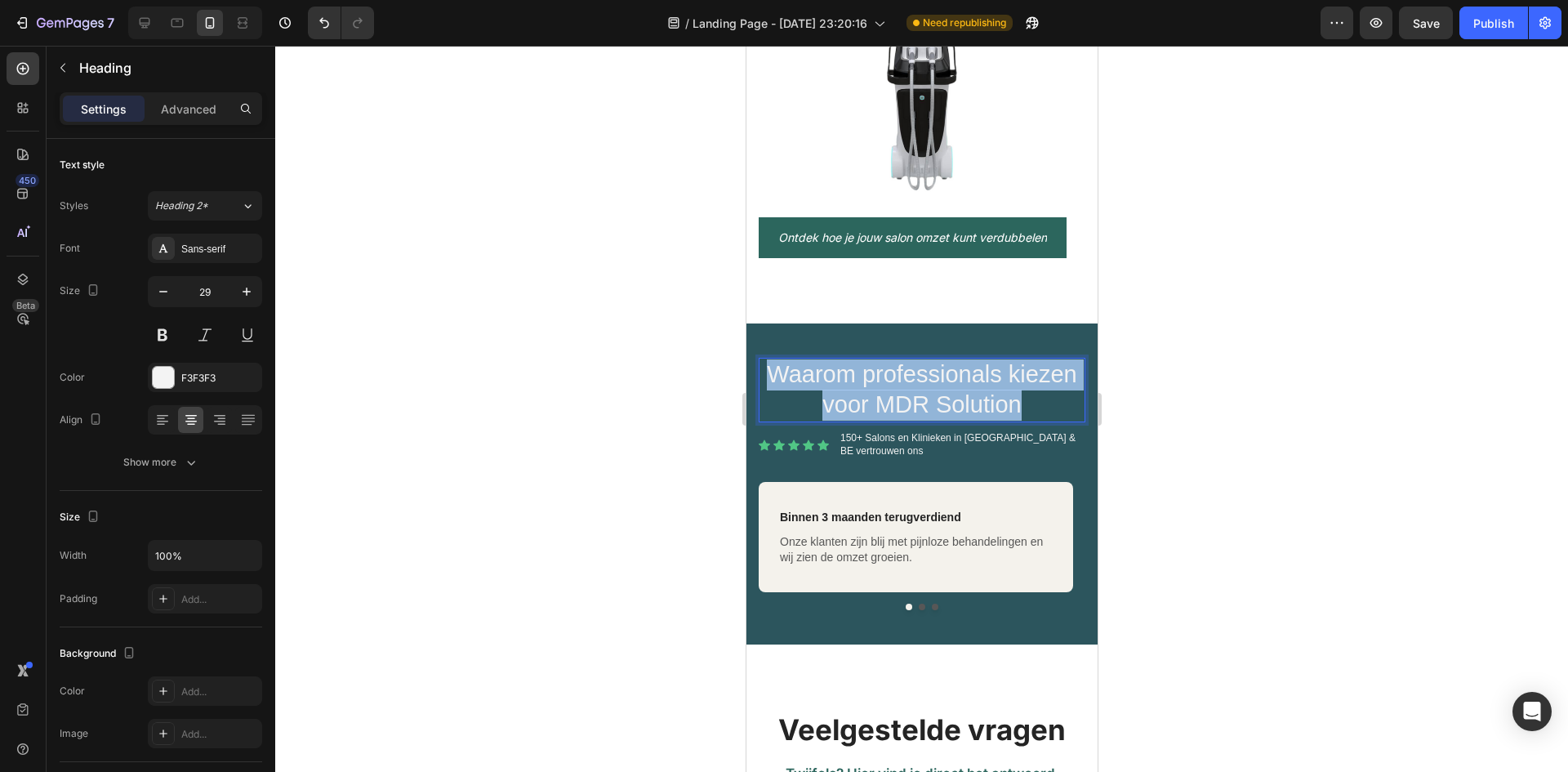
drag, startPoint x: 1021, startPoint y: 395, endPoint x: 763, endPoint y: 360, distance: 260.4
click at [763, 360] on p "Waarom professionals kiezen voor MDR Solution" at bounding box center [921, 390] width 324 height 62
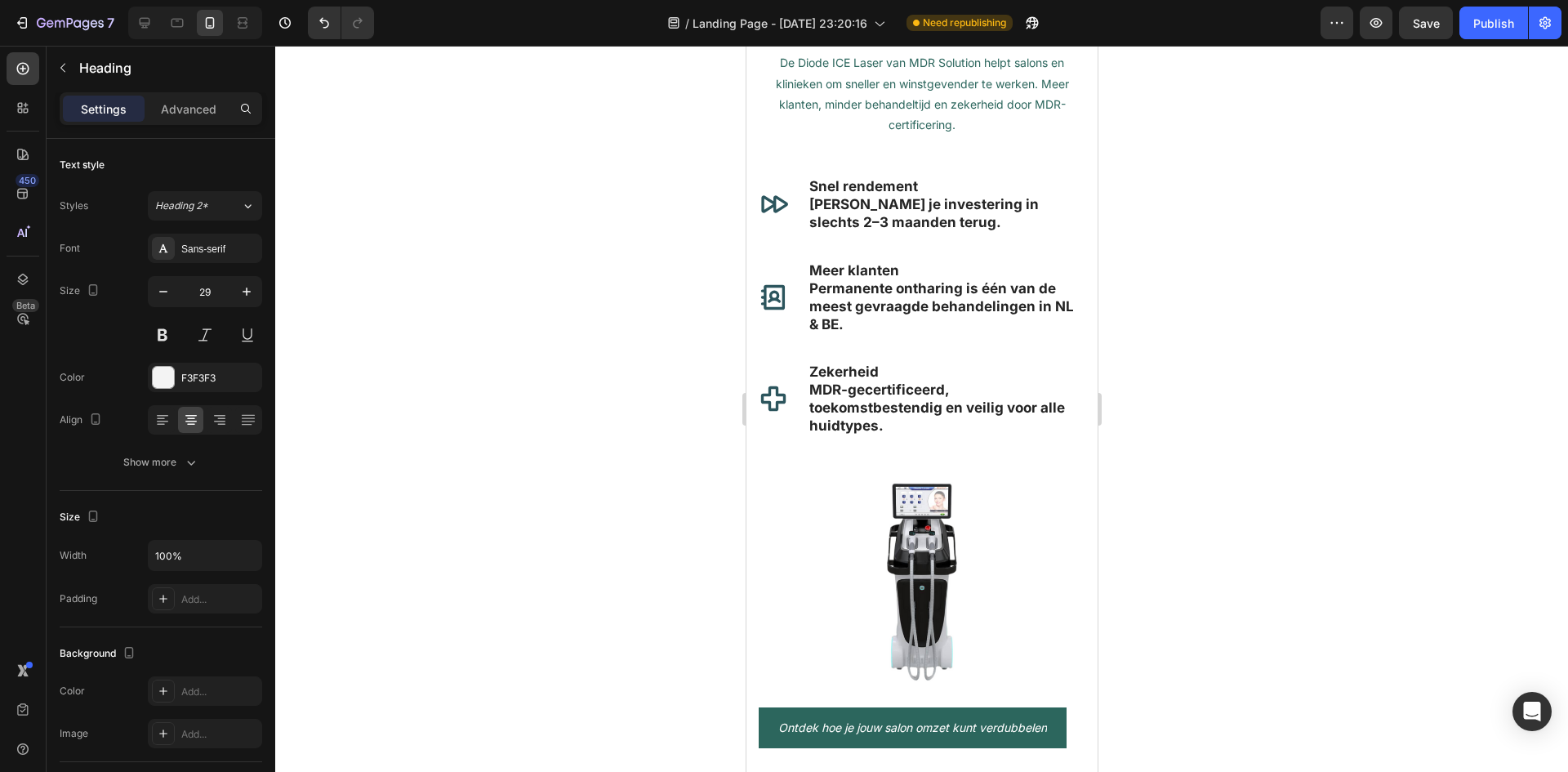
click at [1264, 366] on div at bounding box center [921, 408] width 1293 height 726
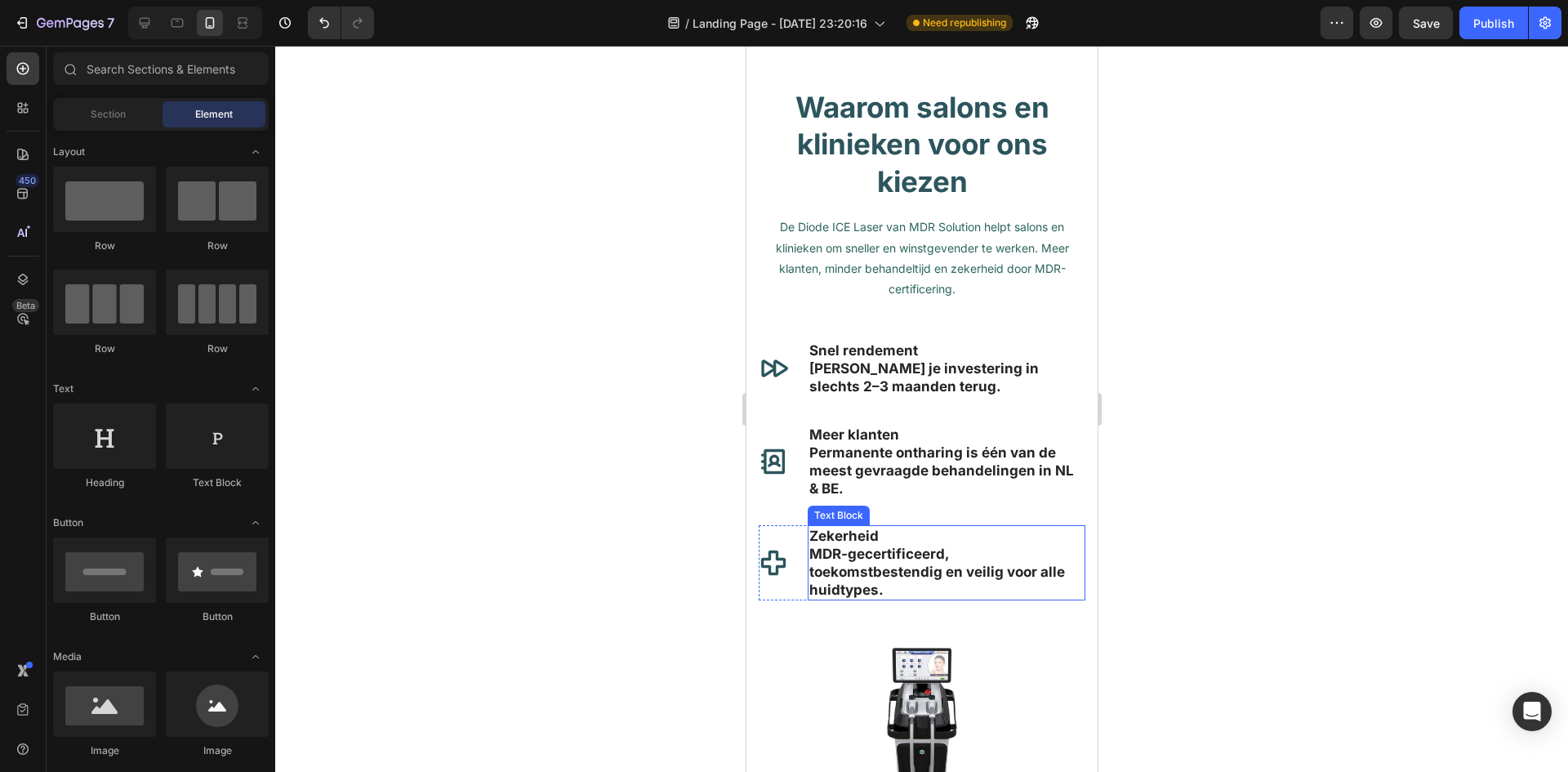
scroll to position [898, 0]
click at [903, 172] on h2 "Waarom salons en klinieken voor ons kiezen" at bounding box center [921, 144] width 327 height 115
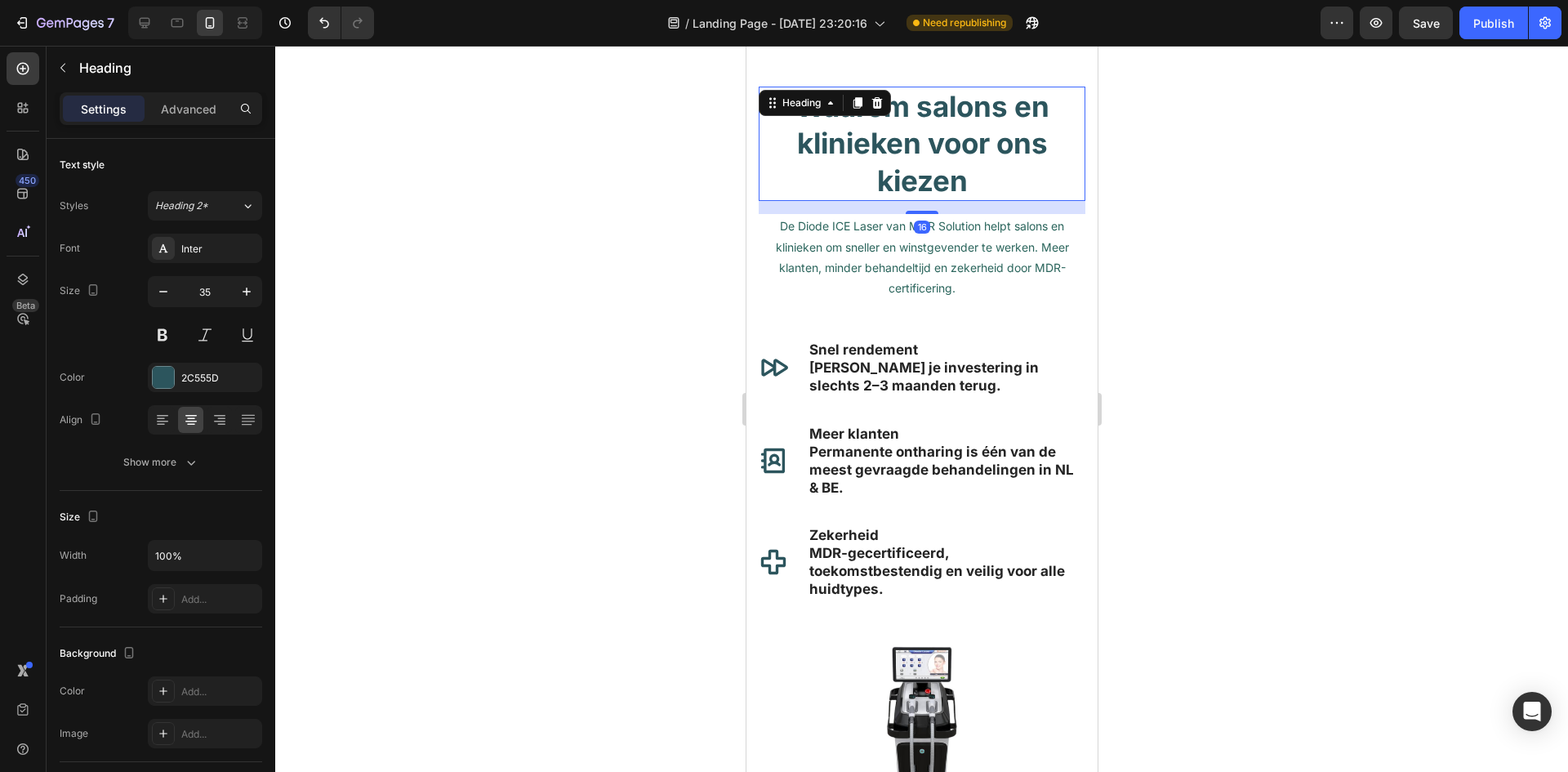
click at [973, 174] on h2 "Waarom salons en klinieken voor ons kiezen" at bounding box center [921, 144] width 327 height 115
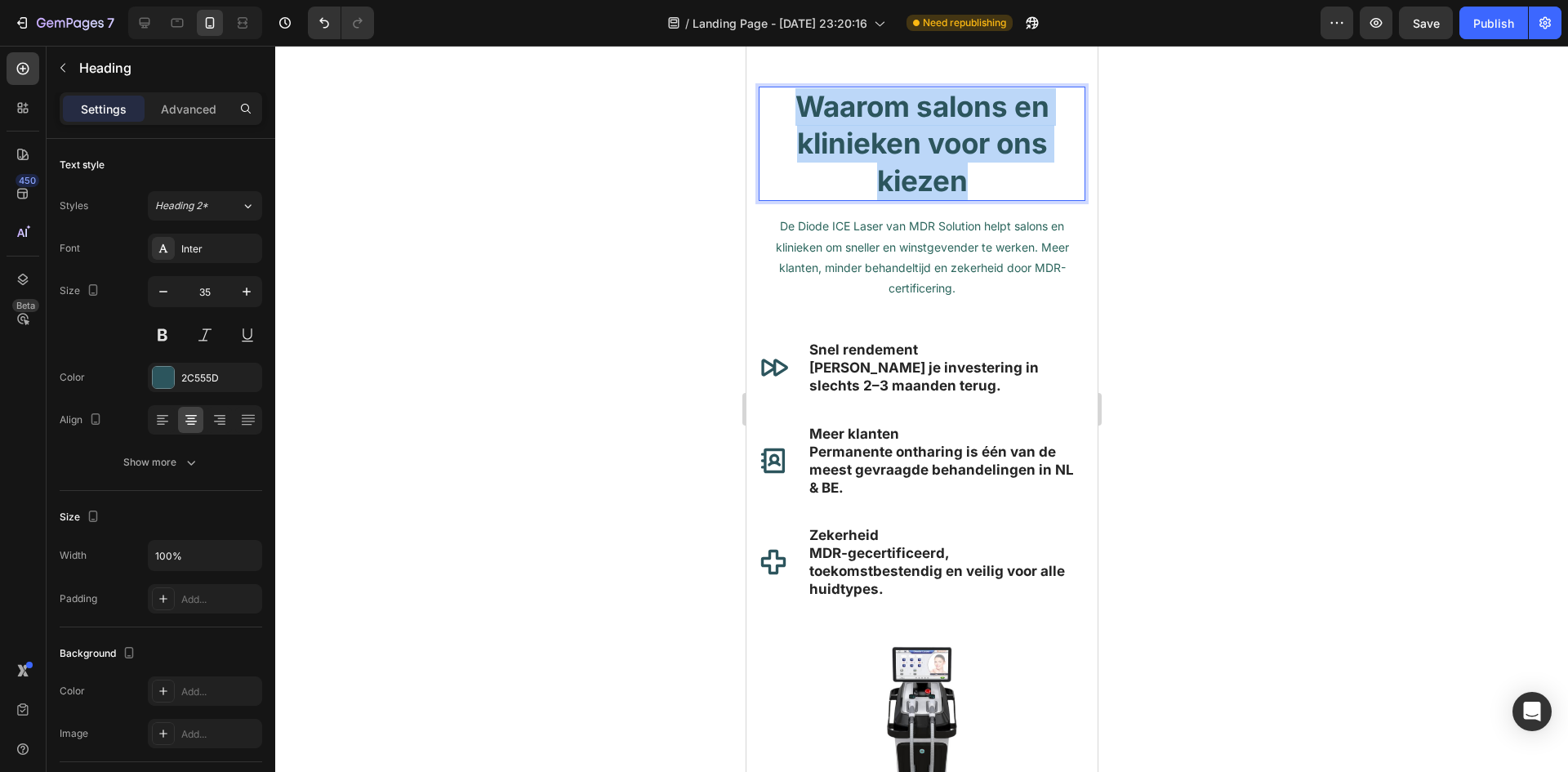
drag, startPoint x: 970, startPoint y: 178, endPoint x: 787, endPoint y: 120, distance: 192.0
click at [787, 120] on p "Waarom salons en klinieken voor ons kiezen" at bounding box center [921, 144] width 324 height 112
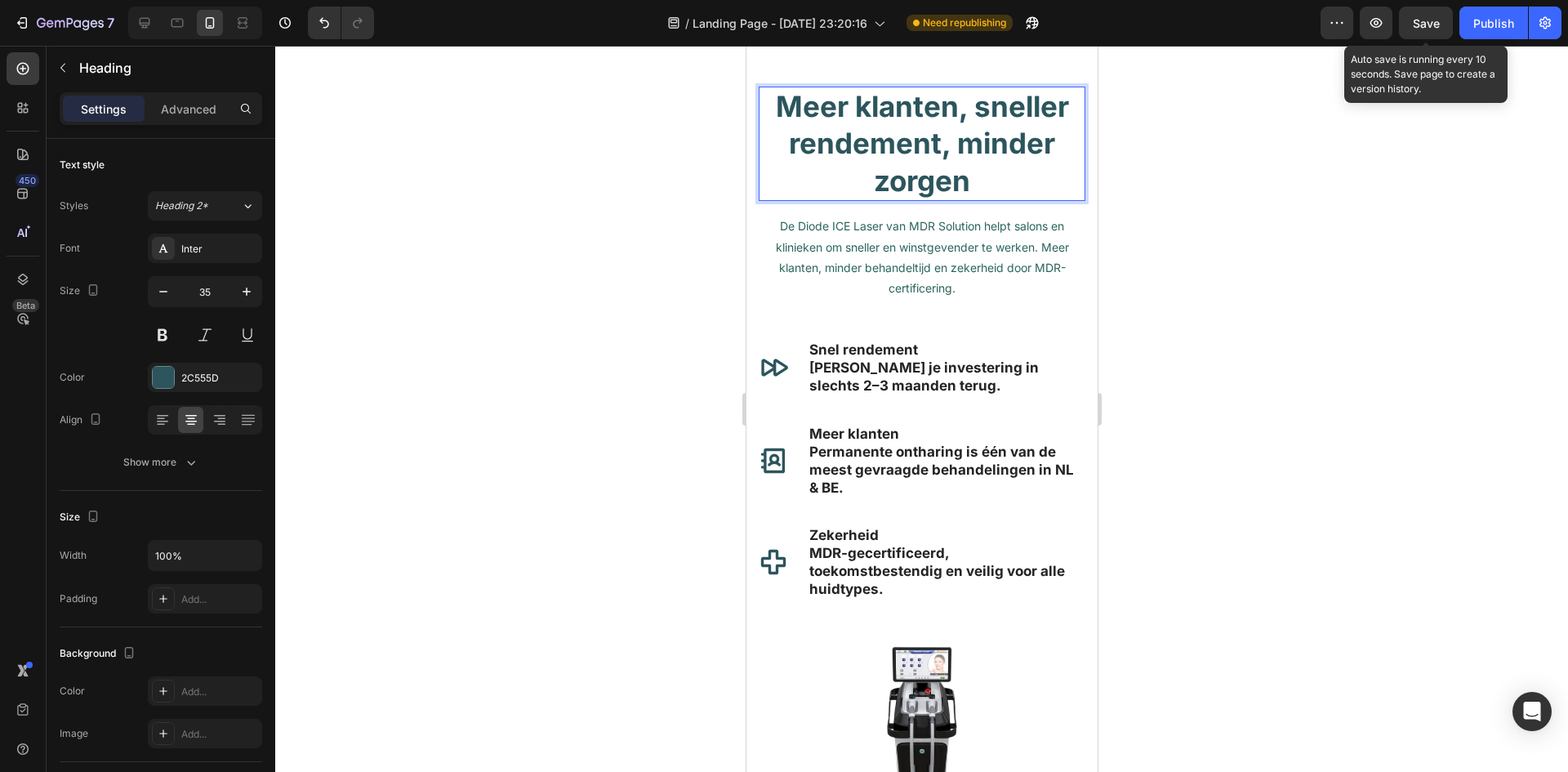
click at [1422, 24] on span "Save" at bounding box center [1426, 23] width 27 height 14
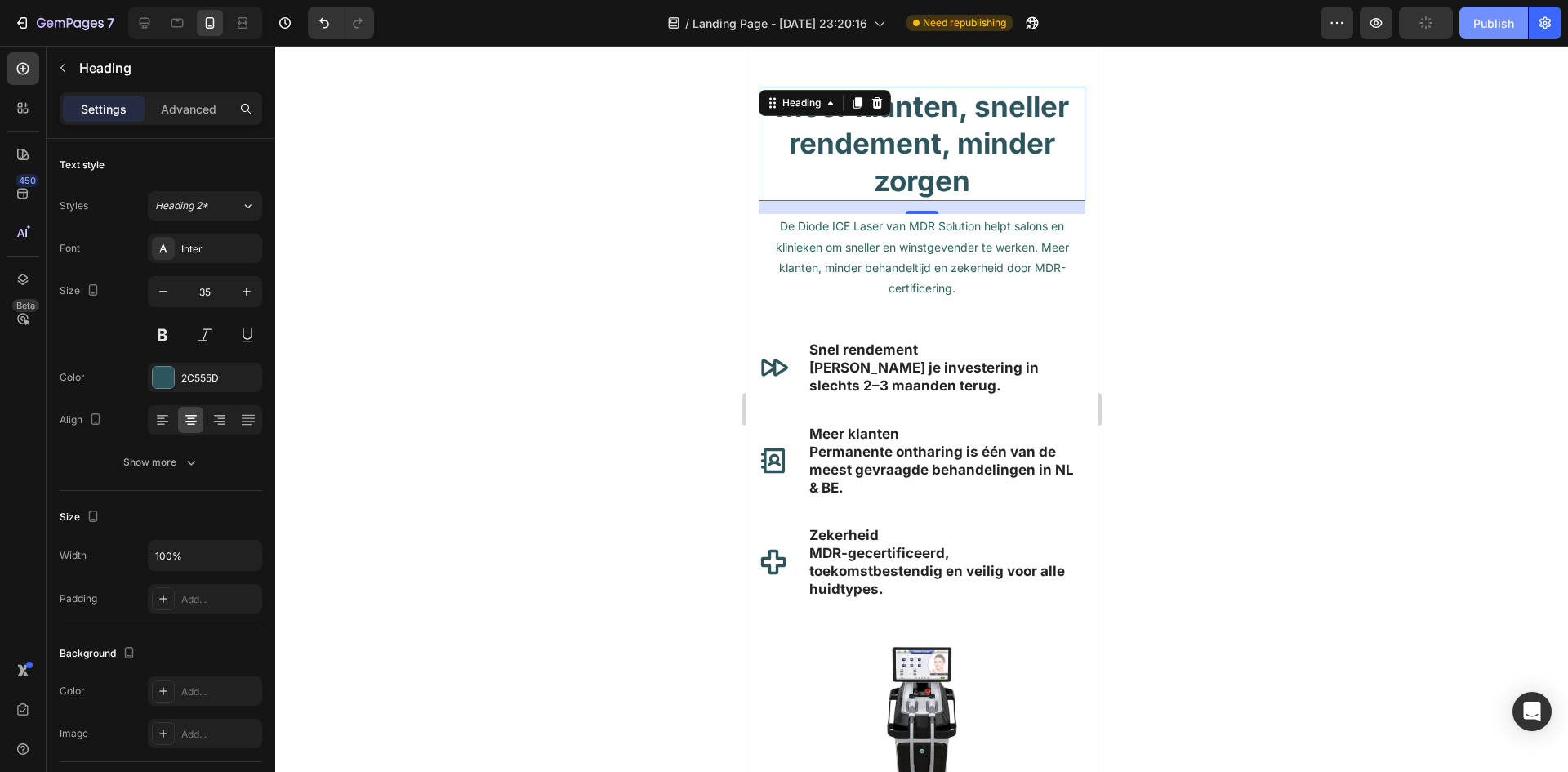
click at [1485, 23] on div "Publish" at bounding box center [1493, 23] width 41 height 17
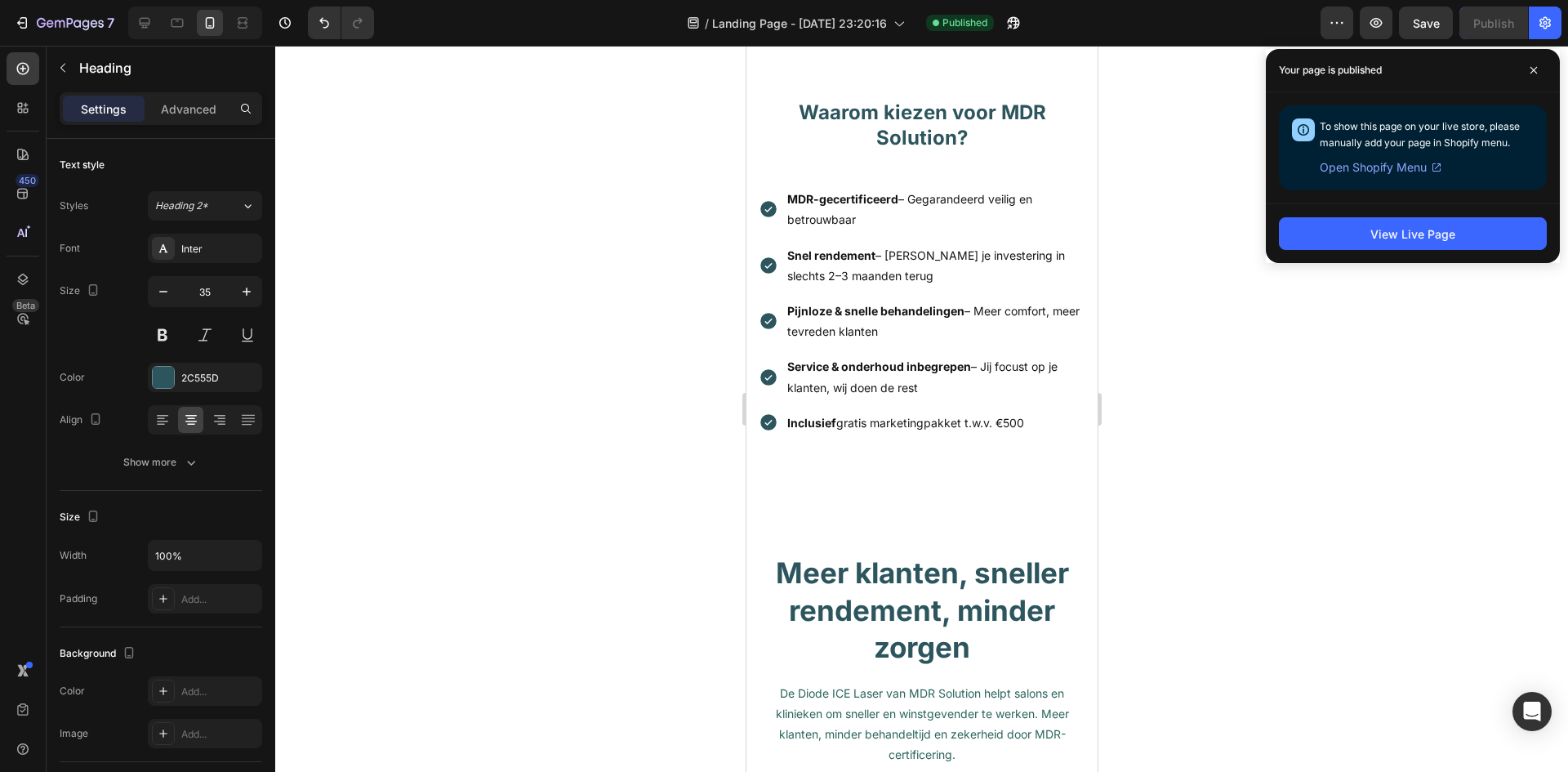
scroll to position [118, 0]
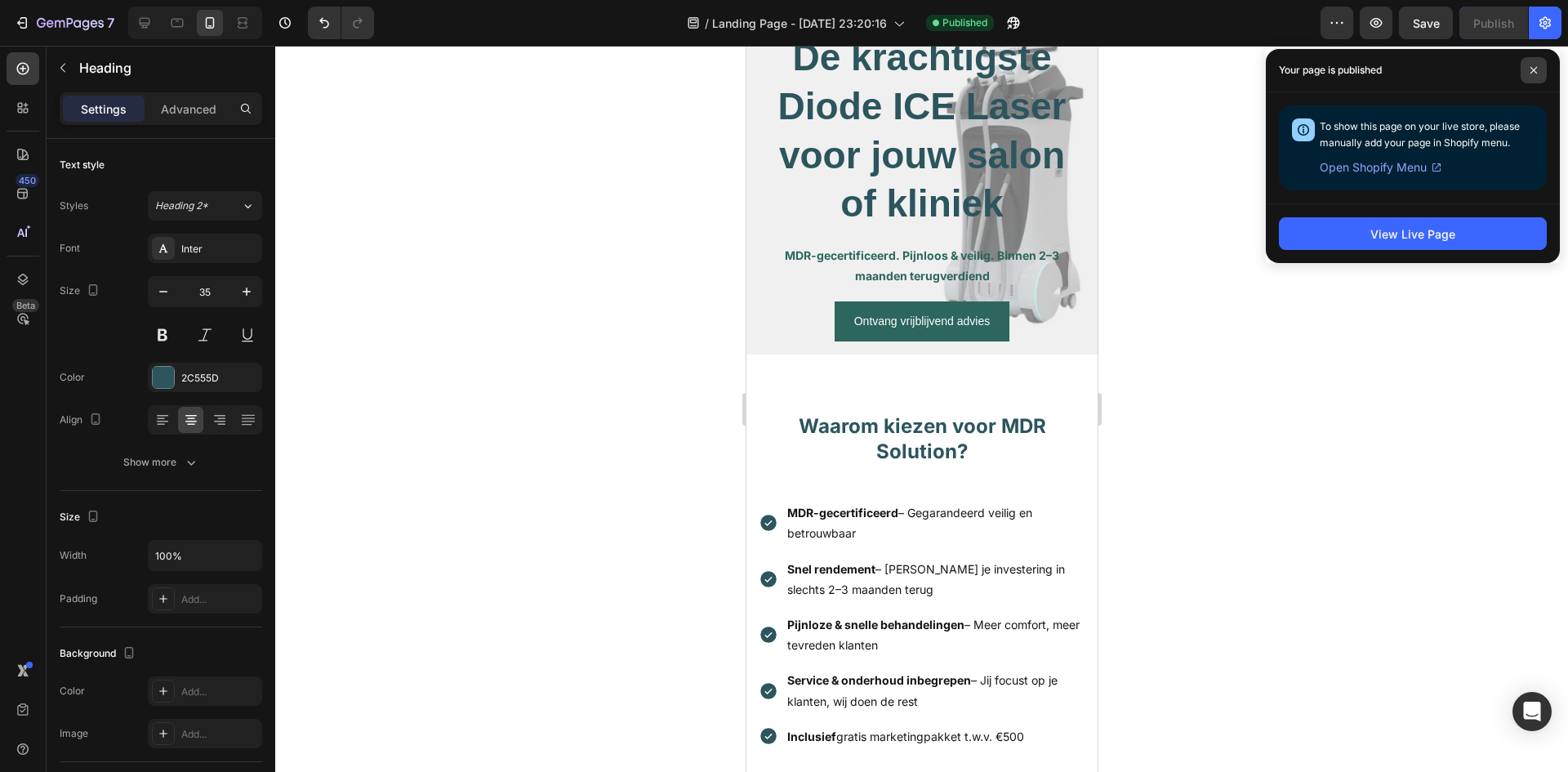
click at [1537, 75] on span at bounding box center [1534, 71] width 26 height 26
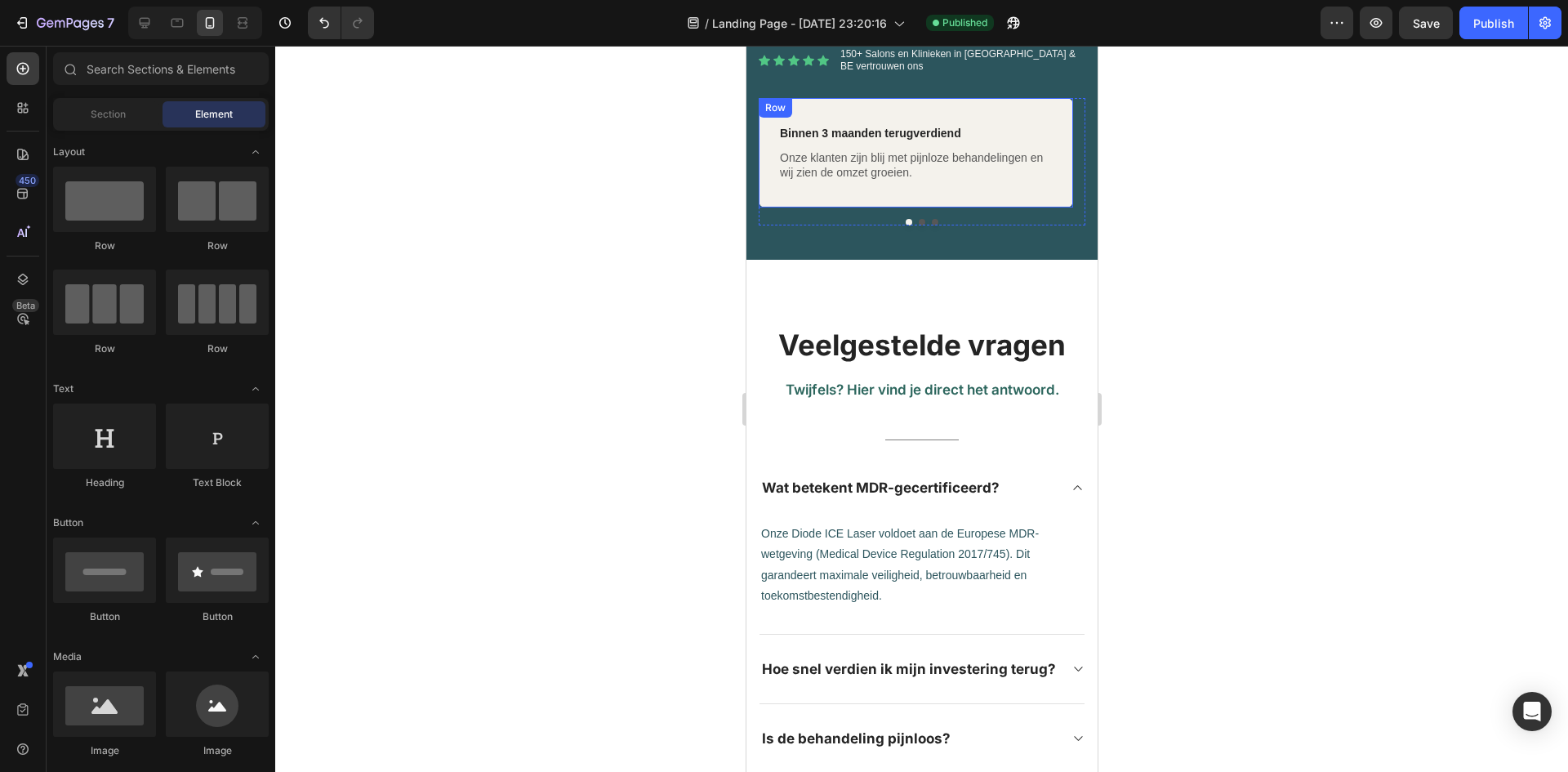
scroll to position [2041, 0]
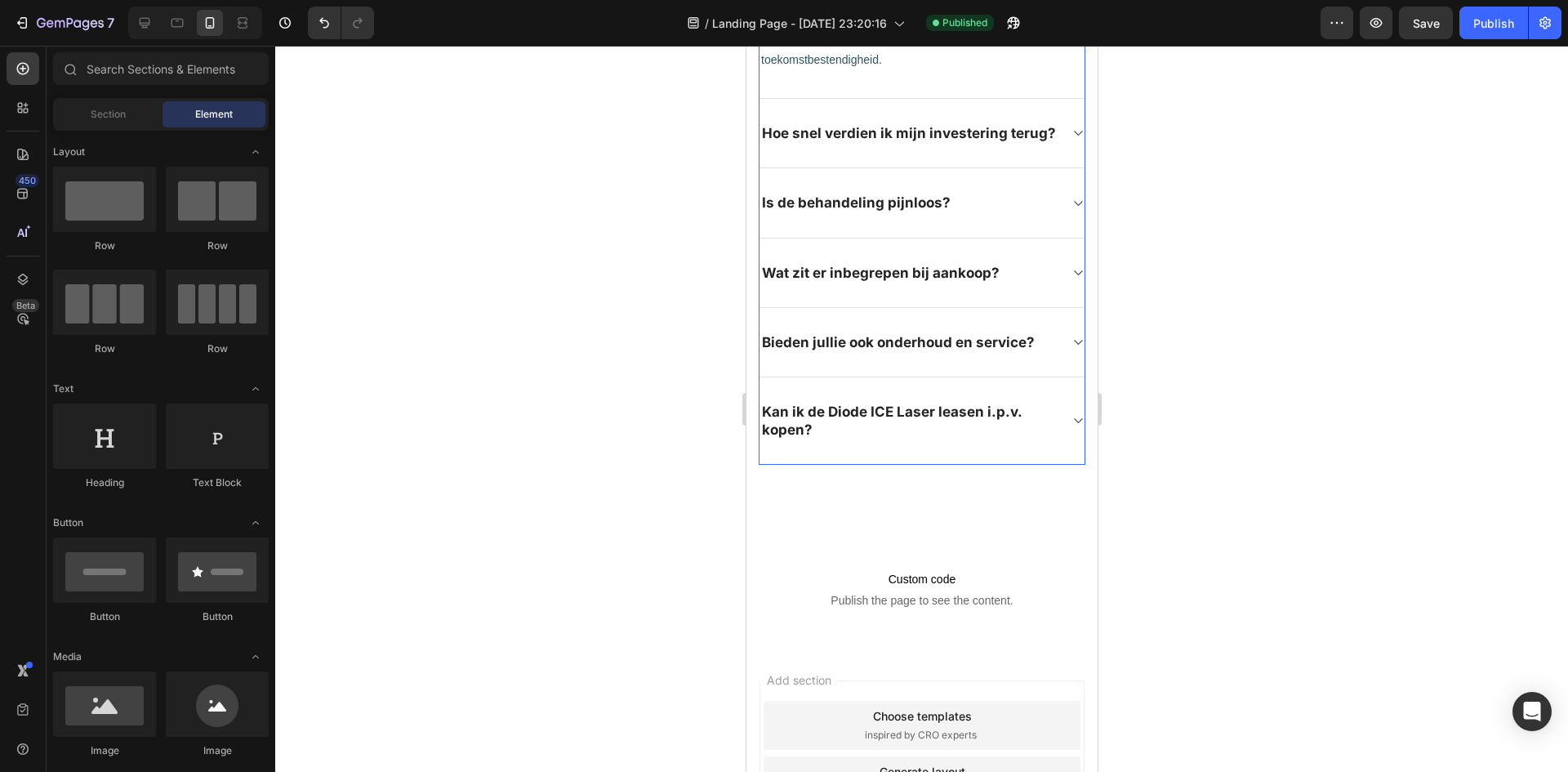
click at [1071, 427] on icon at bounding box center [1077, 420] width 12 height 13
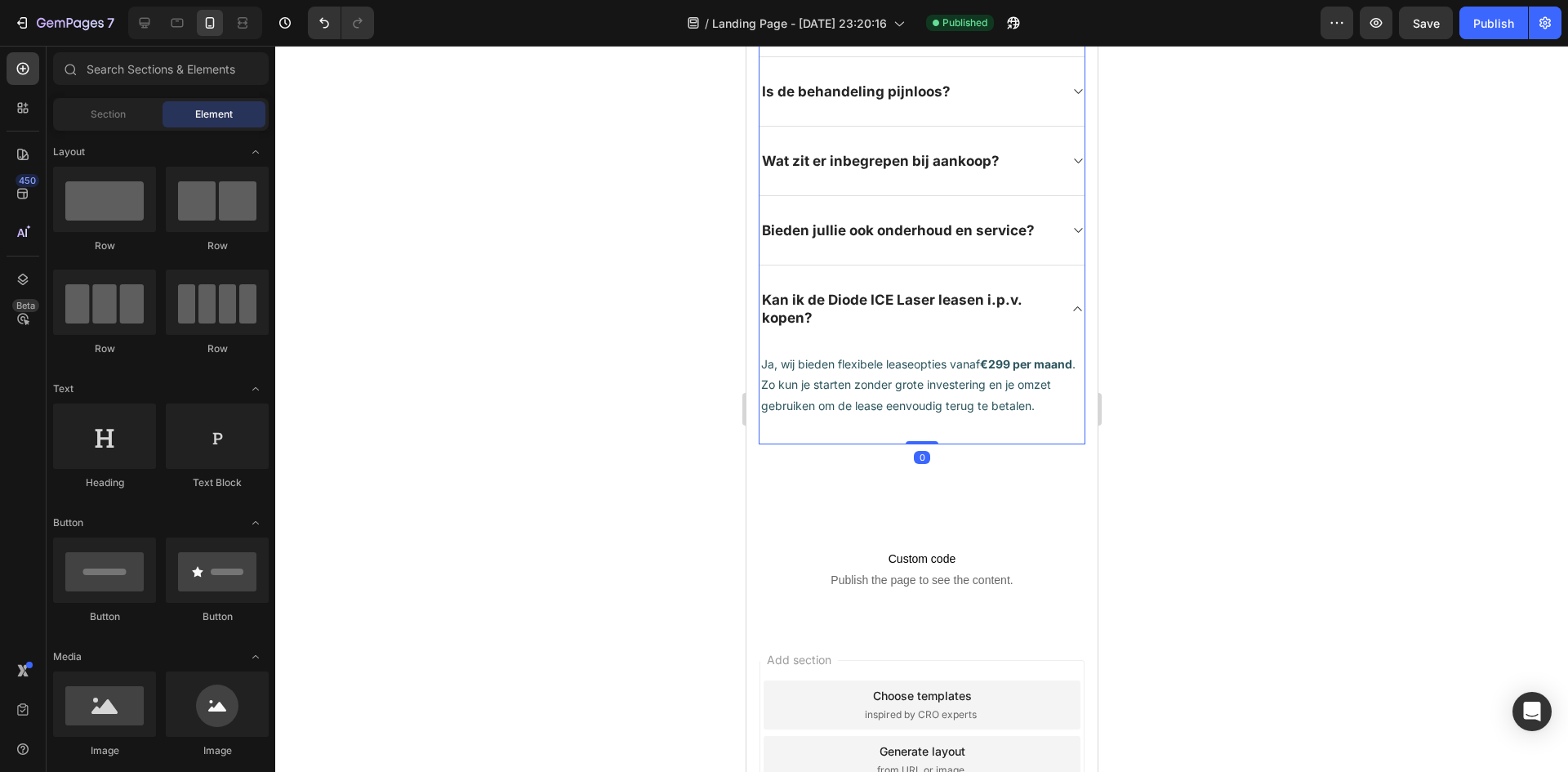
scroll to position [2450, 0]
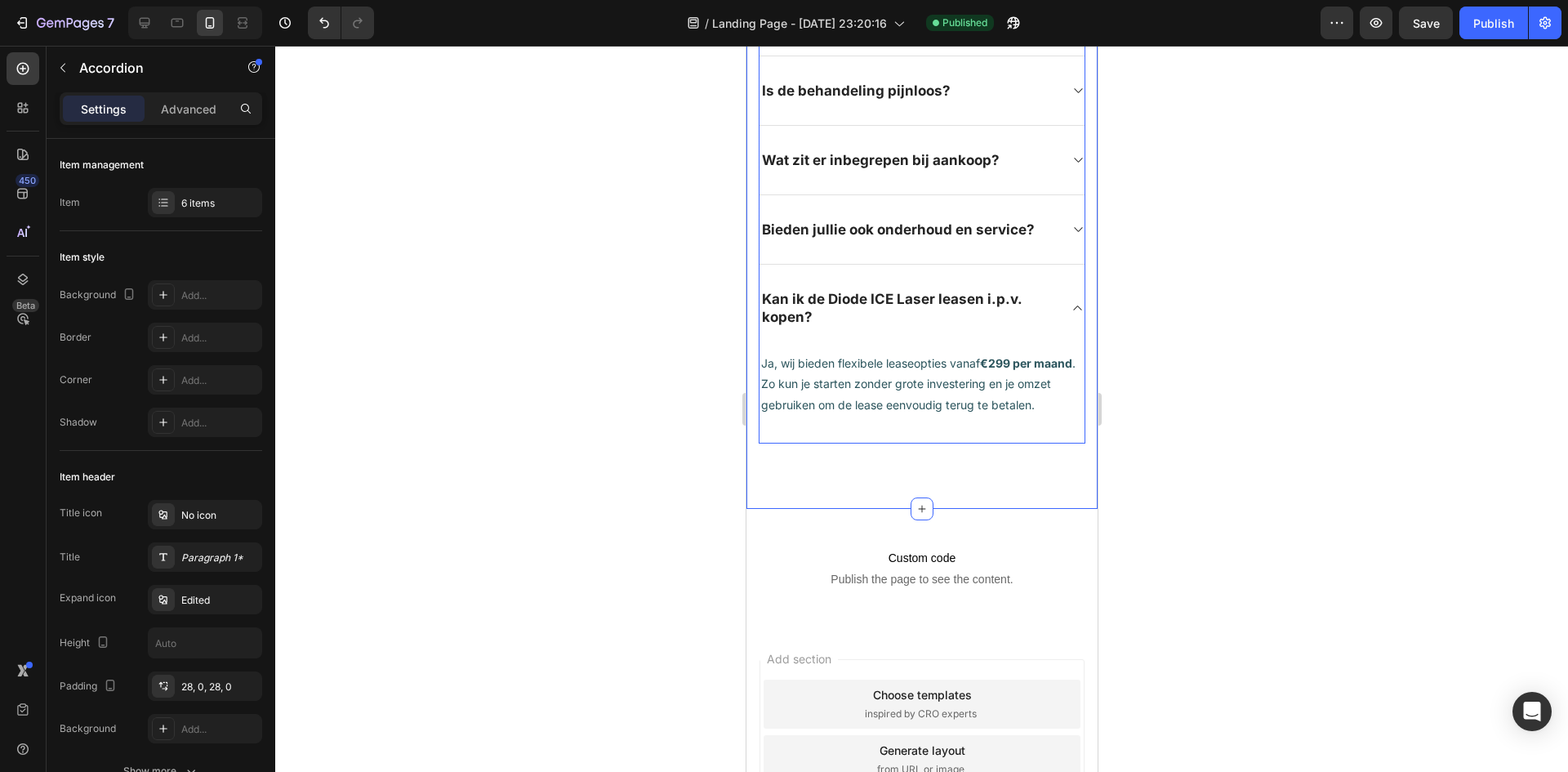
click at [1071, 430] on div "Veelgestelde vragen Heading Twijfels? Hier vind je direct het antwoord. Text bl…" at bounding box center [920, 116] width 351 height 785
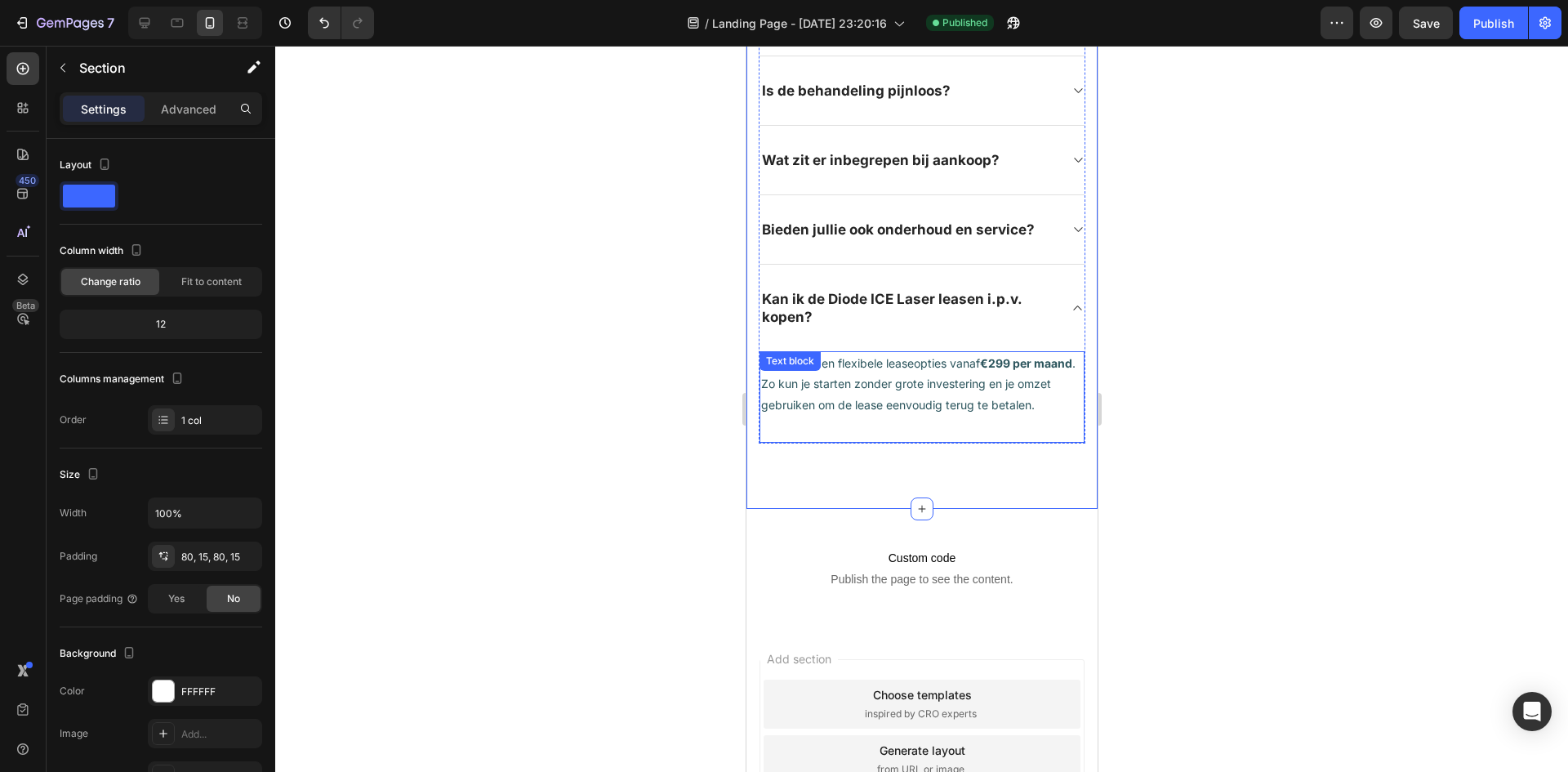
click at [1047, 415] on p "Ja, wij bieden flexibele leaseopties vanaf €299 per maand . Zo kun je starten z…" at bounding box center [921, 384] width 322 height 62
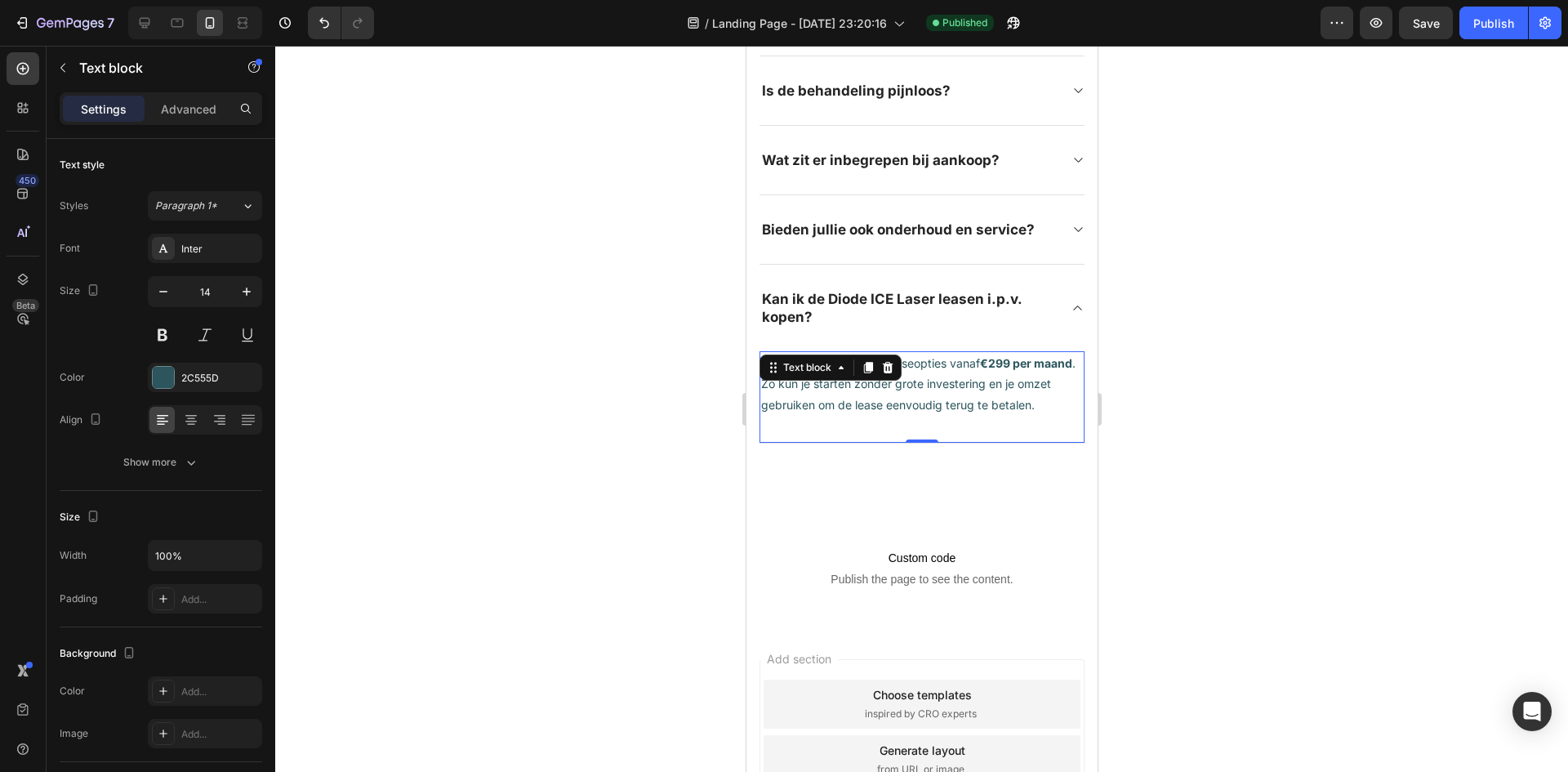
click at [1068, 415] on p "Ja, wij bieden flexibele leaseopties vanaf €299 per maand . Zo kun je starten z…" at bounding box center [921, 384] width 322 height 62
click at [1071, 314] on icon at bounding box center [1077, 307] width 12 height 13
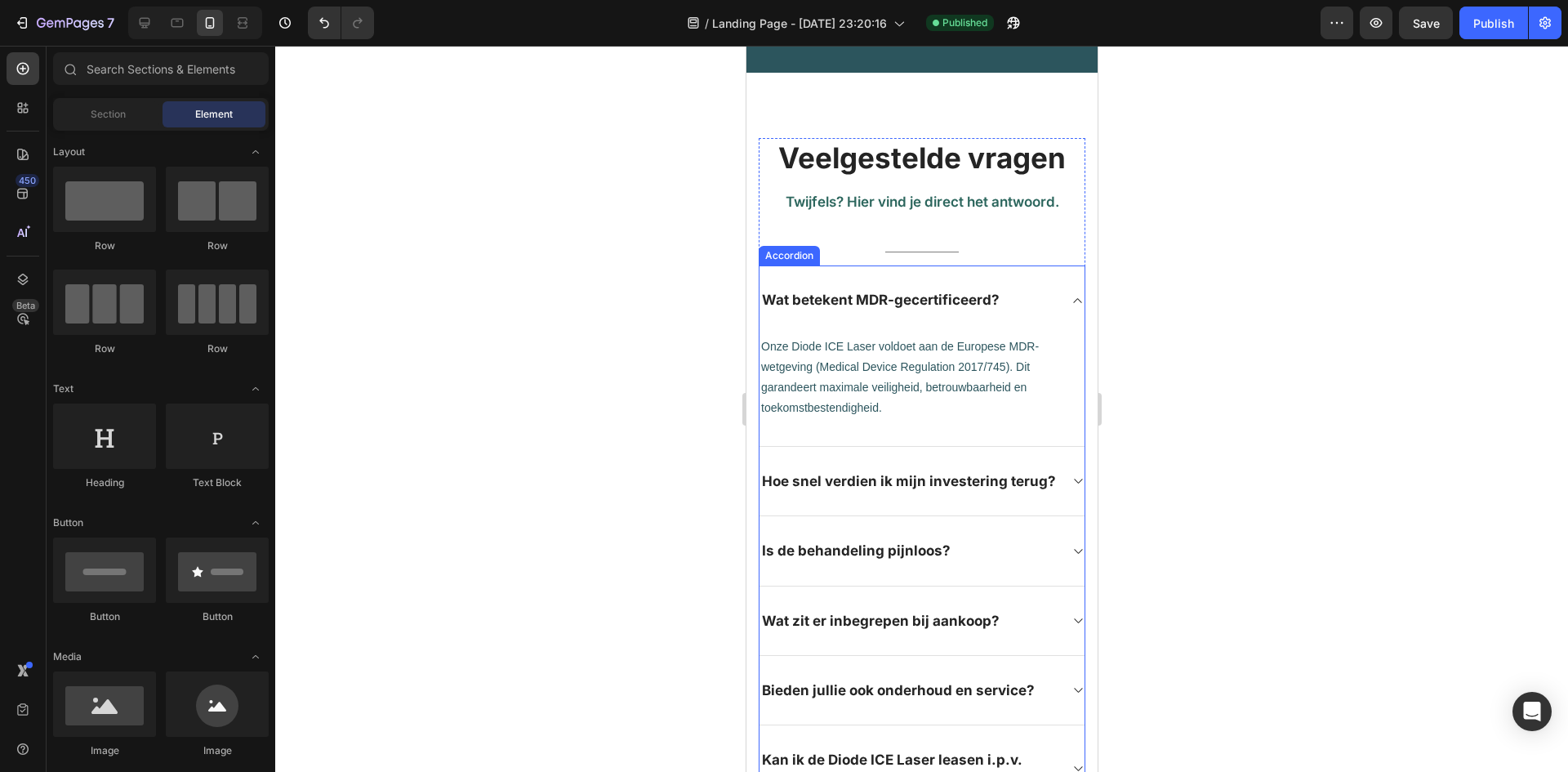
scroll to position [1946, 0]
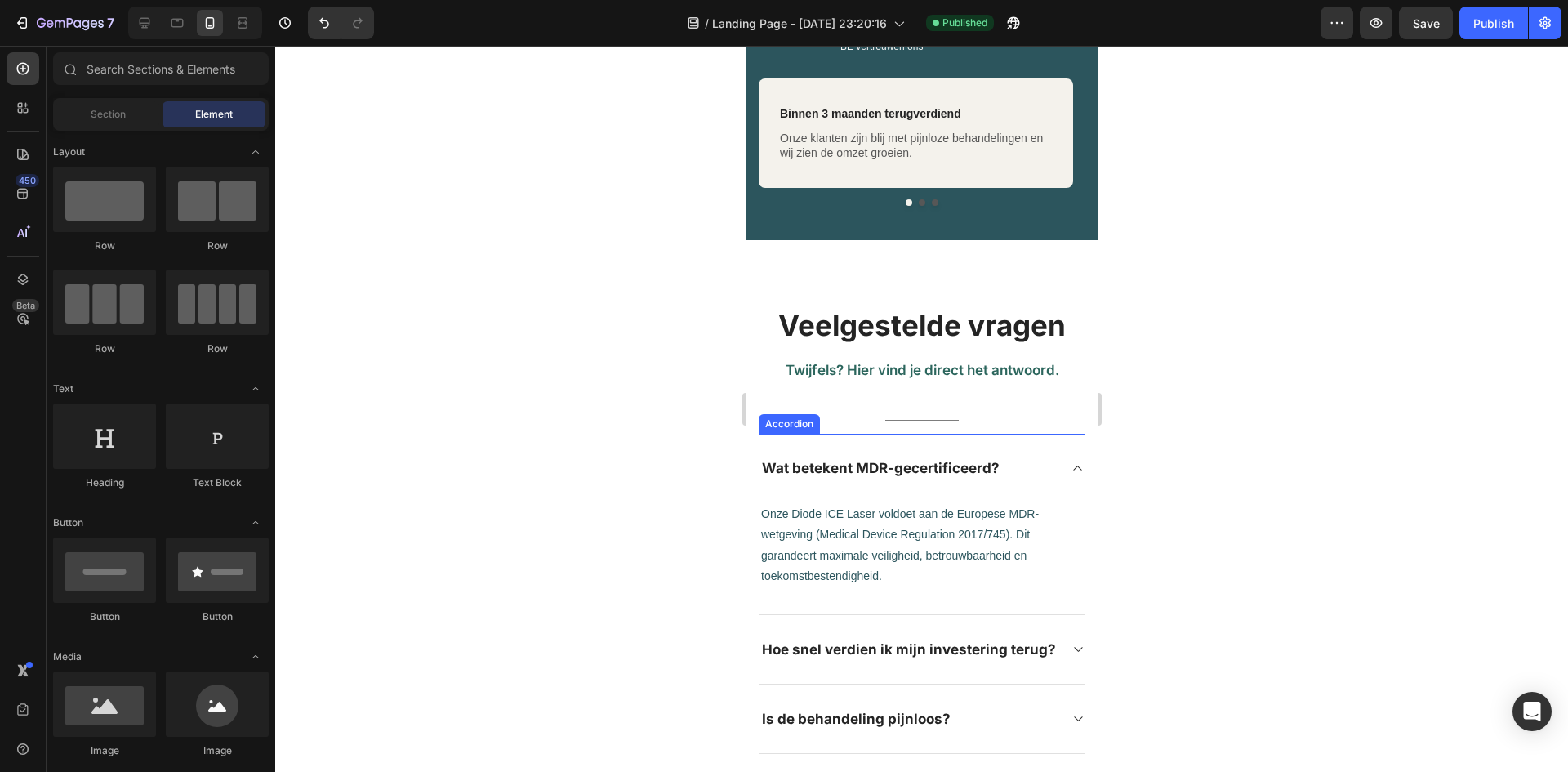
click at [1053, 460] on div "Wat betekent MDR-gecertificeerd?" at bounding box center [921, 467] width 325 height 69
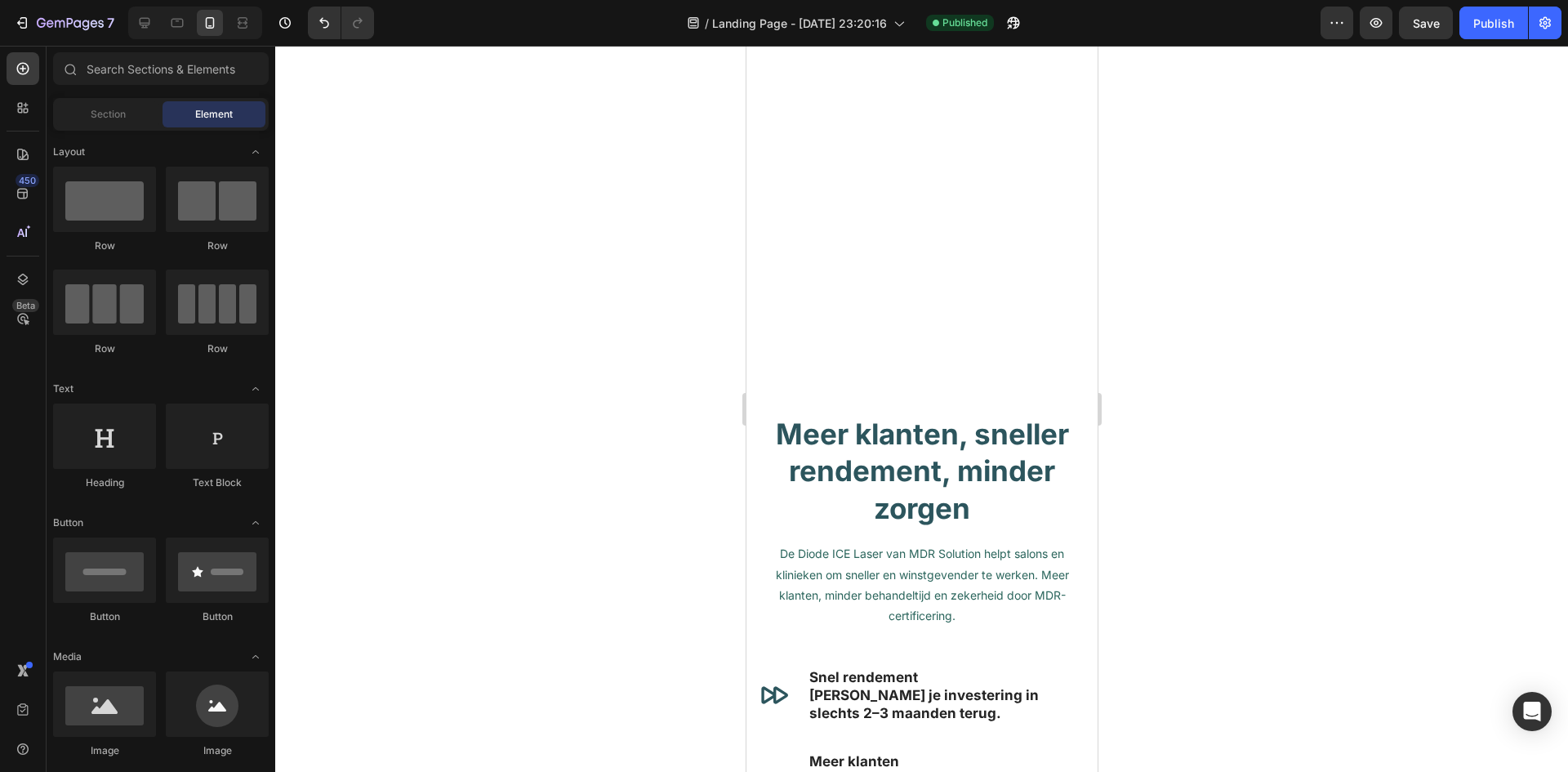
scroll to position [492, 0]
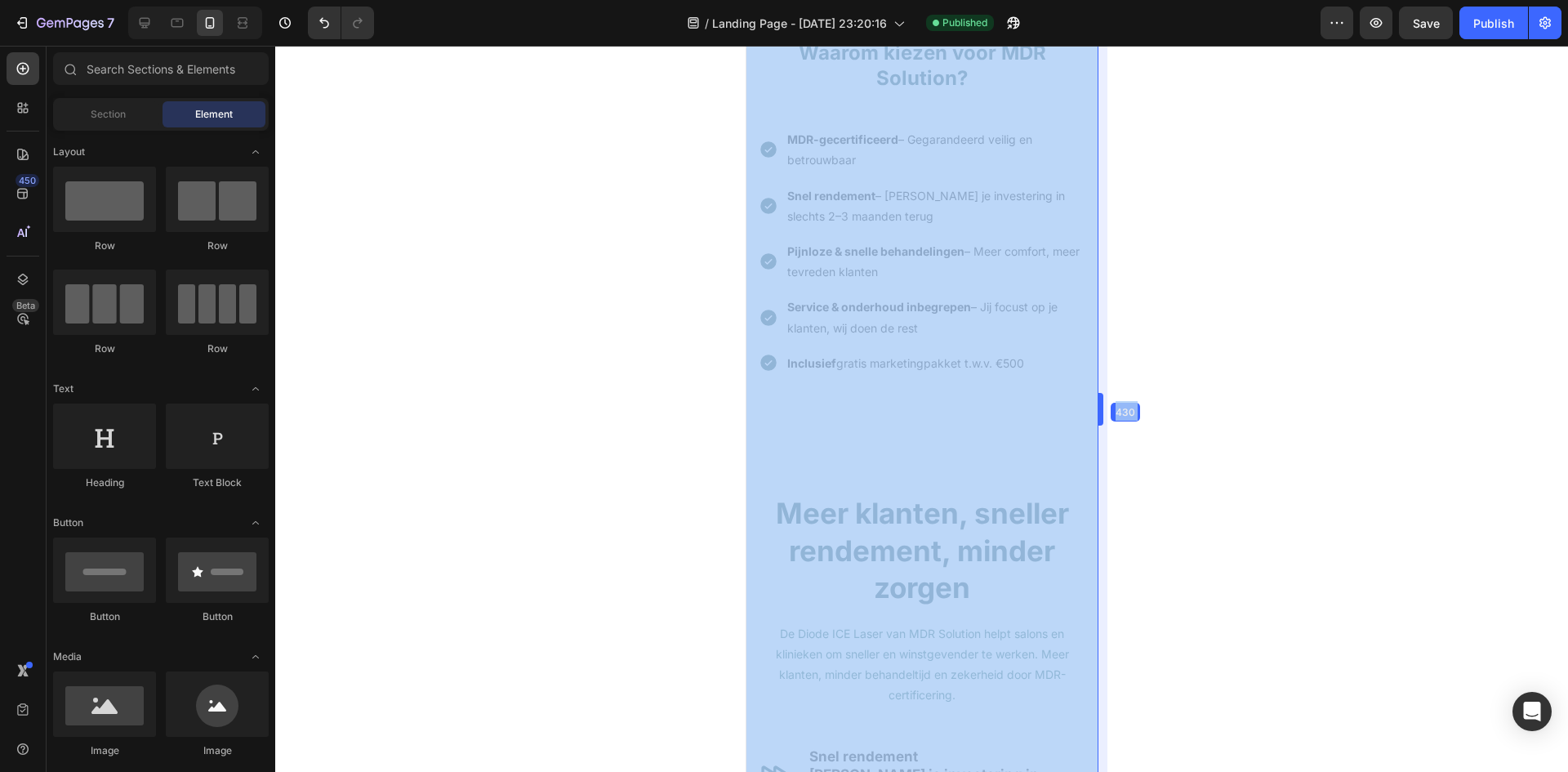
drag, startPoint x: 1090, startPoint y: 518, endPoint x: 1926, endPoint y: 212, distance: 890.2
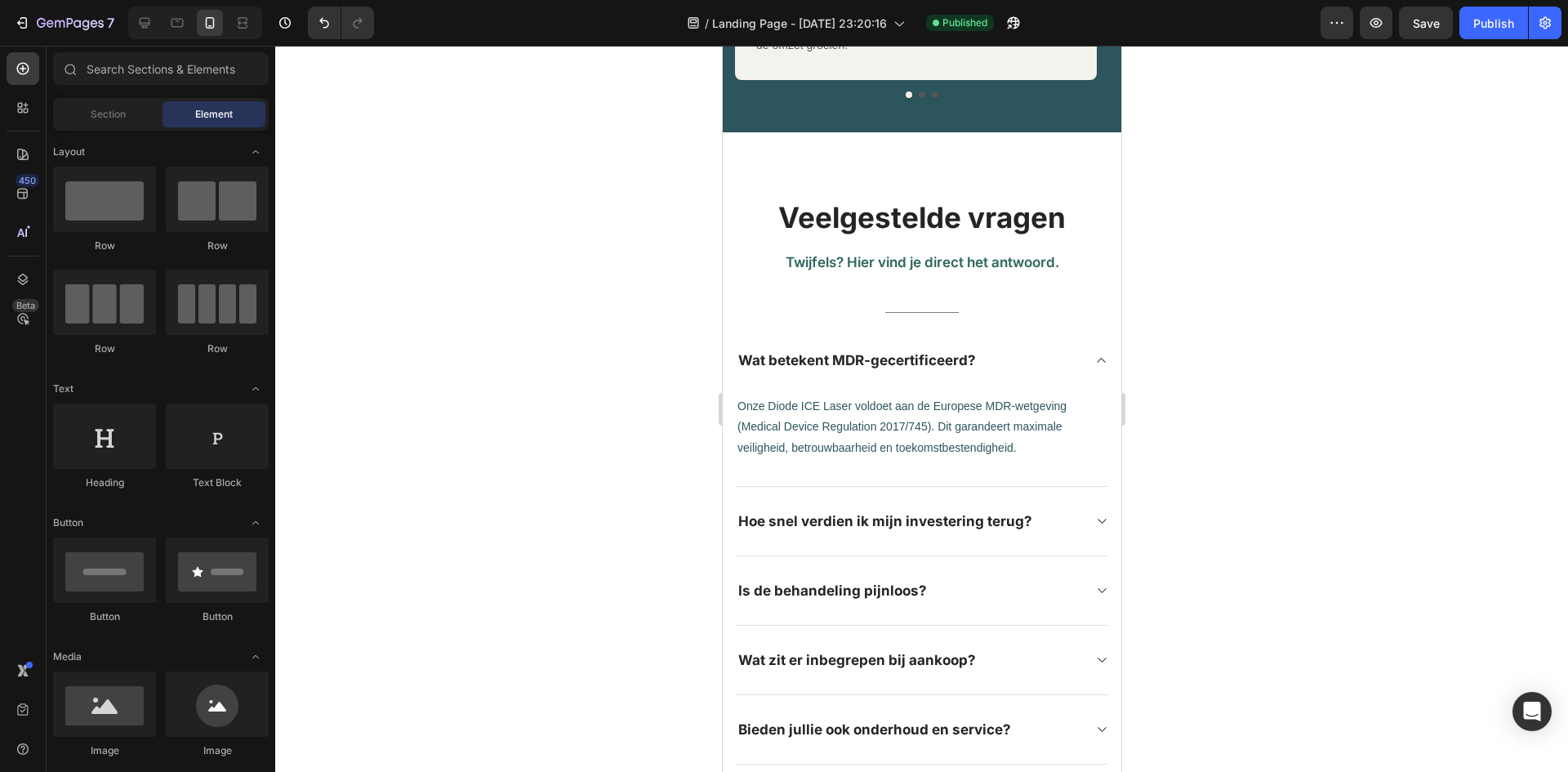
scroll to position [1960, 0]
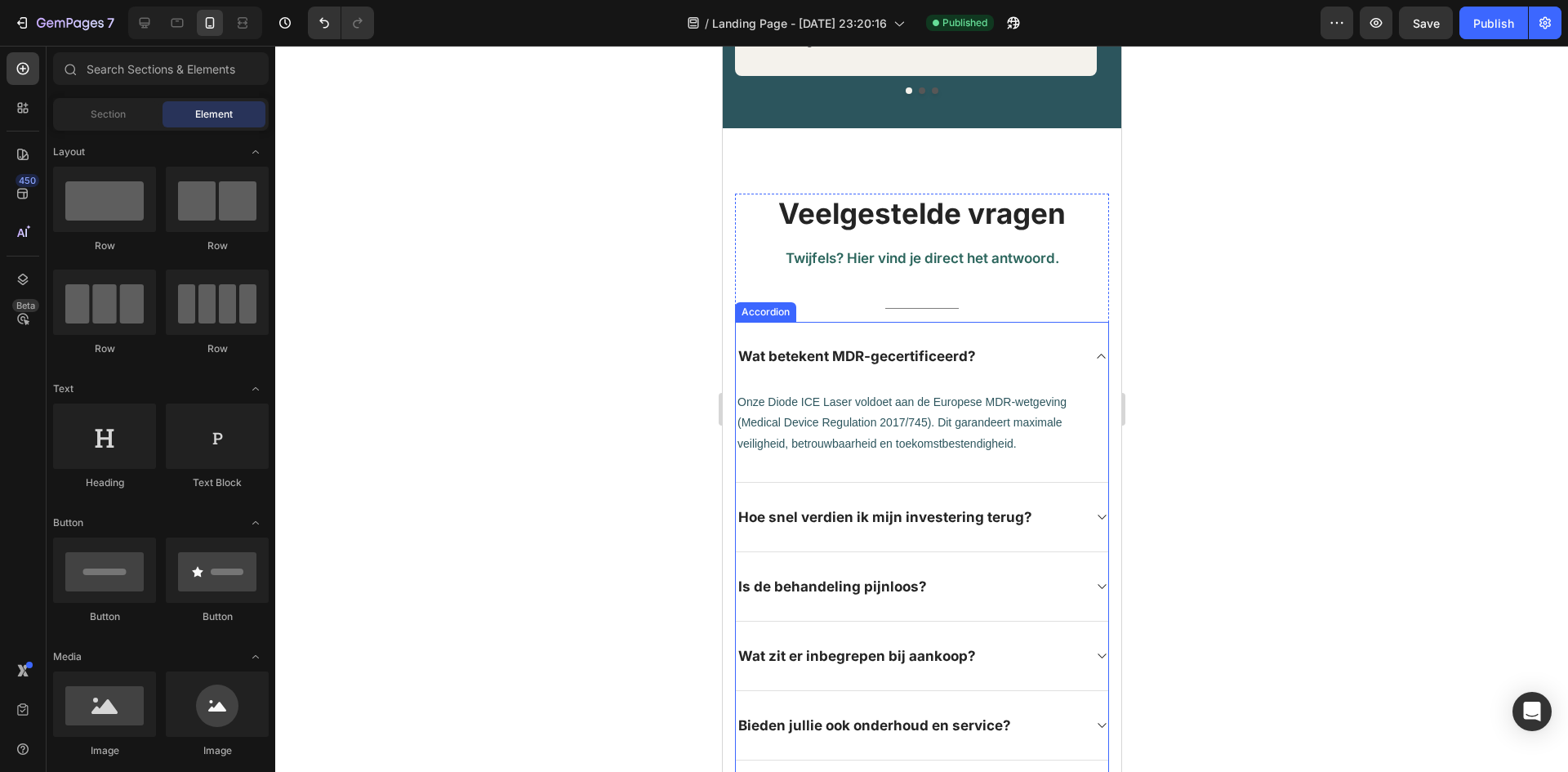
click at [1094, 511] on icon at bounding box center [1100, 517] width 12 height 13
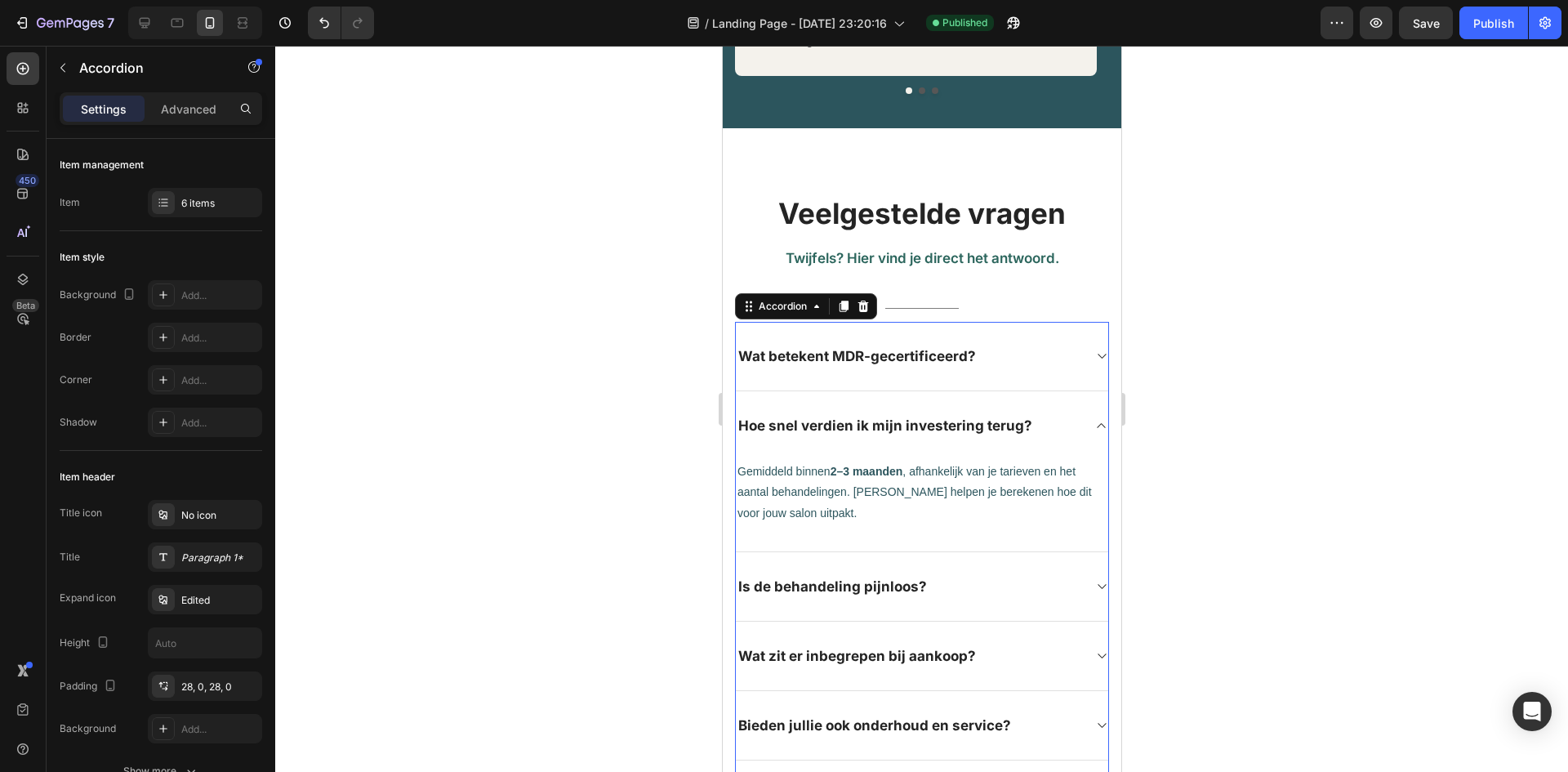
click at [1094, 419] on icon at bounding box center [1100, 425] width 12 height 13
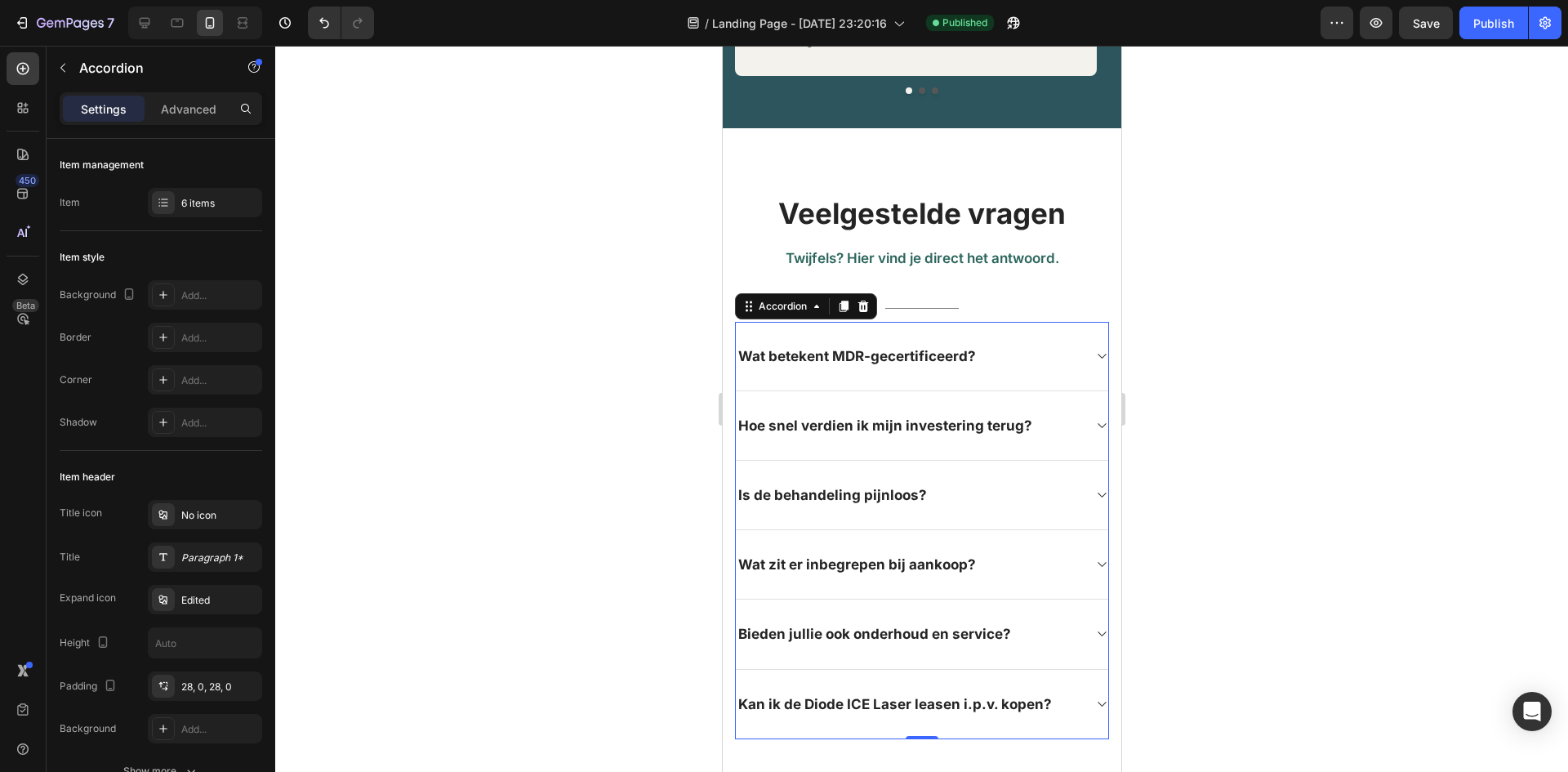
click at [1094, 350] on icon at bounding box center [1100, 356] width 12 height 13
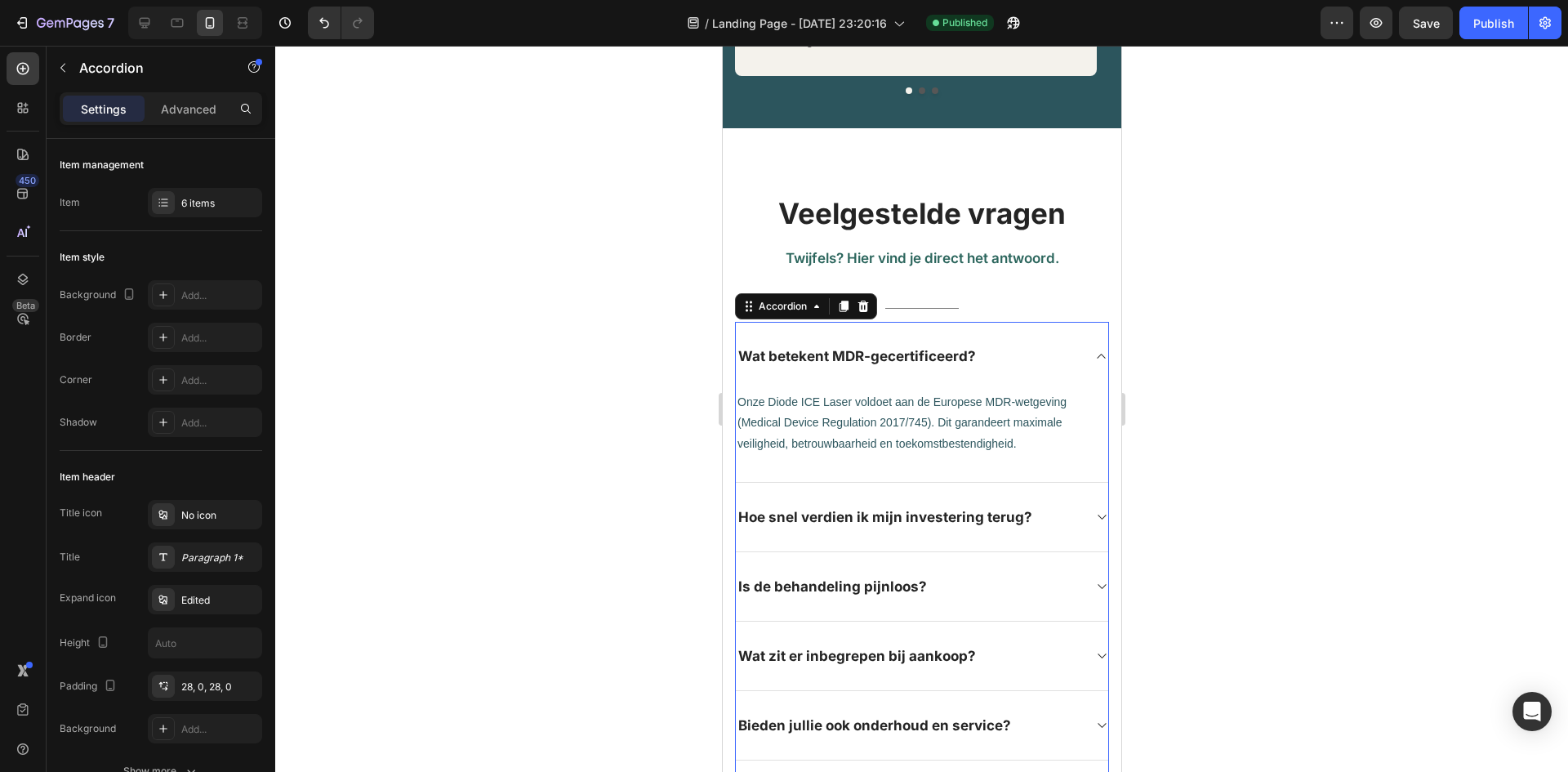
click at [1094, 350] on icon at bounding box center [1100, 356] width 12 height 13
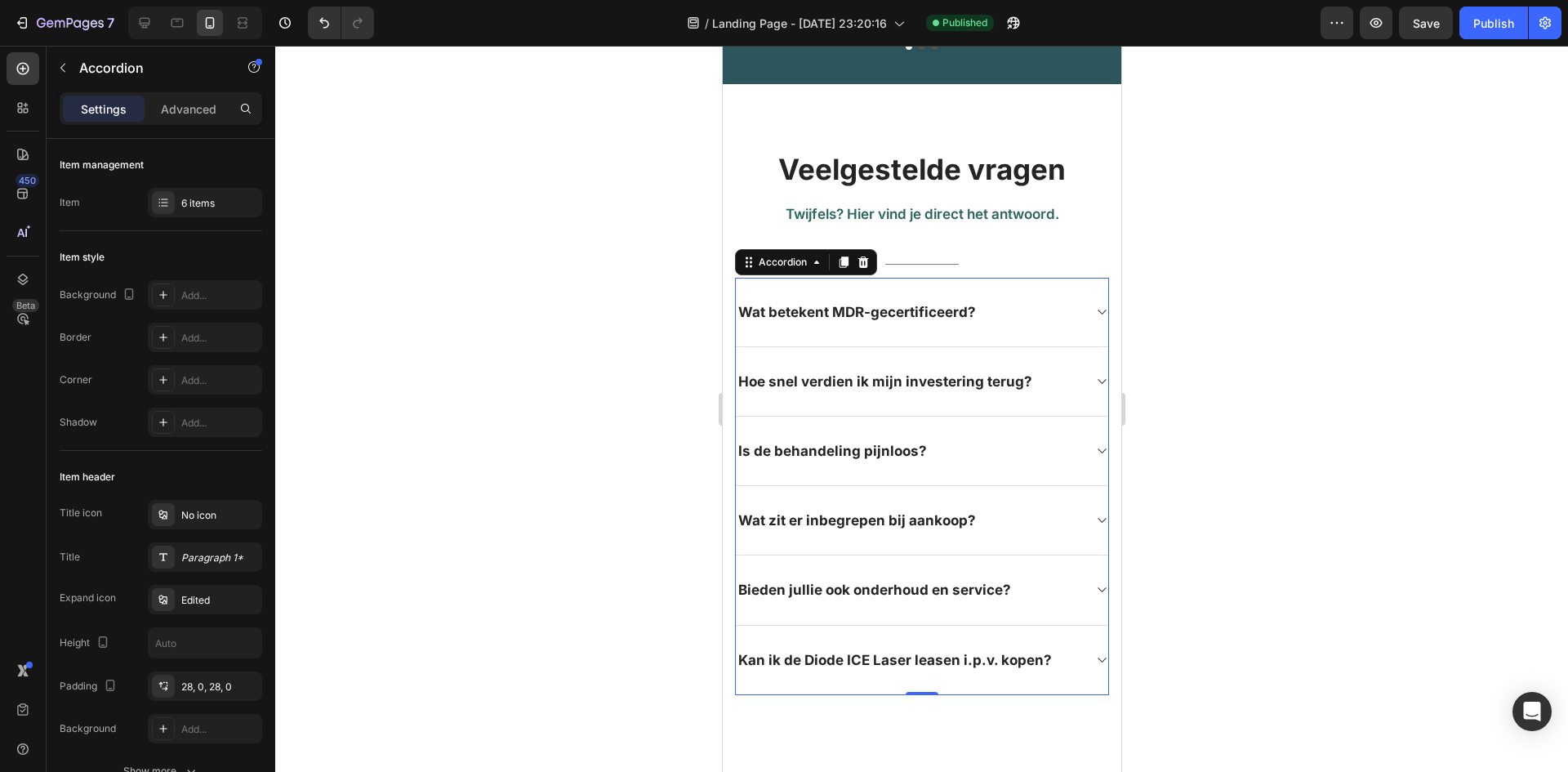
scroll to position [2123, 0]
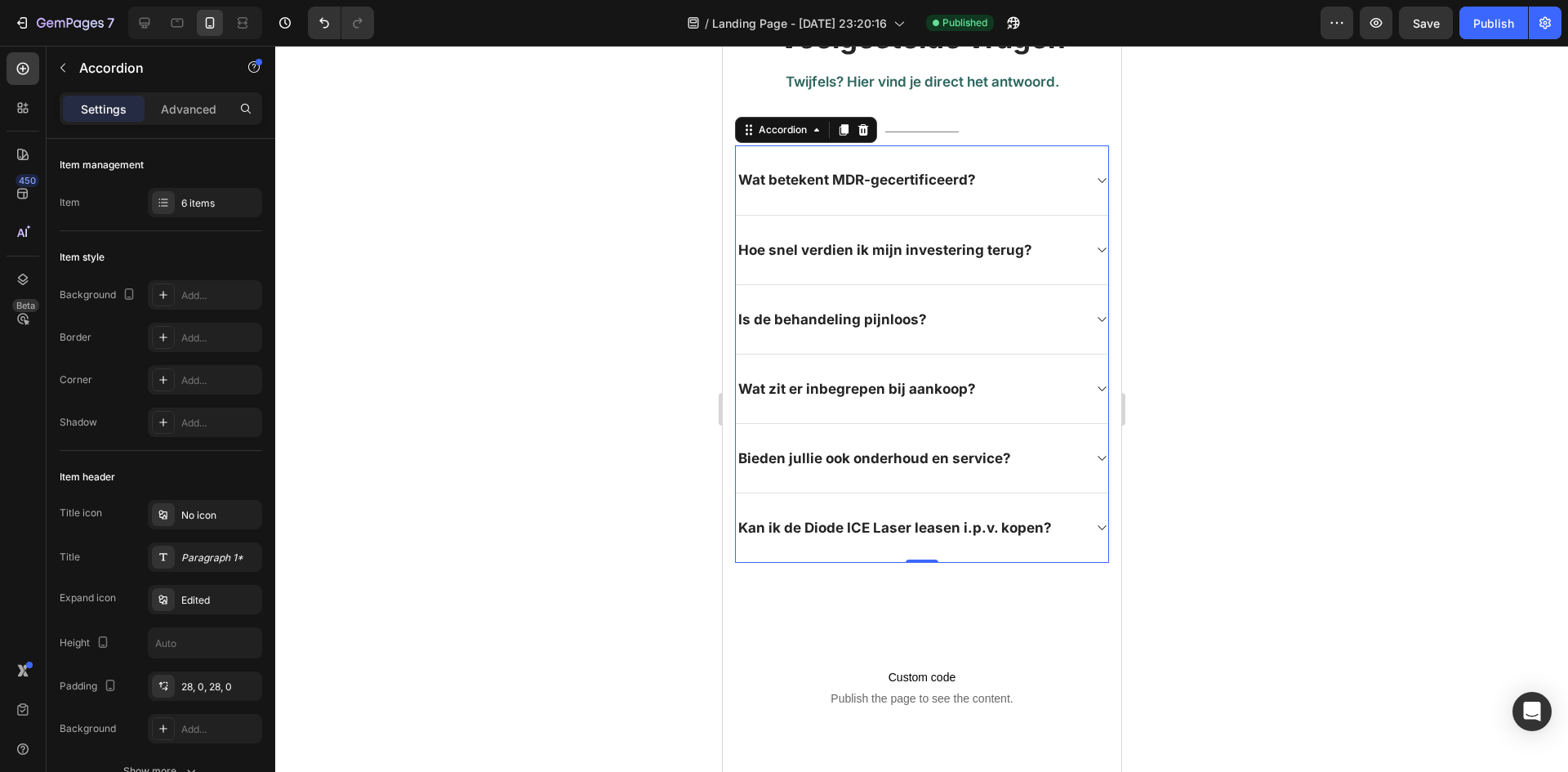
click at [1094, 524] on icon at bounding box center [1100, 527] width 12 height 13
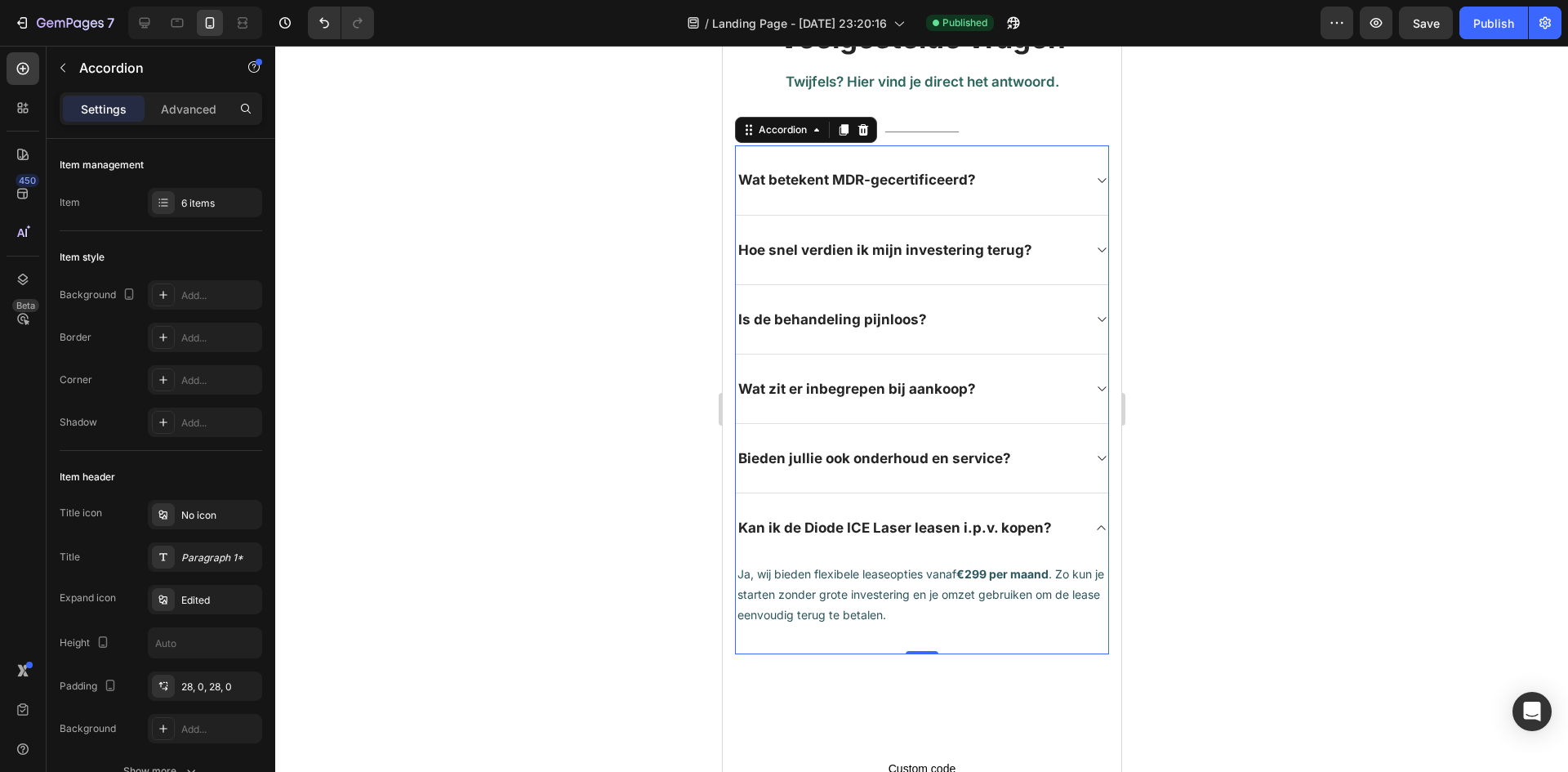
click at [1094, 526] on icon at bounding box center [1100, 527] width 12 height 13
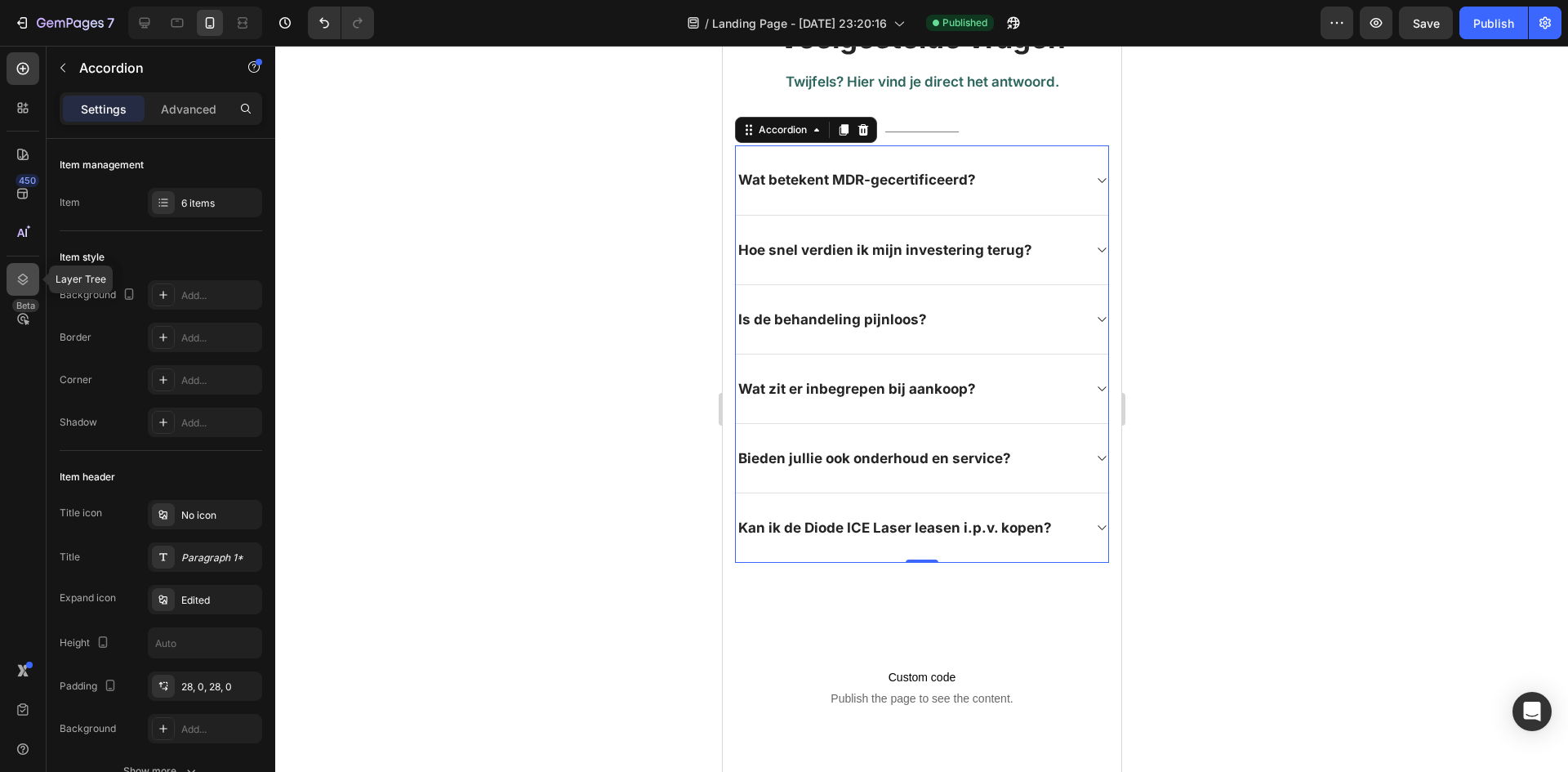
click at [23, 264] on div at bounding box center [23, 279] width 33 height 33
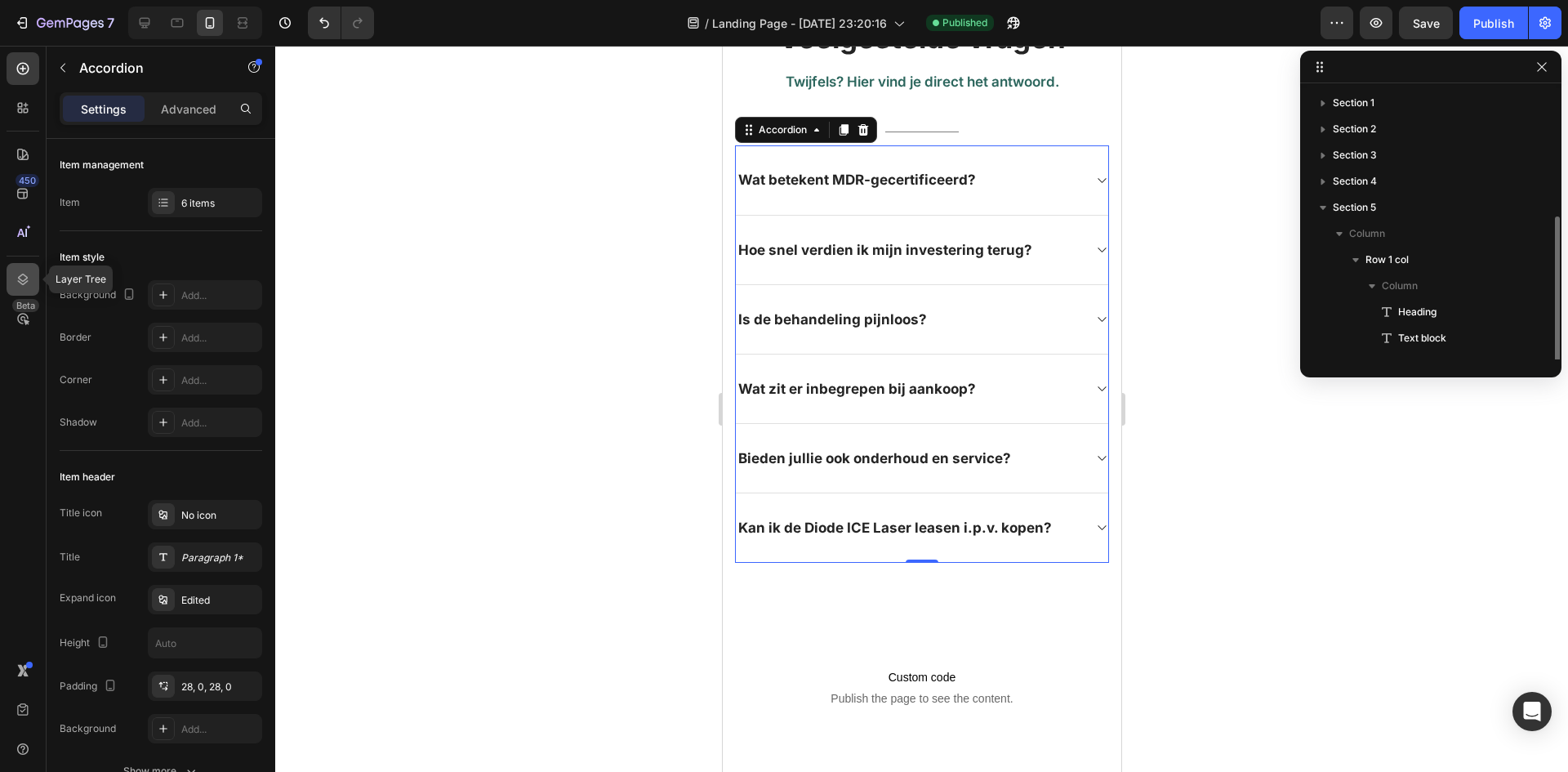
scroll to position [71, 0]
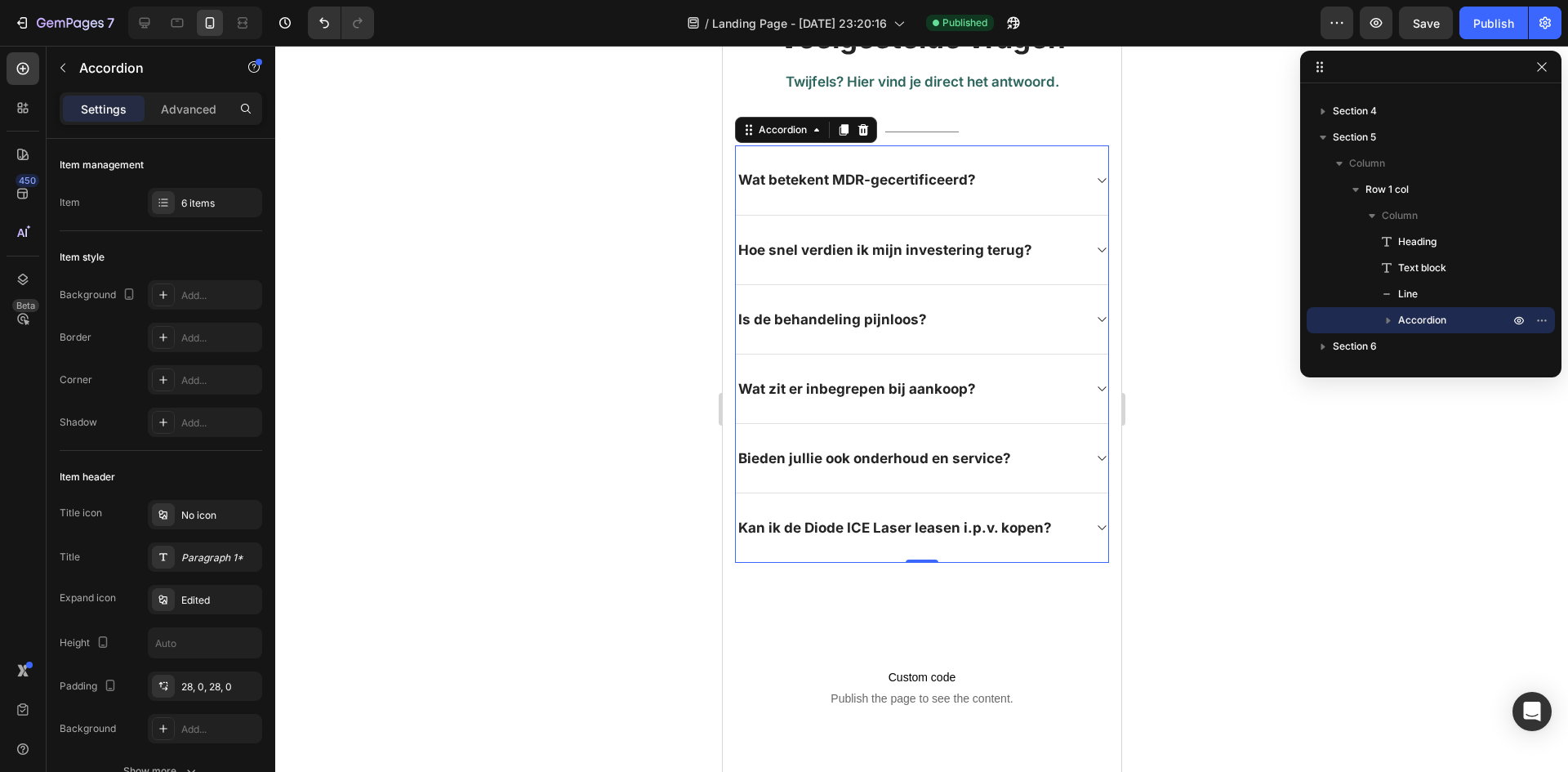
click at [1224, 228] on div at bounding box center [921, 408] width 1293 height 726
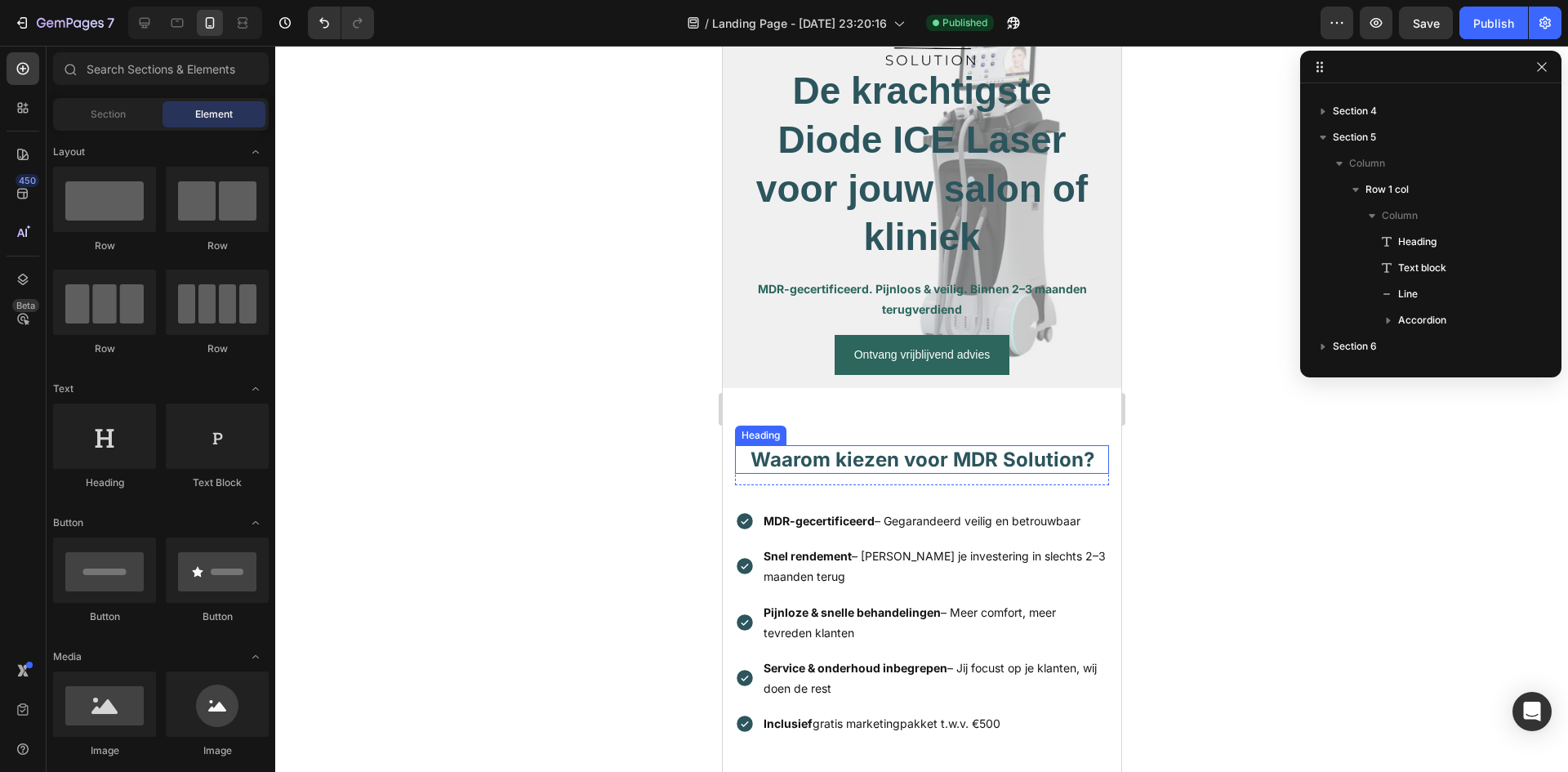
scroll to position [245, 0]
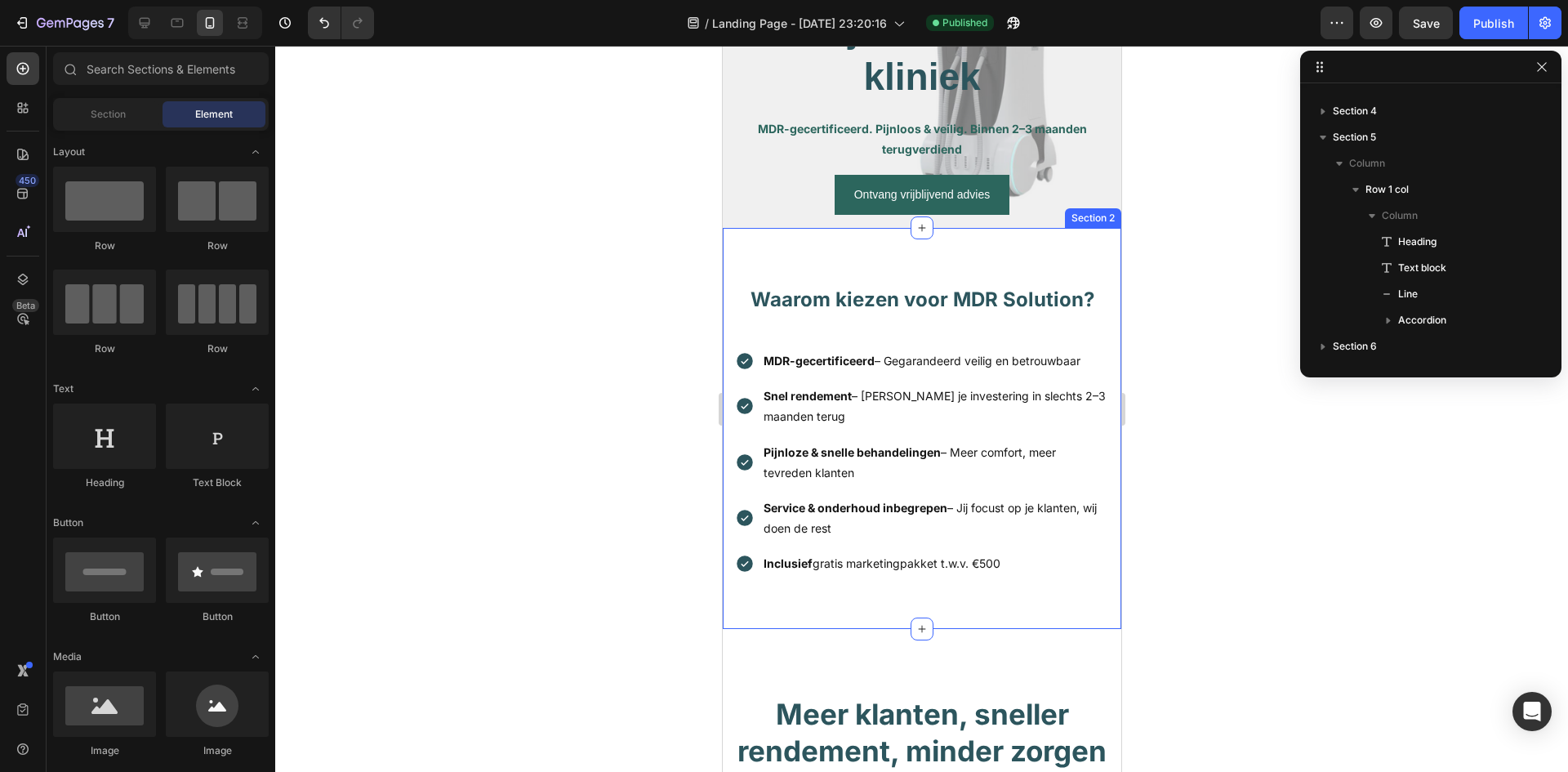
click at [770, 268] on div "Waarom kiezen voor MDR Solution? Heading Row MDR-gecertificeerd – Gegarandeerd …" at bounding box center [921, 428] width 398 height 401
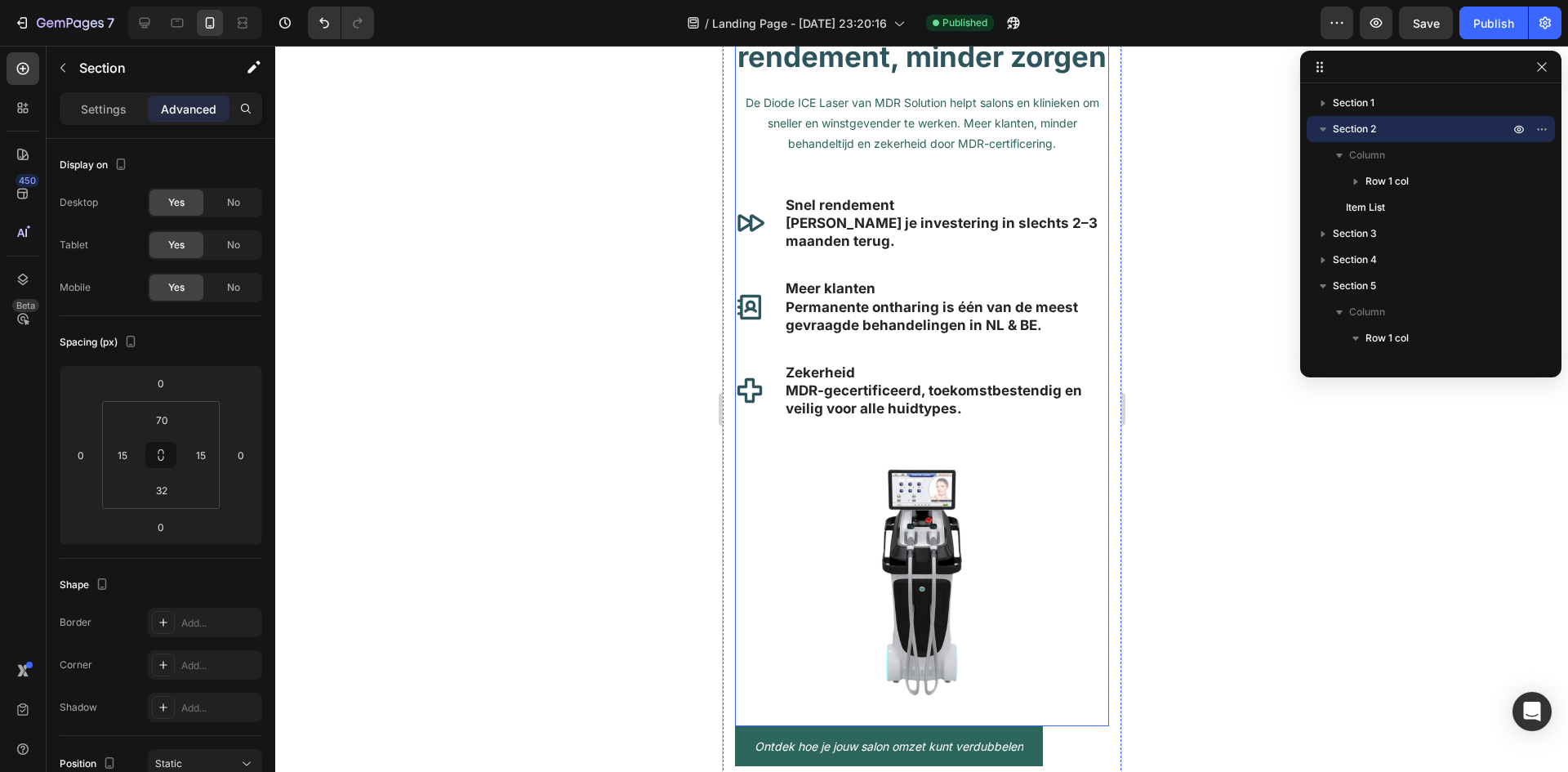
scroll to position [898, 0]
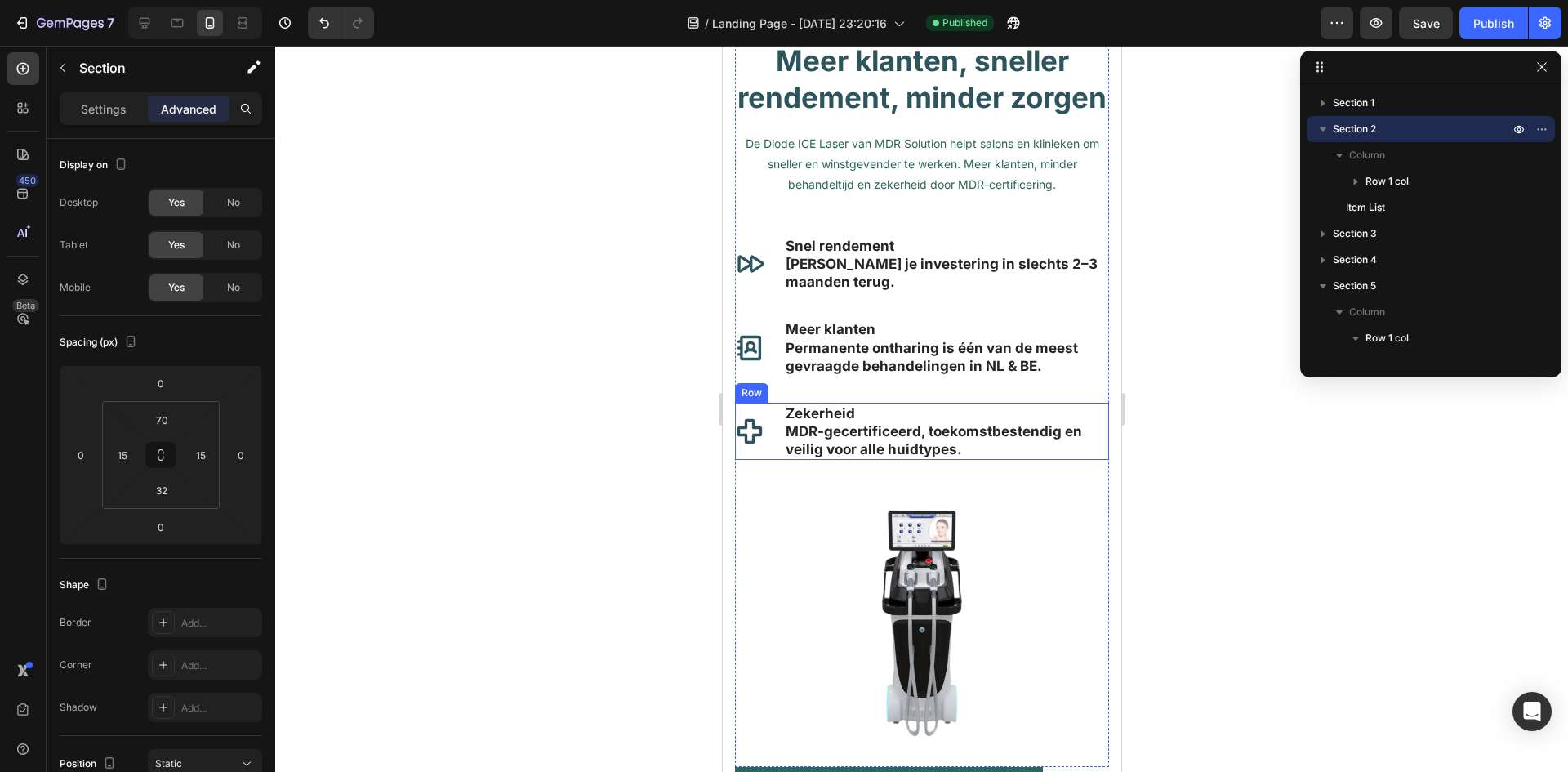
click at [752, 446] on icon at bounding box center [749, 431] width 30 height 30
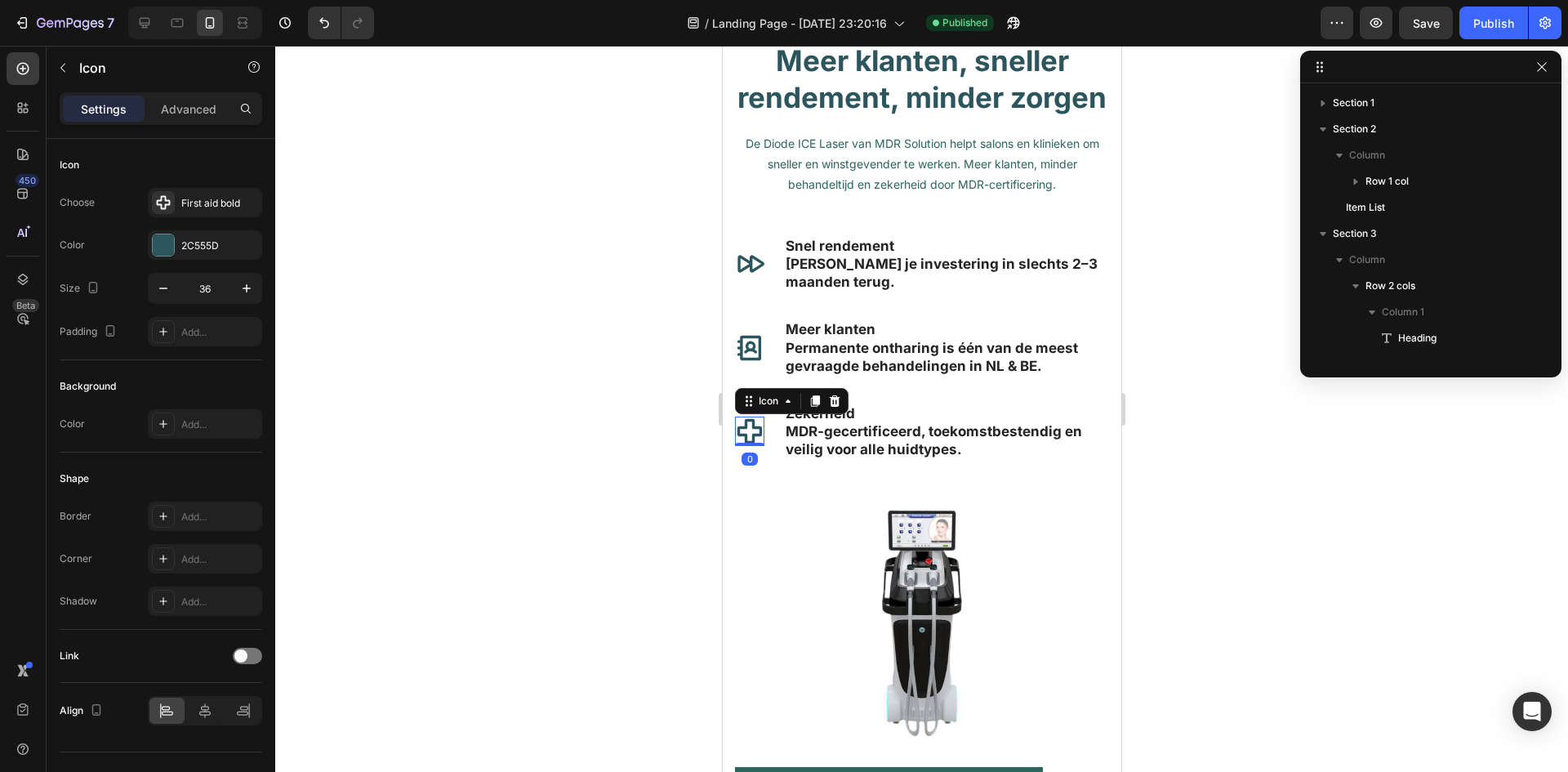
scroll to position [283, 0]
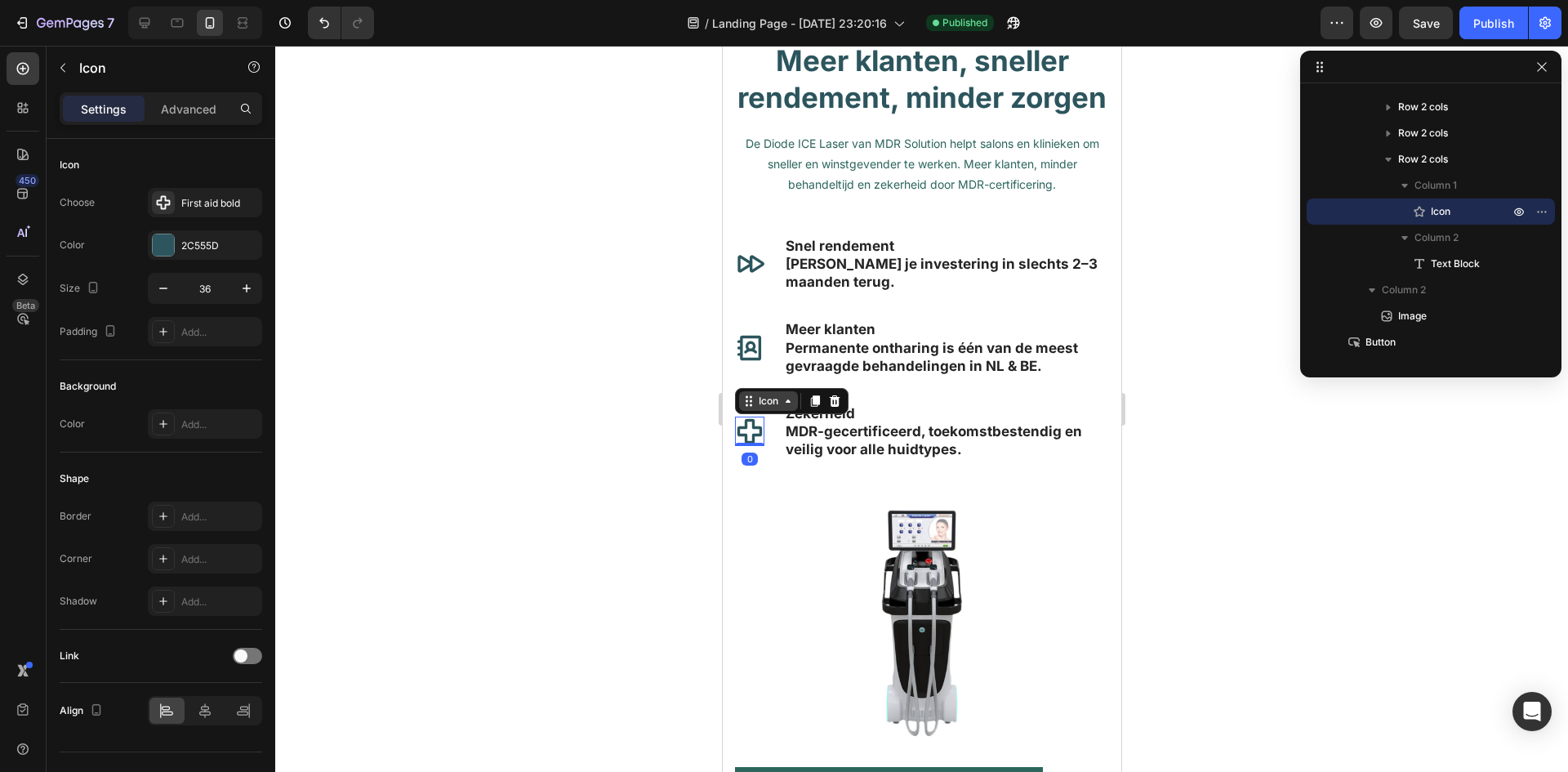
click at [787, 402] on icon at bounding box center [787, 400] width 5 height 3
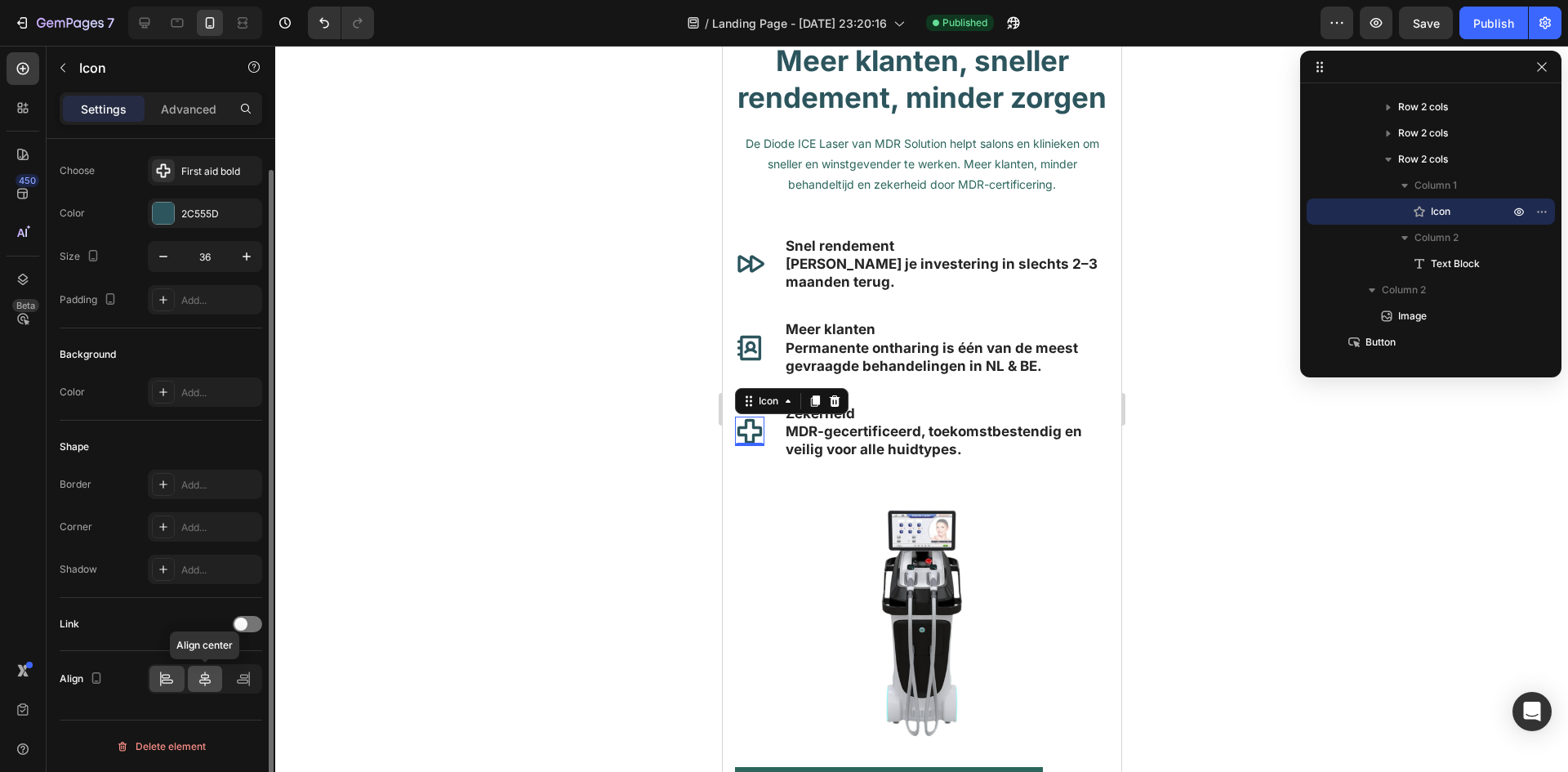
click at [211, 672] on icon at bounding box center [205, 679] width 16 height 16
click at [169, 681] on icon at bounding box center [166, 679] width 16 height 16
click at [1539, 67] on icon "button" at bounding box center [1541, 67] width 13 height 13
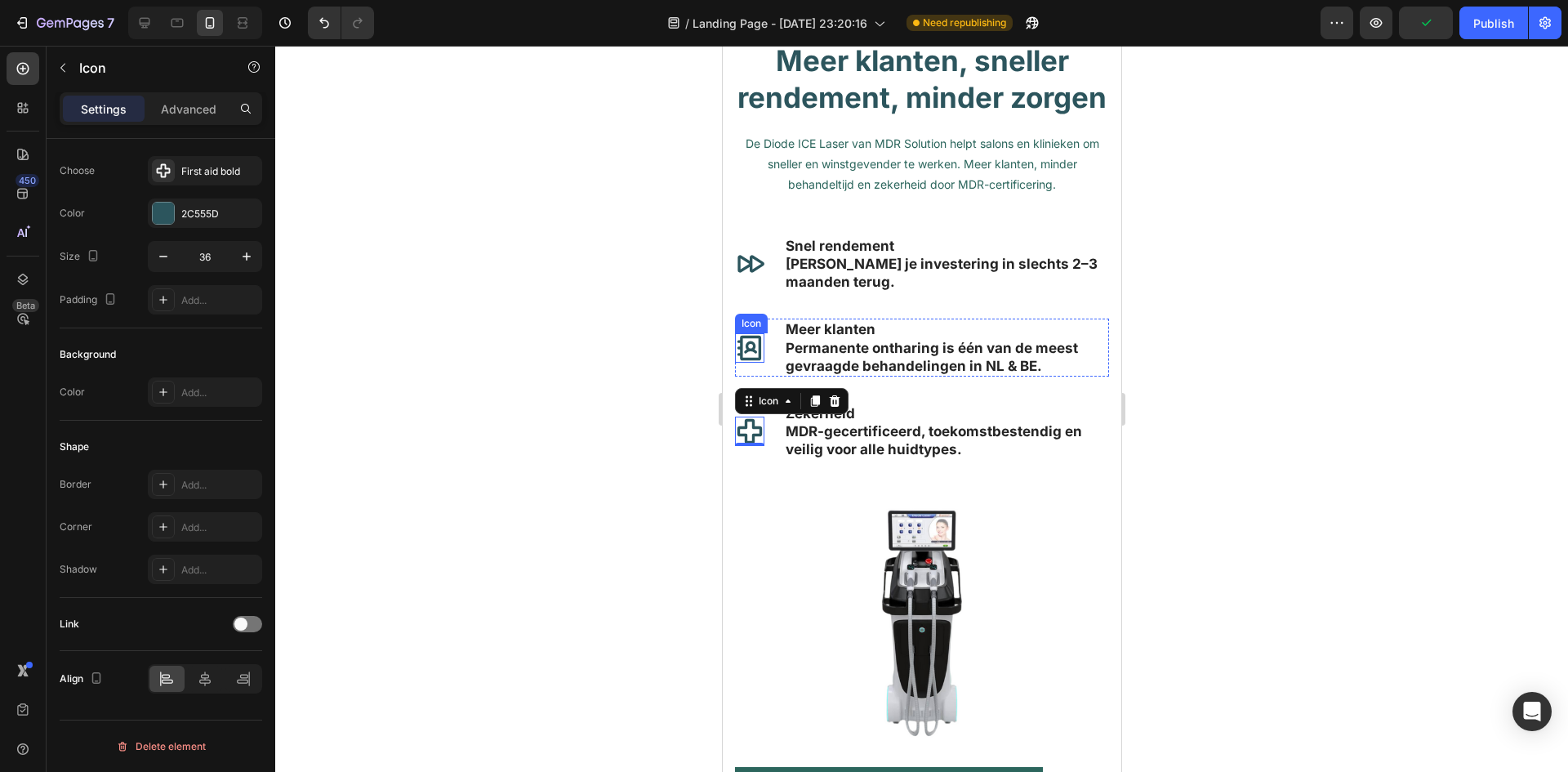
click at [753, 363] on icon at bounding box center [749, 348] width 30 height 30
click at [793, 324] on icon at bounding box center [787, 317] width 13 height 13
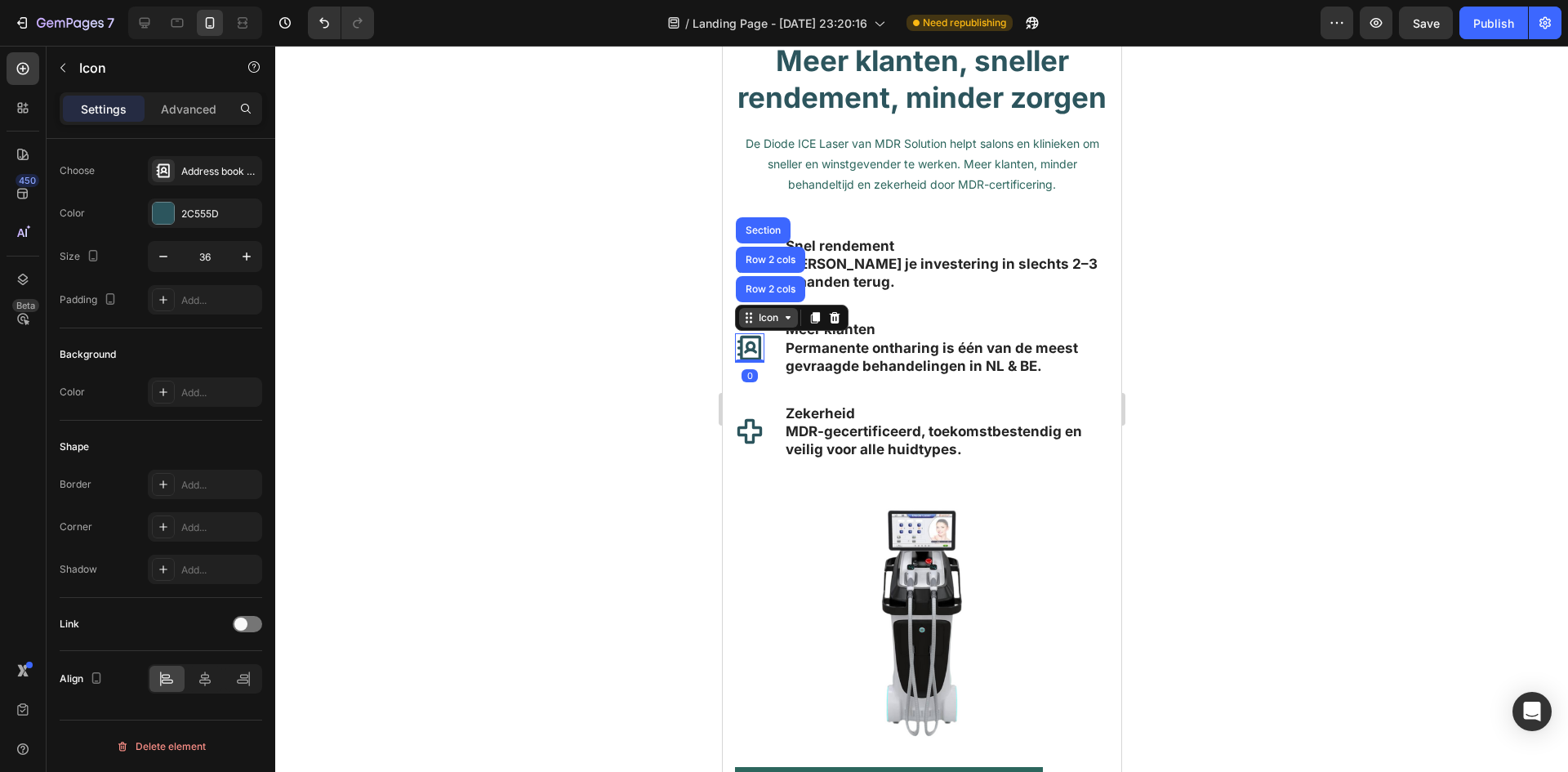
click at [793, 324] on icon at bounding box center [787, 317] width 13 height 13
click at [391, 437] on div at bounding box center [921, 408] width 1293 height 726
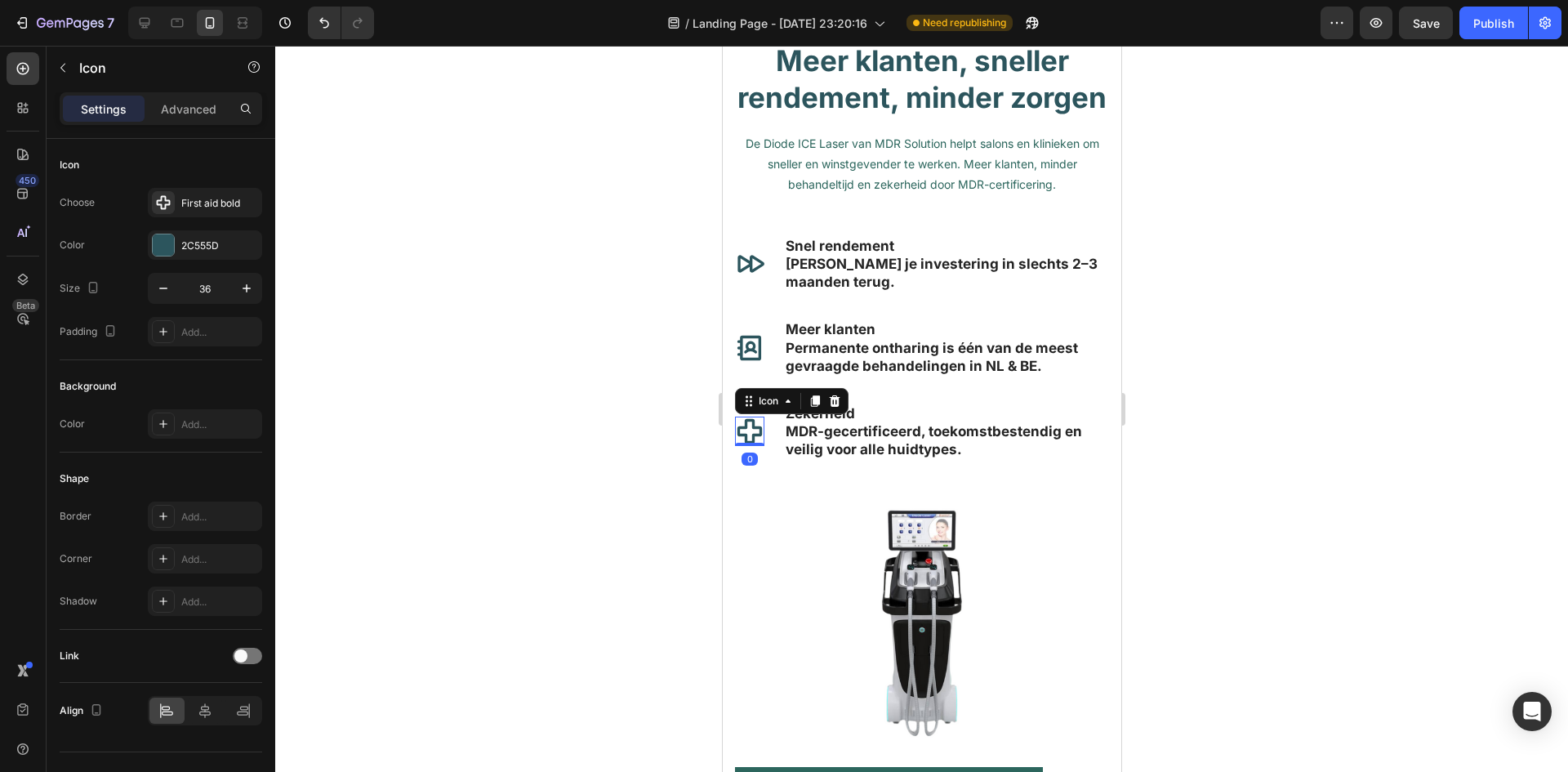
click at [750, 446] on icon at bounding box center [749, 431] width 30 height 30
click at [839, 407] on icon at bounding box center [834, 400] width 13 height 13
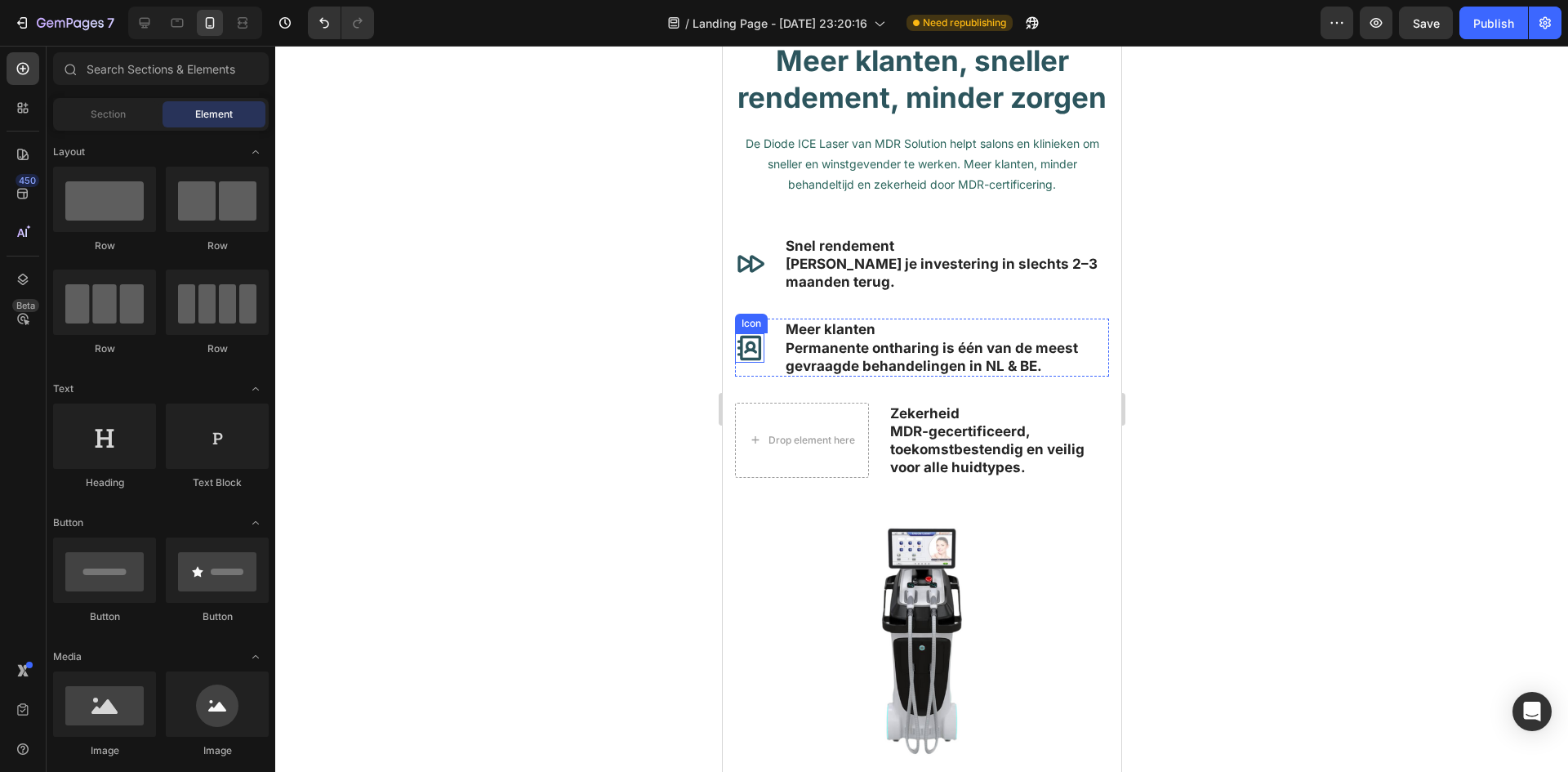
click at [753, 363] on icon at bounding box center [749, 348] width 30 height 30
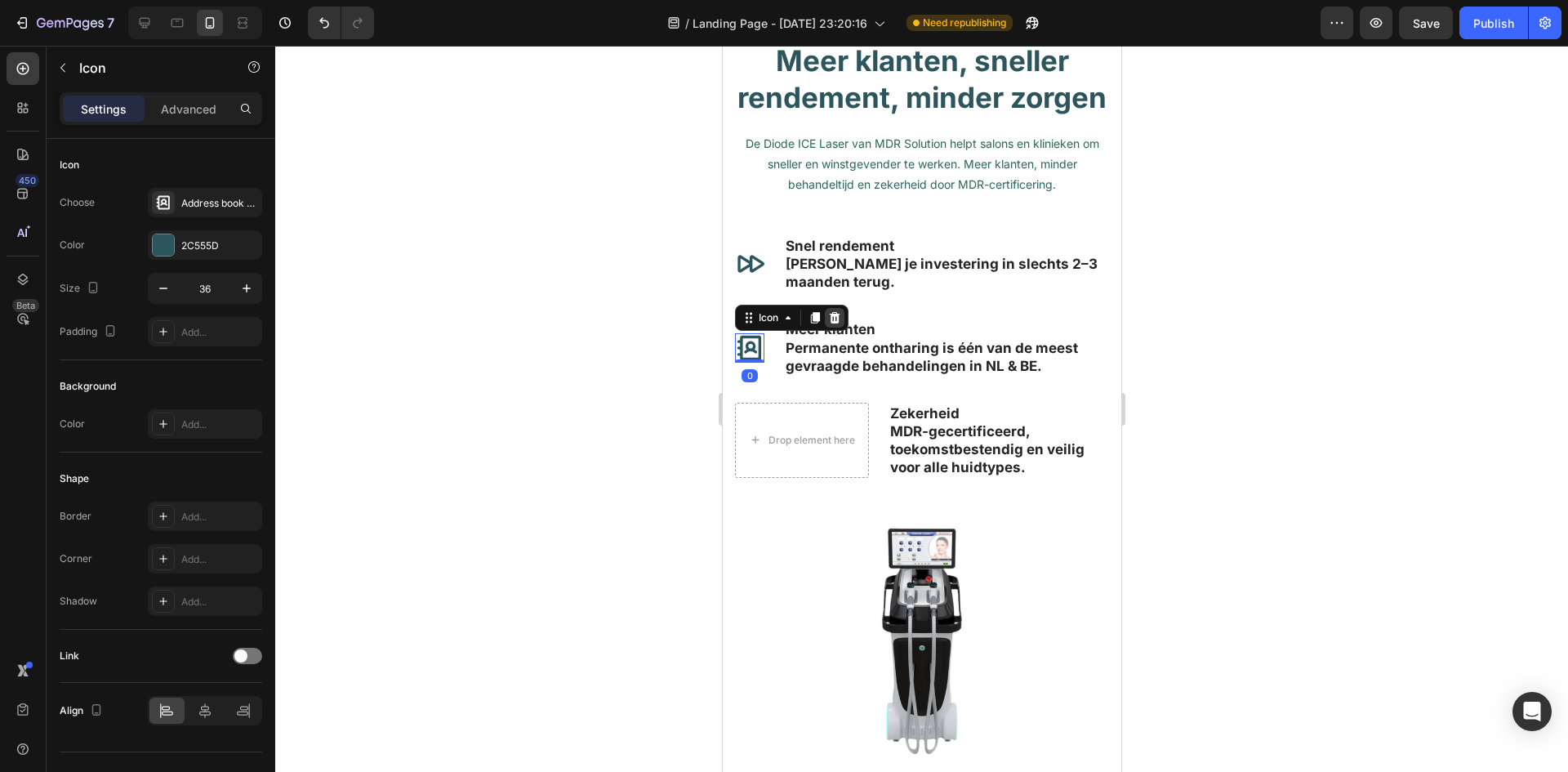
click at [840, 324] on icon at bounding box center [834, 317] width 13 height 13
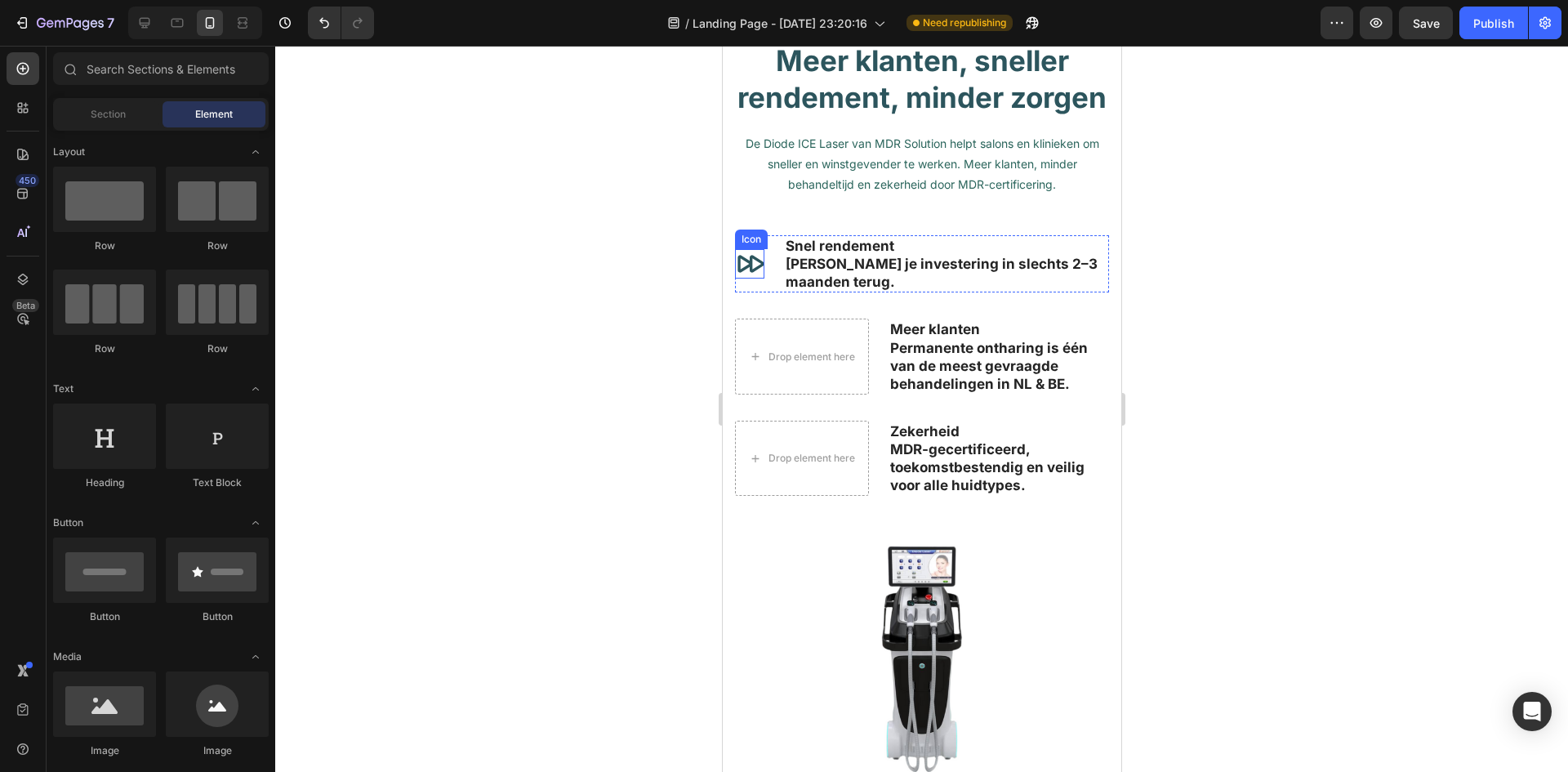
click at [755, 278] on icon at bounding box center [749, 264] width 30 height 30
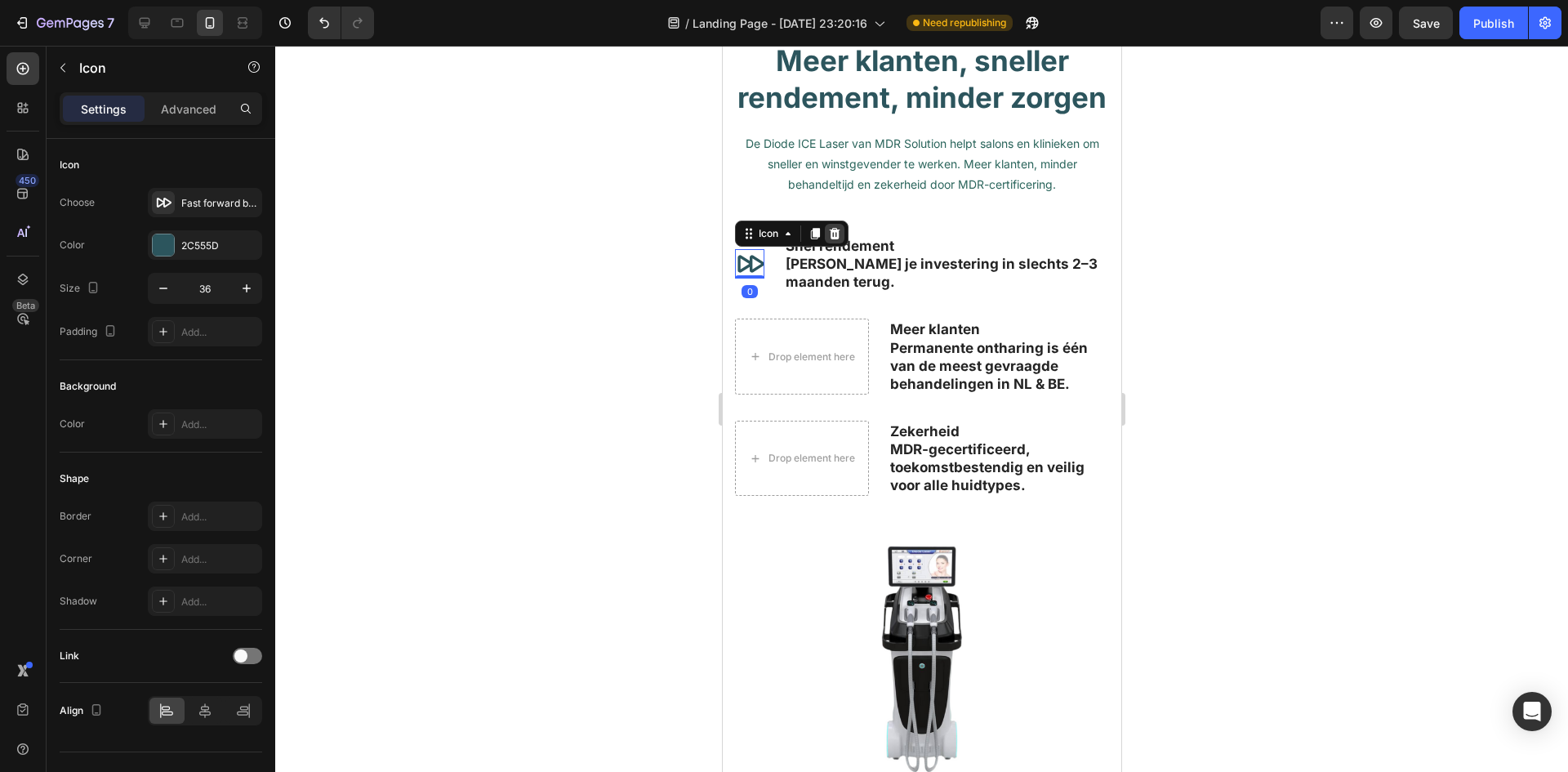
click at [838, 239] on icon at bounding box center [834, 233] width 11 height 12
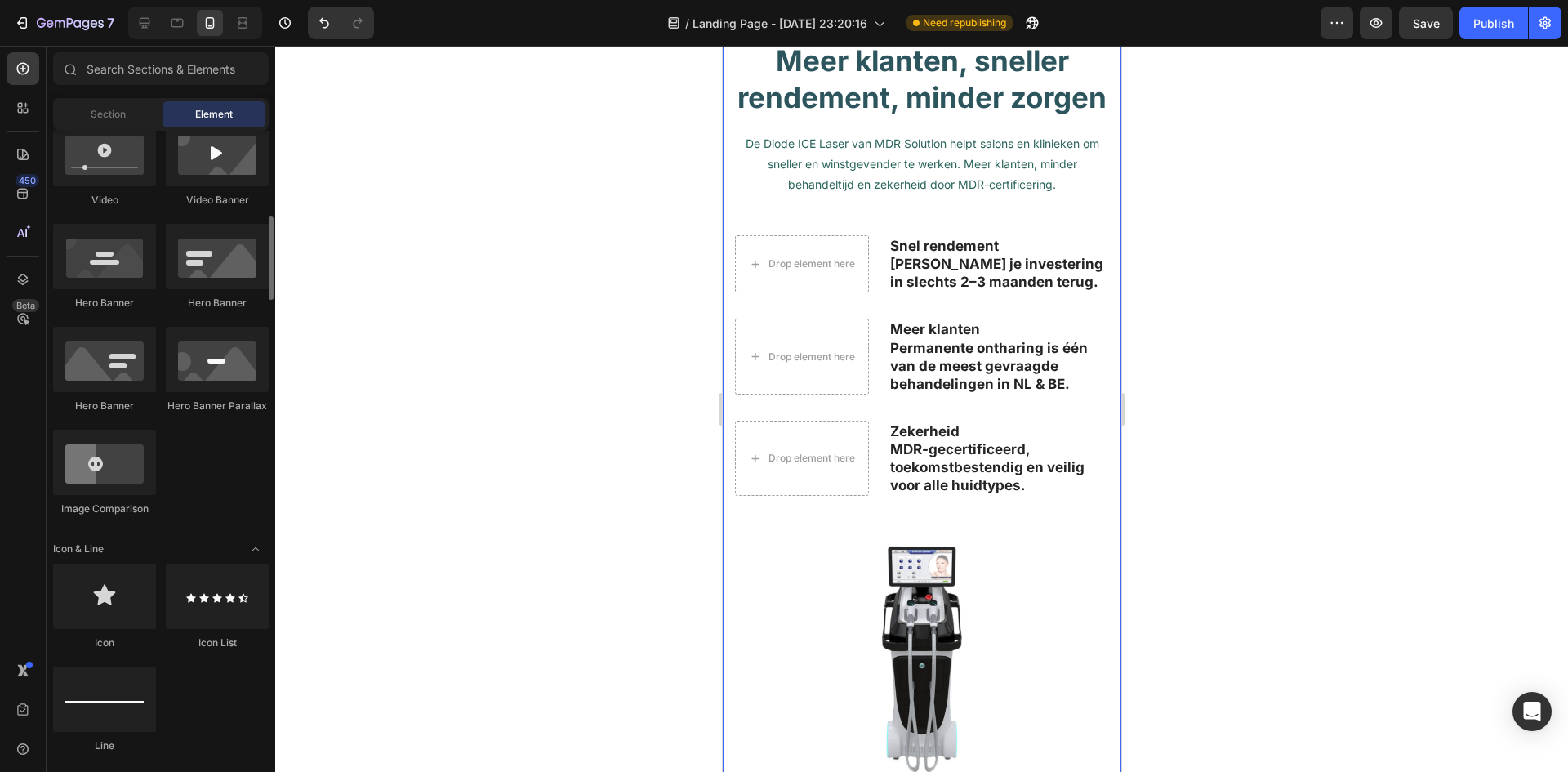
scroll to position [898, 0]
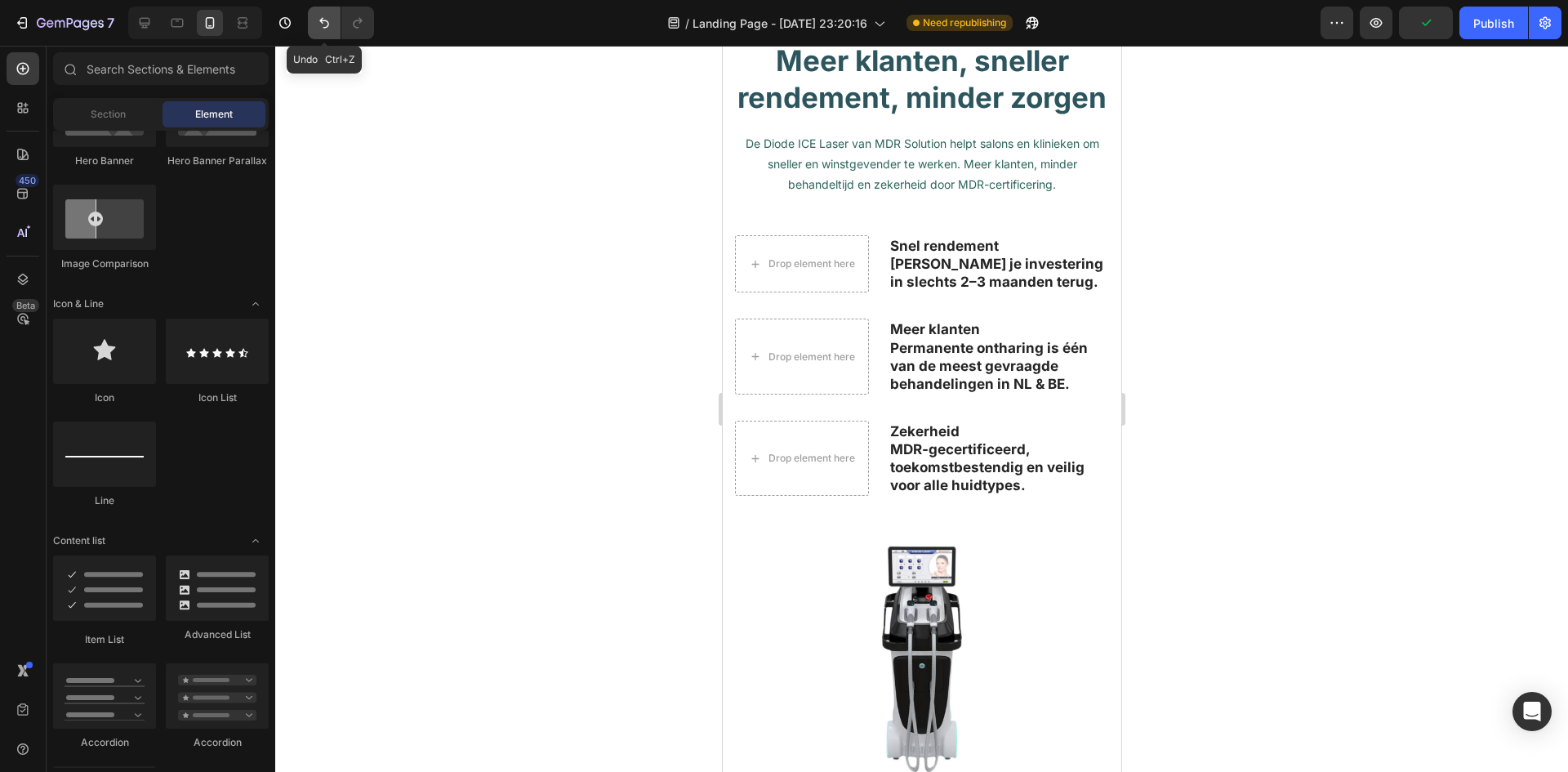
click at [315, 25] on button "Undo/Redo" at bounding box center [324, 23] width 33 height 33
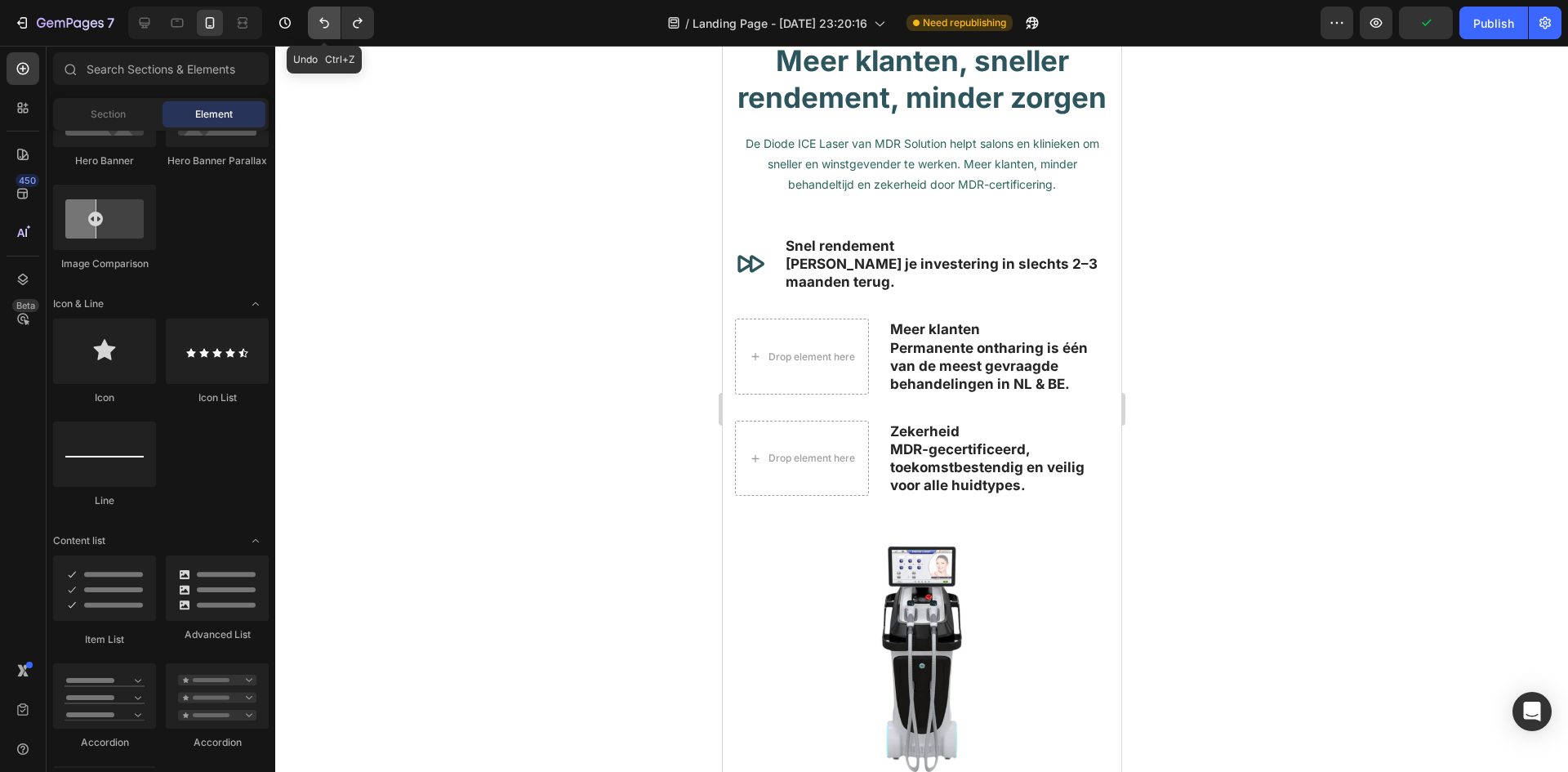
click at [315, 25] on button "Undo/Redo" at bounding box center [324, 23] width 33 height 33
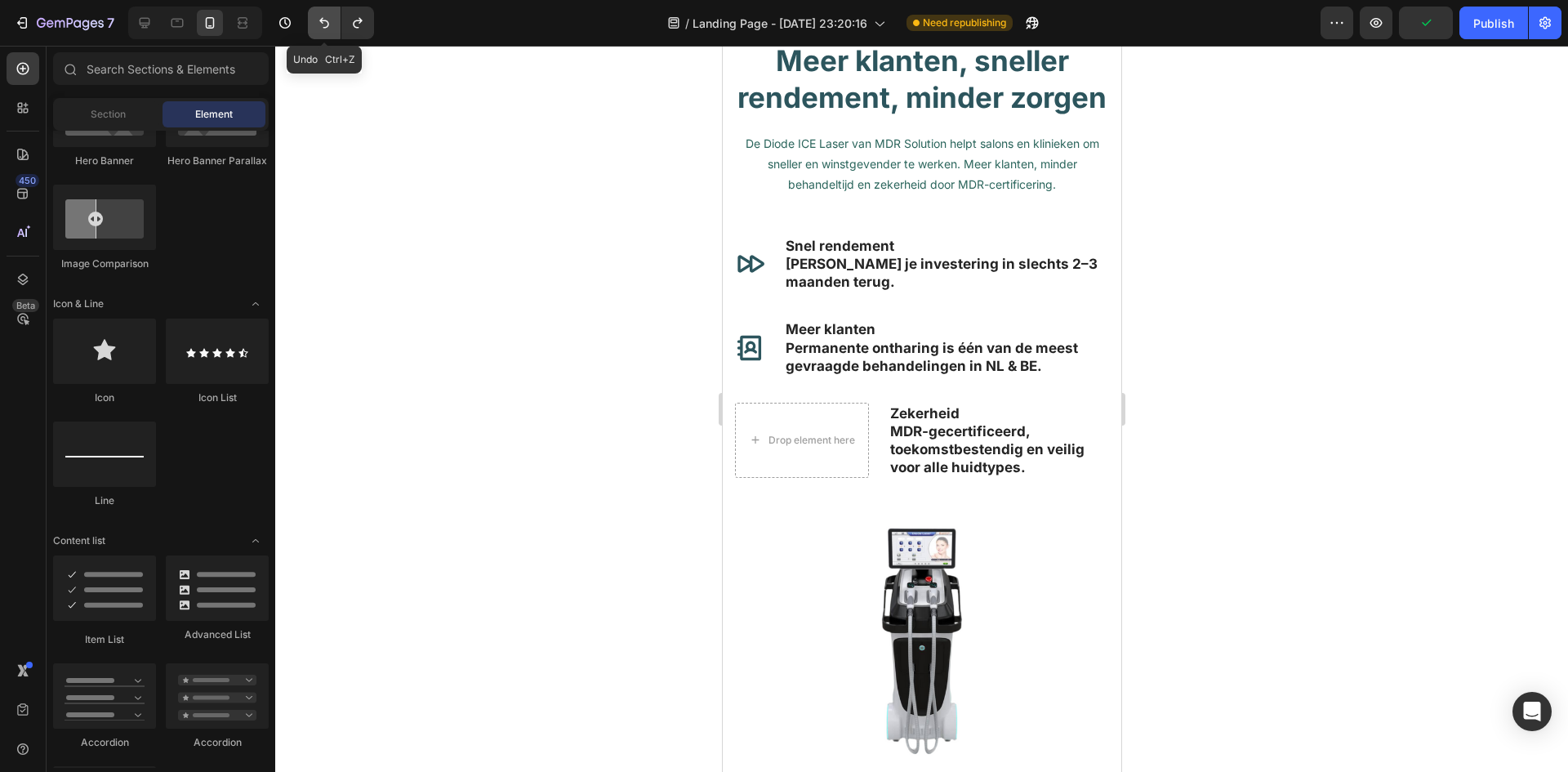
click at [315, 25] on button "Undo/Redo" at bounding box center [324, 23] width 33 height 33
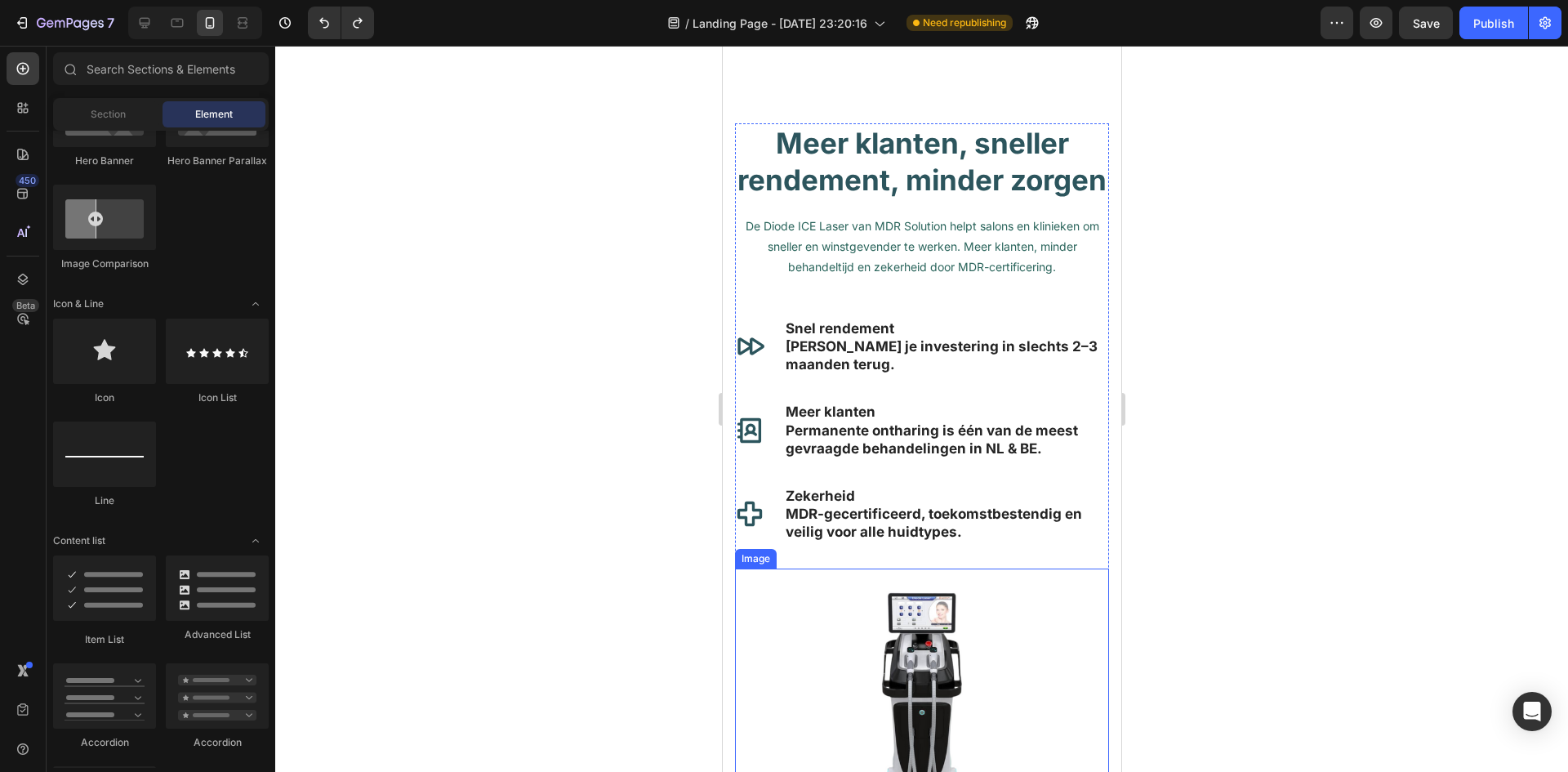
scroll to position [654, 0]
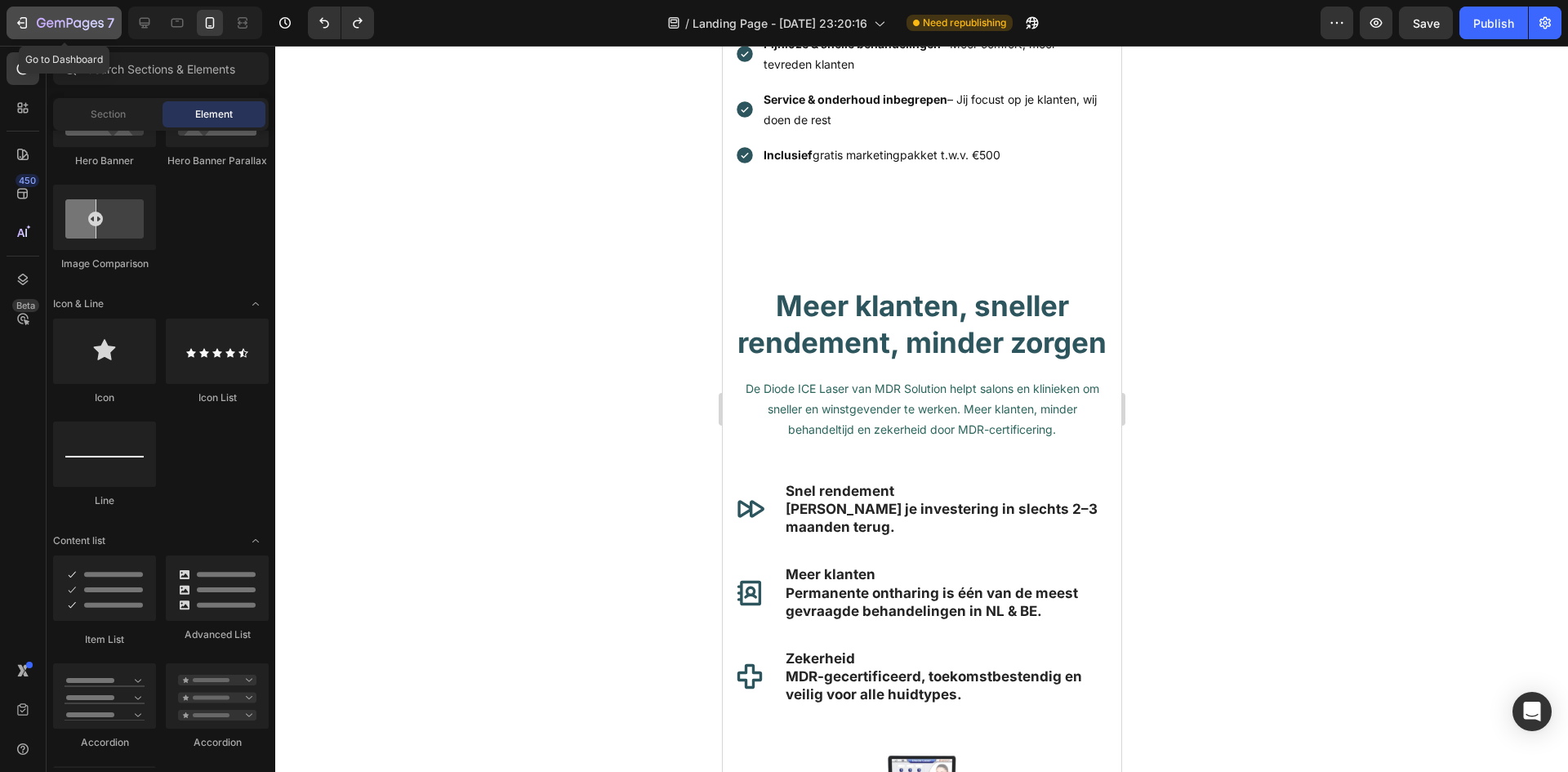
click at [14, 24] on icon "button" at bounding box center [22, 23] width 16 height 16
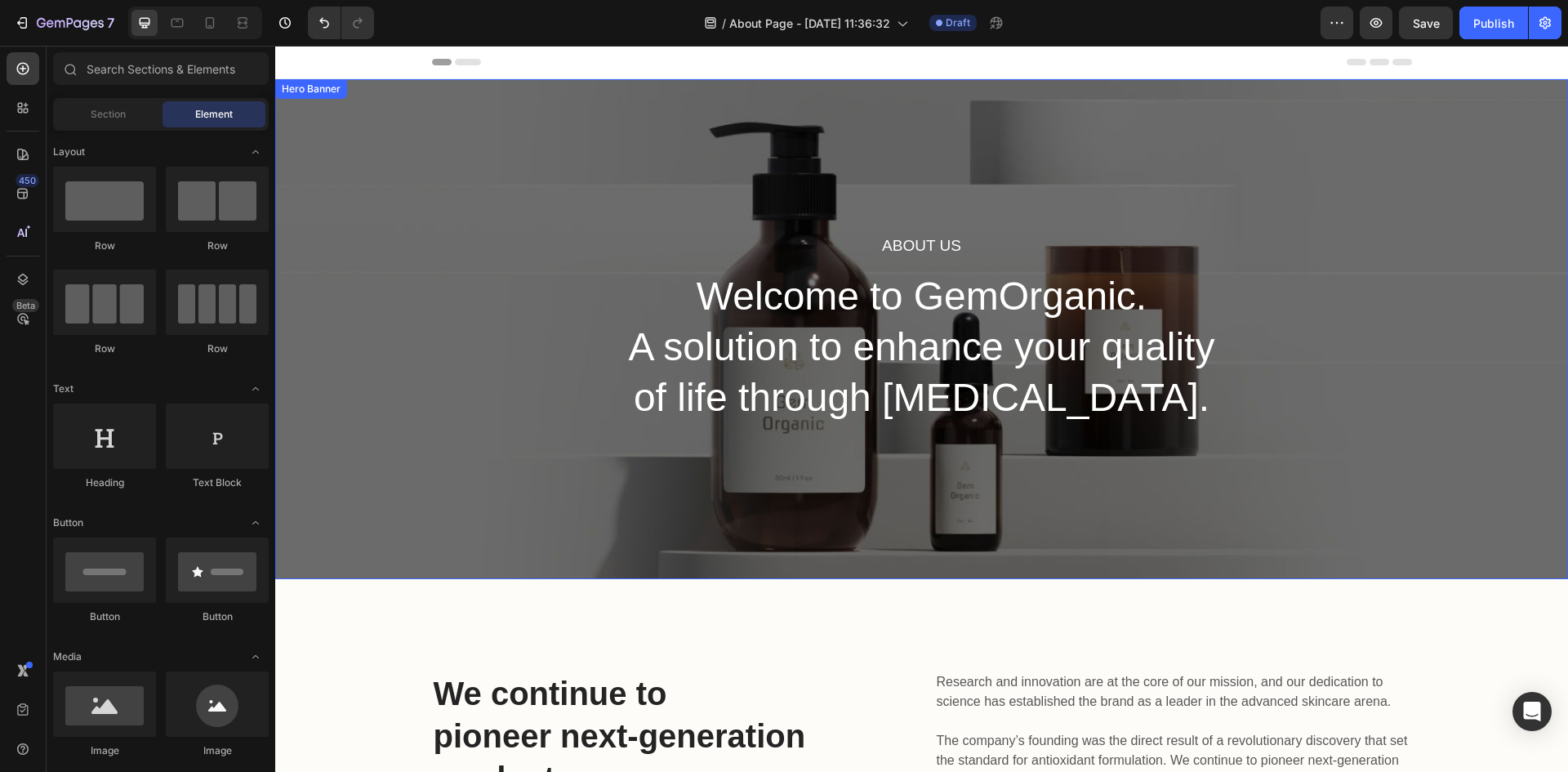
click at [430, 130] on div "About Us Heading Welcome to GemOrganic. A solution to enhance your quality of l…" at bounding box center [921, 329] width 1293 height 500
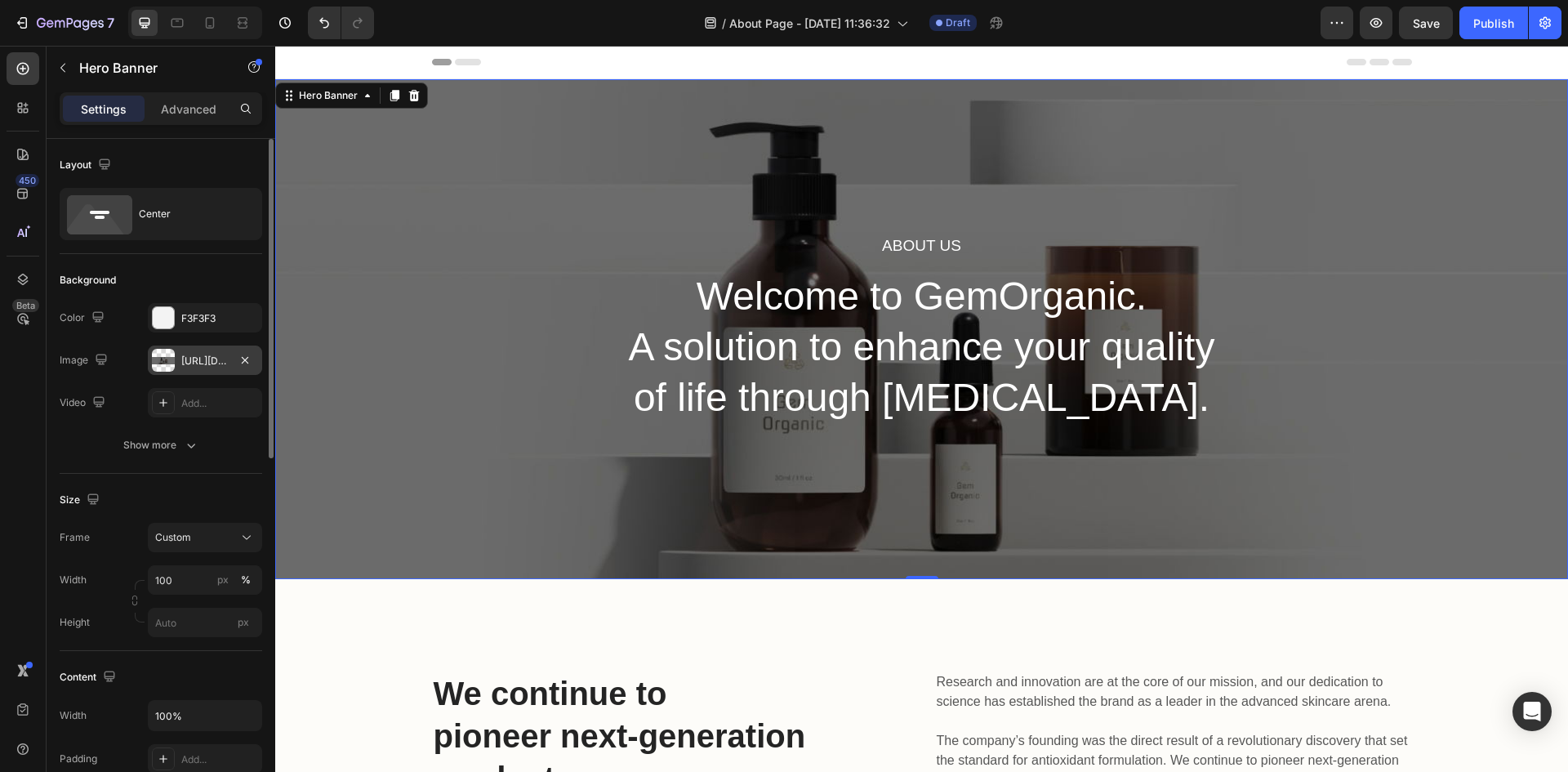
click at [208, 365] on div "[URL][DOMAIN_NAME]" at bounding box center [205, 361] width 48 height 15
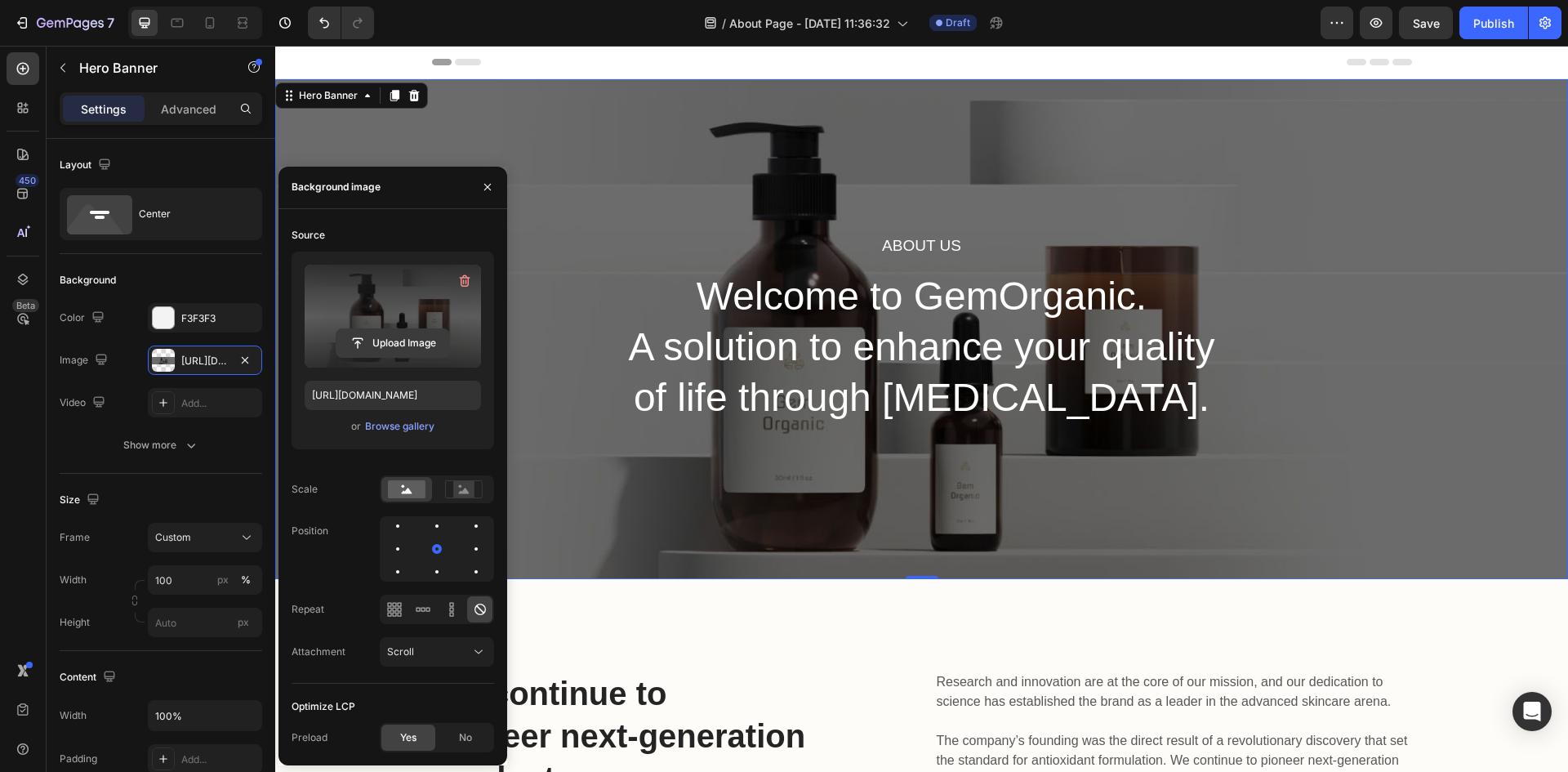
click at [429, 341] on input "file" at bounding box center [392, 343] width 112 height 28
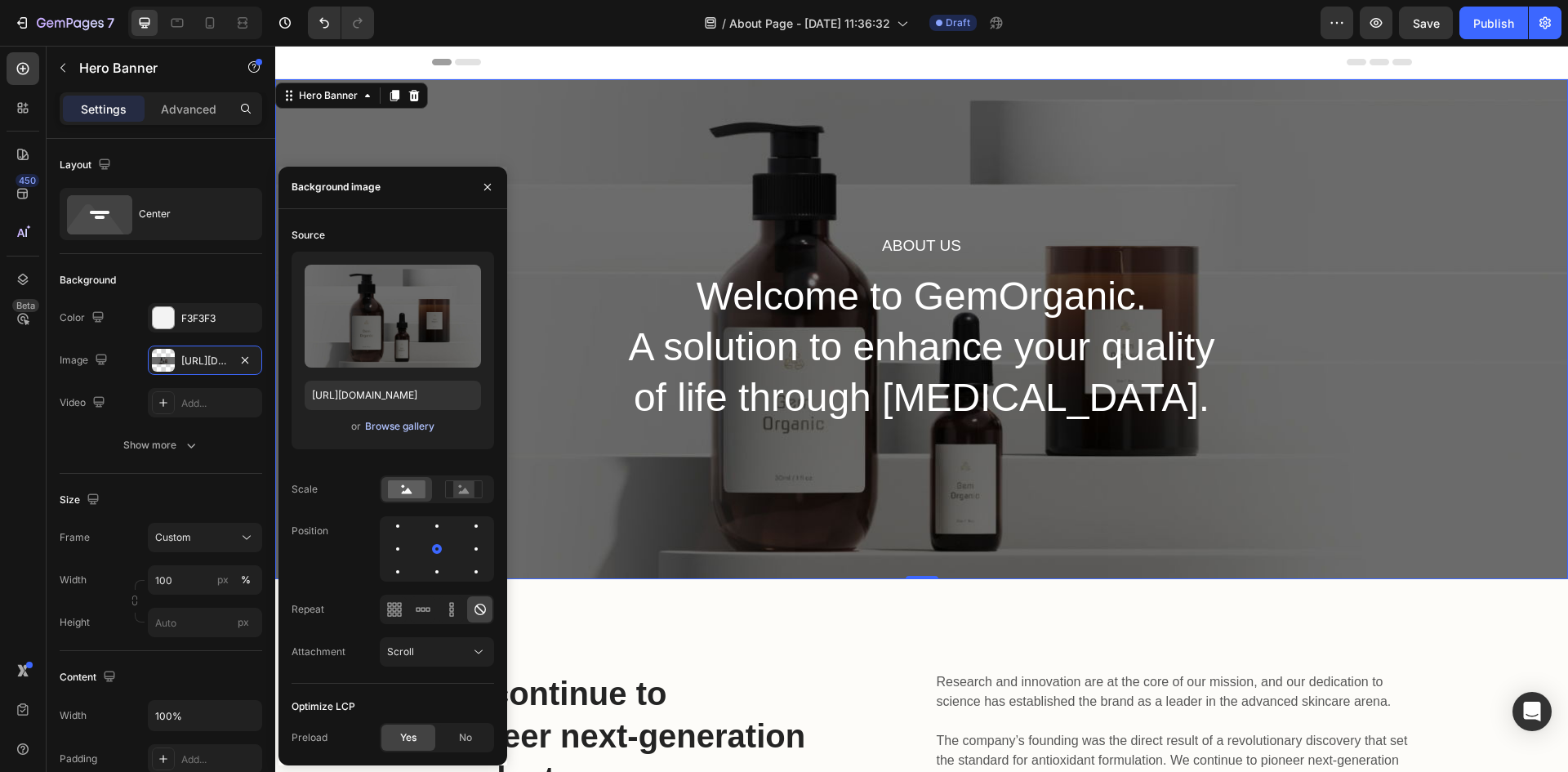
click at [409, 425] on div "Browse gallery" at bounding box center [399, 426] width 70 height 15
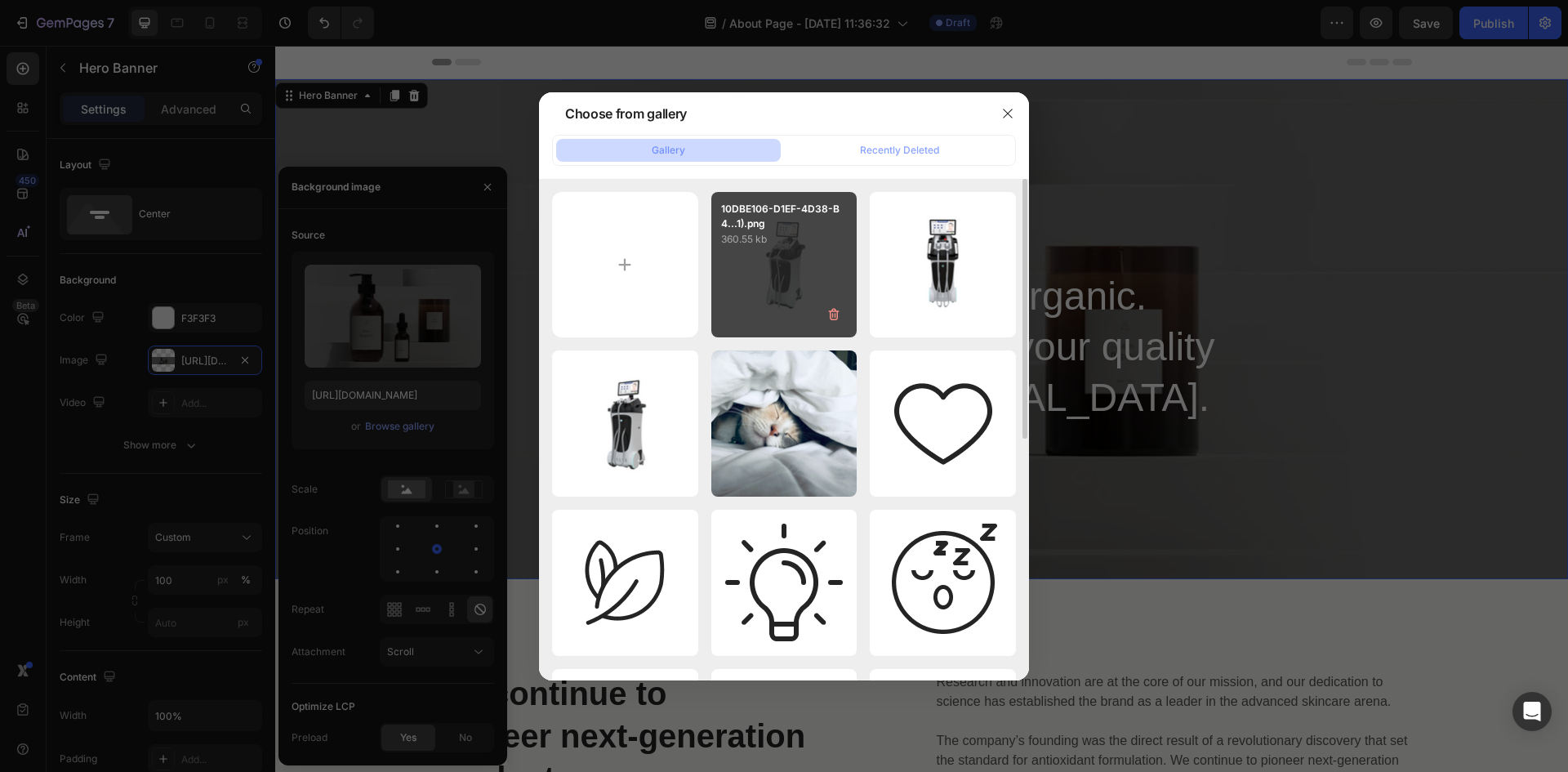
click at [759, 244] on p "360.55 kb" at bounding box center [784, 239] width 126 height 16
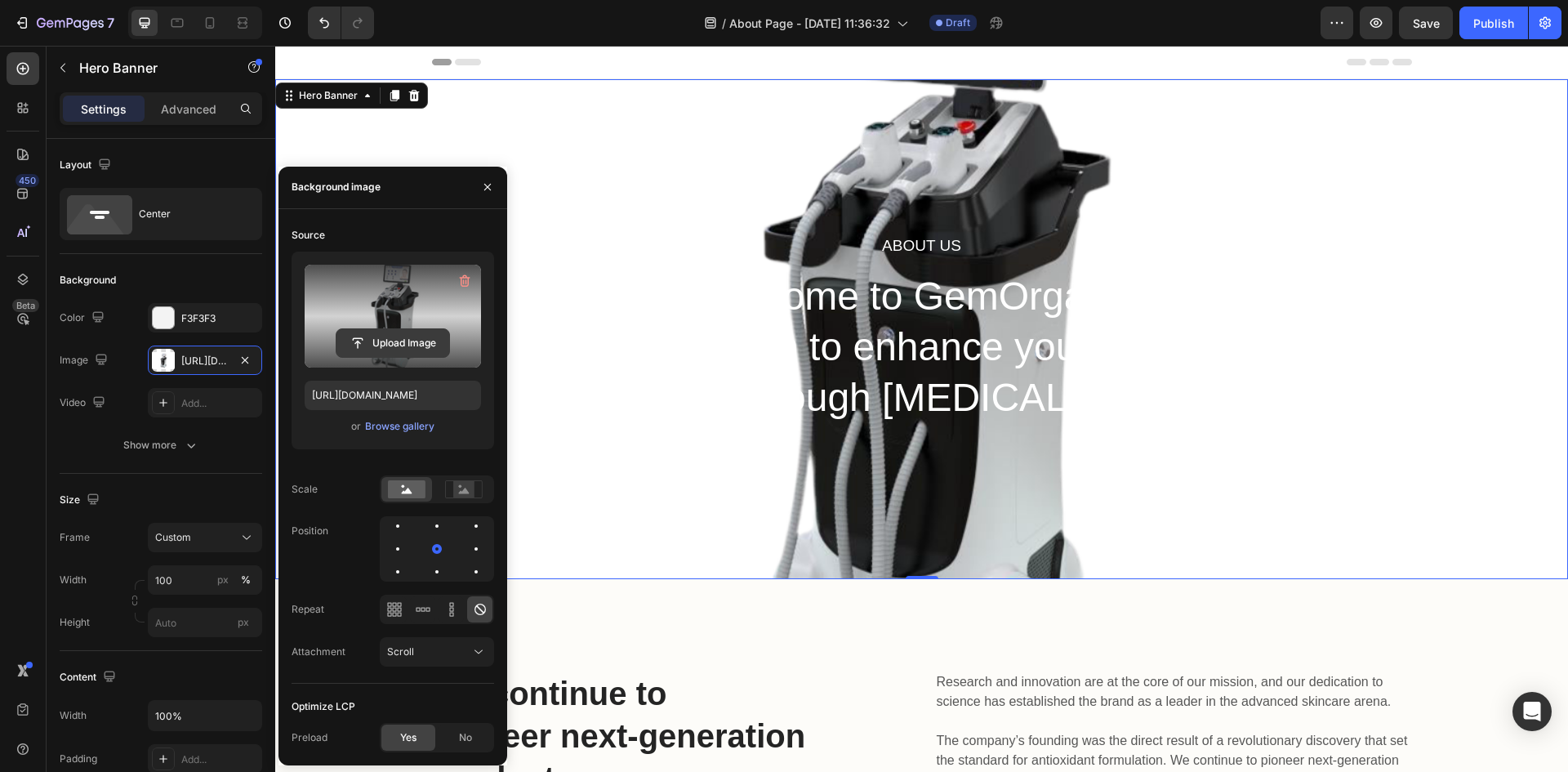
click at [394, 328] on button "Upload Image" at bounding box center [392, 343] width 114 height 30
click at [426, 345] on input "file" at bounding box center [392, 343] width 112 height 28
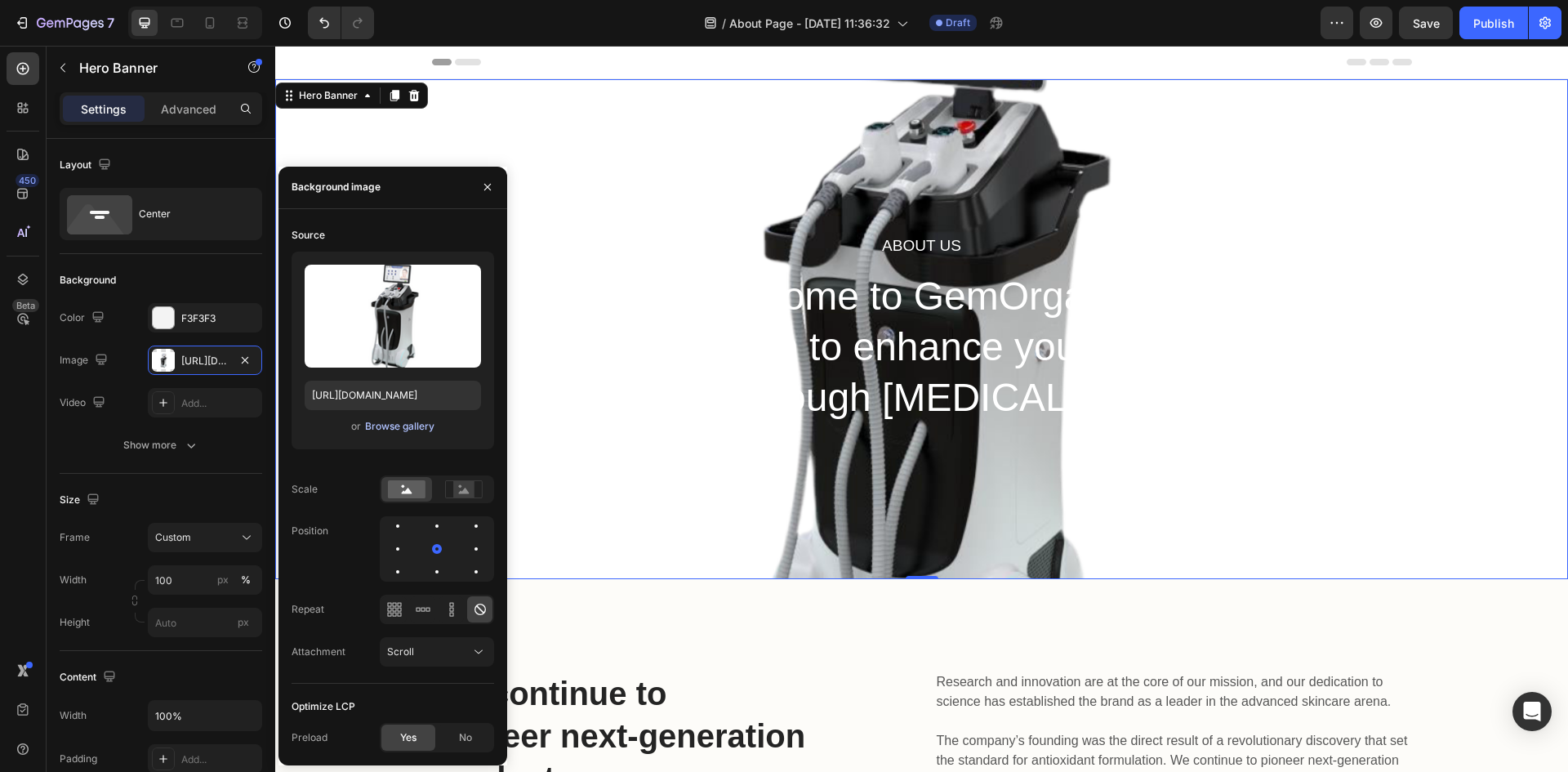
click at [423, 420] on div "Browse gallery" at bounding box center [399, 426] width 70 height 15
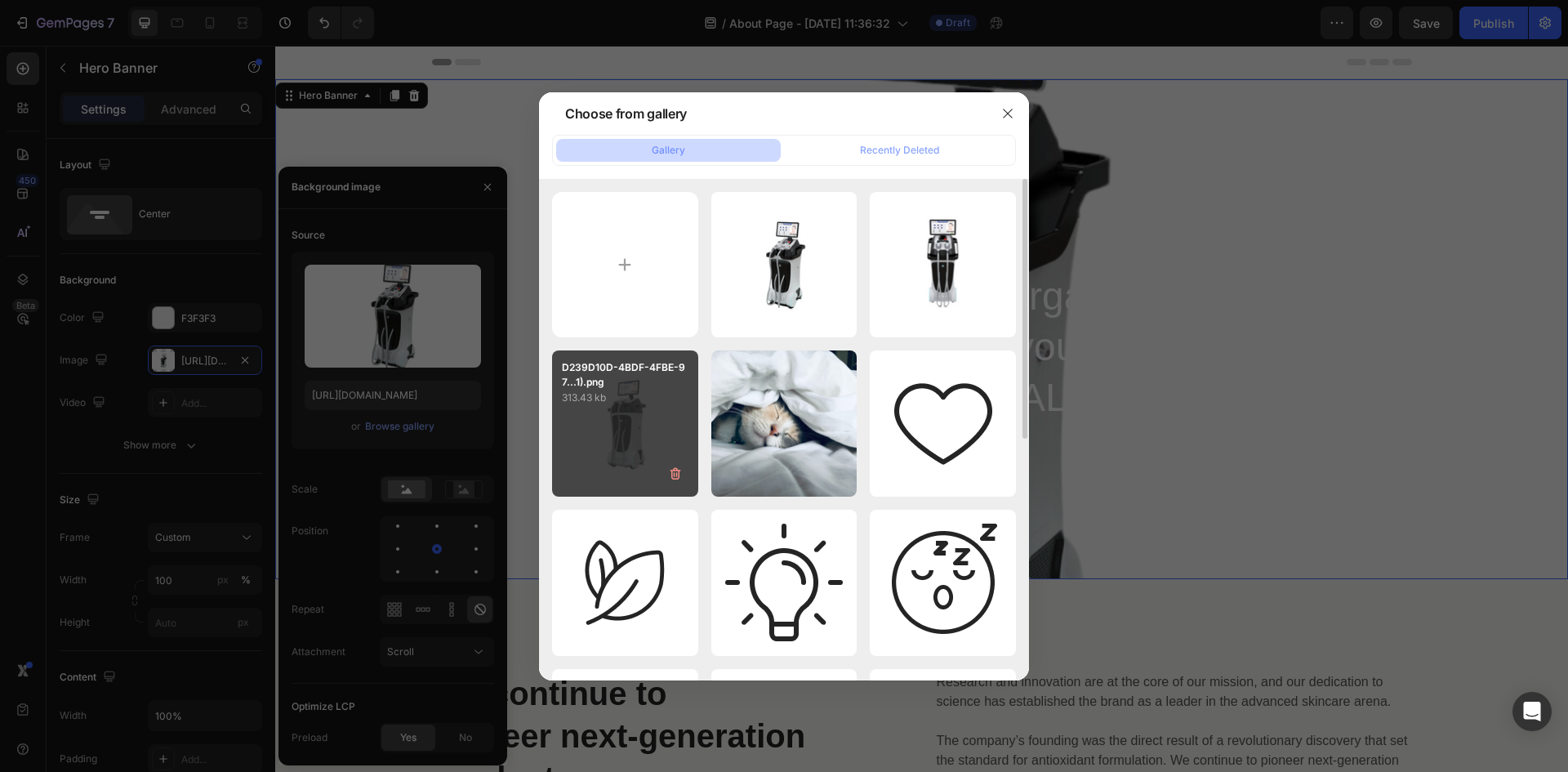
click at [576, 425] on div "D239D10D-4BDF-4FBE-97...1).png 313.43 kb" at bounding box center [625, 423] width 146 height 146
type input "[URL][DOMAIN_NAME]"
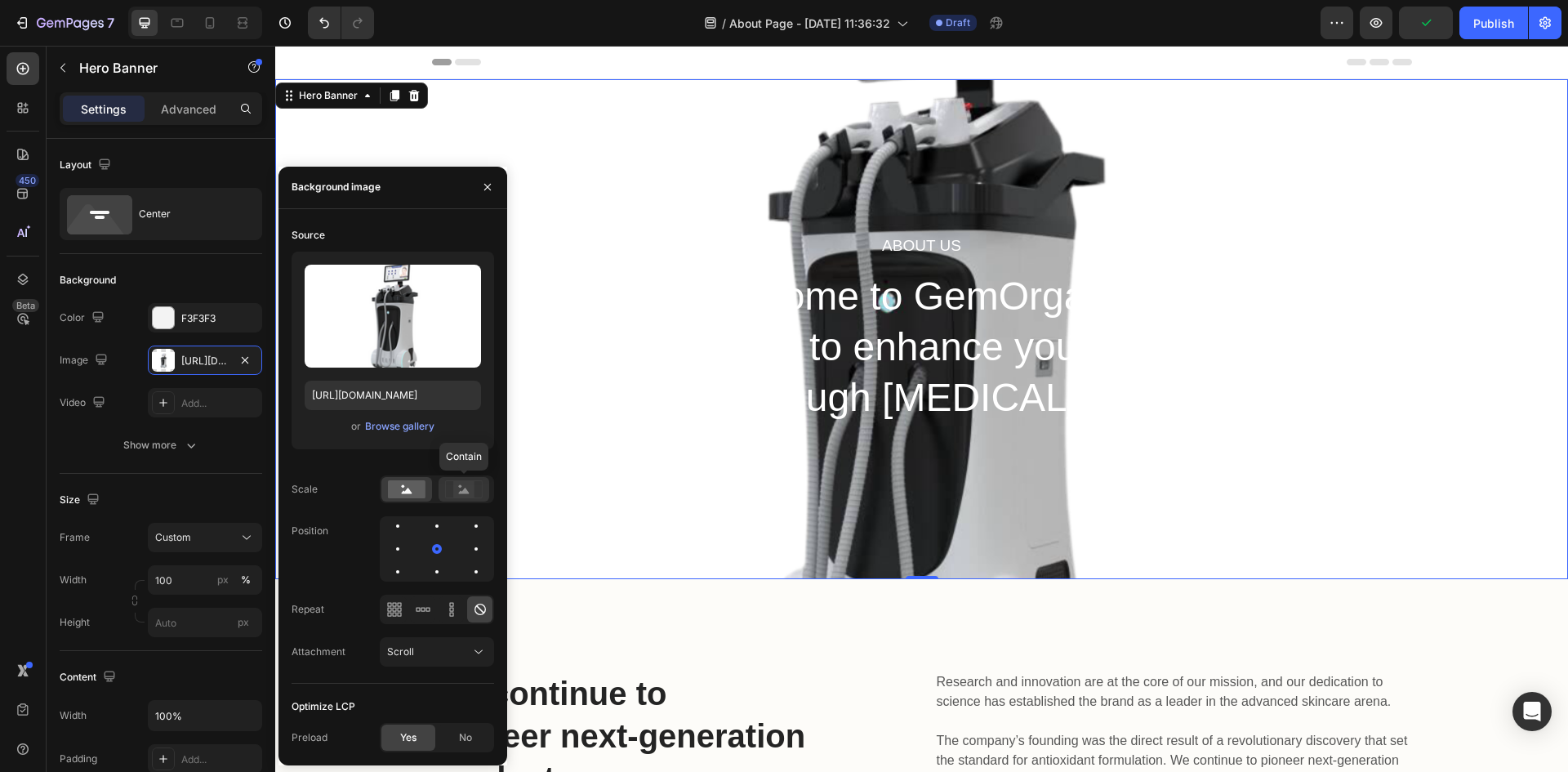
click at [467, 490] on rect at bounding box center [463, 489] width 21 height 16
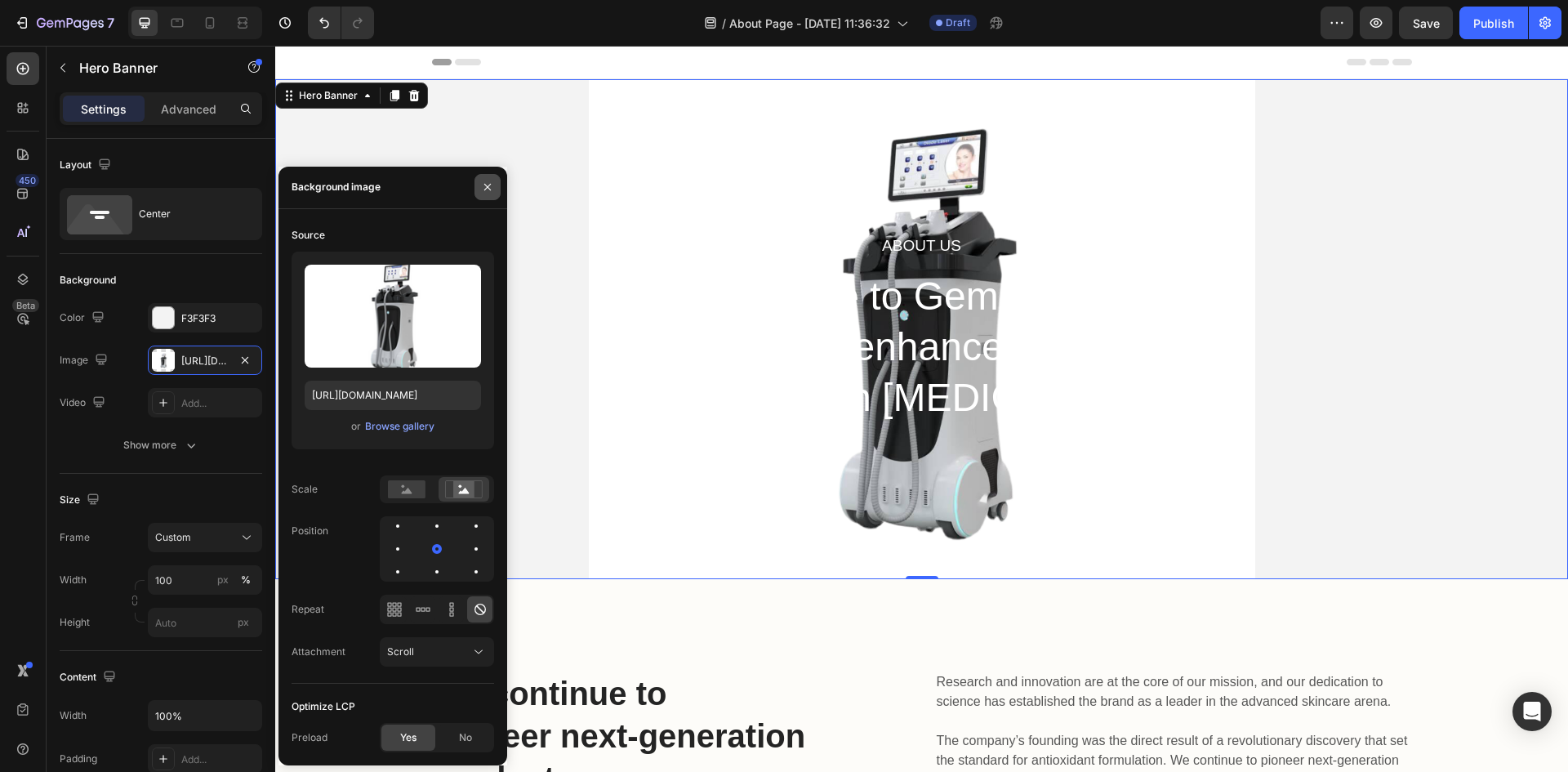
drag, startPoint x: 482, startPoint y: 187, endPoint x: 100, endPoint y: 256, distance: 388.2
click at [482, 187] on icon "button" at bounding box center [487, 187] width 13 height 13
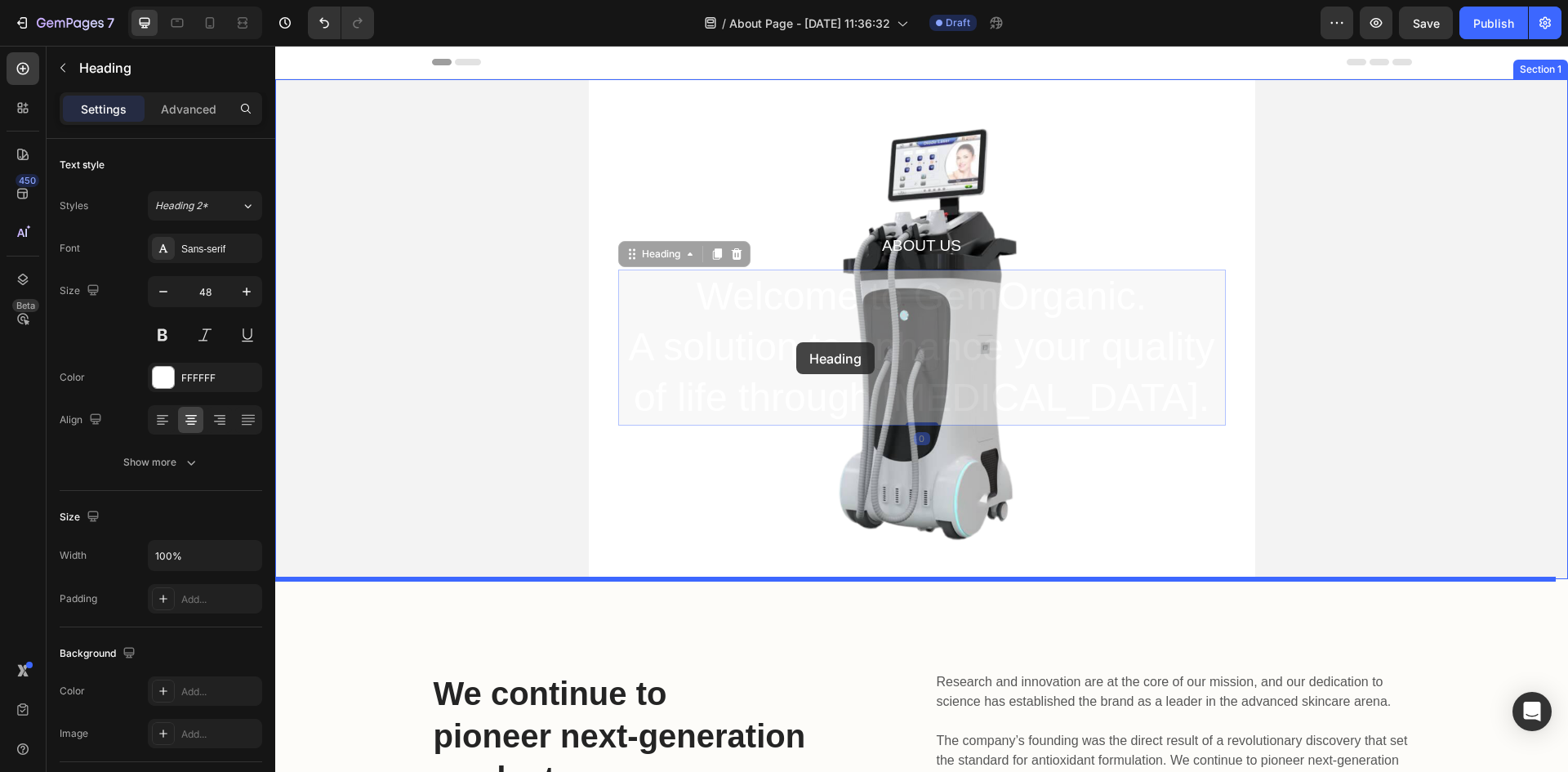
drag, startPoint x: 916, startPoint y: 345, endPoint x: 796, endPoint y: 342, distance: 120.0
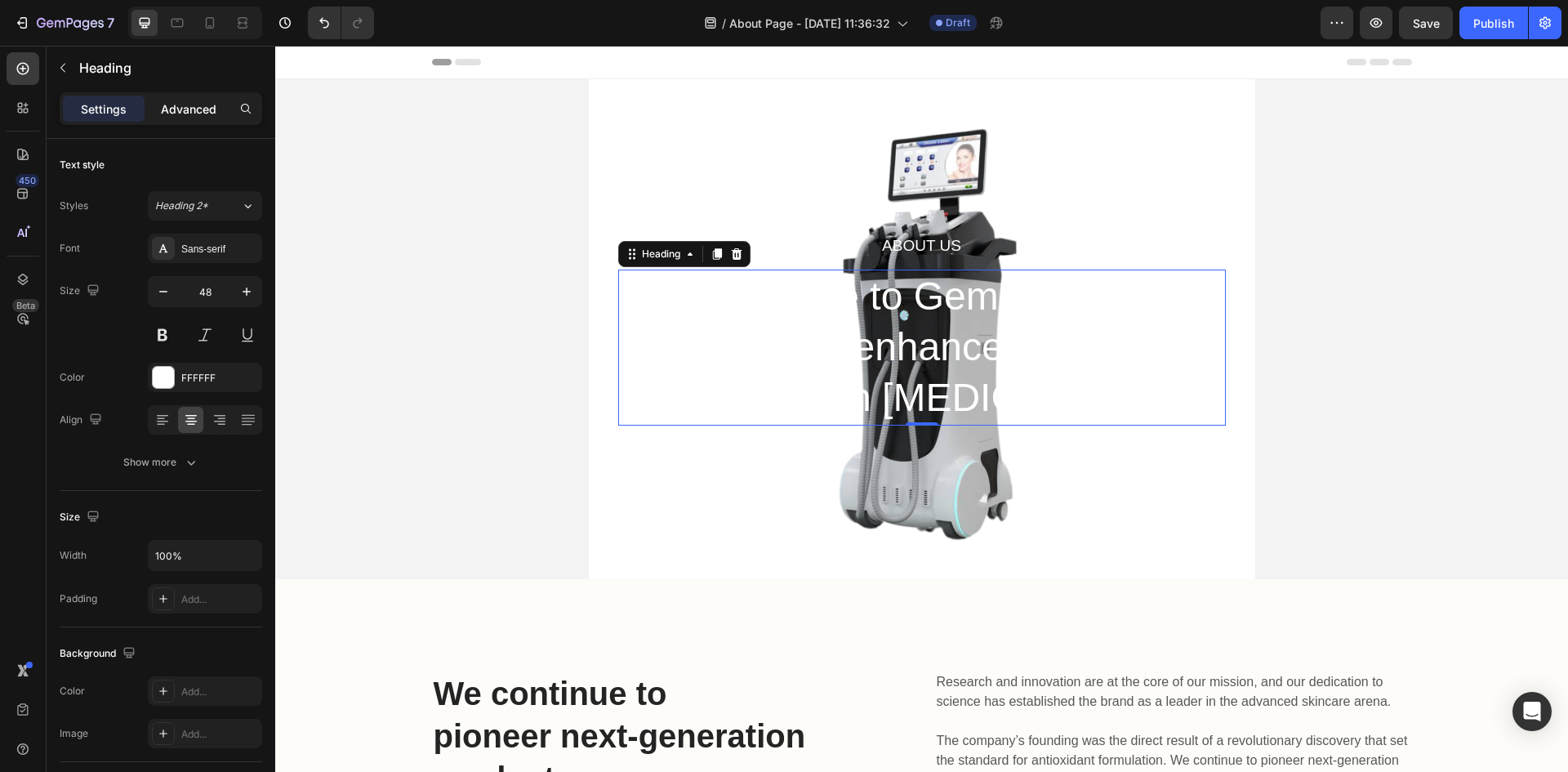
click at [181, 121] on div "Advanced" at bounding box center [189, 108] width 81 height 26
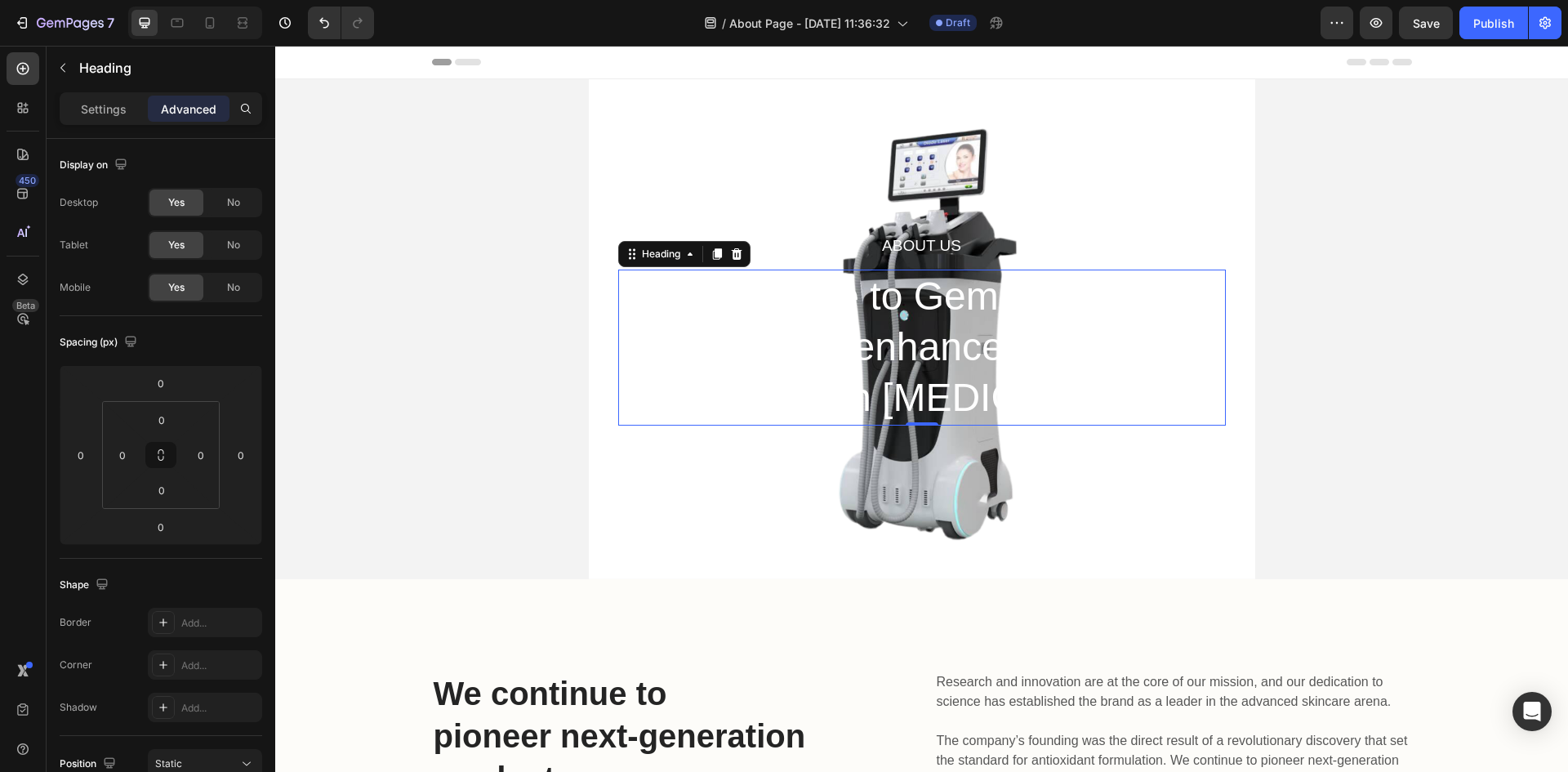
click at [110, 121] on div "Settings Advanced" at bounding box center [161, 108] width 203 height 33
